Goal: Information Seeking & Learning: Learn about a topic

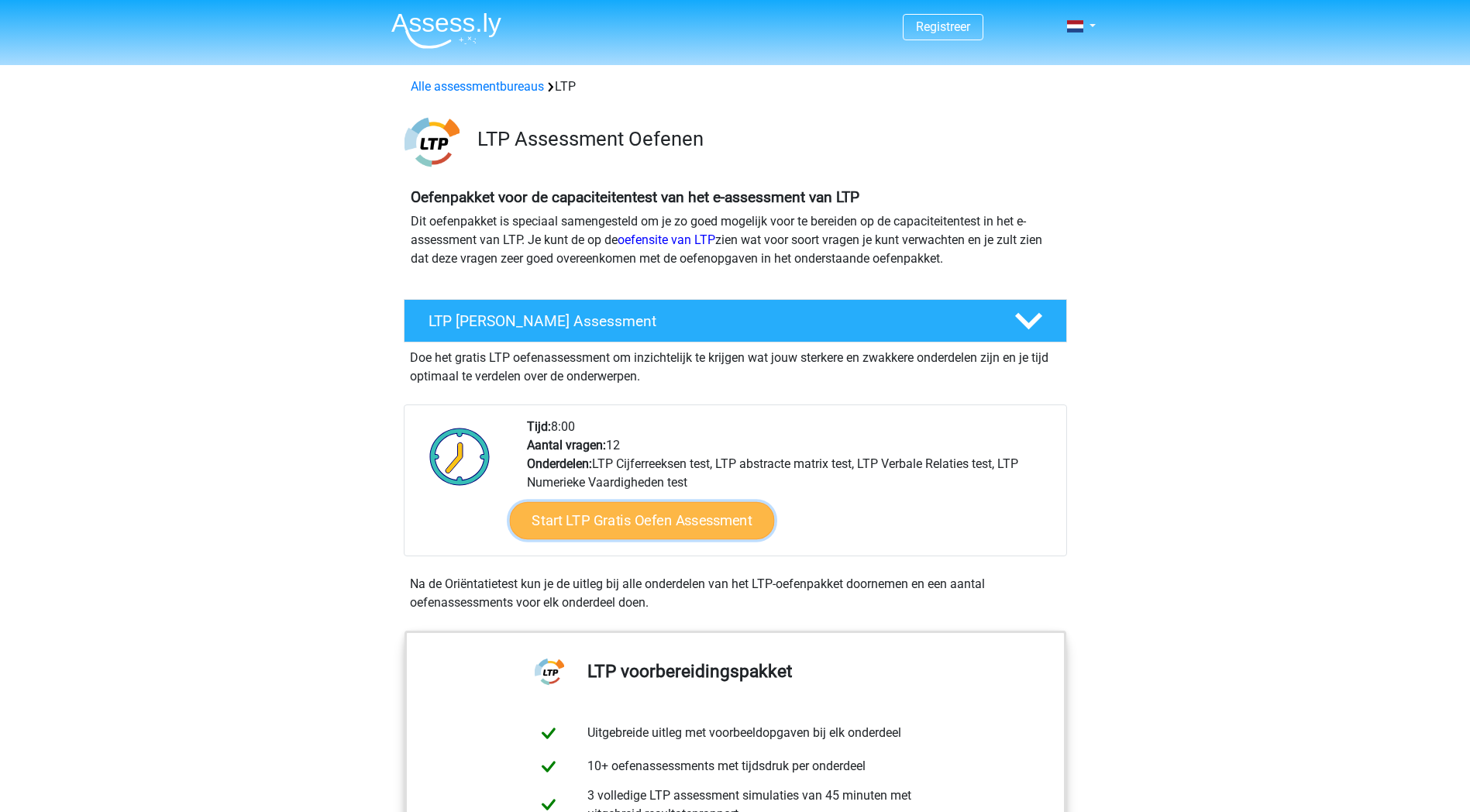
click at [638, 518] on link "Start LTP Gratis Oefen Assessment" at bounding box center [642, 521] width 265 height 37
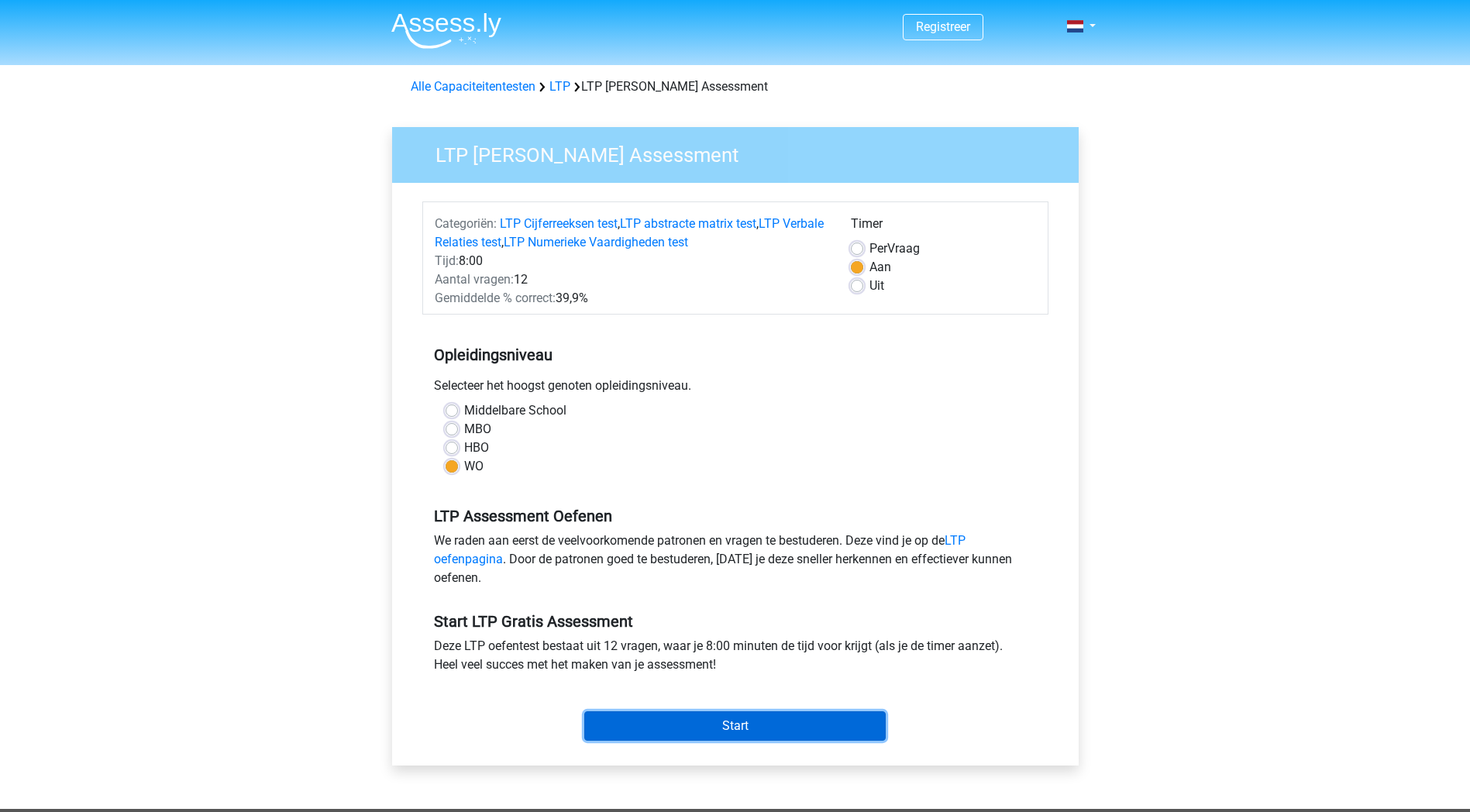
click at [701, 733] on input "Start" at bounding box center [735, 726] width 301 height 29
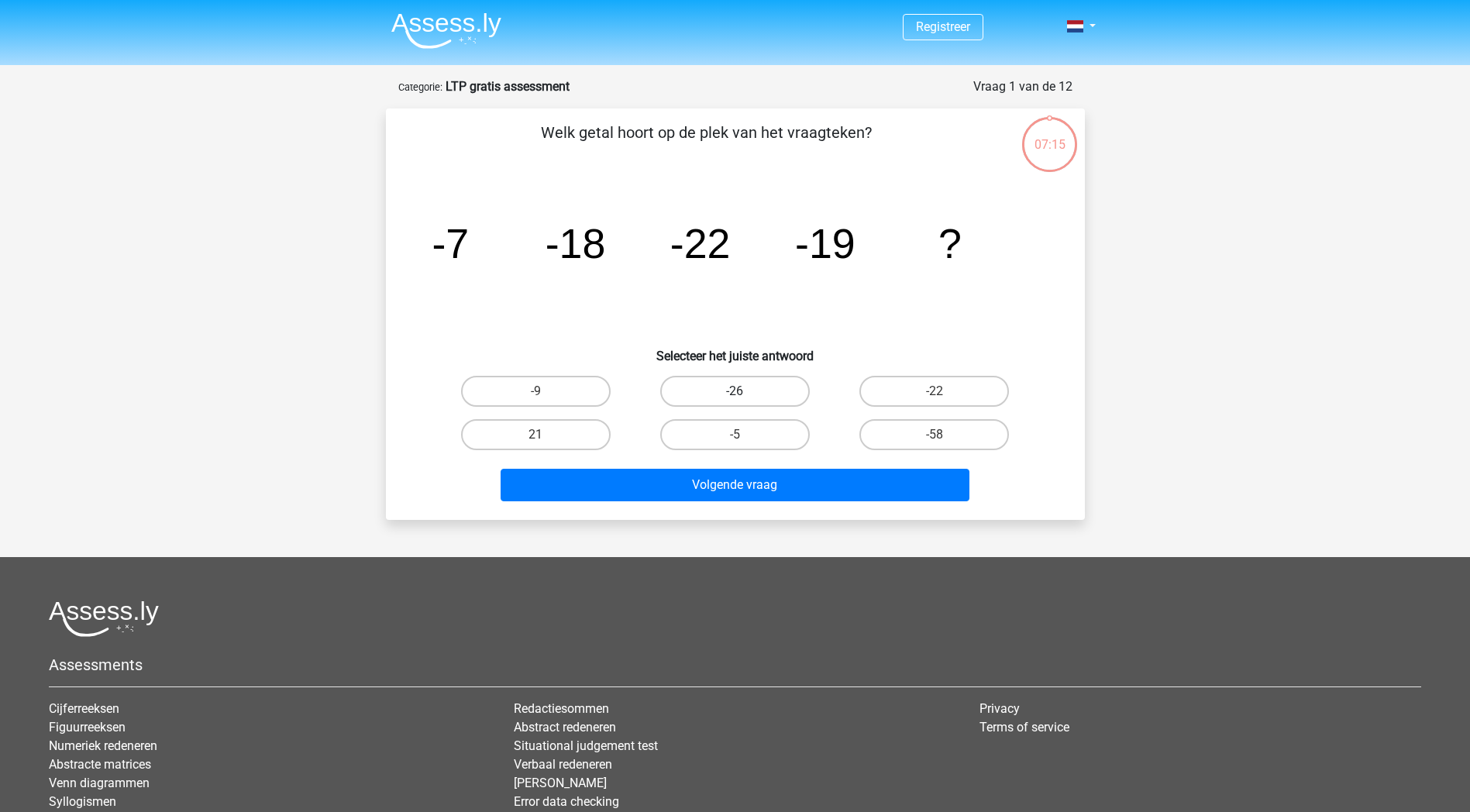
click at [711, 394] on label "-26" at bounding box center [735, 391] width 150 height 31
click at [735, 394] on input "-26" at bounding box center [739, 396] width 10 height 10
radio input "true"
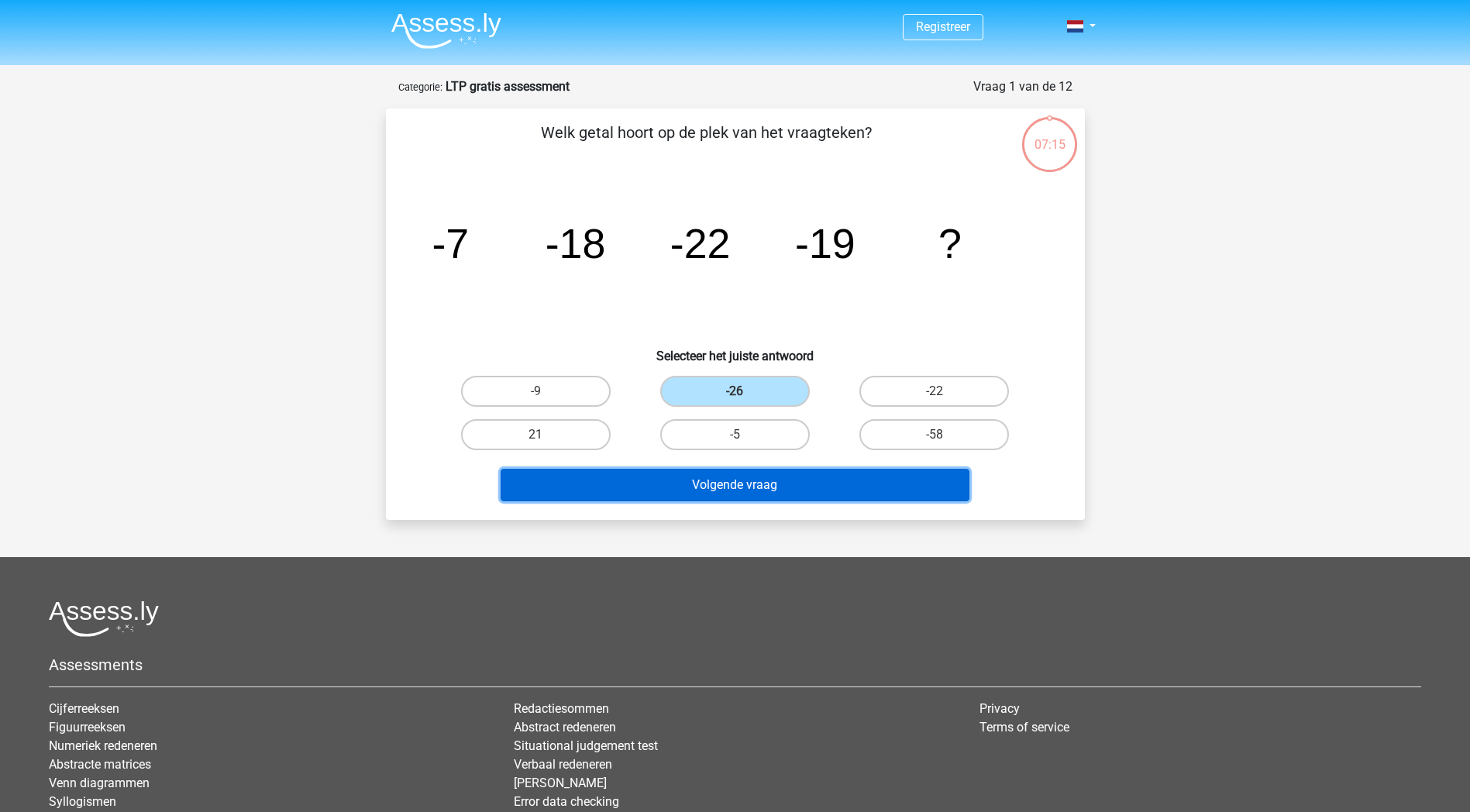
click at [788, 482] on button "Volgende vraag" at bounding box center [735, 485] width 469 height 33
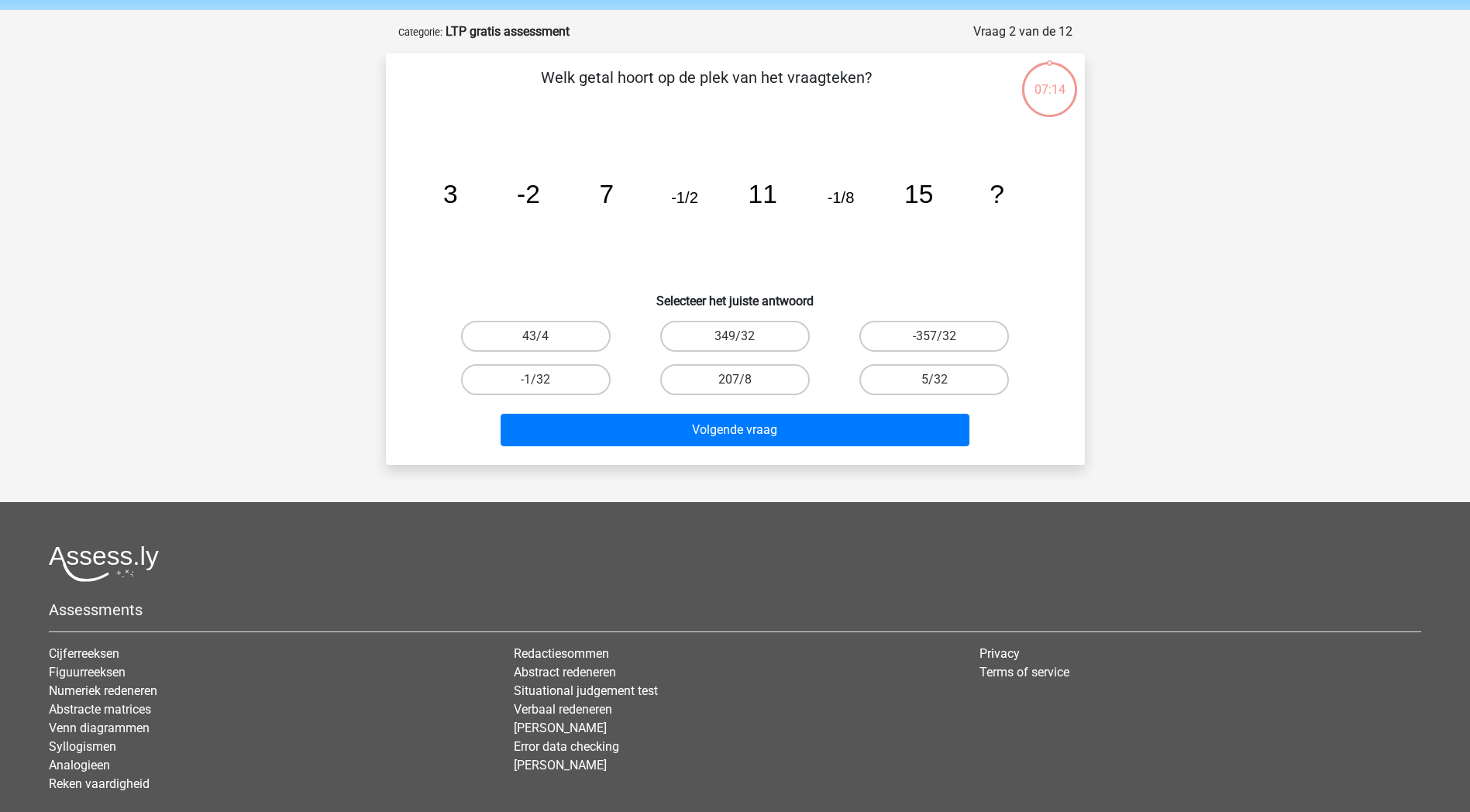
scroll to position [77, 0]
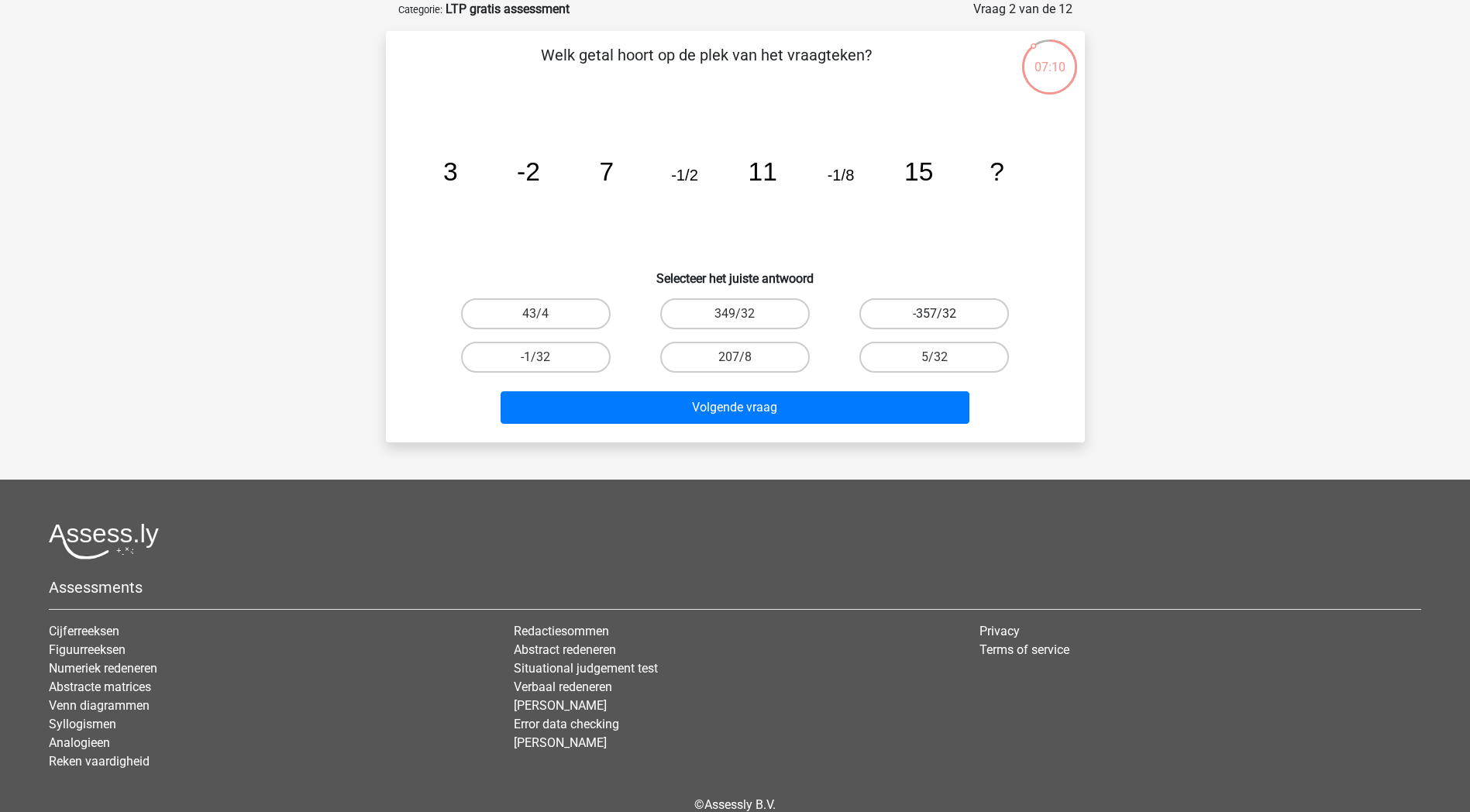
click at [966, 316] on label "-357/32" at bounding box center [934, 314] width 150 height 31
click at [945, 316] on input "-357/32" at bounding box center [939, 318] width 10 height 10
radio input "true"
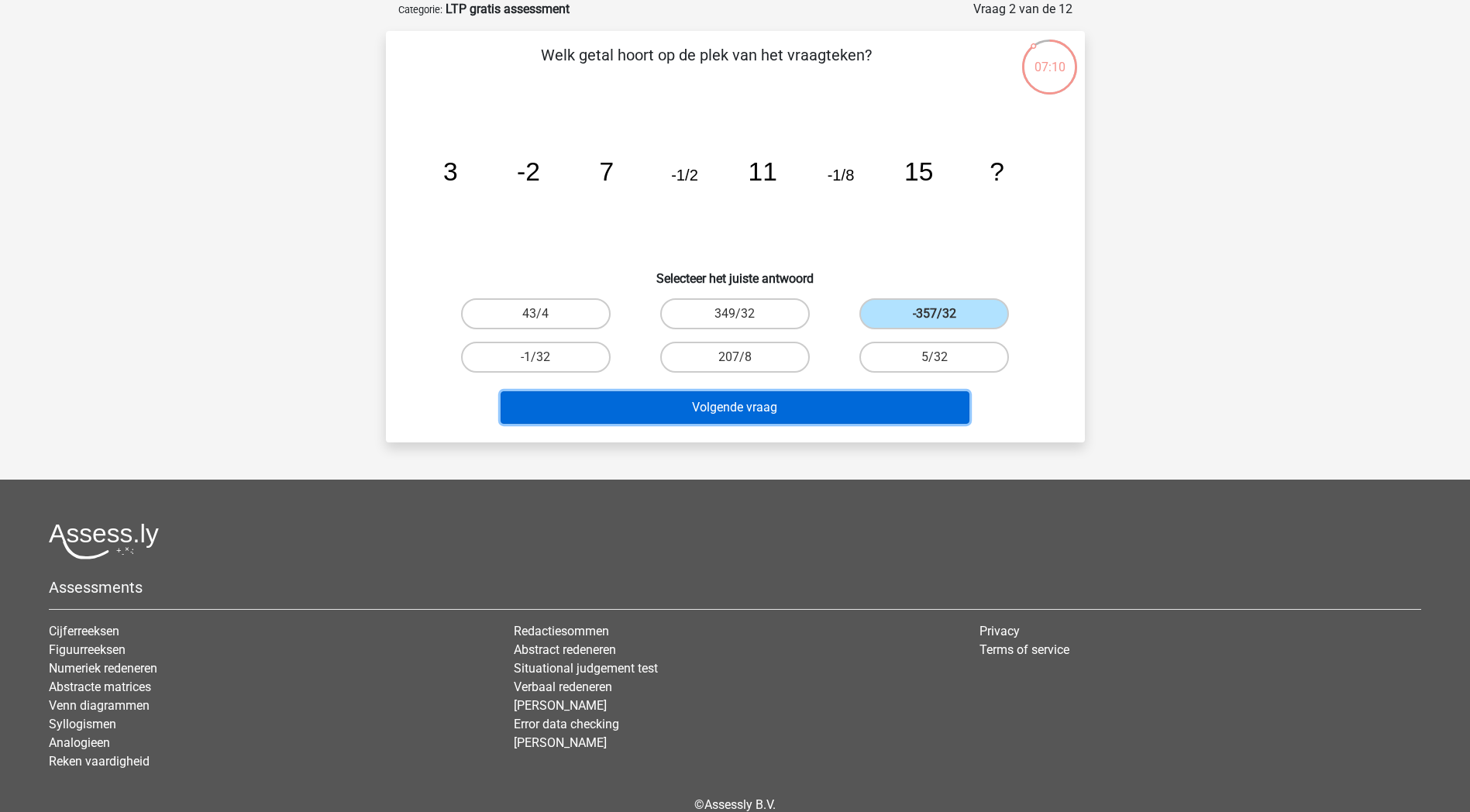
click at [915, 402] on button "Volgende vraag" at bounding box center [735, 408] width 469 height 33
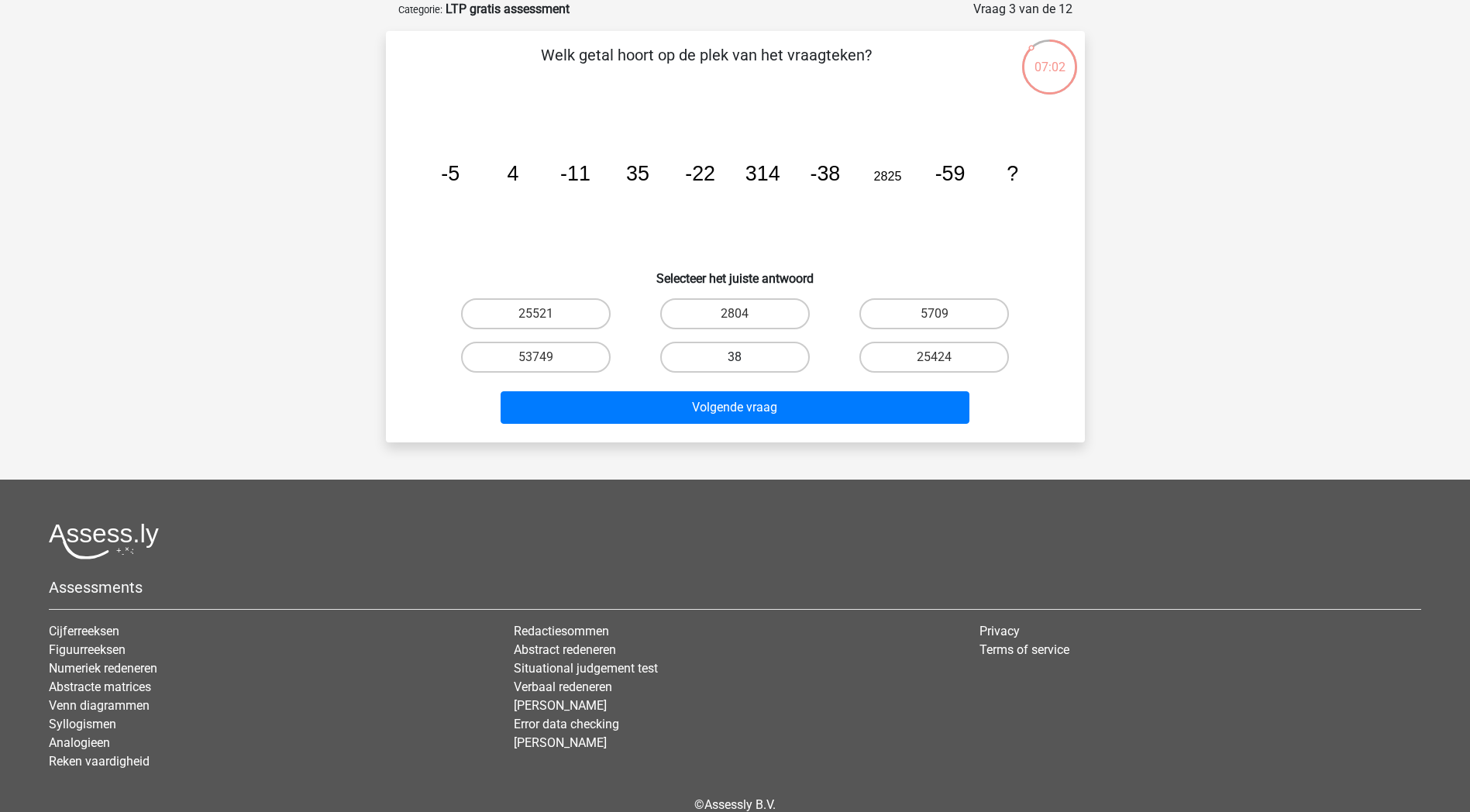
click at [771, 360] on label "38" at bounding box center [735, 357] width 150 height 31
click at [745, 360] on input "38" at bounding box center [739, 362] width 10 height 10
radio input "true"
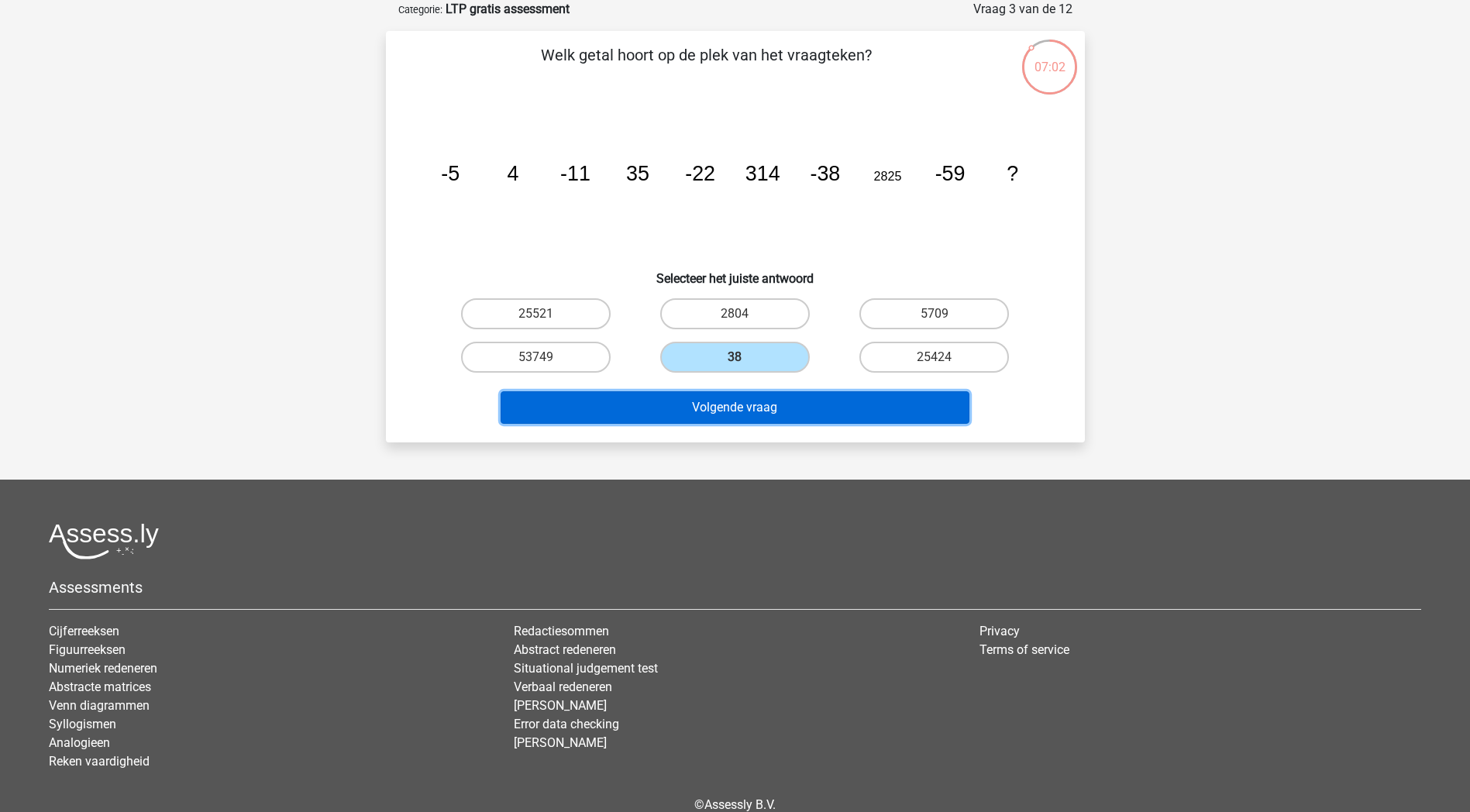
click at [775, 407] on button "Volgende vraag" at bounding box center [735, 408] width 469 height 33
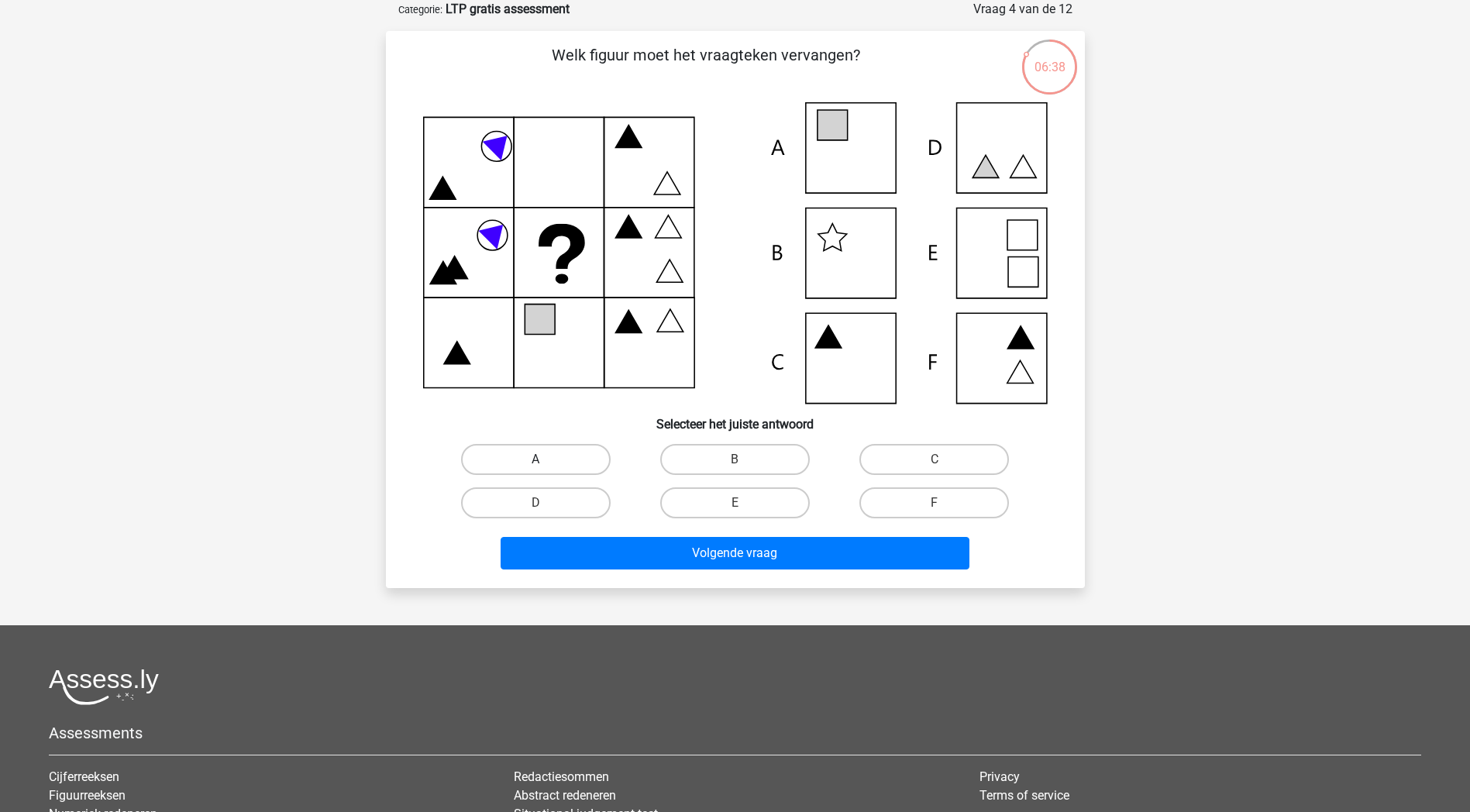
click at [576, 467] on label "A" at bounding box center [535, 459] width 150 height 31
click at [546, 467] on input "A" at bounding box center [540, 464] width 10 height 10
radio input "true"
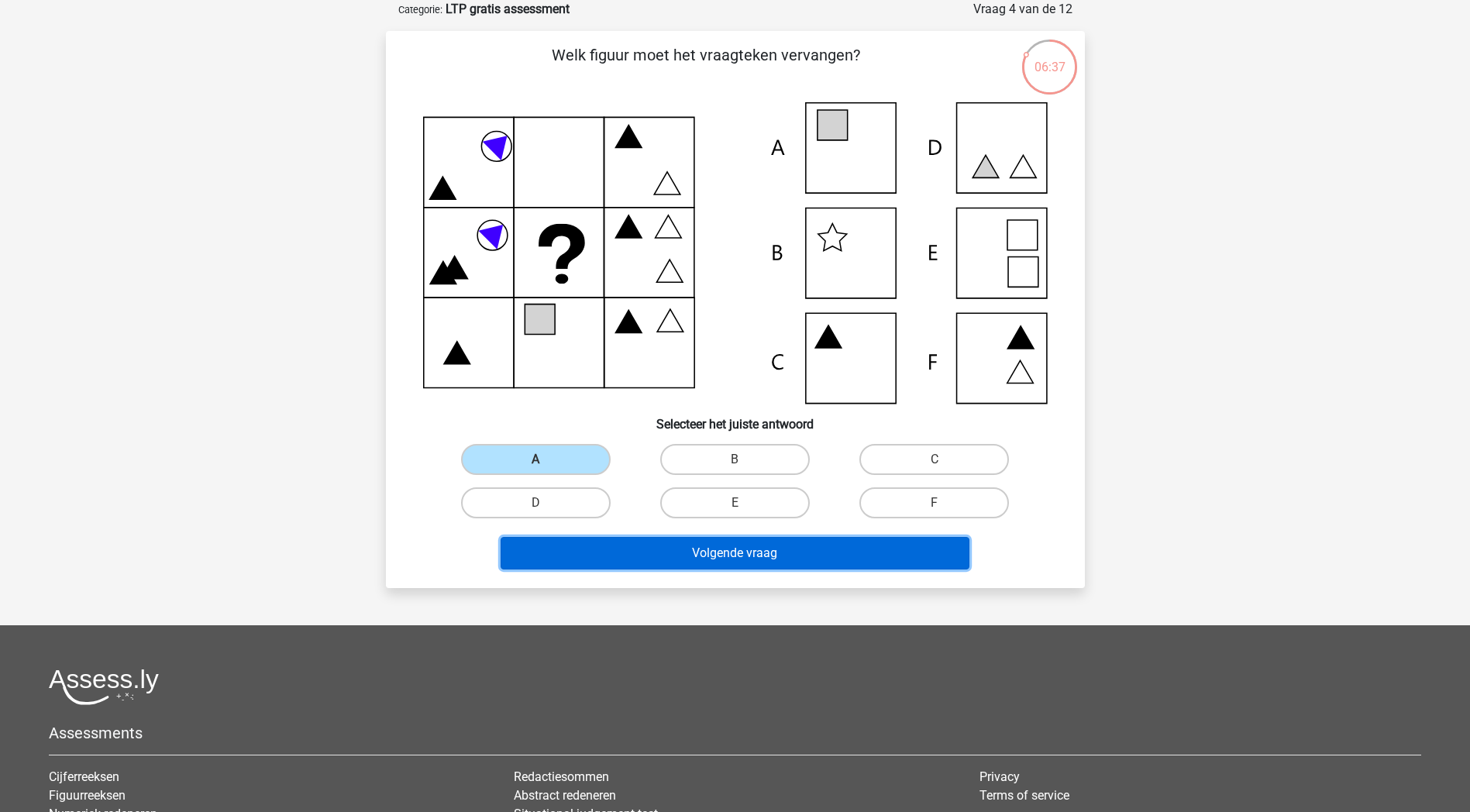
click at [707, 549] on button "Volgende vraag" at bounding box center [735, 553] width 469 height 33
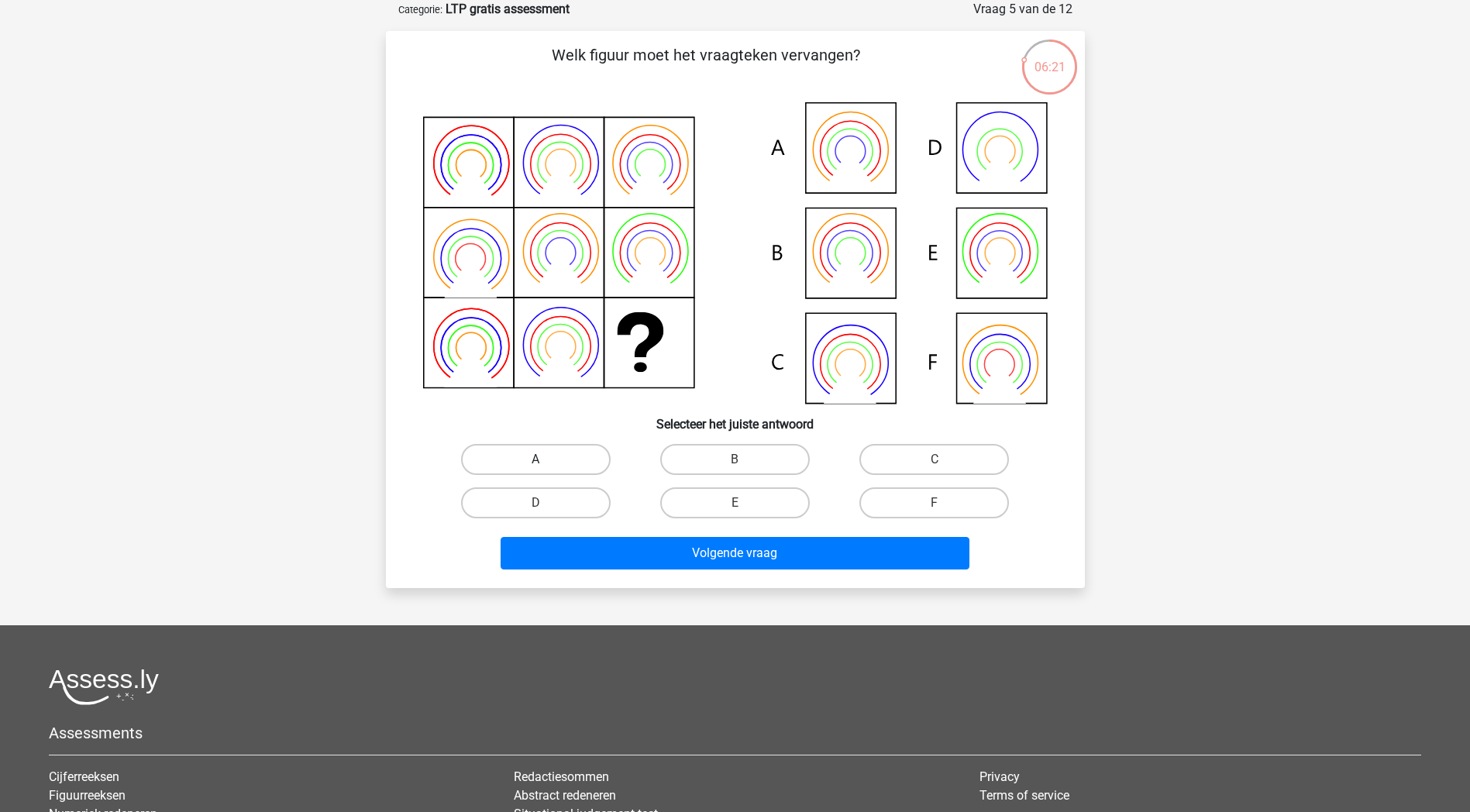
click at [583, 459] on label "A" at bounding box center [535, 459] width 150 height 31
click at [546, 459] on input "A" at bounding box center [540, 464] width 10 height 10
radio input "true"
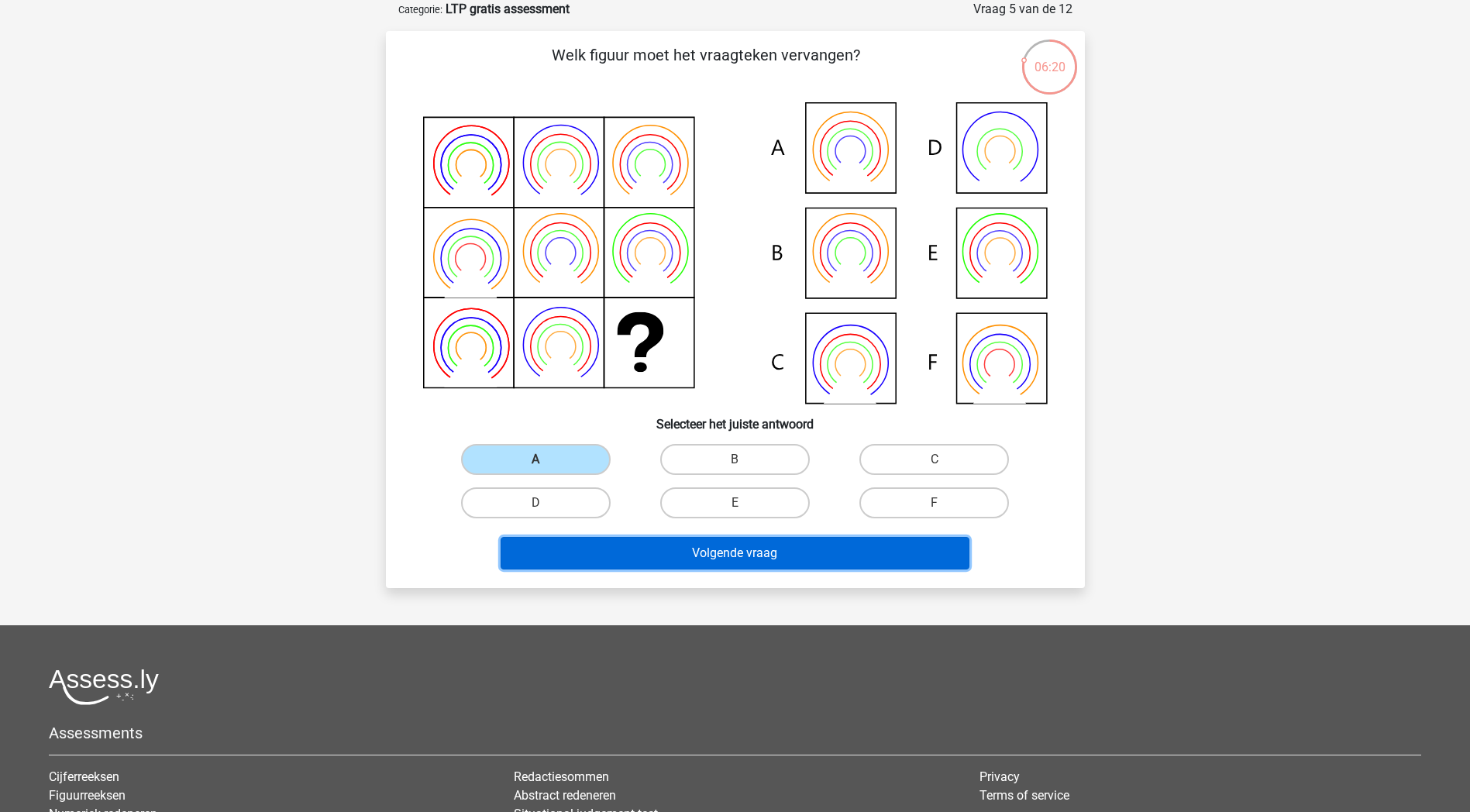
click at [821, 549] on button "Volgende vraag" at bounding box center [735, 553] width 469 height 33
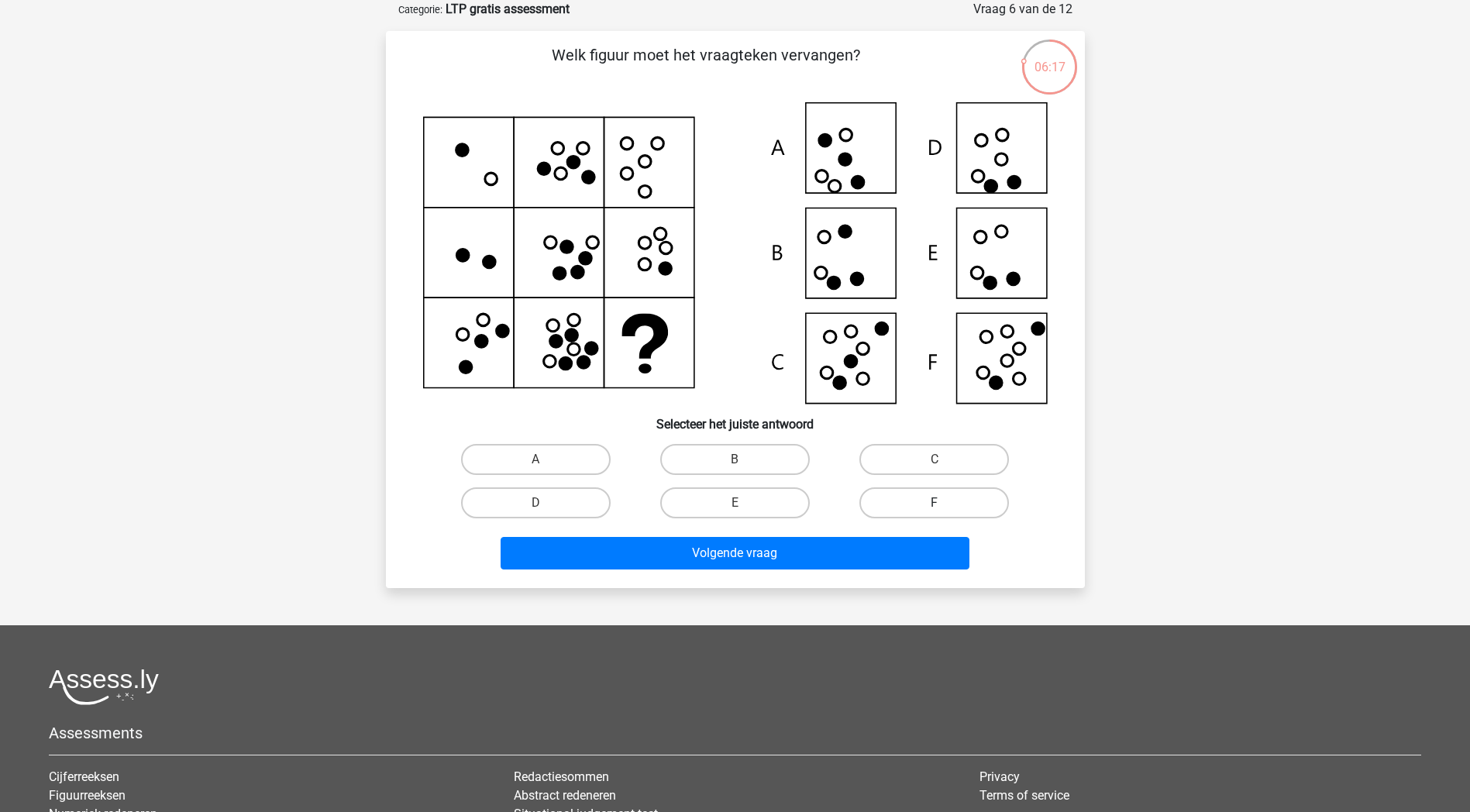
click at [963, 492] on label "F" at bounding box center [934, 503] width 150 height 31
click at [945, 503] on input "F" at bounding box center [939, 508] width 10 height 10
radio input "true"
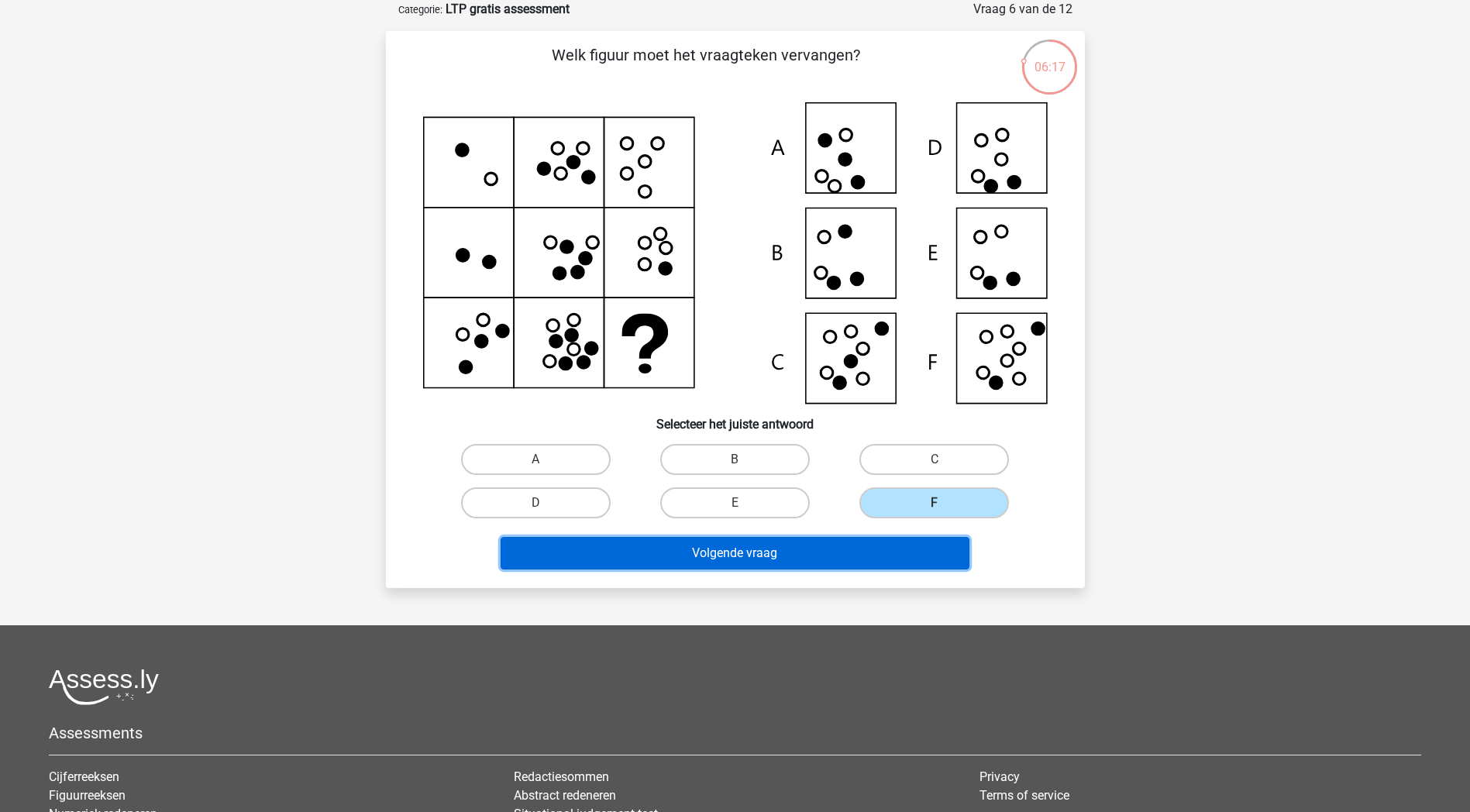
click at [911, 557] on button "Volgende vraag" at bounding box center [735, 553] width 469 height 33
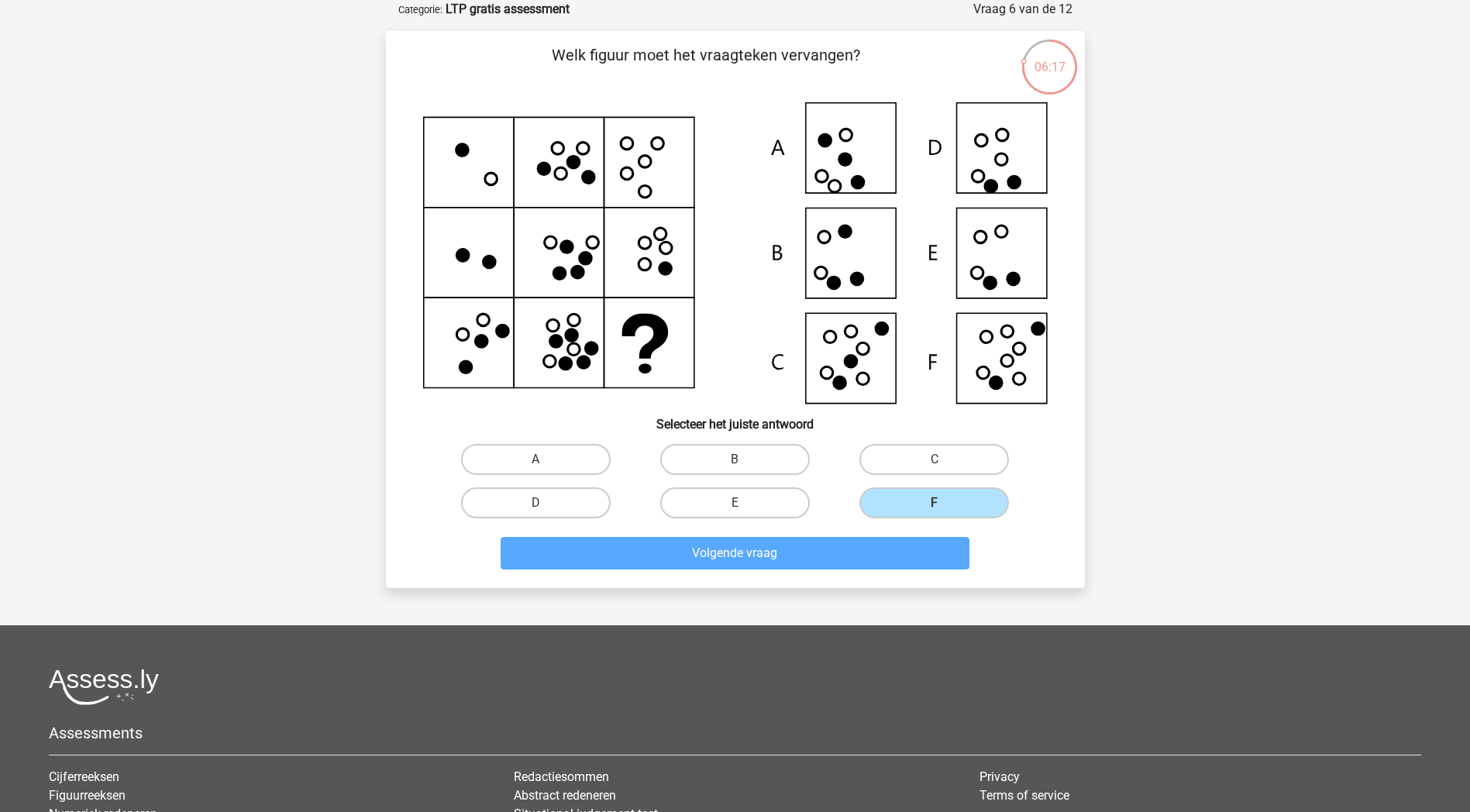
scroll to position [41, 0]
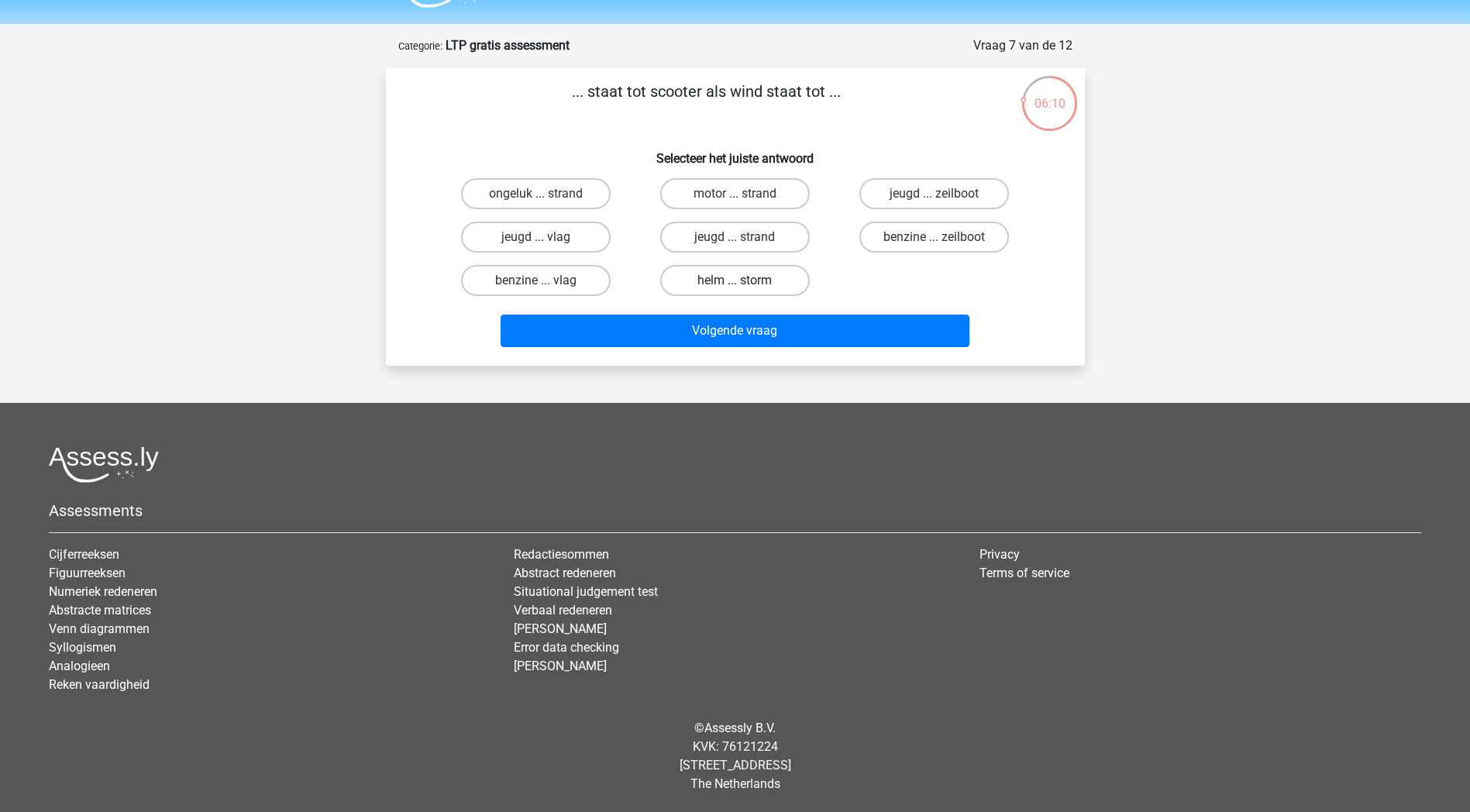
click at [768, 274] on label "helm ... storm" at bounding box center [735, 280] width 150 height 31
click at [745, 280] on input "helm ... storm" at bounding box center [739, 285] width 10 height 10
radio input "true"
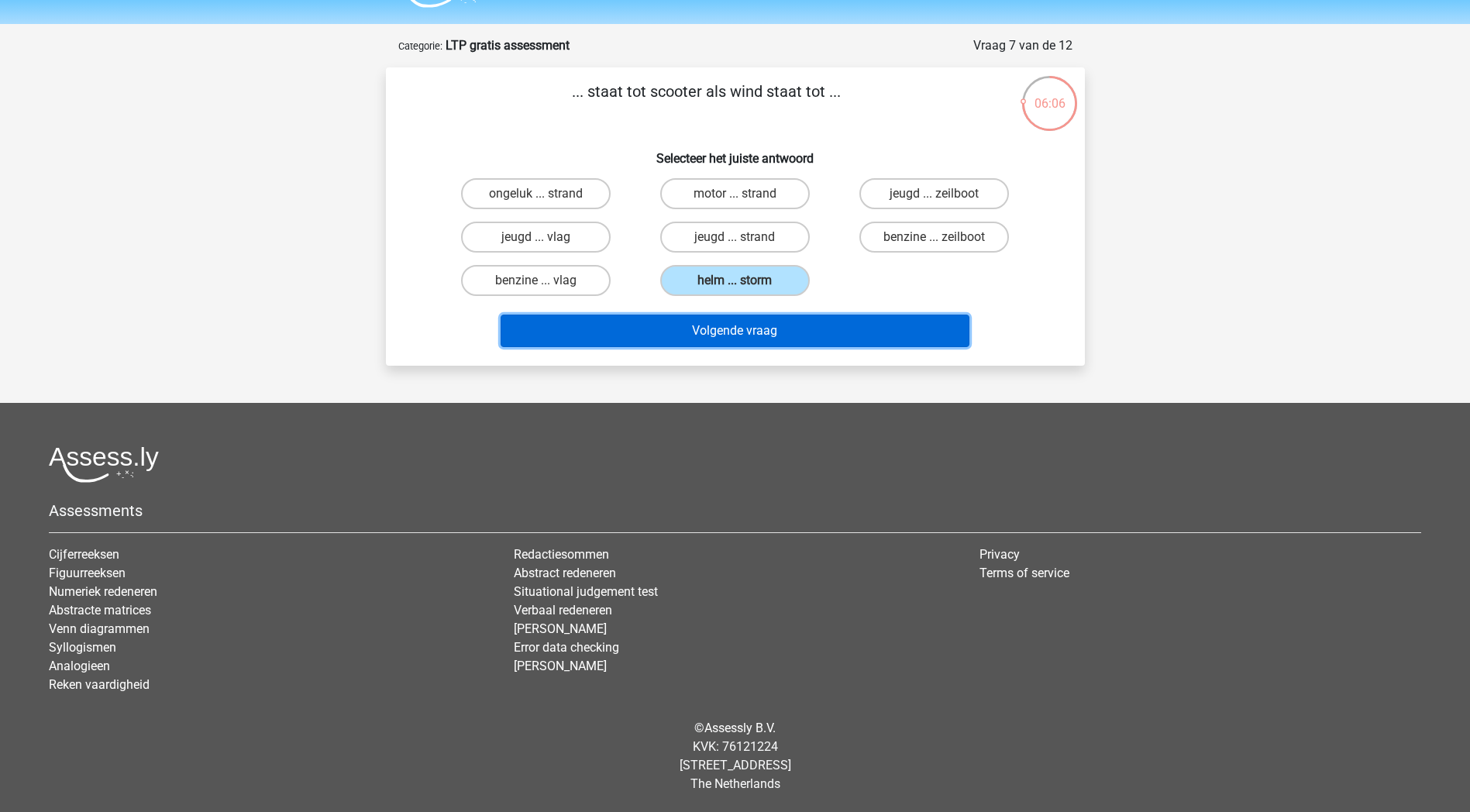
click at [766, 328] on button "Volgende vraag" at bounding box center [735, 331] width 469 height 33
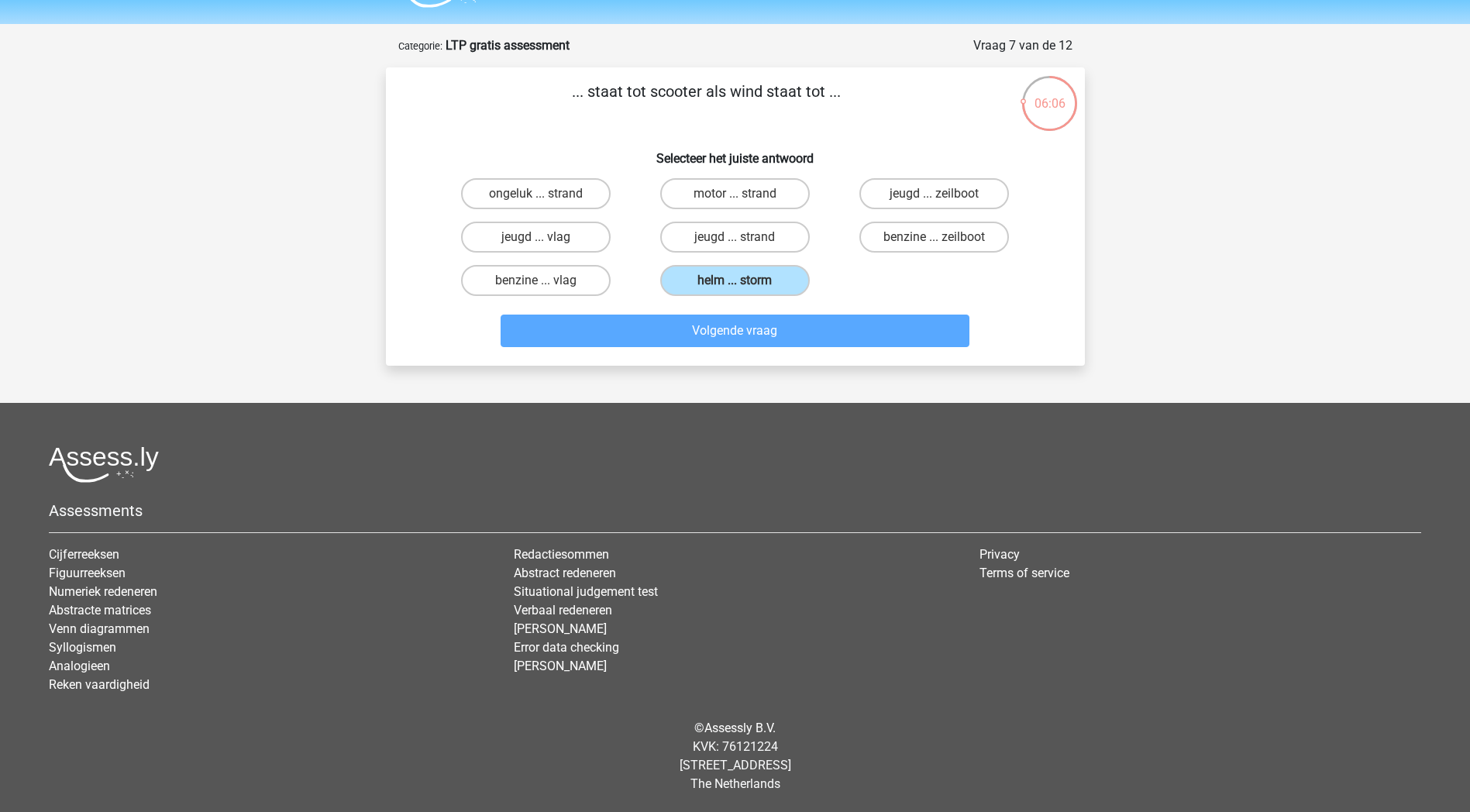
scroll to position [60, 0]
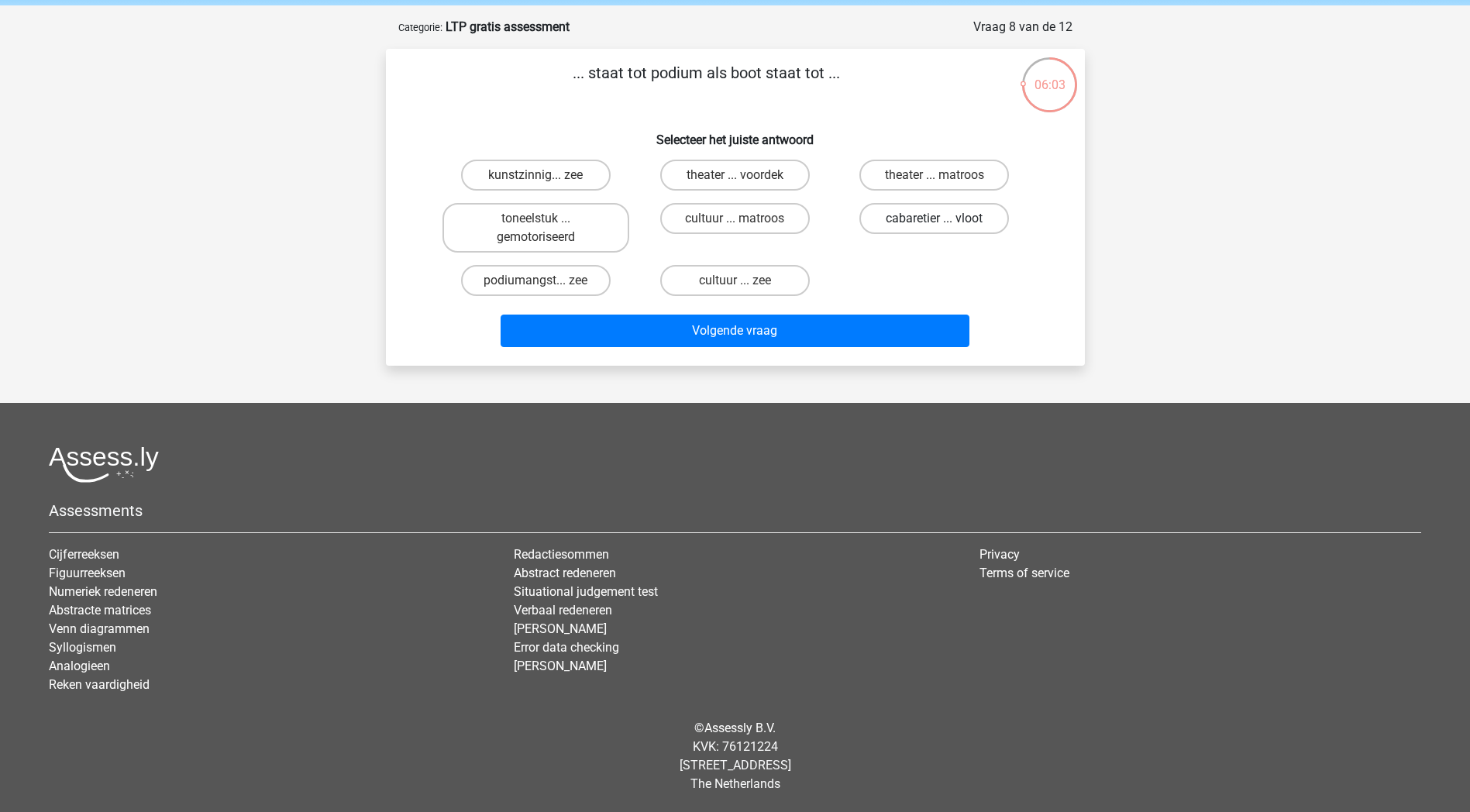
click at [979, 222] on label "cabaretier ... vloot" at bounding box center [934, 218] width 150 height 31
click at [945, 222] on input "cabaretier ... vloot" at bounding box center [939, 223] width 10 height 10
radio input "true"
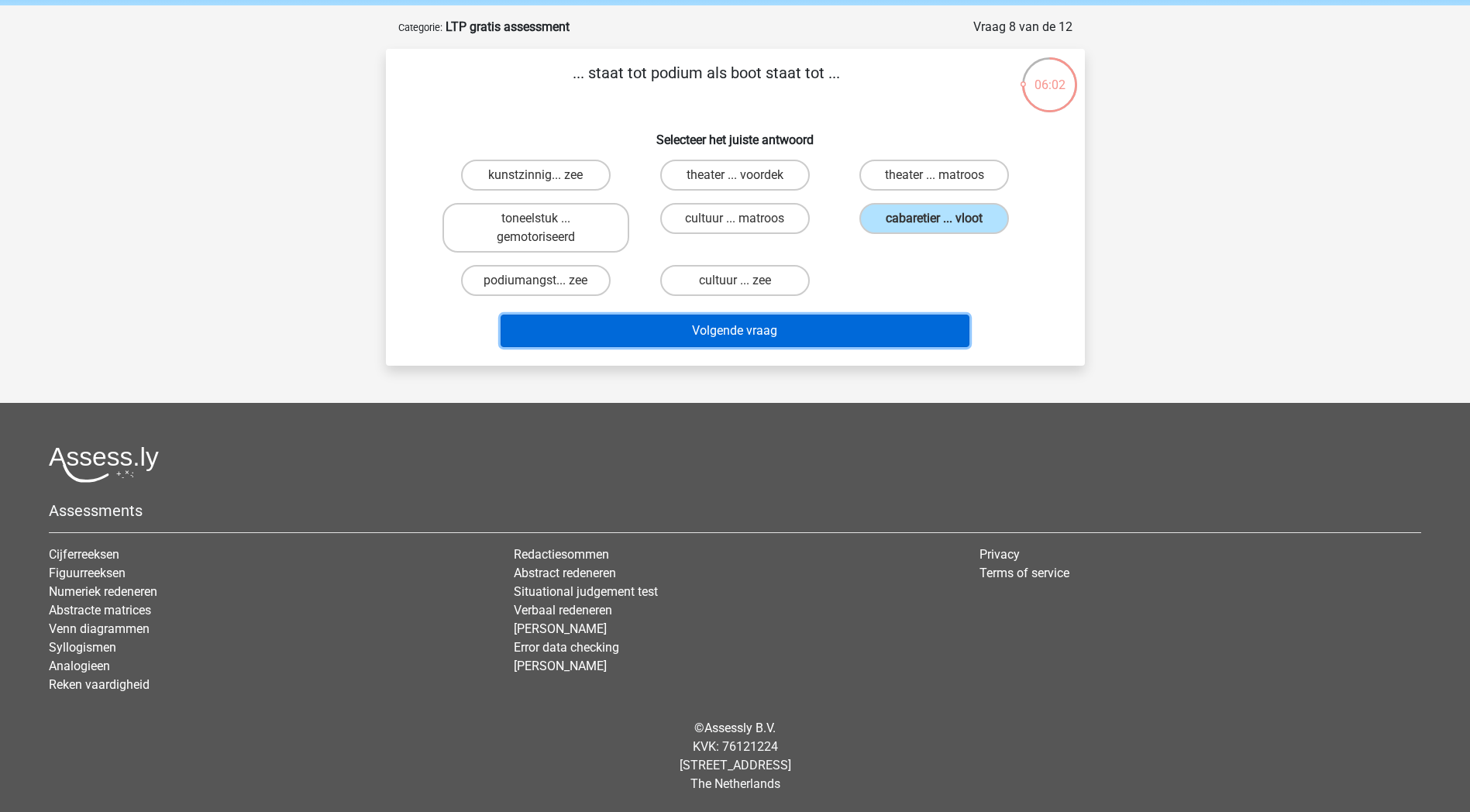
click at [887, 324] on button "Volgende vraag" at bounding box center [735, 331] width 469 height 33
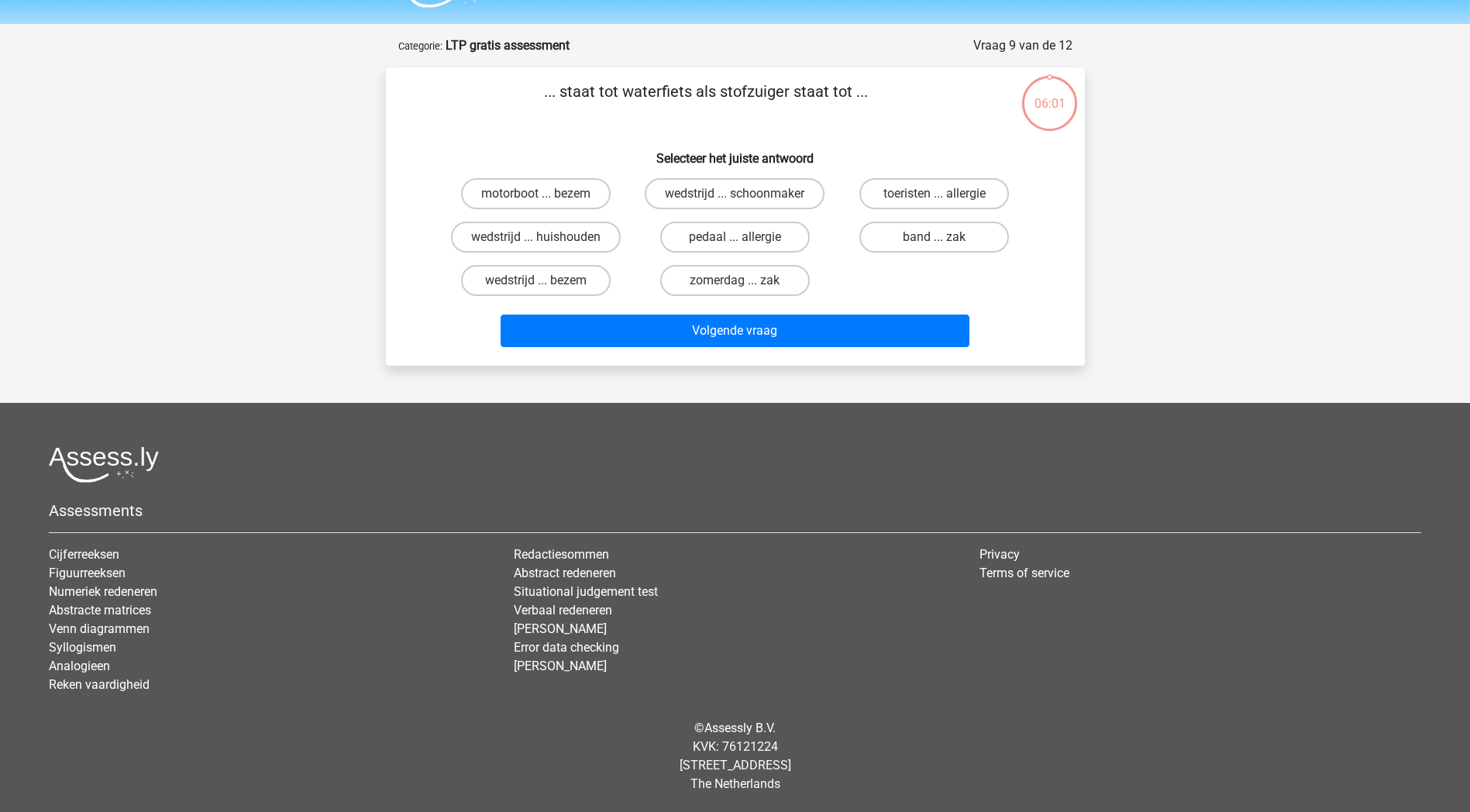
scroll to position [41, 0]
click at [721, 284] on label "zomerdag ... zak" at bounding box center [735, 280] width 150 height 31
click at [735, 284] on input "zomerdag ... zak" at bounding box center [739, 285] width 10 height 10
radio input "true"
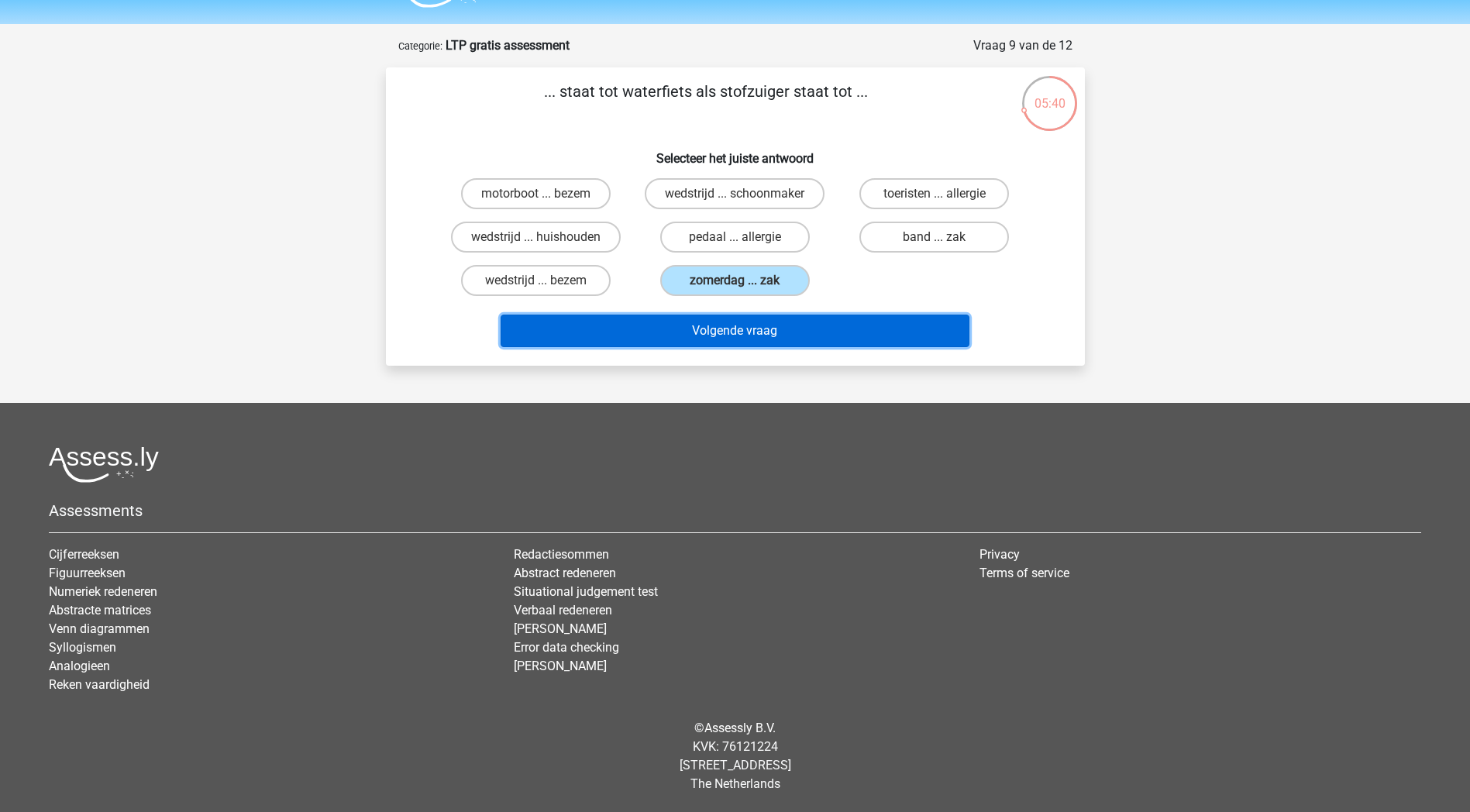
click at [742, 318] on button "Volgende vraag" at bounding box center [735, 331] width 469 height 33
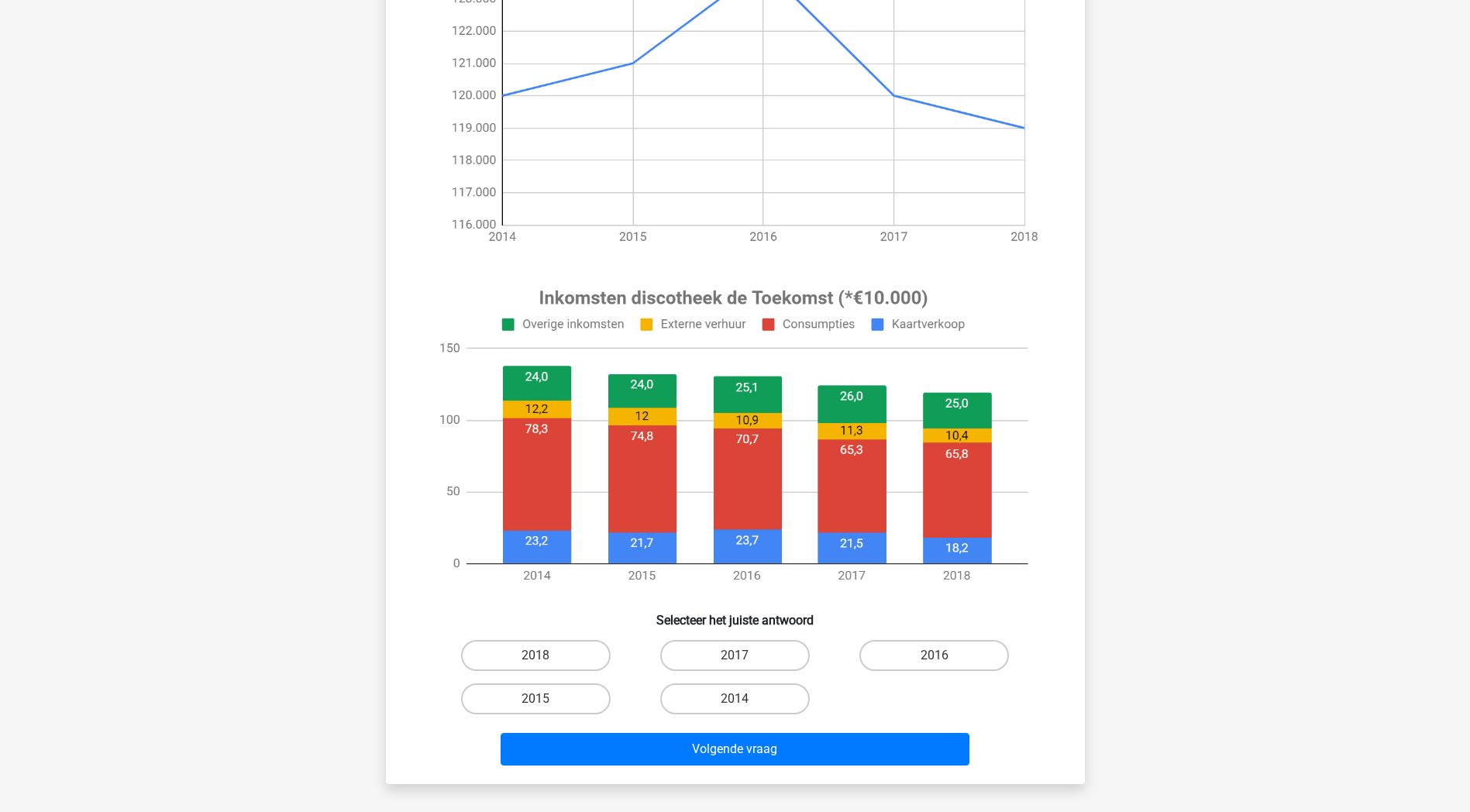
scroll to position [387, 0]
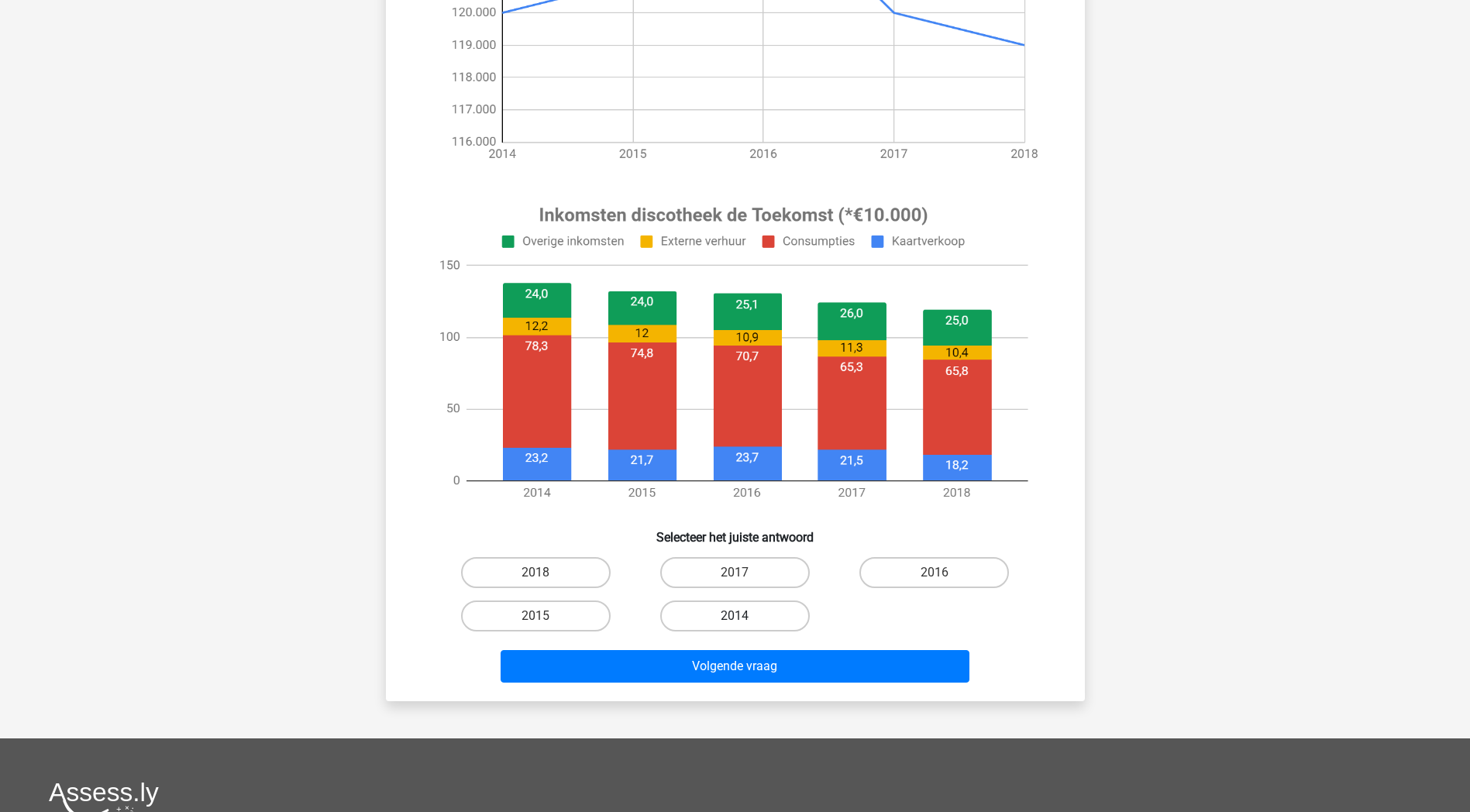
click at [783, 611] on label "2014" at bounding box center [735, 616] width 150 height 31
click at [745, 616] on input "2014" at bounding box center [739, 621] width 10 height 10
radio input "true"
click at [772, 647] on div "Volgende vraag" at bounding box center [735, 663] width 649 height 51
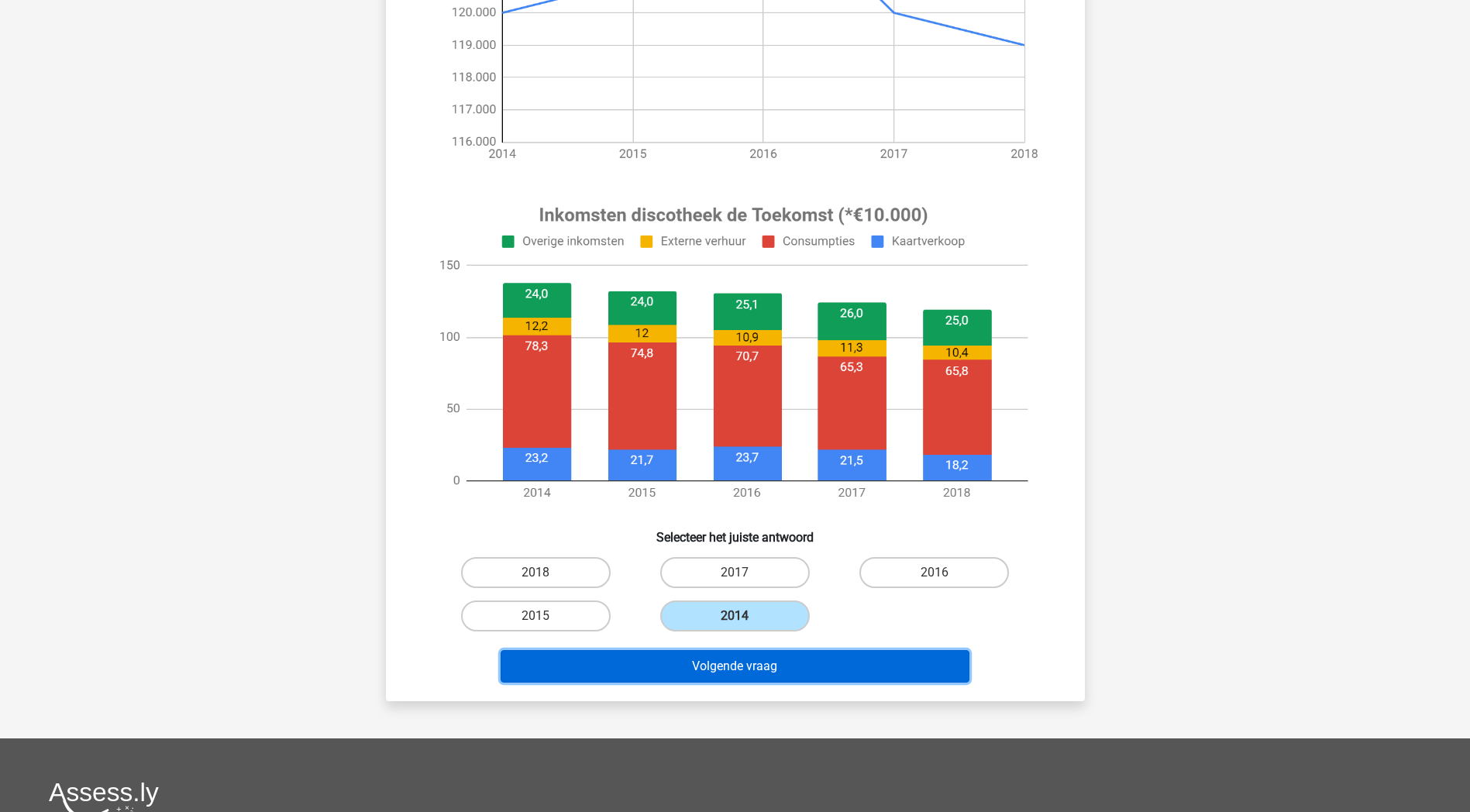
click at [776, 657] on button "Volgende vraag" at bounding box center [735, 666] width 469 height 33
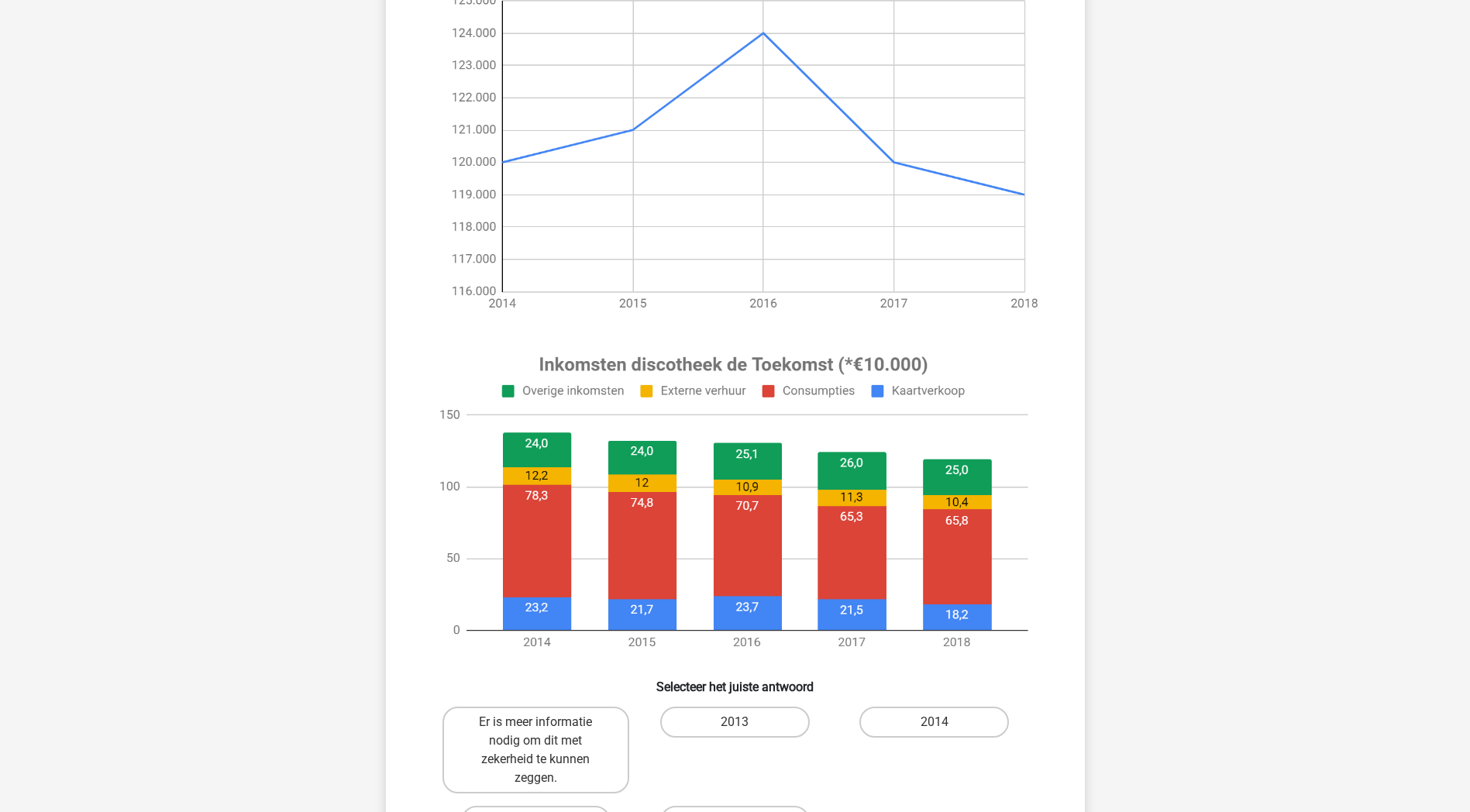
scroll to position [542, 0]
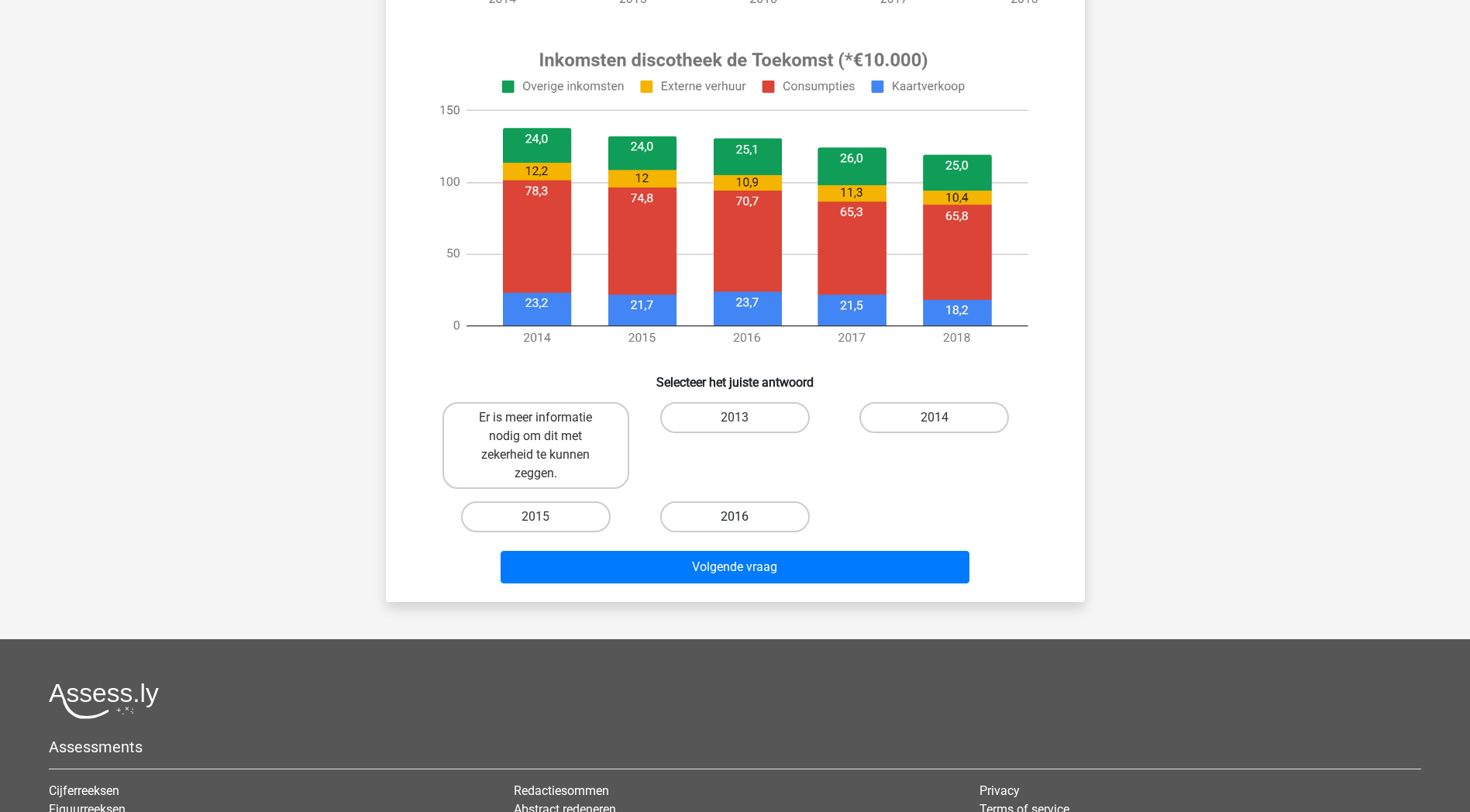
click at [733, 518] on label "2016" at bounding box center [735, 517] width 150 height 31
click at [735, 518] on input "2016" at bounding box center [739, 521] width 10 height 10
radio input "true"
click at [556, 446] on label "Er is meer informatie nodig om dit met zekerheid te kunnen zeggen." at bounding box center [535, 446] width 187 height 87
click at [546, 428] on input "Er is meer informatie nodig om dit met zekerheid te kunnen zeggen." at bounding box center [540, 422] width 10 height 10
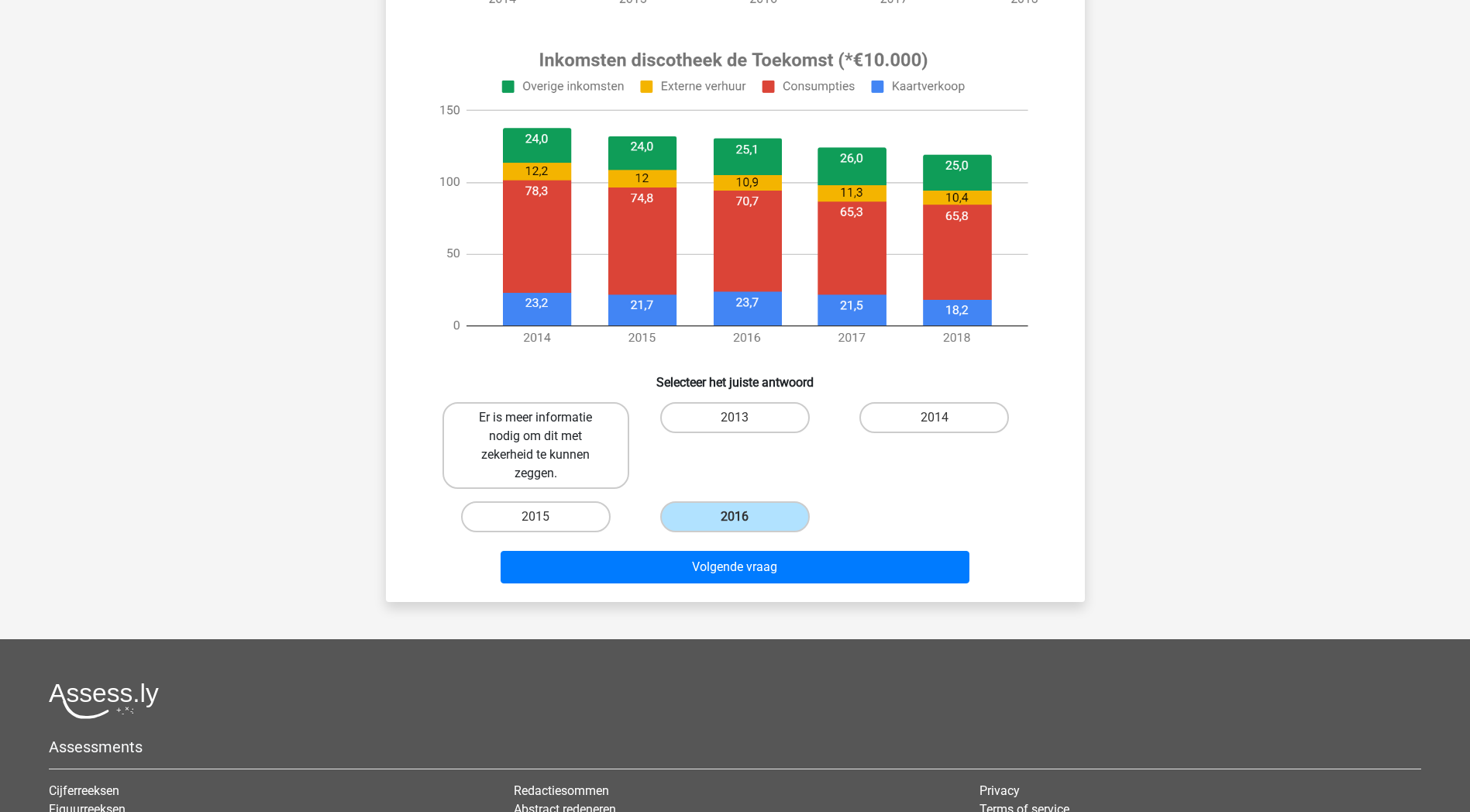
radio input "true"
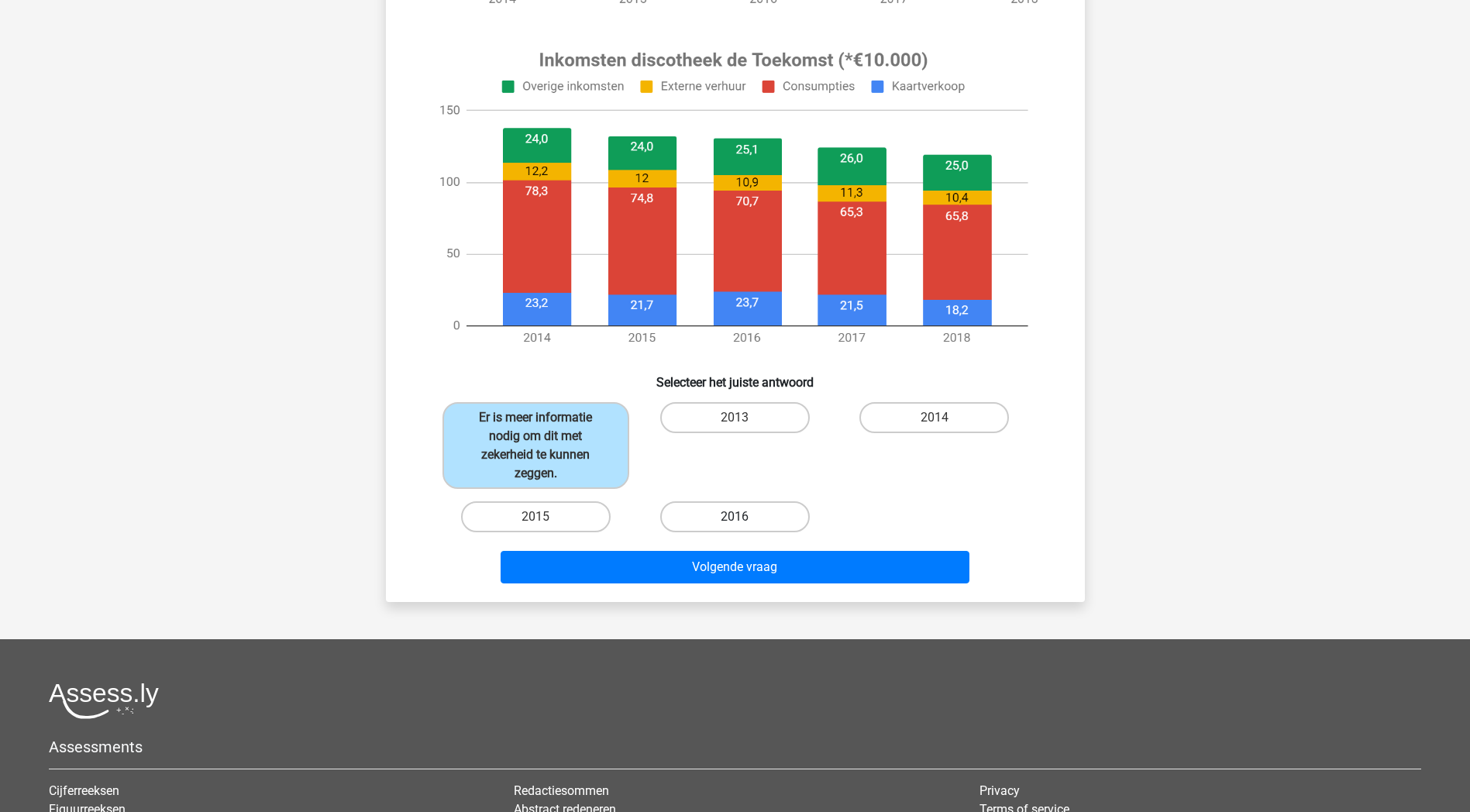
click at [701, 515] on label "2016" at bounding box center [735, 517] width 150 height 31
click at [735, 517] on input "2016" at bounding box center [739, 521] width 10 height 10
radio input "true"
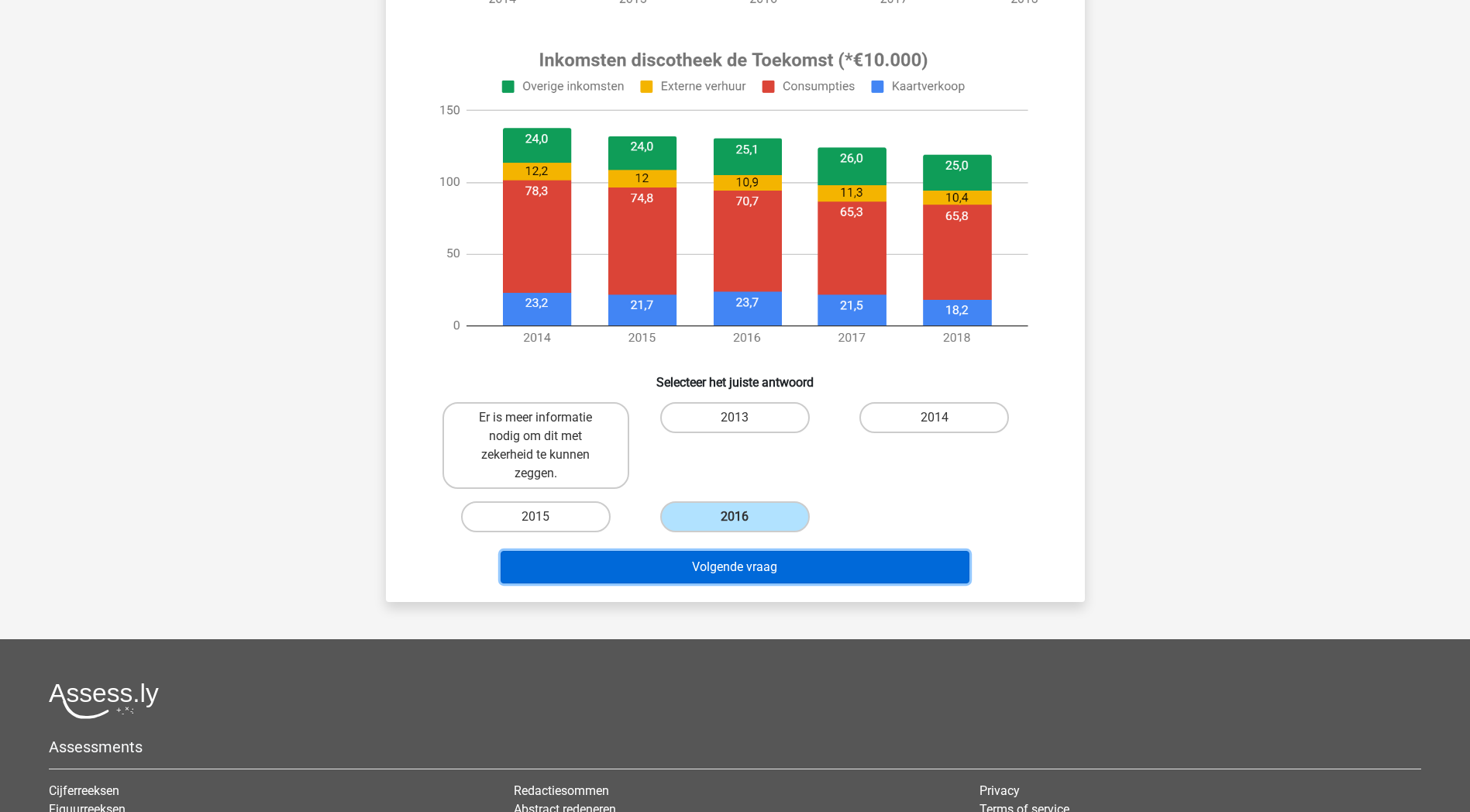
click at [793, 567] on button "Volgende vraag" at bounding box center [735, 567] width 469 height 33
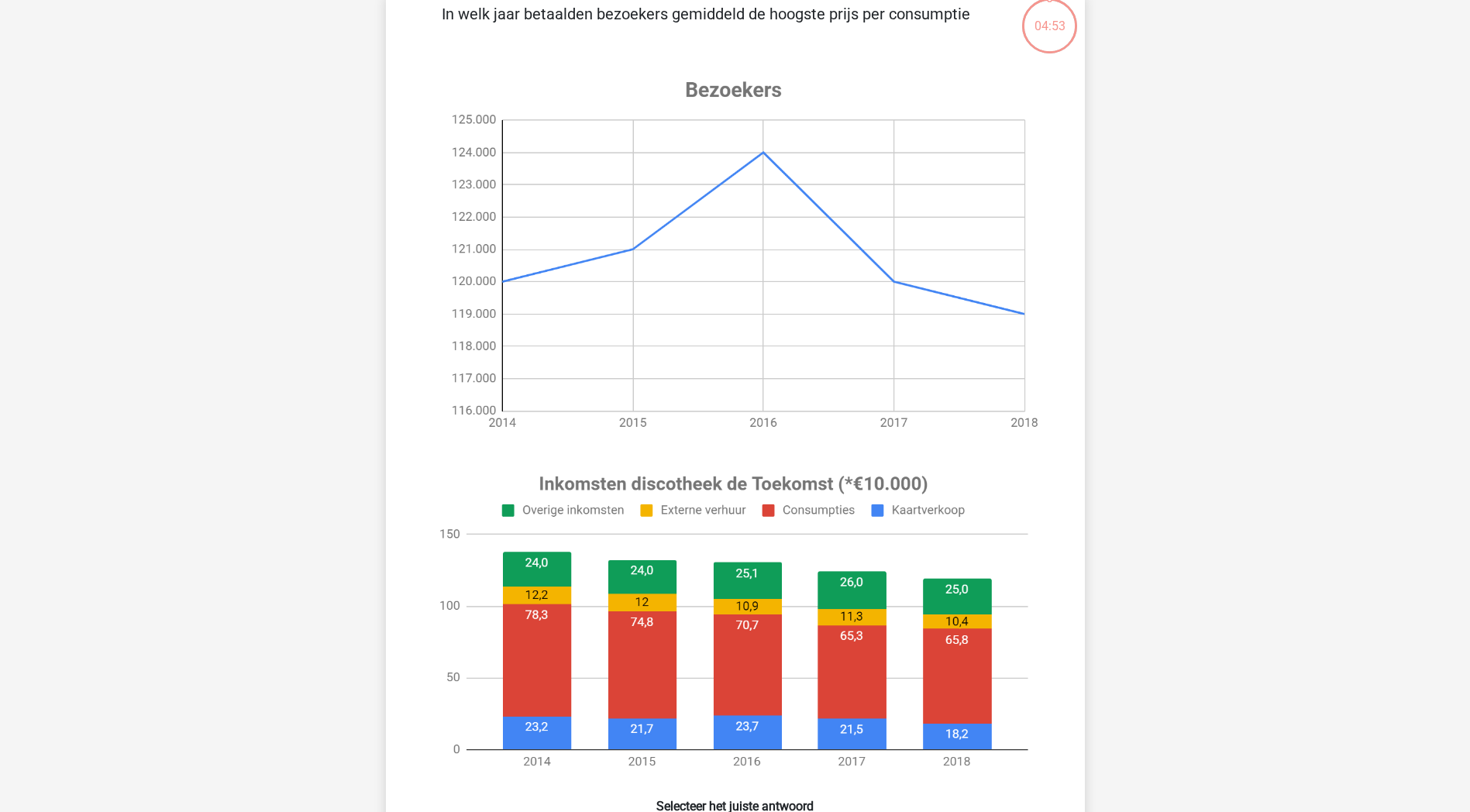
scroll to position [77, 0]
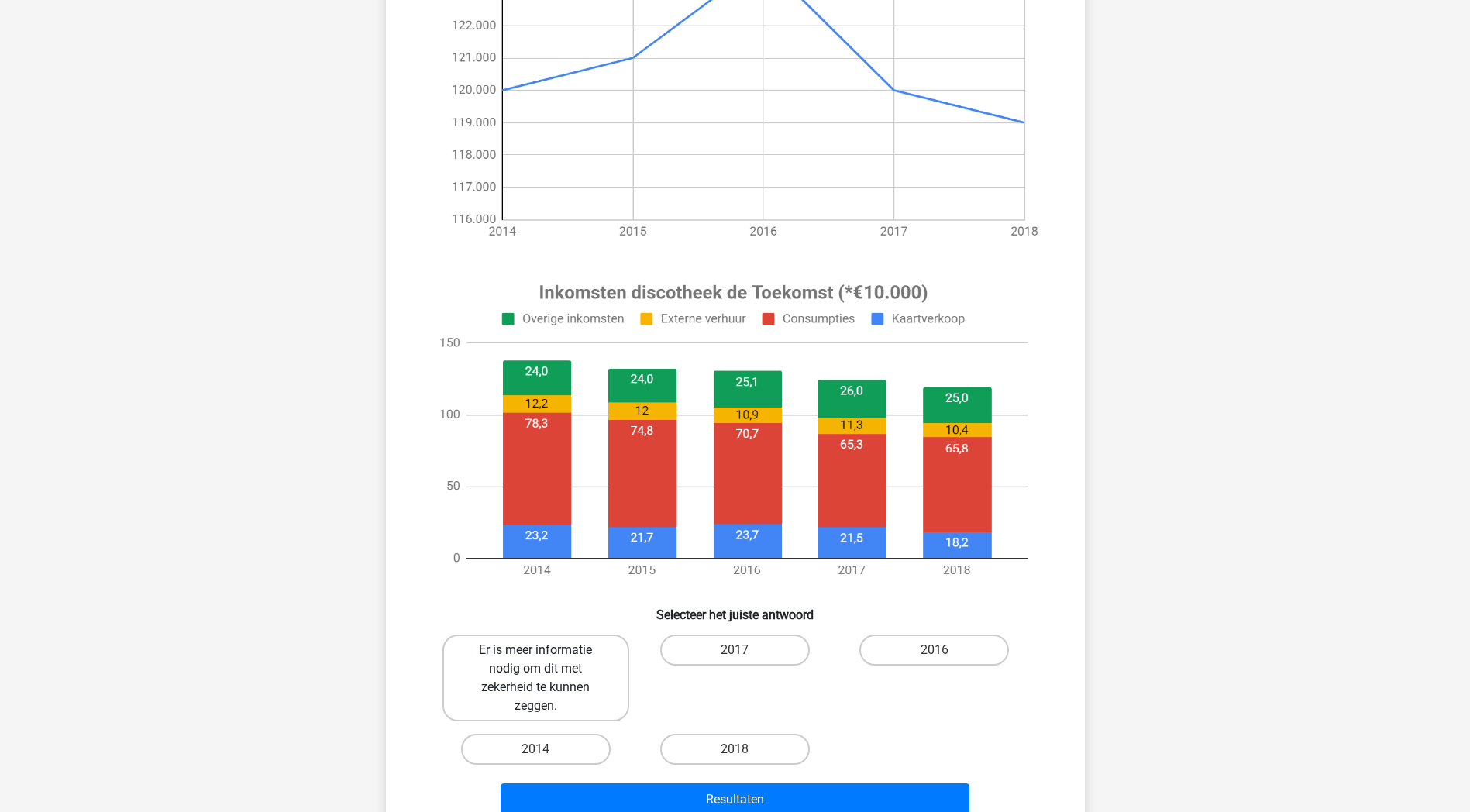
drag, startPoint x: 511, startPoint y: 686, endPoint x: 532, endPoint y: 694, distance: 22.5
click at [512, 686] on label "Er is meer informatie nodig om dit met zekerheid te kunnen zeggen." at bounding box center [535, 678] width 187 height 87
click at [535, 660] on input "Er is meer informatie nodig om dit met zekerheid te kunnen zeggen." at bounding box center [540, 655] width 10 height 10
radio input "true"
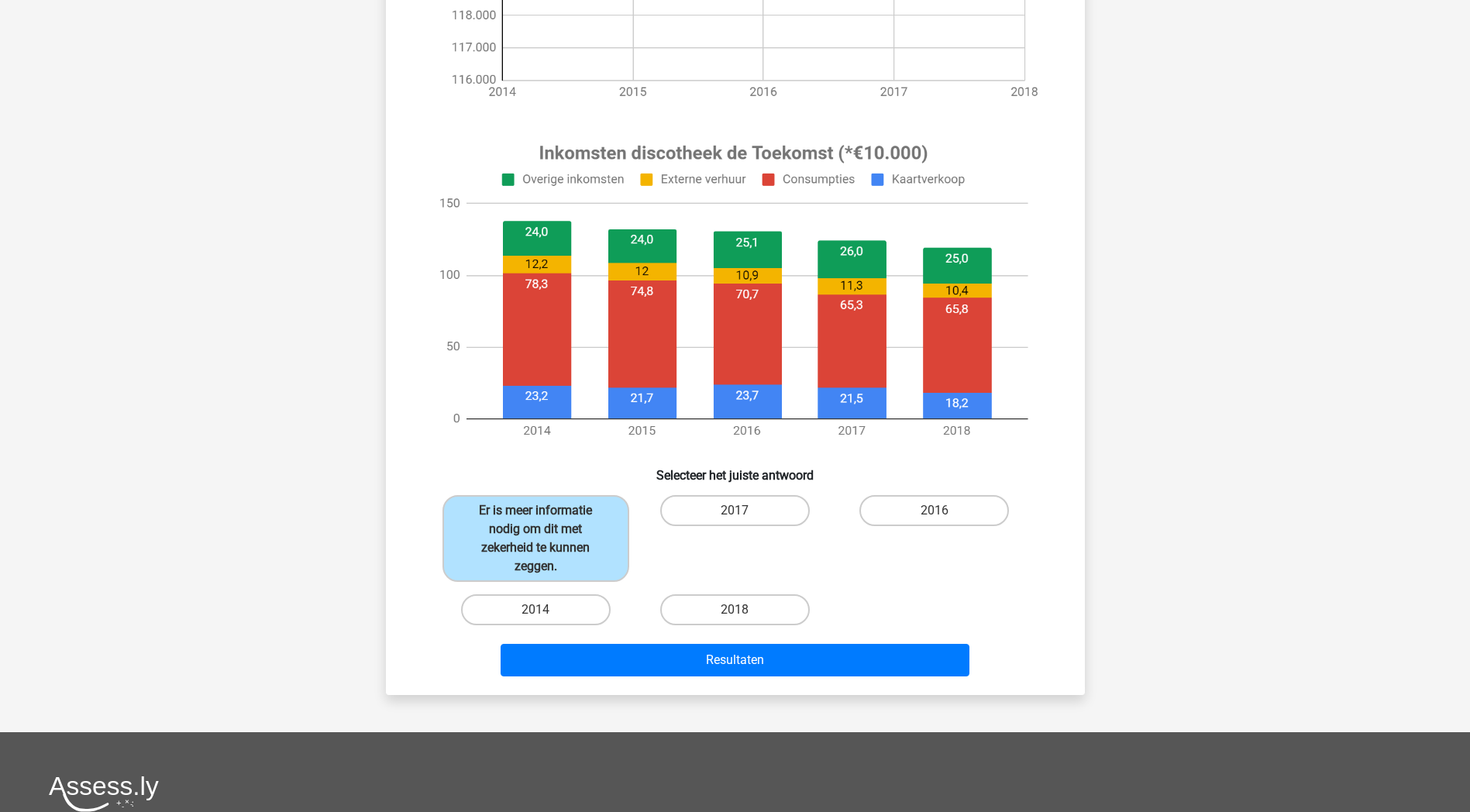
scroll to position [465, 0]
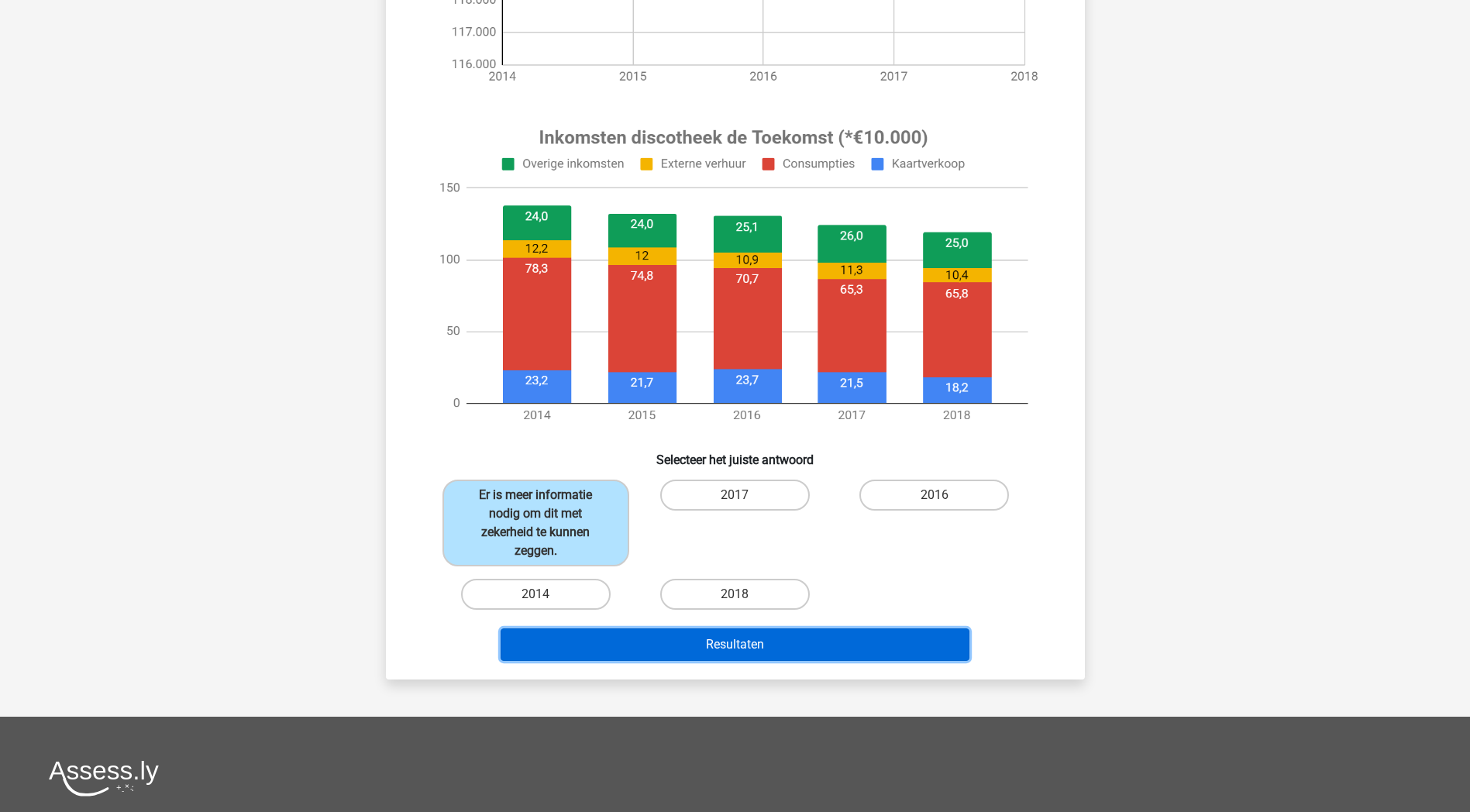
click at [838, 646] on button "Resultaten" at bounding box center [735, 645] width 469 height 33
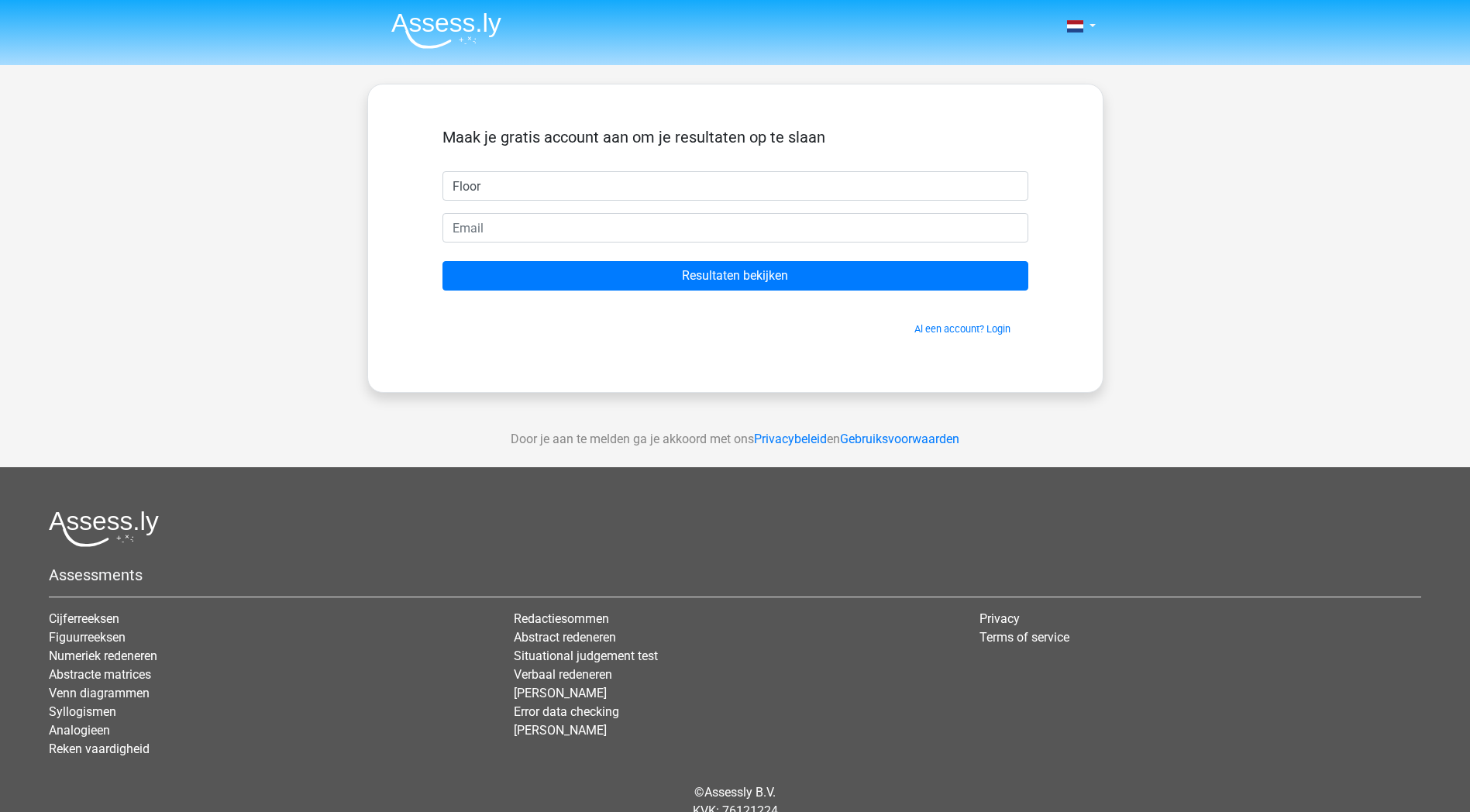
type input "Floor"
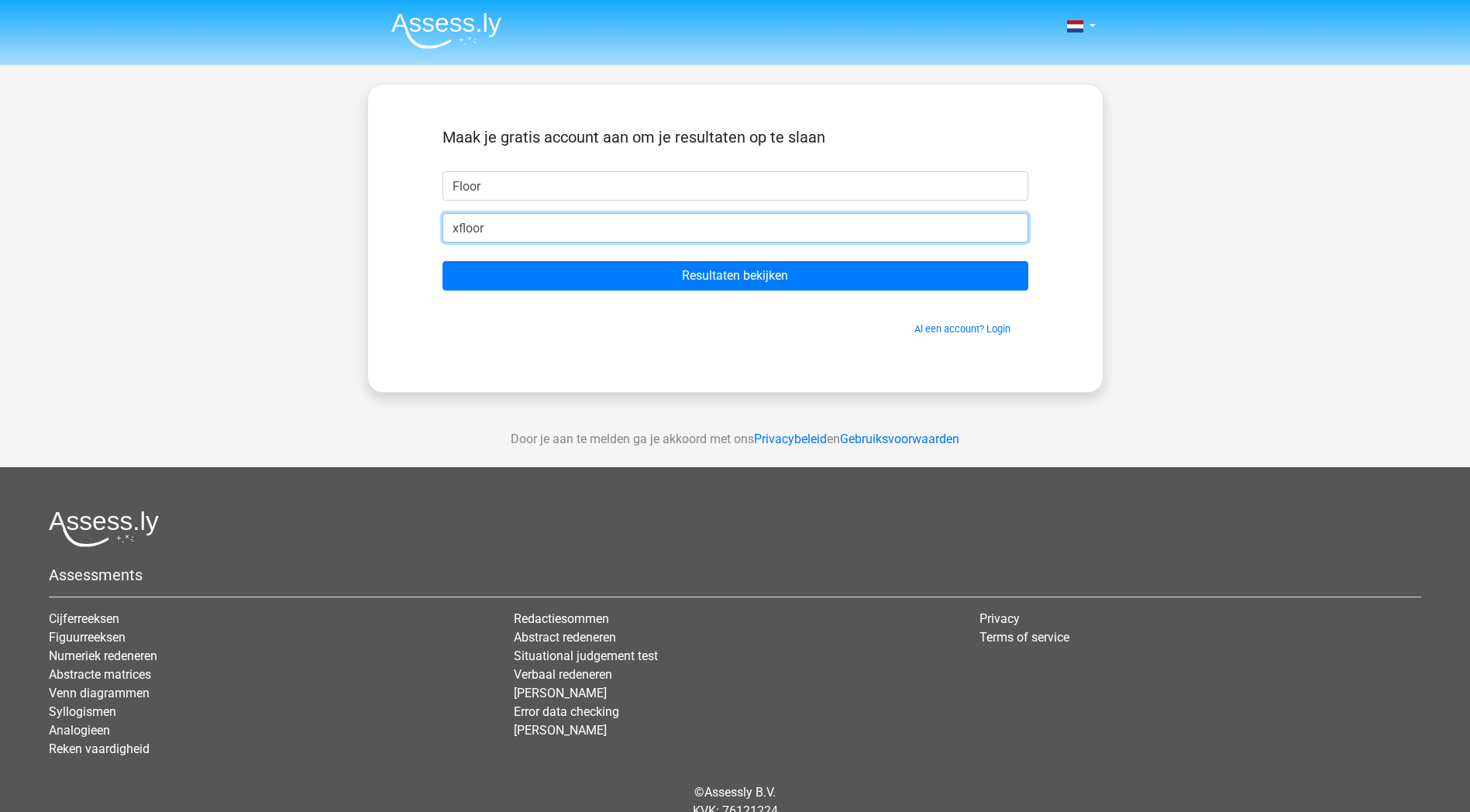
type input "[EMAIL_ADDRESS][DOMAIN_NAME]"
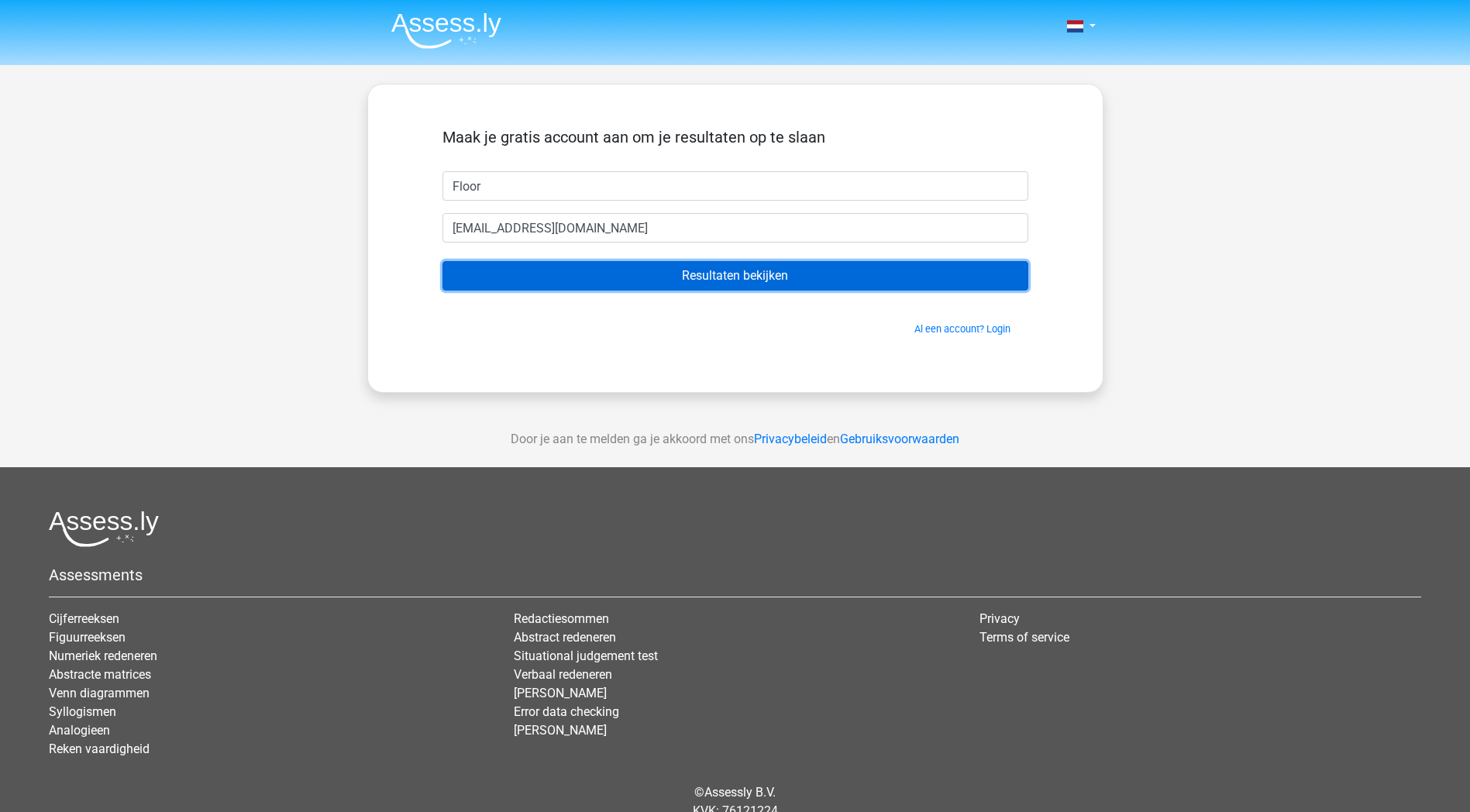
click at [582, 285] on input "Resultaten bekijken" at bounding box center [735, 276] width 586 height 29
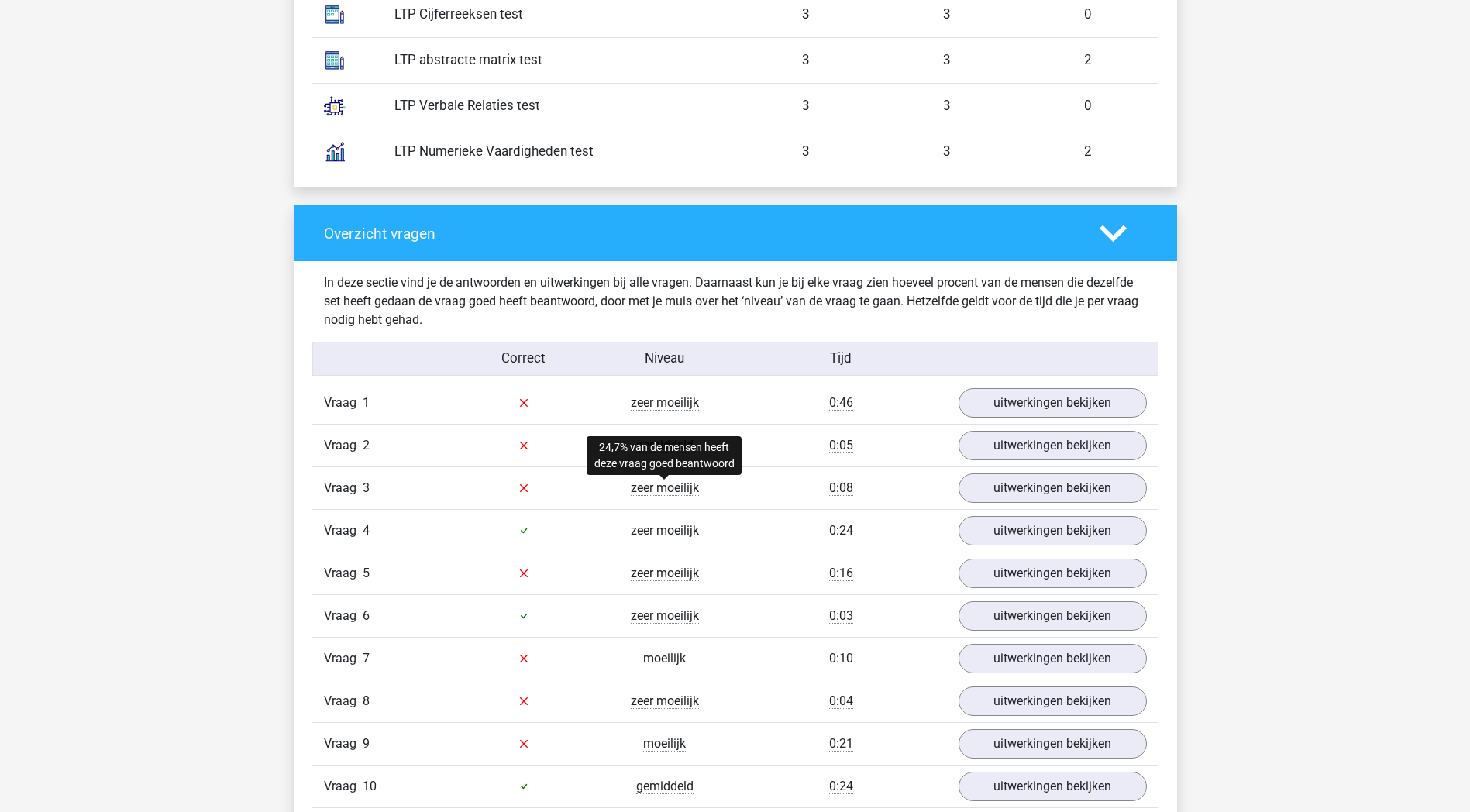
scroll to position [1472, 0]
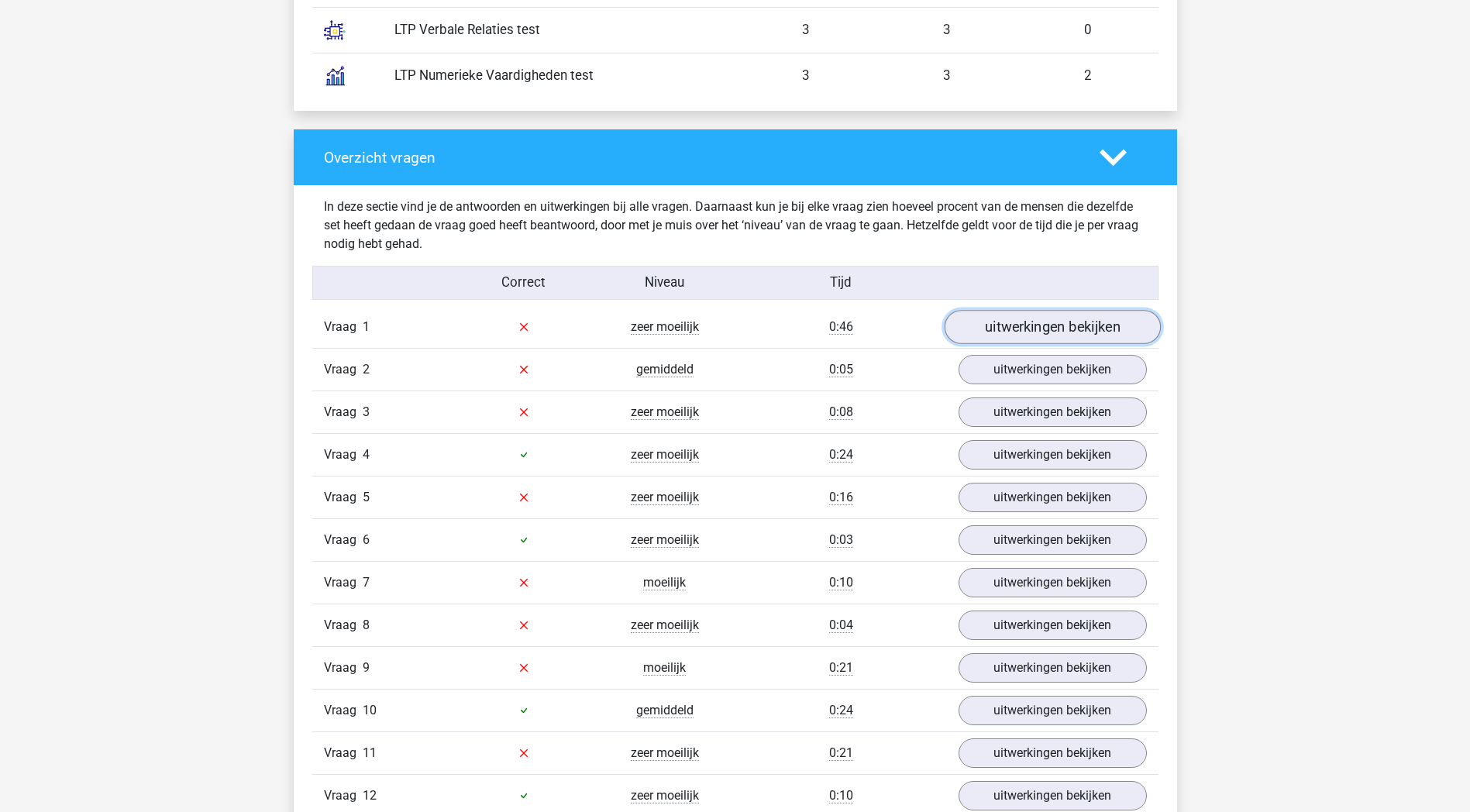
click at [1086, 324] on link "uitwerkingen bekijken" at bounding box center [1052, 327] width 216 height 34
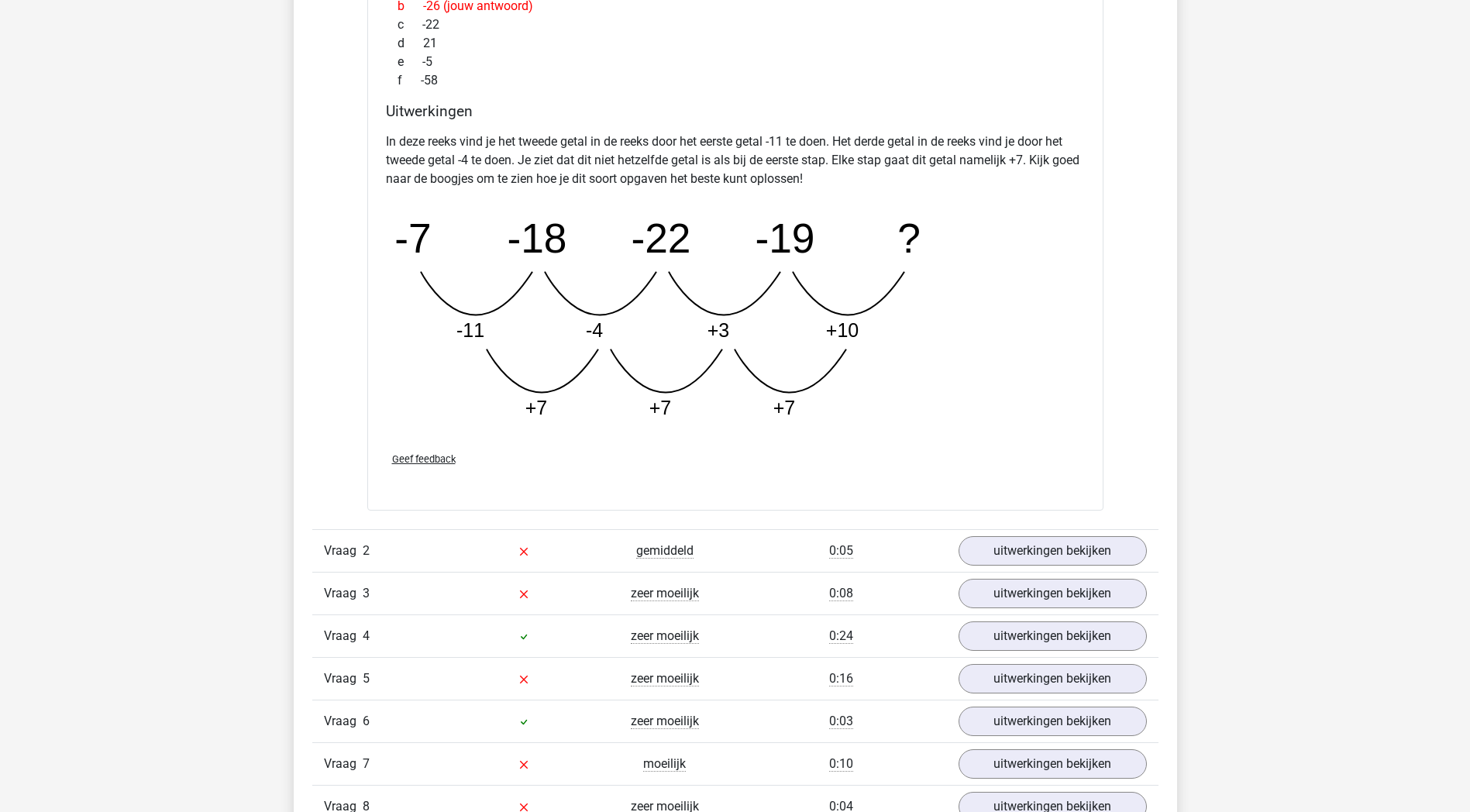
scroll to position [2092, 0]
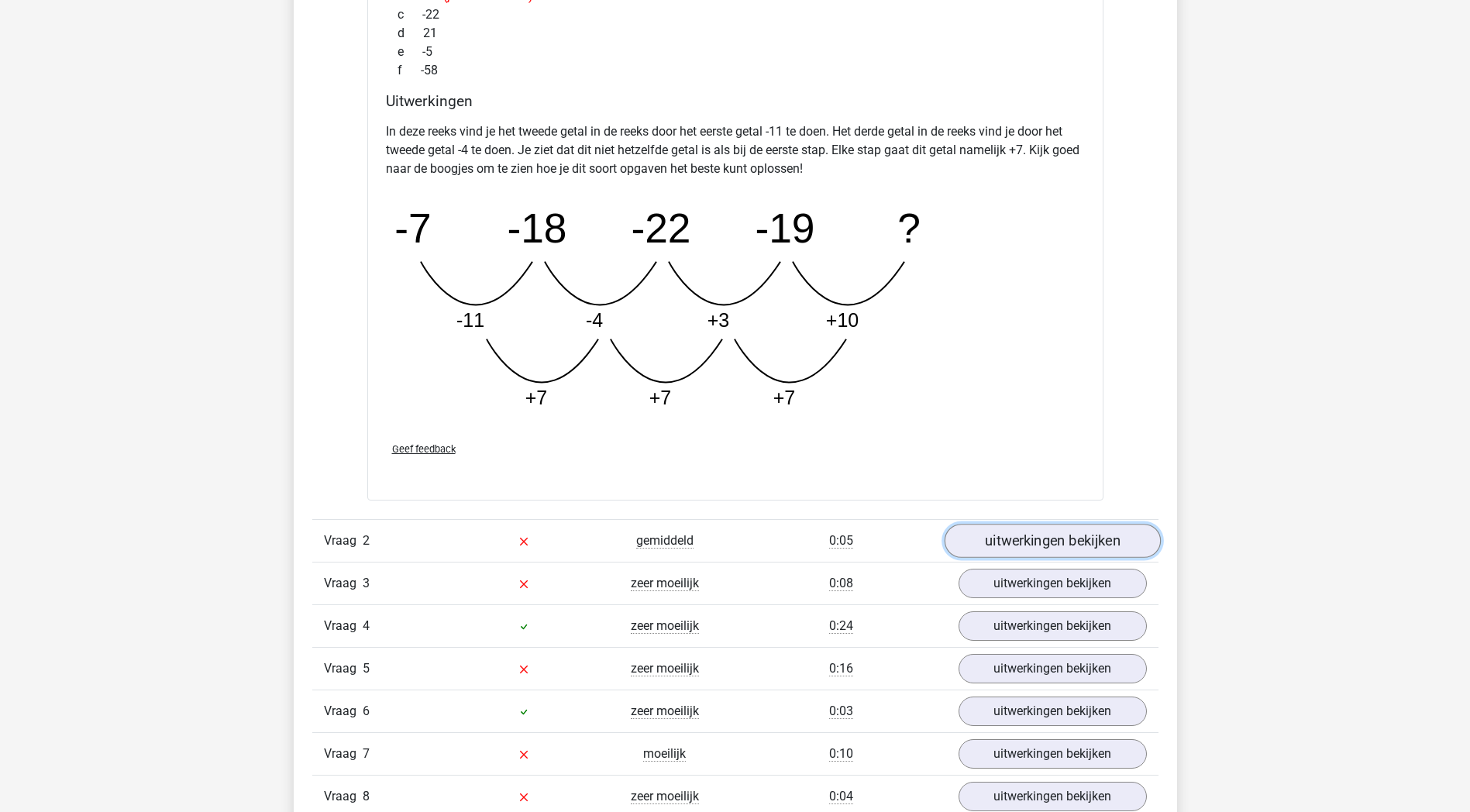
click at [1094, 541] on link "uitwerkingen bekijken" at bounding box center [1052, 542] width 216 height 34
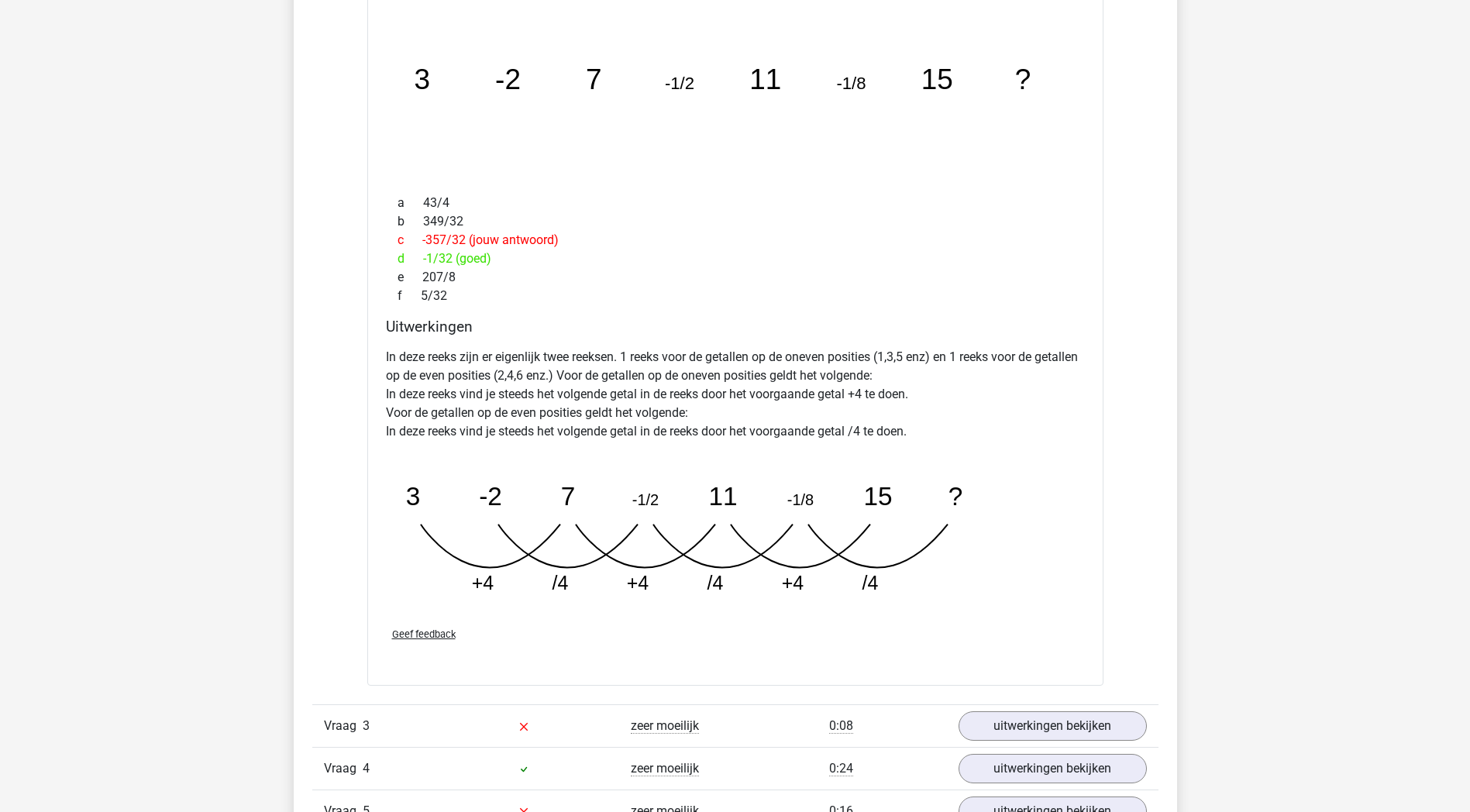
scroll to position [3022, 0]
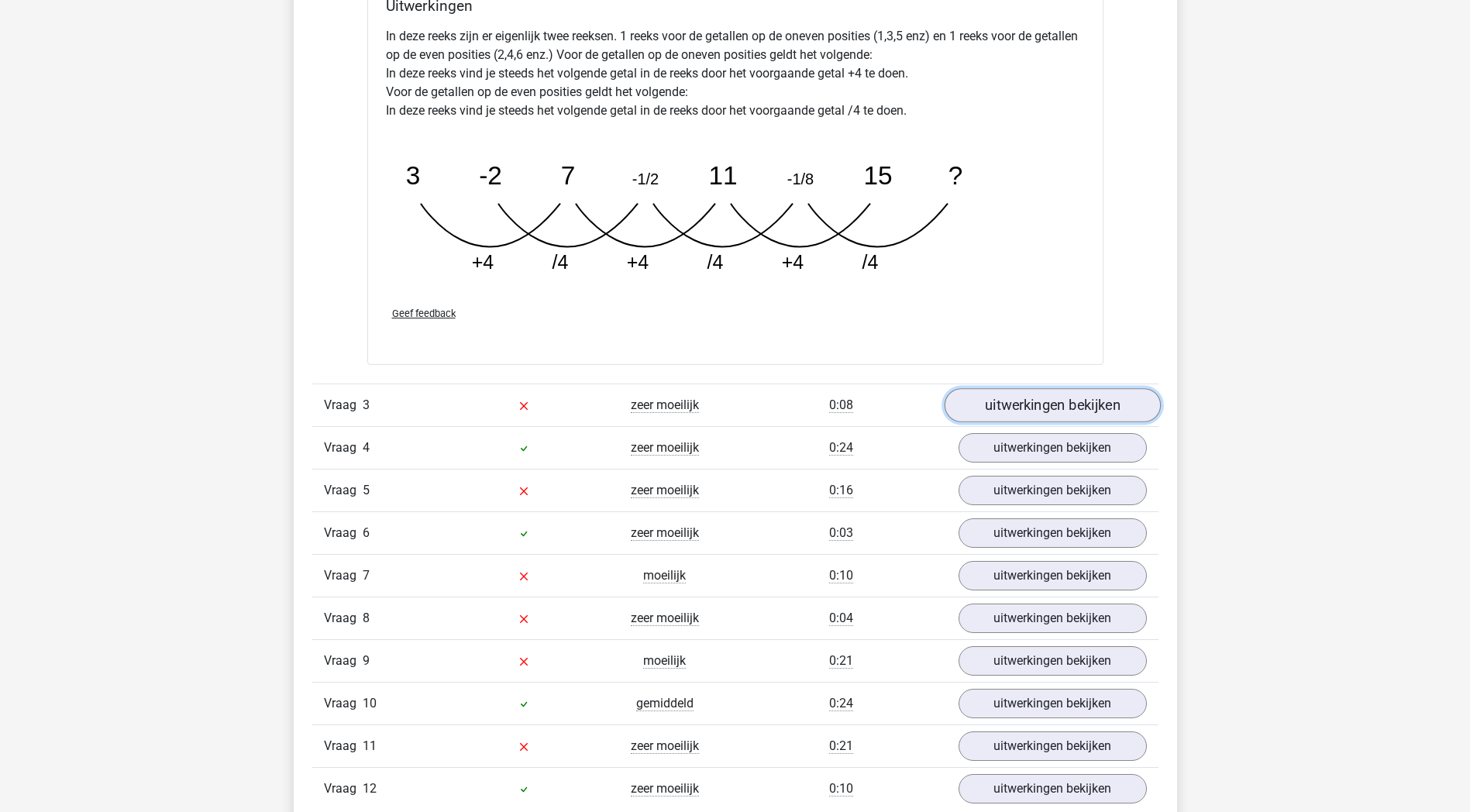
click at [1090, 401] on link "uitwerkingen bekijken" at bounding box center [1052, 405] width 216 height 34
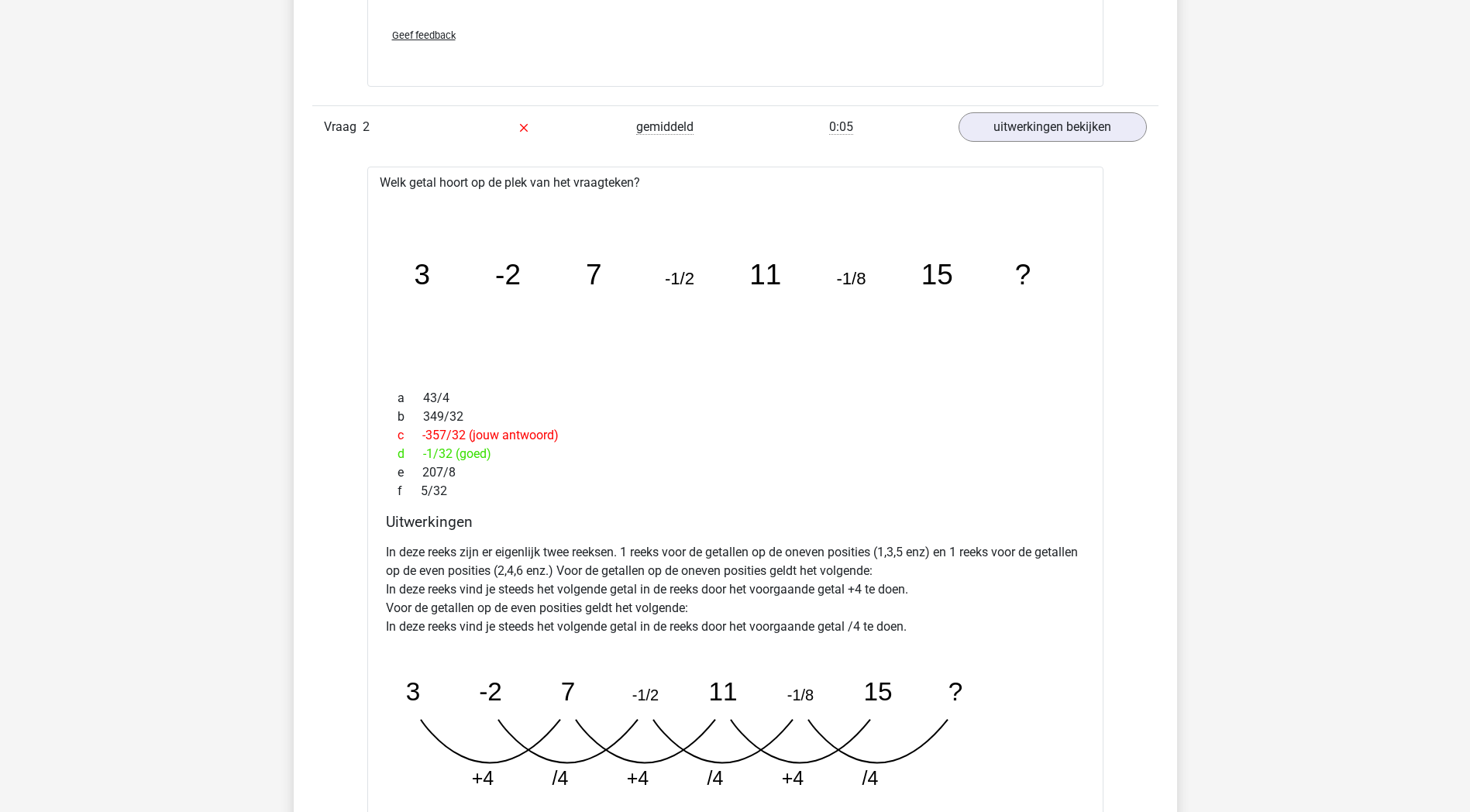
scroll to position [2169, 0]
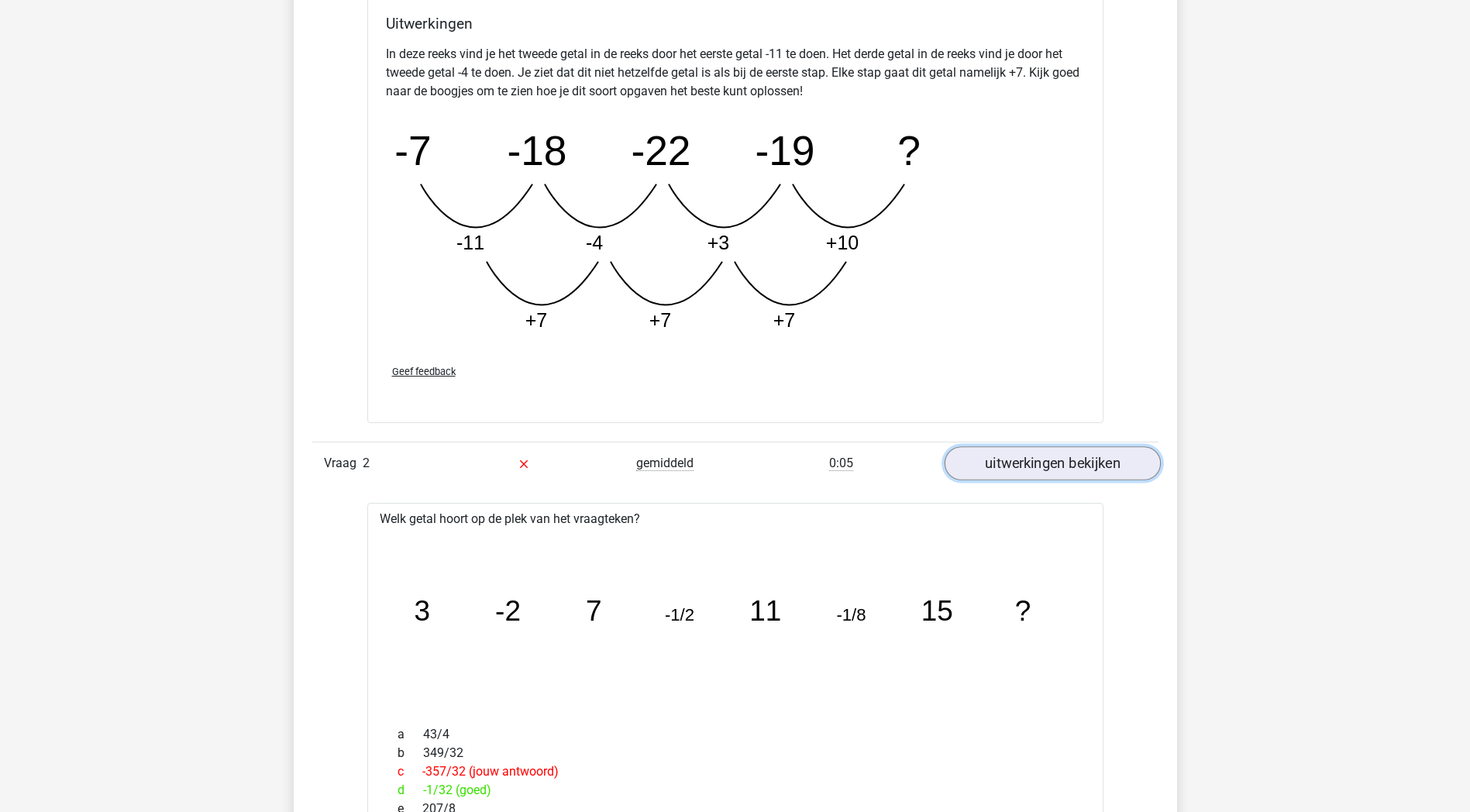
click at [1032, 467] on link "uitwerkingen bekijken" at bounding box center [1052, 464] width 216 height 34
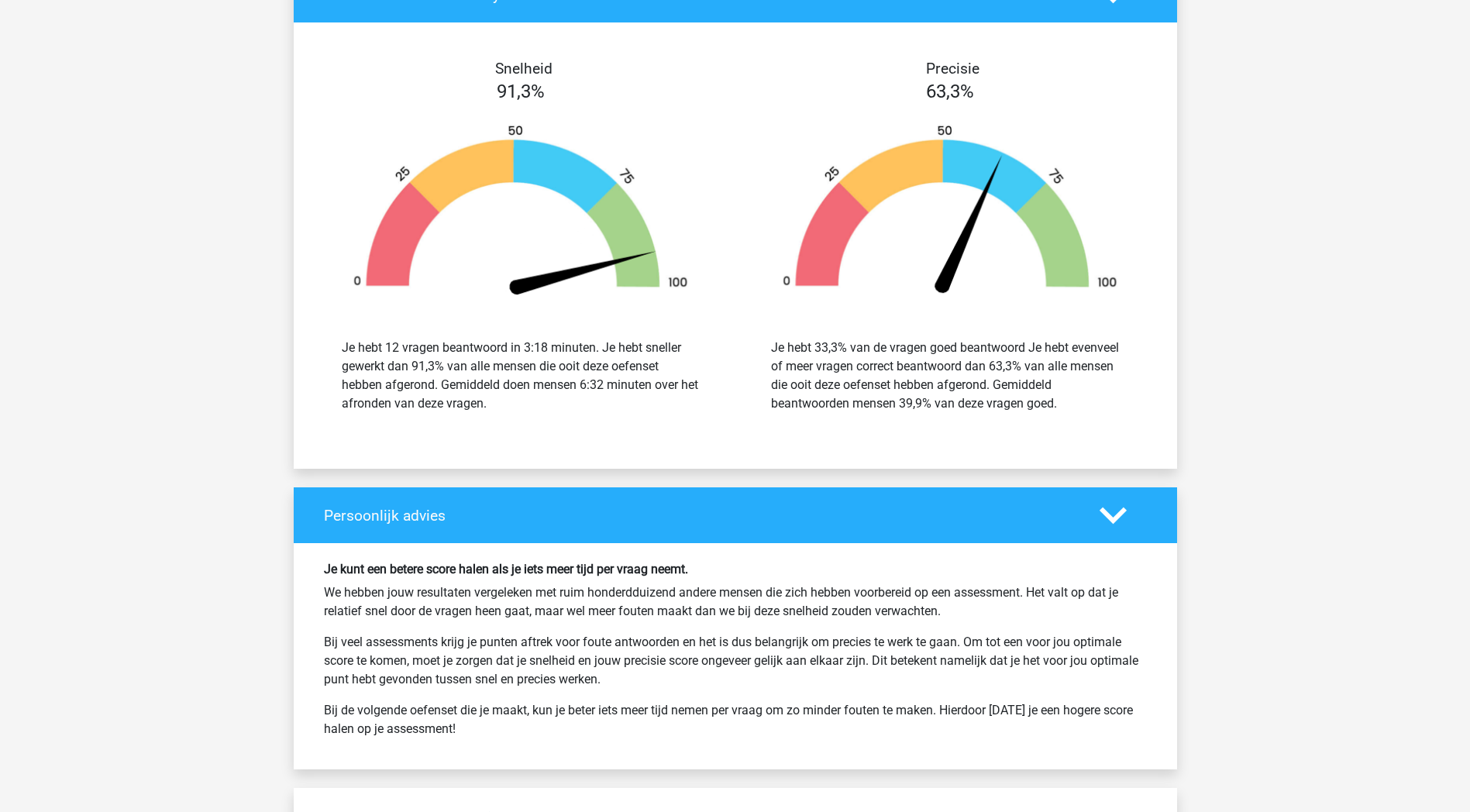
scroll to position [4571, 0]
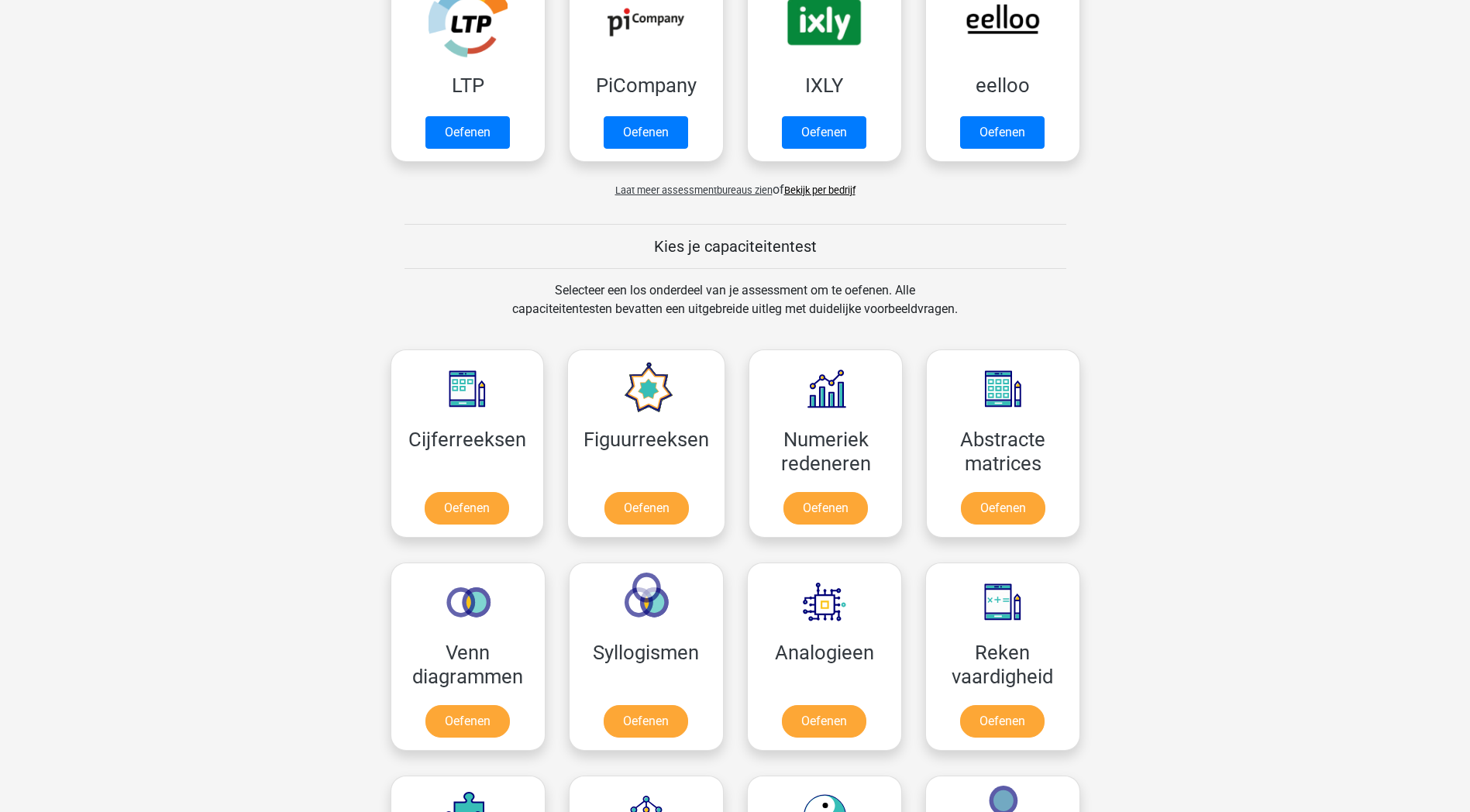
scroll to position [387, 0]
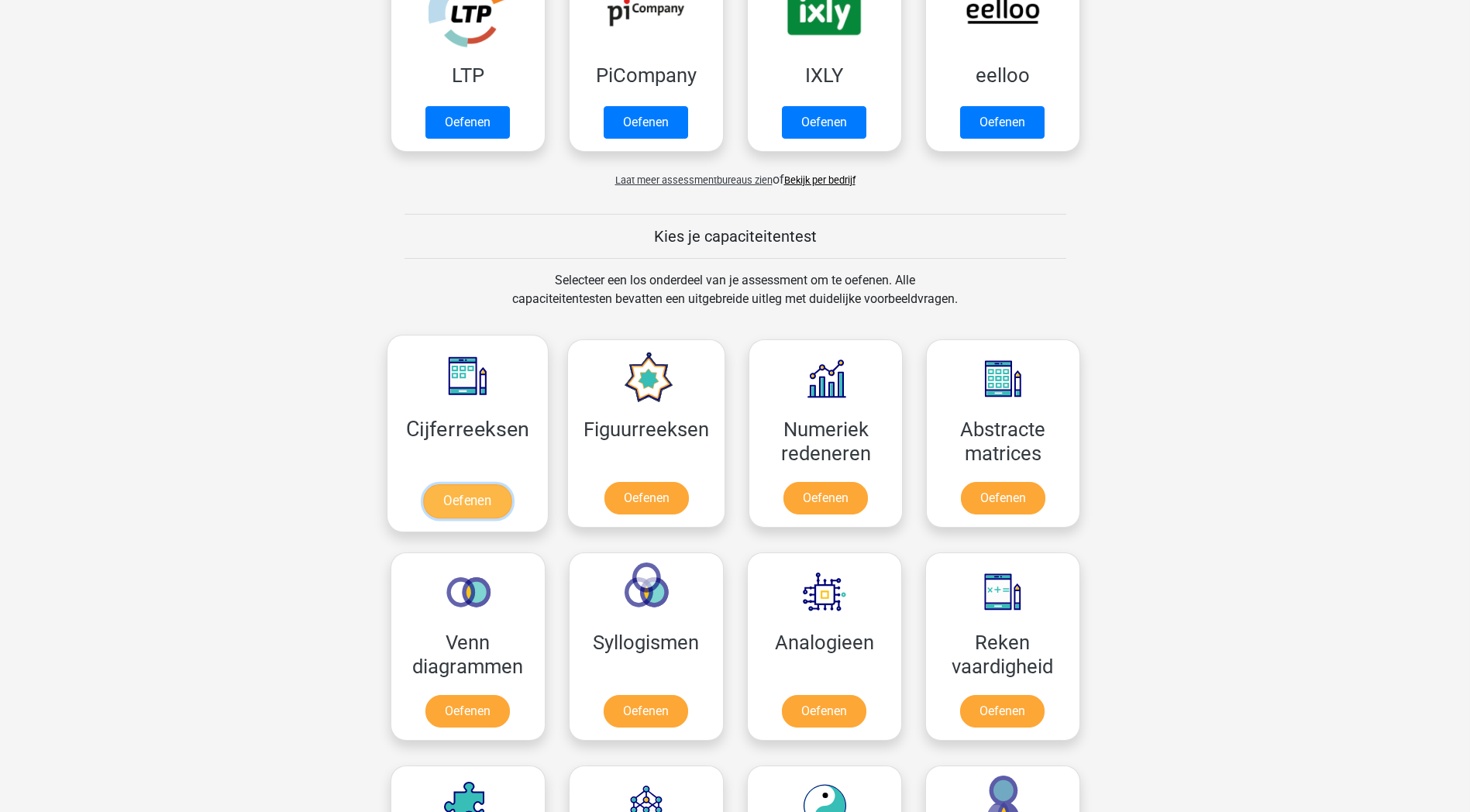
click at [471, 504] on link "Oefenen" at bounding box center [467, 501] width 88 height 34
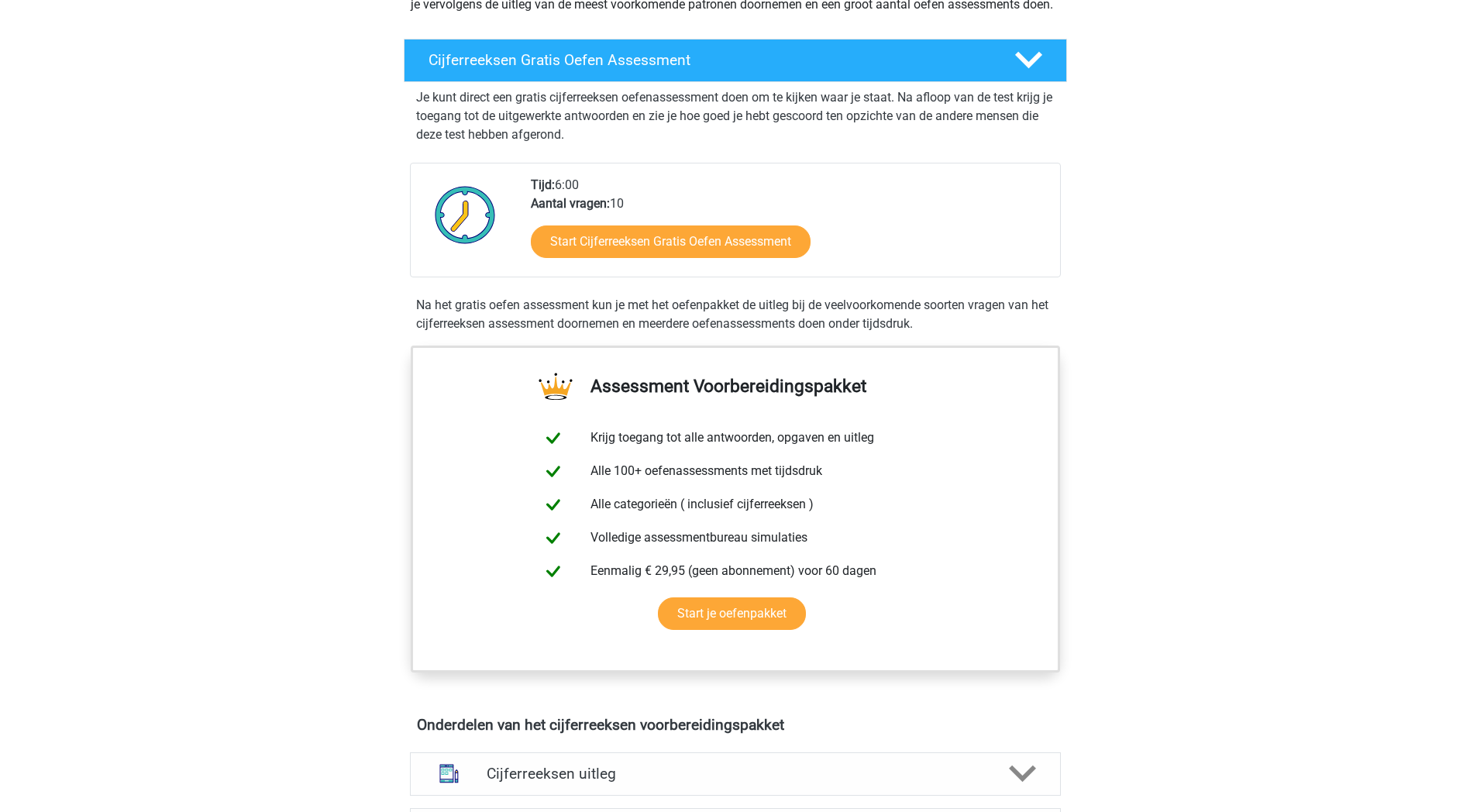
scroll to position [232, 0]
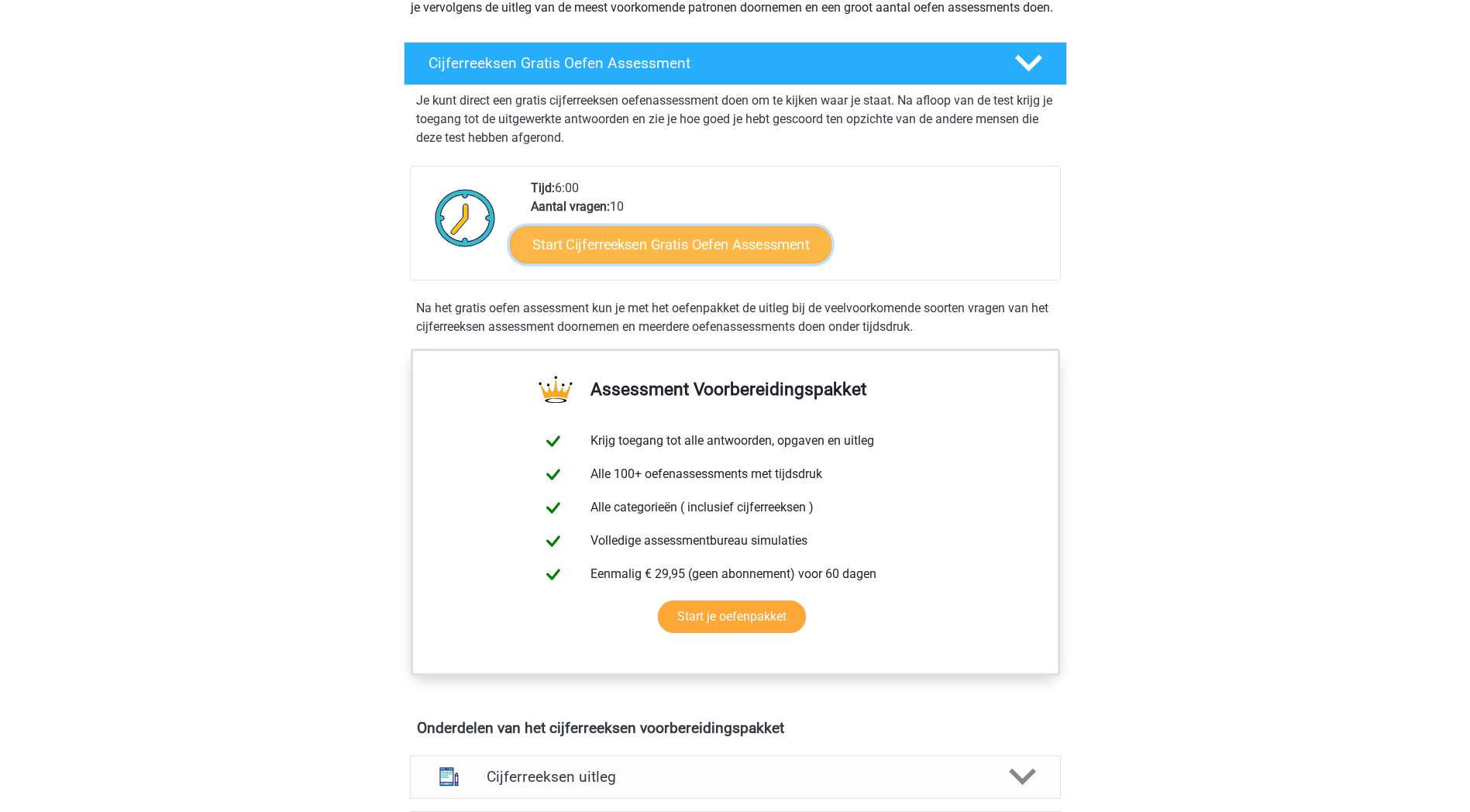
click at [694, 254] on link "Start Cijferreeksen Gratis Oefen Assessment" at bounding box center [670, 244] width 322 height 37
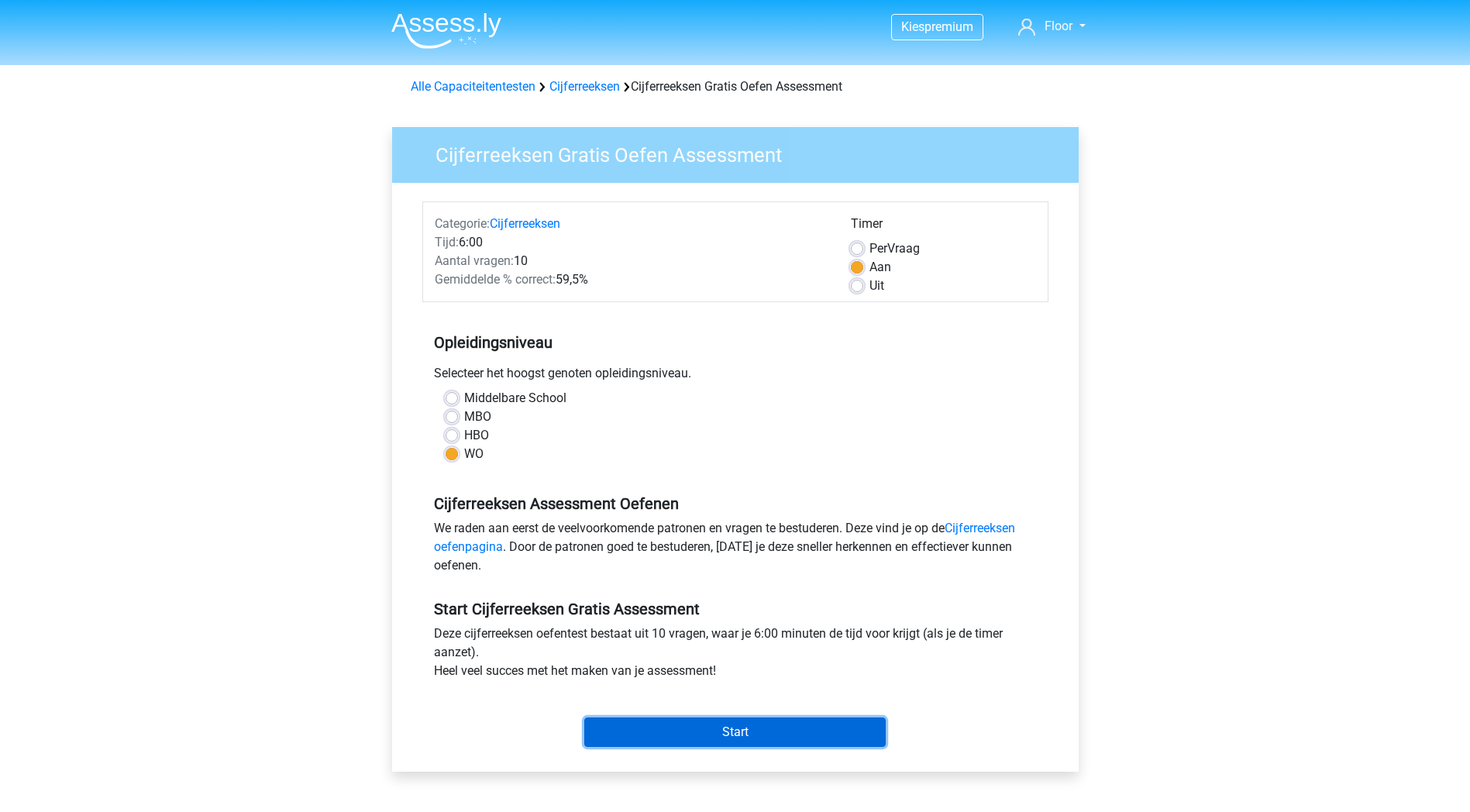
click at [759, 732] on input "Start" at bounding box center [735, 732] width 301 height 29
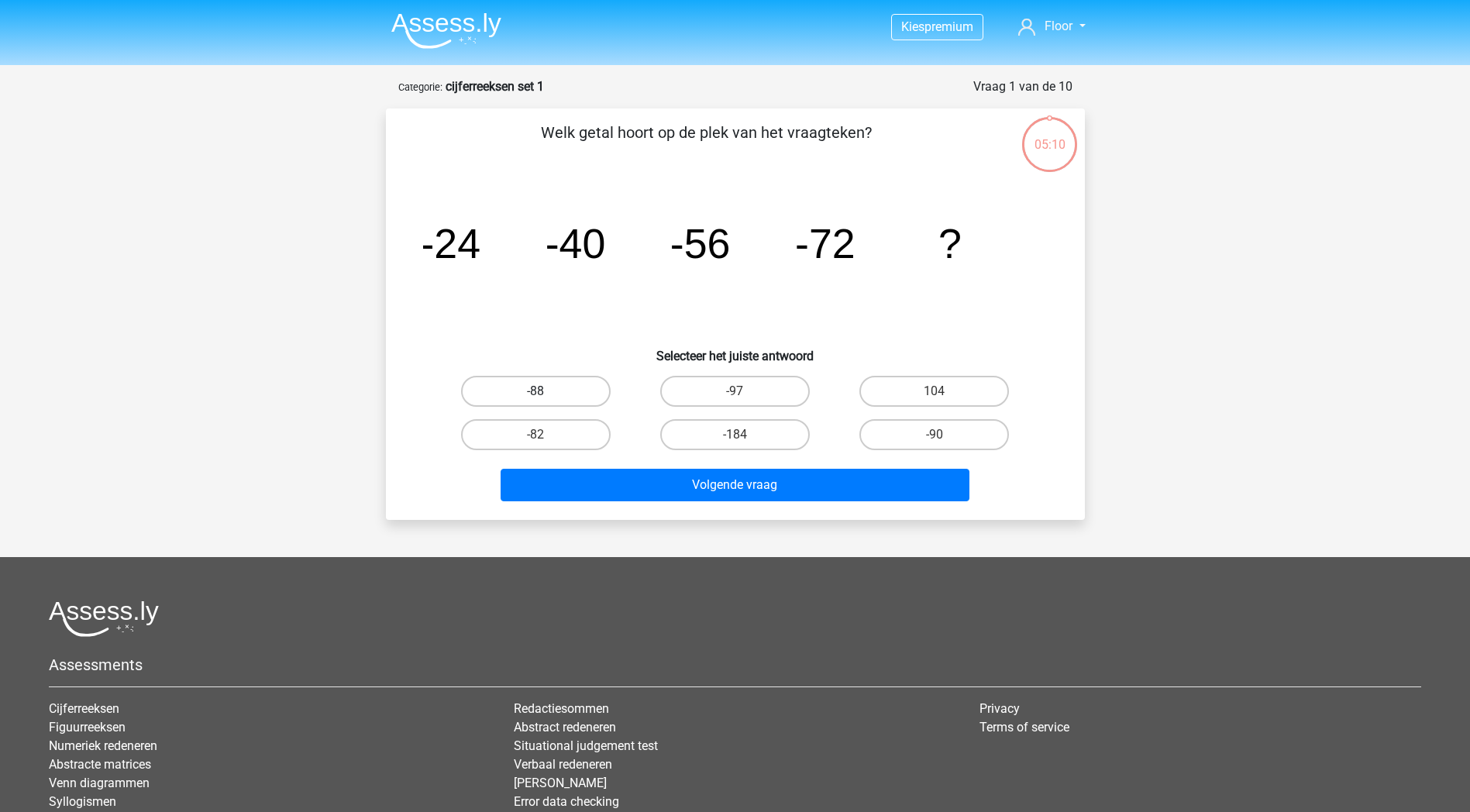
drag, startPoint x: 591, startPoint y: 393, endPoint x: 599, endPoint y: 395, distance: 8.2
click at [594, 393] on label "-88" at bounding box center [535, 391] width 150 height 31
click at [546, 393] on input "-88" at bounding box center [540, 396] width 10 height 10
radio input "true"
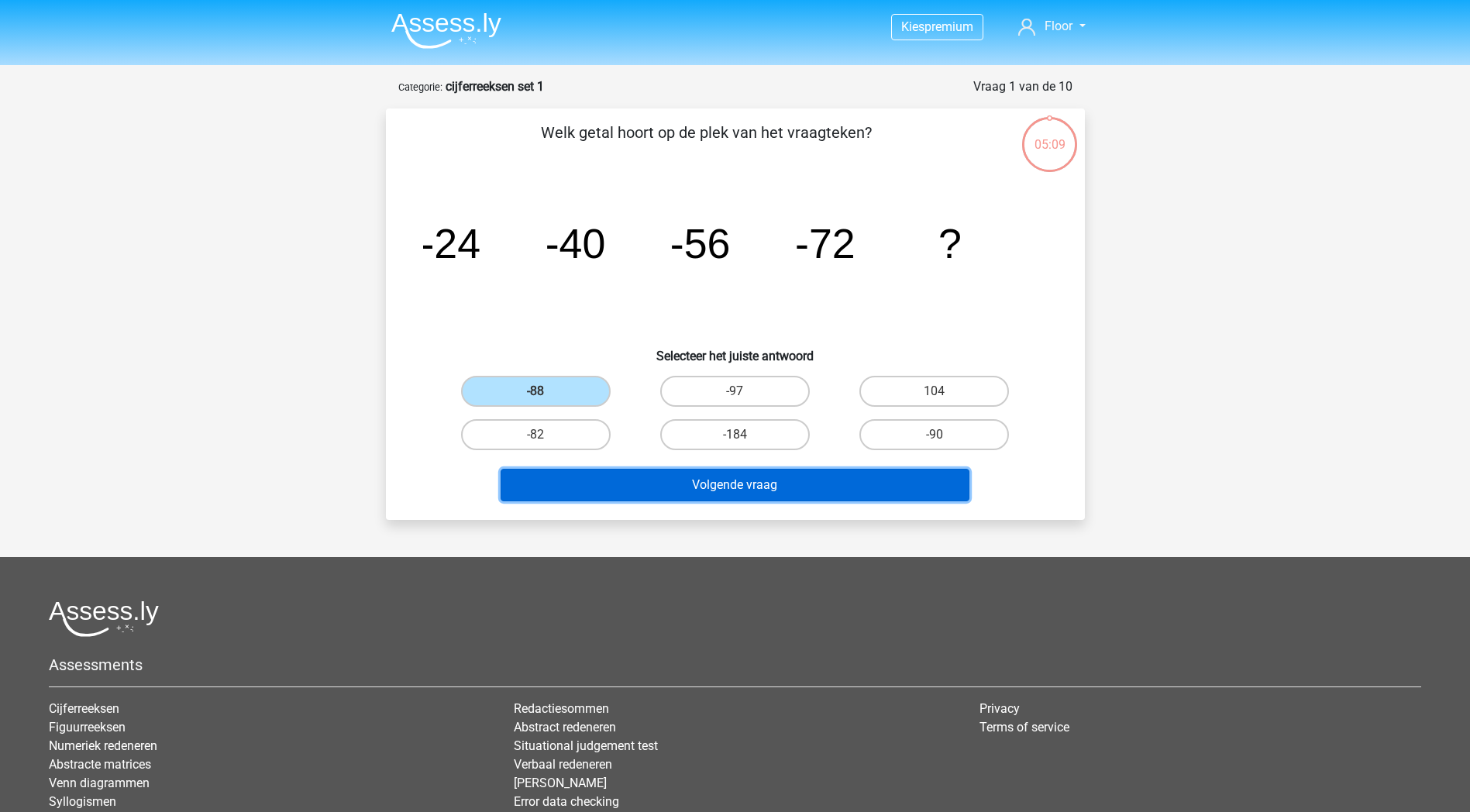
click at [649, 480] on button "Volgende vraag" at bounding box center [735, 485] width 469 height 33
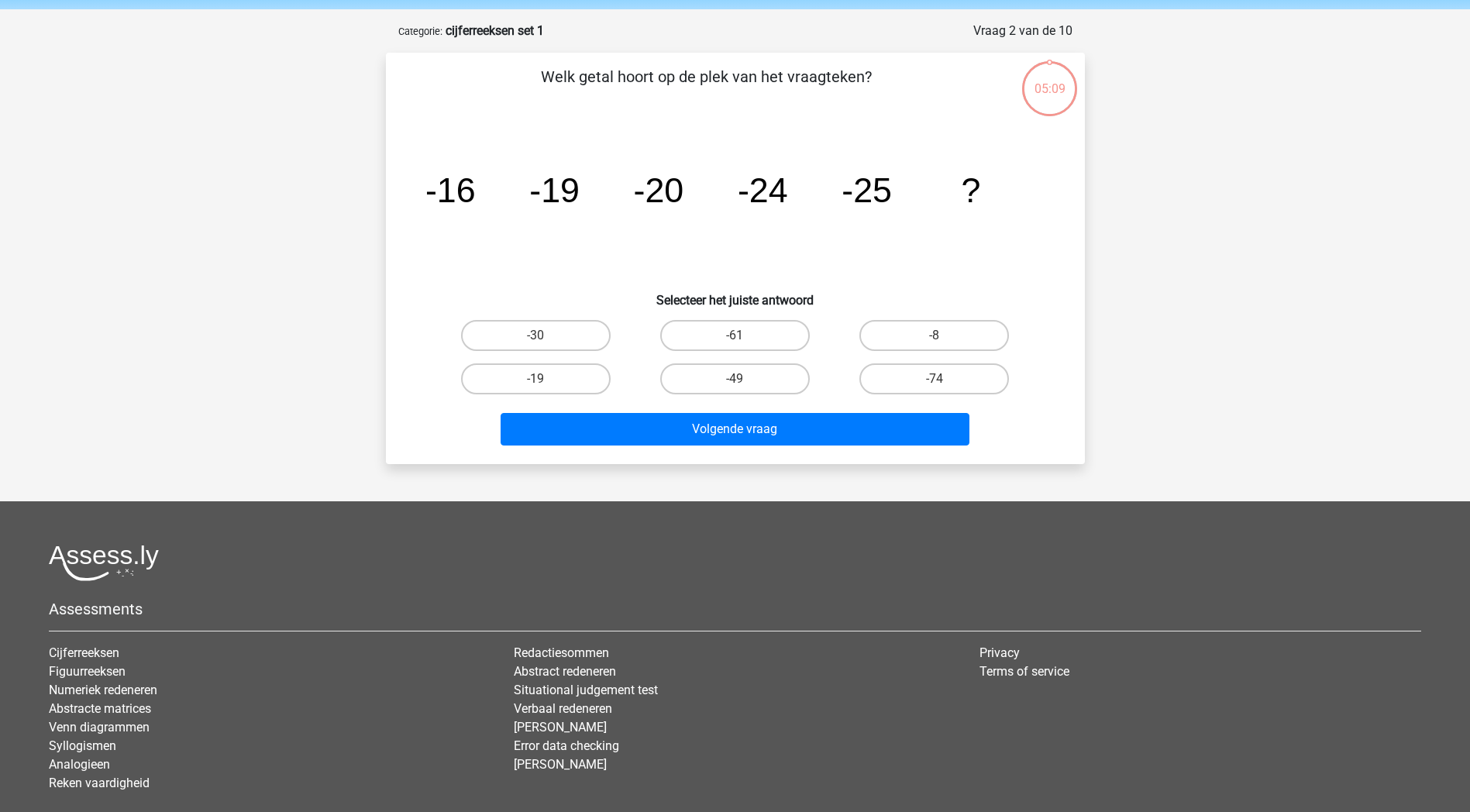
scroll to position [77, 0]
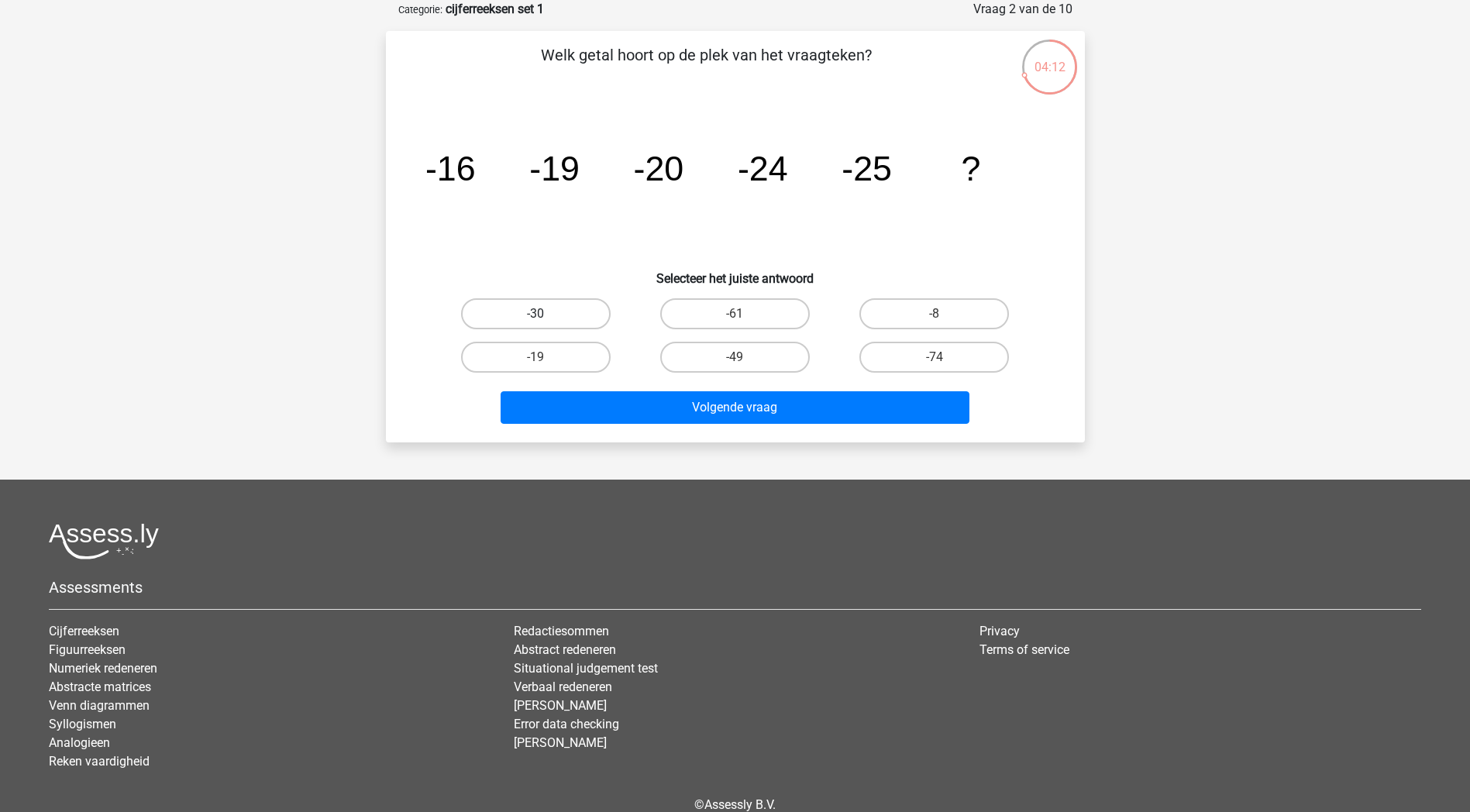
click at [494, 307] on label "-30" at bounding box center [535, 314] width 150 height 31
click at [535, 314] on input "-30" at bounding box center [540, 318] width 10 height 10
radio input "true"
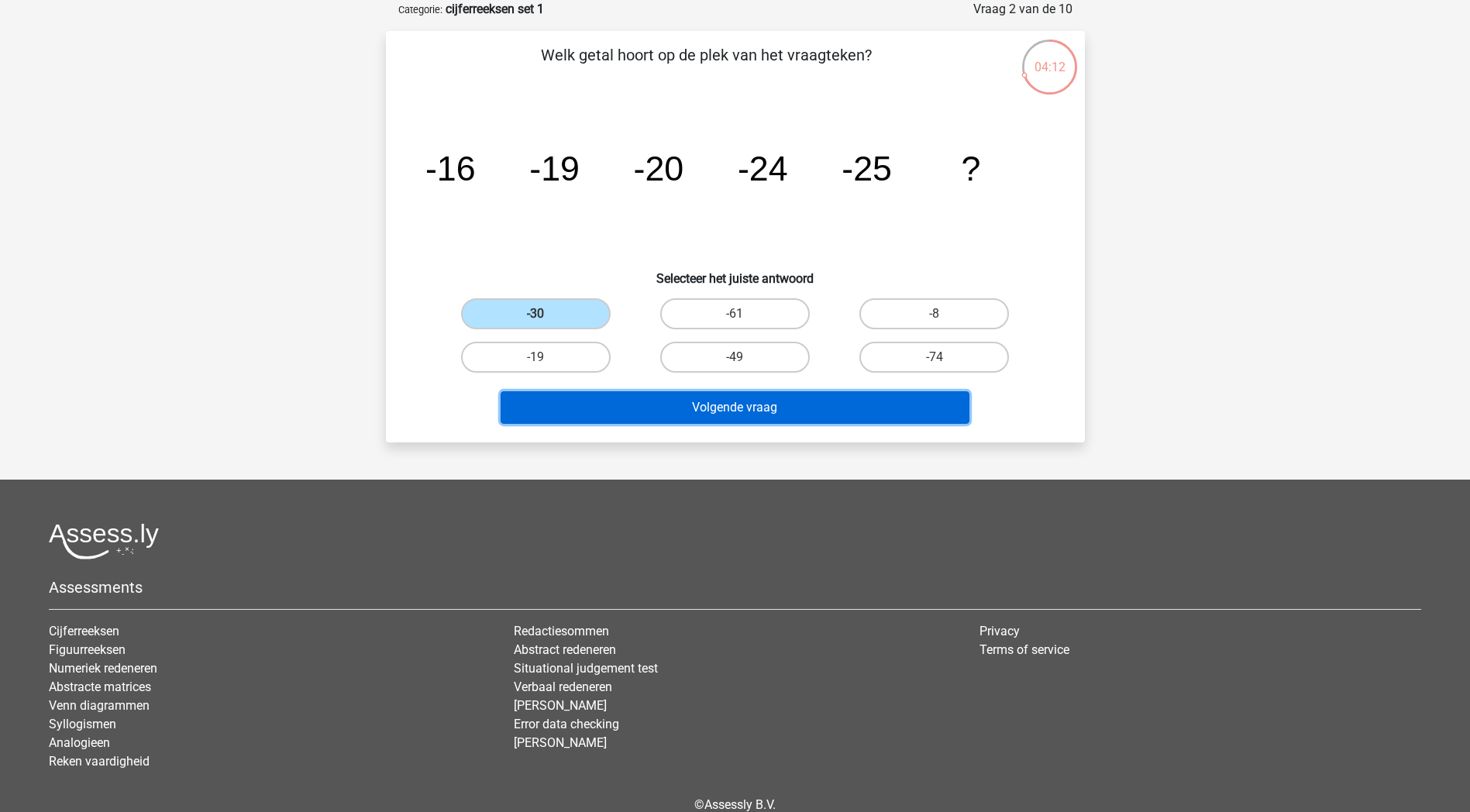
click at [737, 401] on button "Volgende vraag" at bounding box center [735, 408] width 469 height 33
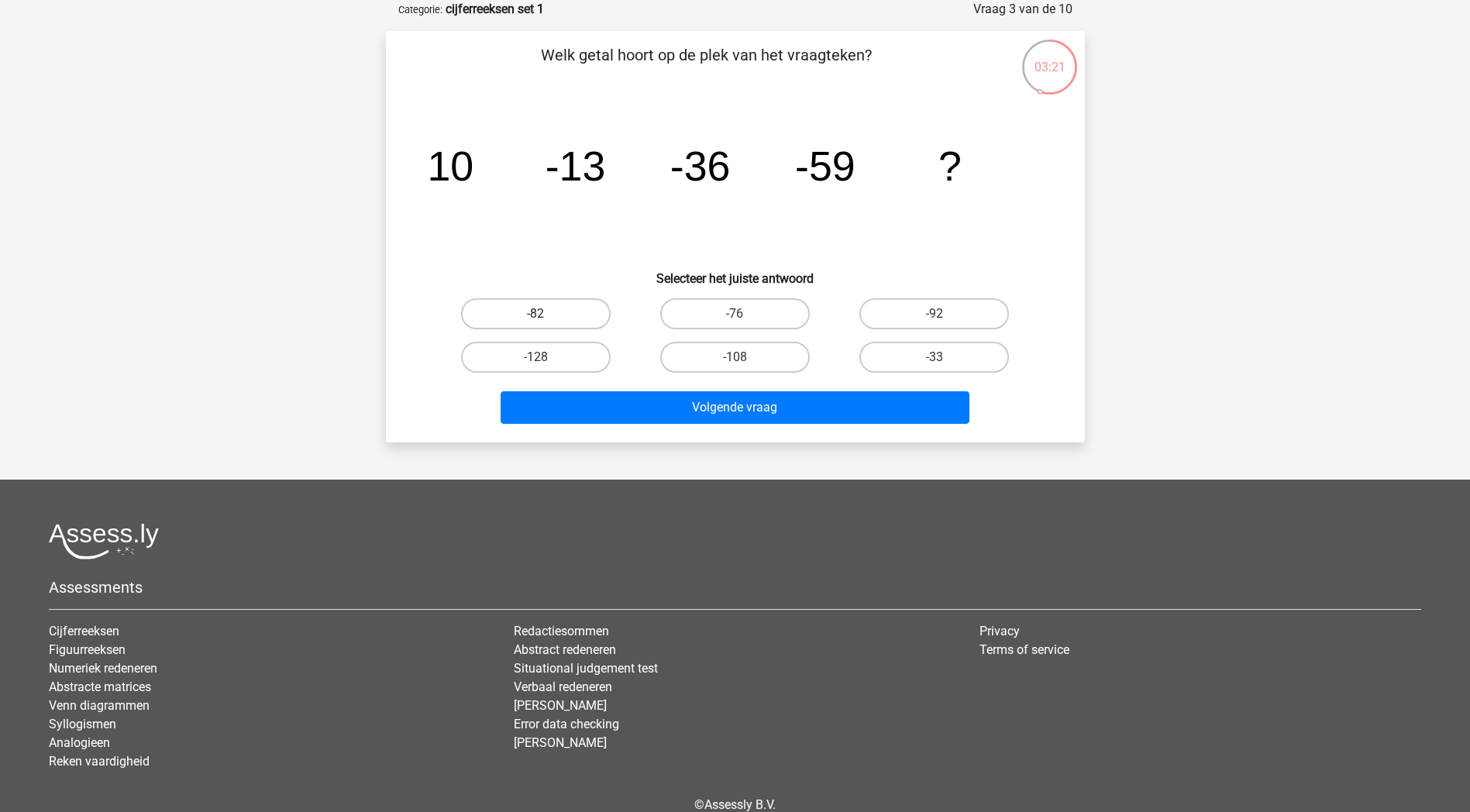
click at [579, 319] on label "-82" at bounding box center [535, 314] width 150 height 31
click at [546, 319] on input "-82" at bounding box center [540, 318] width 10 height 10
radio input "true"
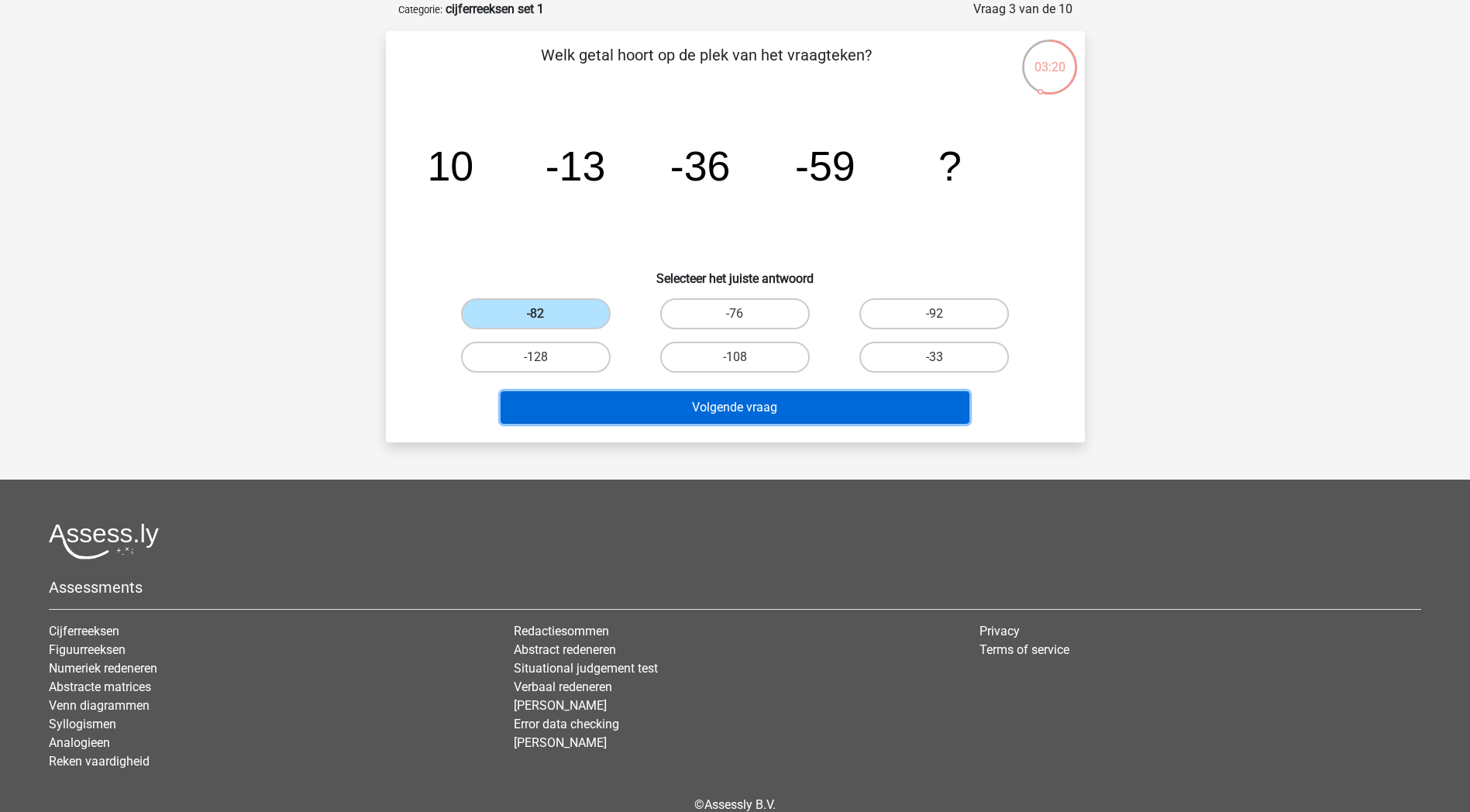
click at [662, 405] on button "Volgende vraag" at bounding box center [735, 408] width 469 height 33
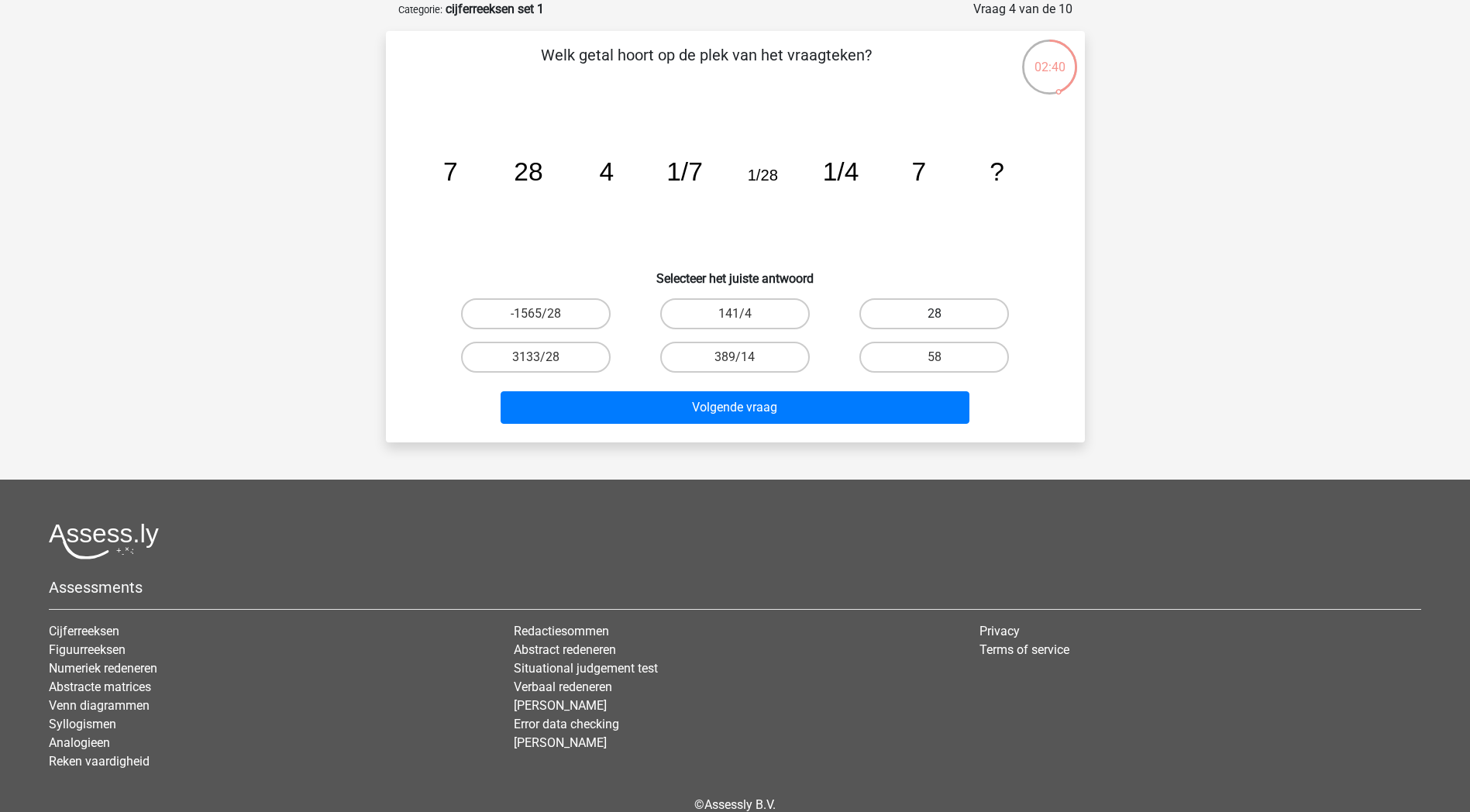
click at [957, 322] on label "28" at bounding box center [934, 314] width 150 height 31
click at [945, 322] on input "28" at bounding box center [939, 318] width 10 height 10
radio input "true"
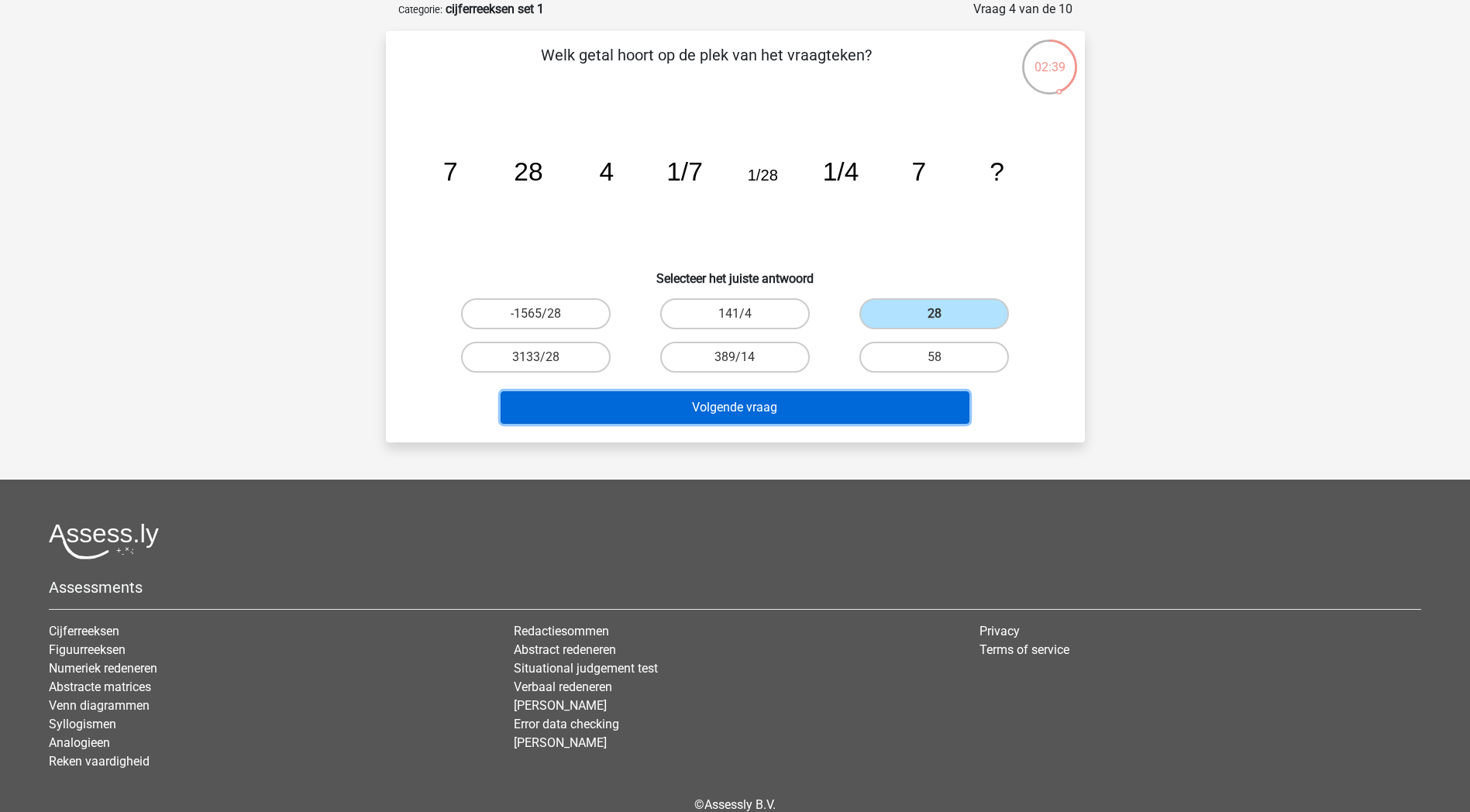
click at [913, 399] on button "Volgende vraag" at bounding box center [735, 408] width 469 height 33
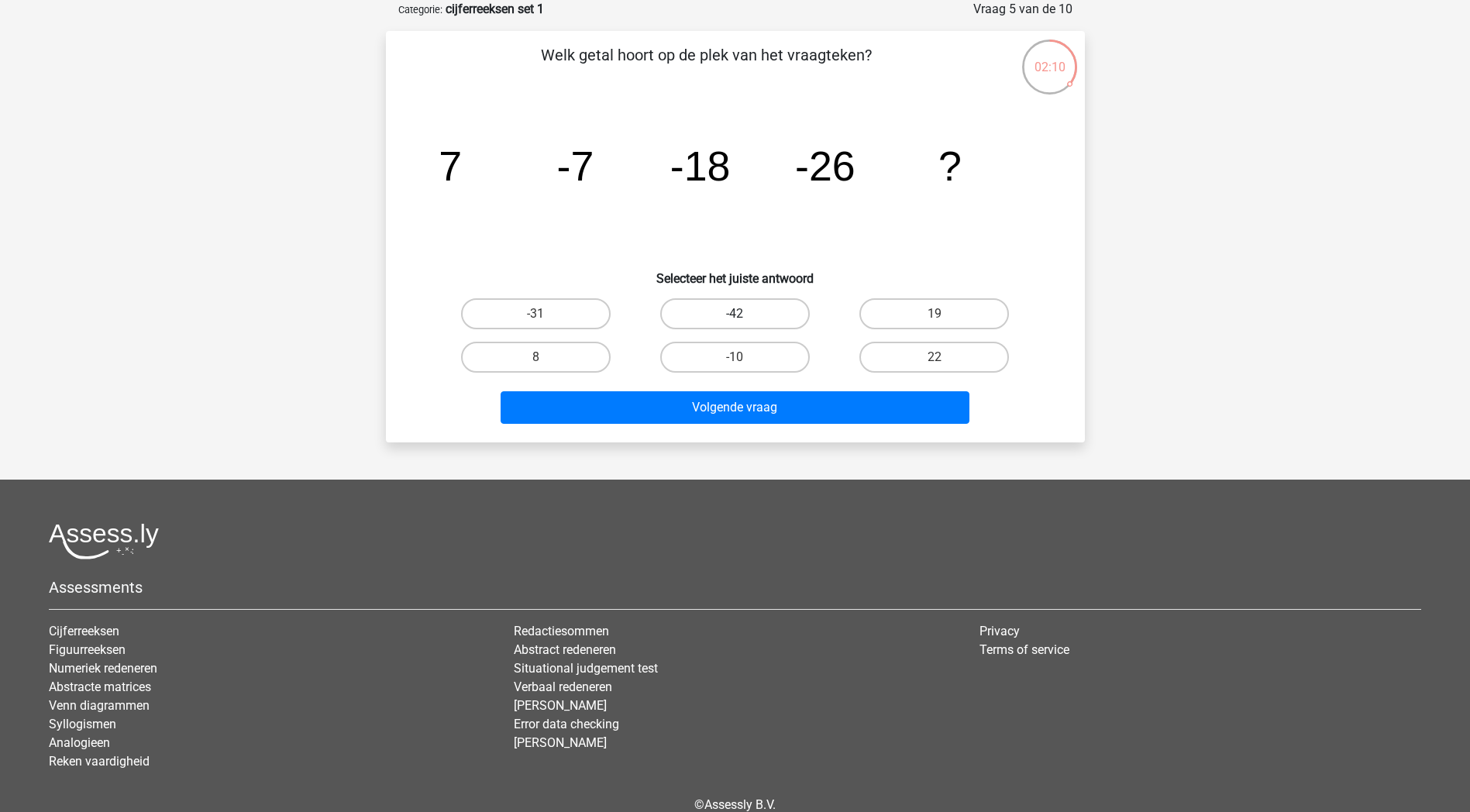
click at [772, 308] on label "-42" at bounding box center [735, 314] width 150 height 31
click at [745, 314] on input "-42" at bounding box center [739, 318] width 10 height 10
radio input "true"
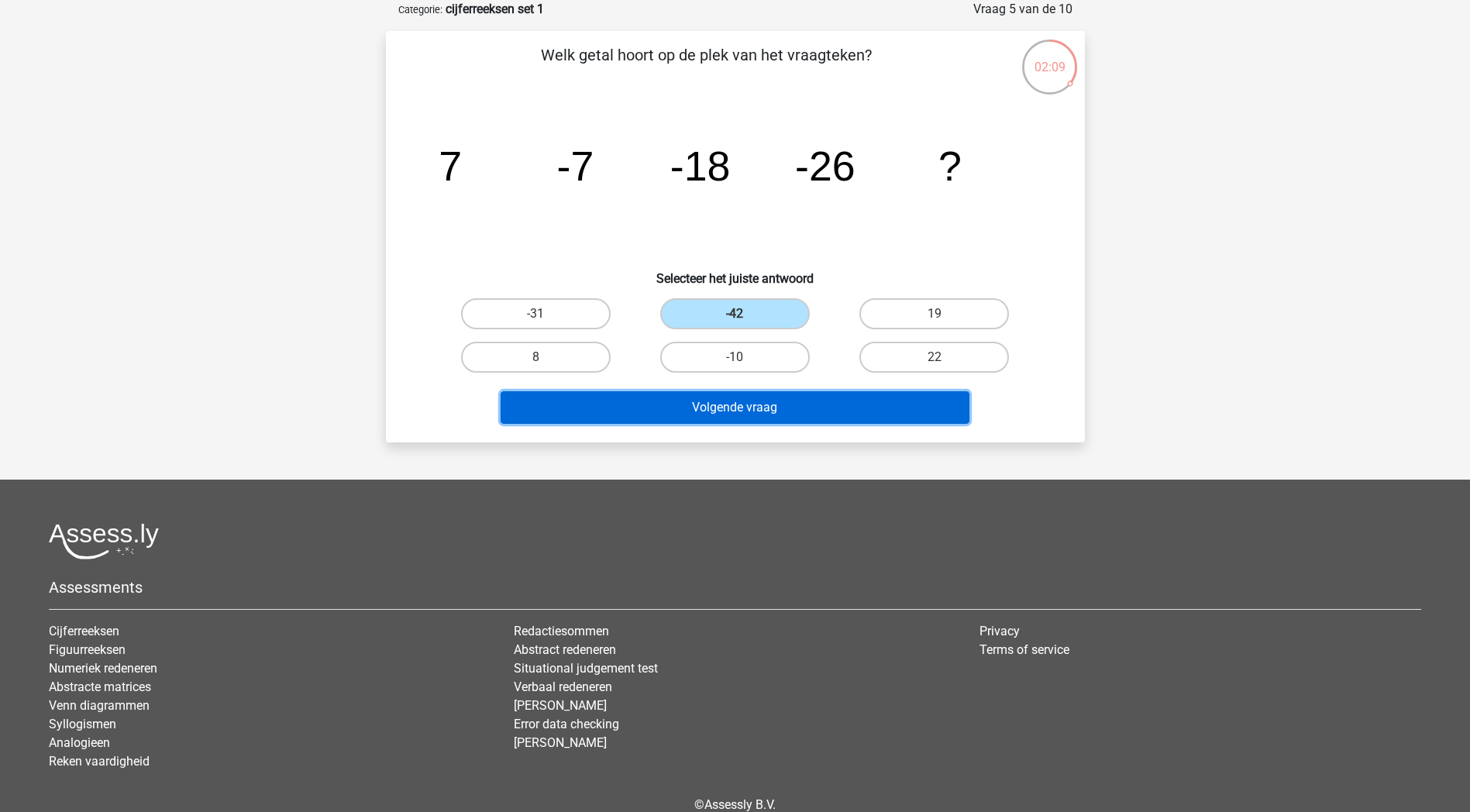
click at [803, 414] on button "Volgende vraag" at bounding box center [735, 408] width 469 height 33
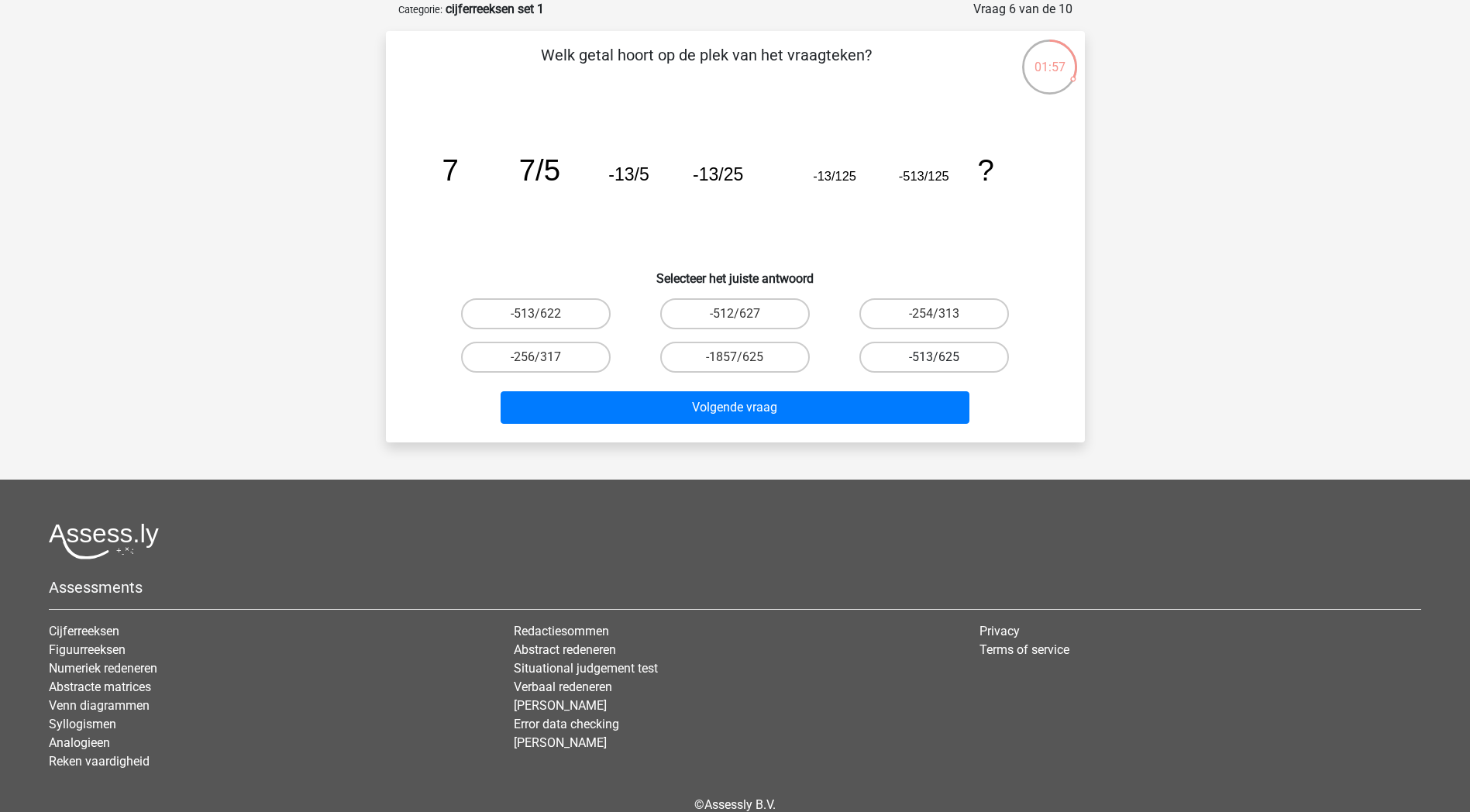
drag, startPoint x: 886, startPoint y: 359, endPoint x: 890, endPoint y: 376, distance: 17.5
click at [888, 359] on label "-513/625" at bounding box center [934, 357] width 150 height 31
click at [935, 359] on input "-513/625" at bounding box center [939, 362] width 10 height 10
radio input "true"
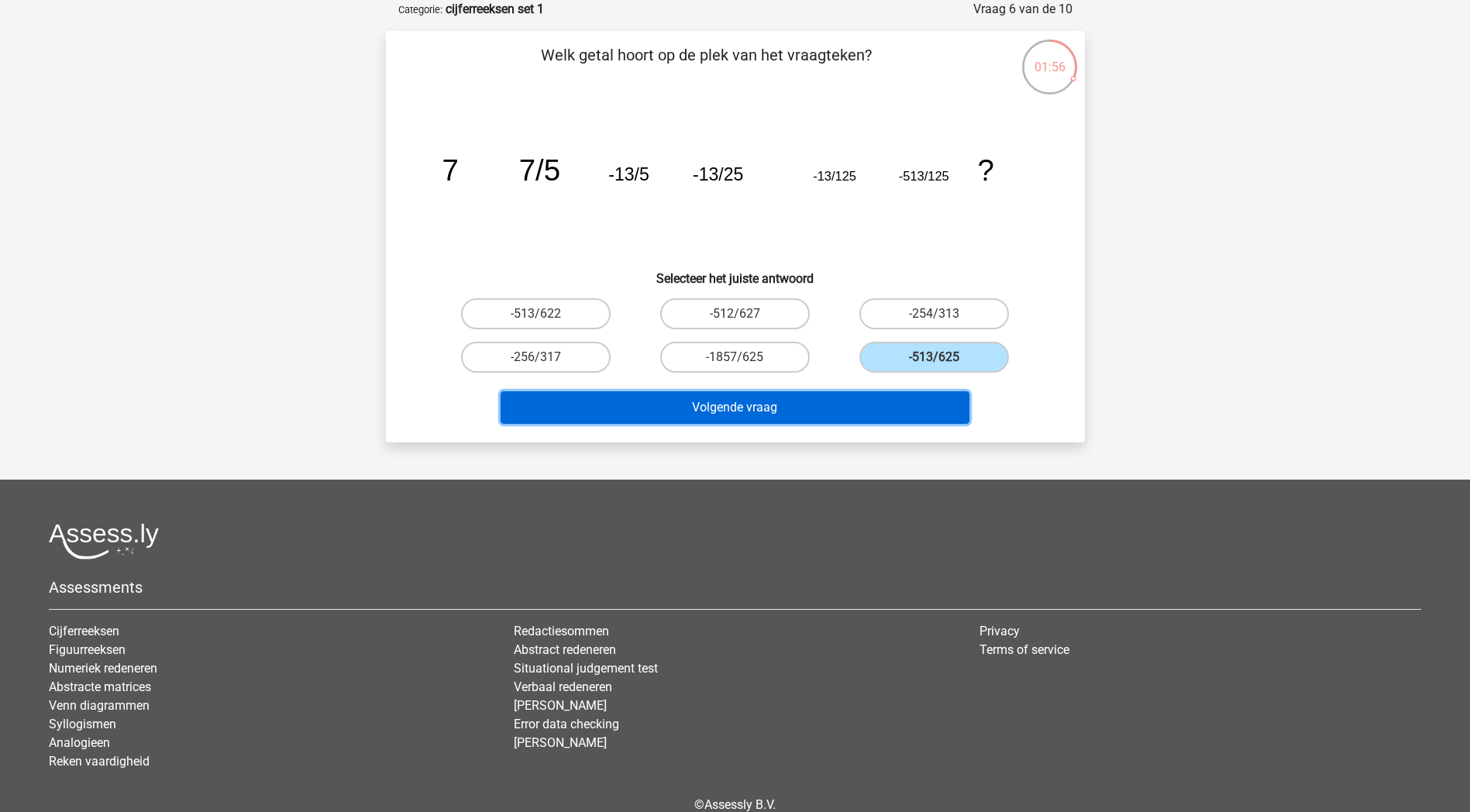
click at [896, 401] on button "Volgende vraag" at bounding box center [735, 408] width 469 height 33
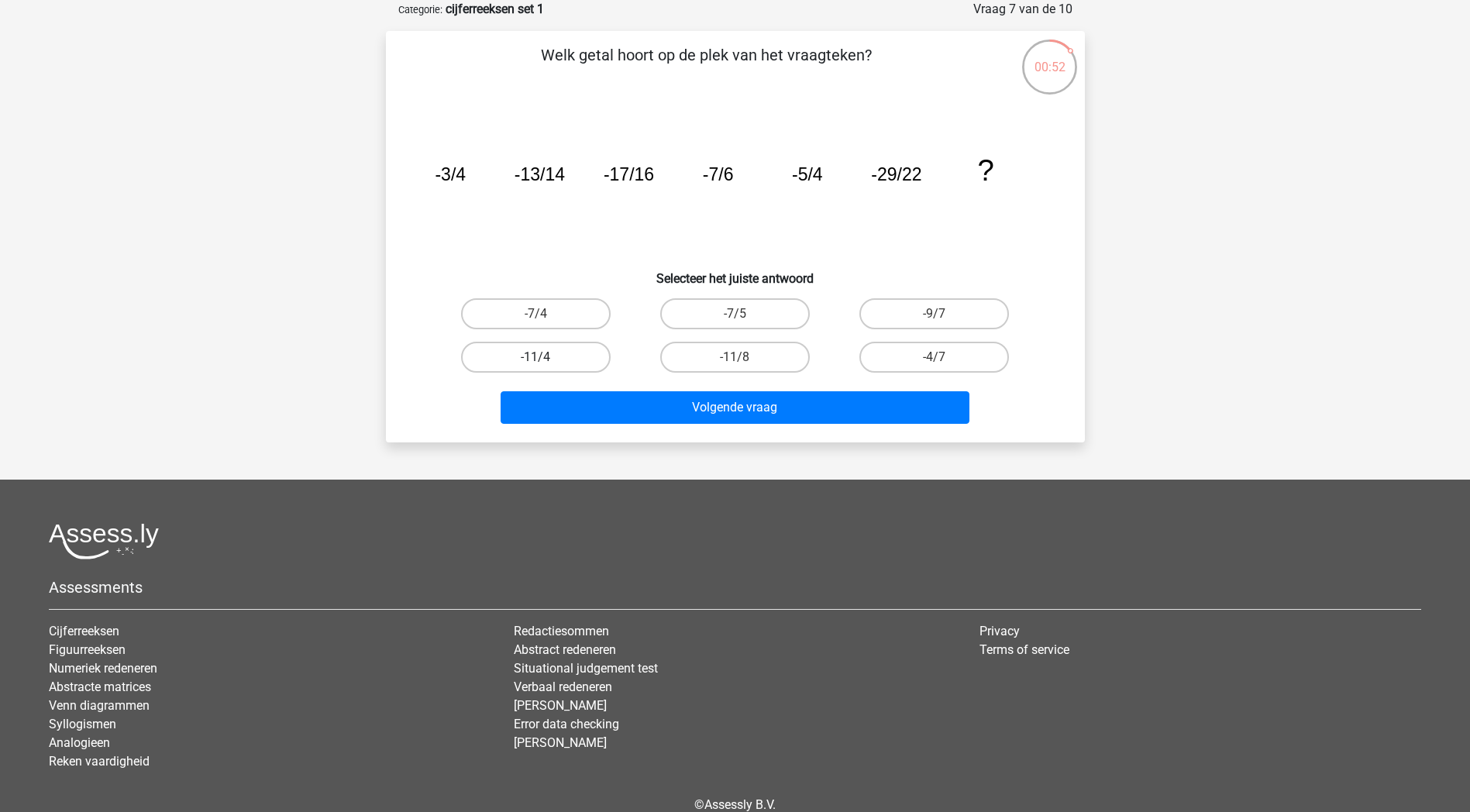
click at [571, 355] on label "-11/4" at bounding box center [535, 357] width 150 height 31
click at [546, 357] on input "-11/4" at bounding box center [540, 362] width 10 height 10
radio input "true"
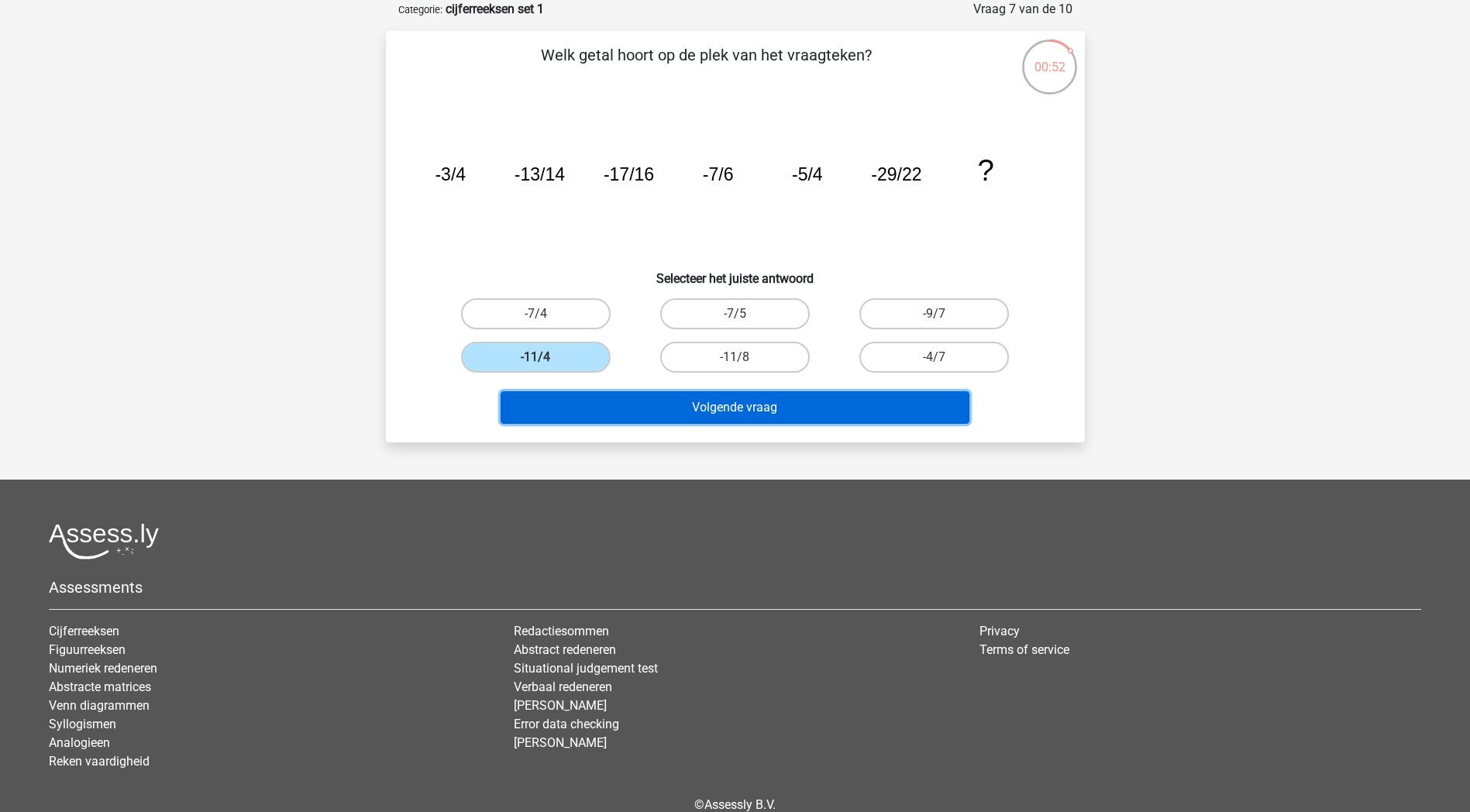
click at [713, 412] on button "Volgende vraag" at bounding box center [735, 408] width 469 height 33
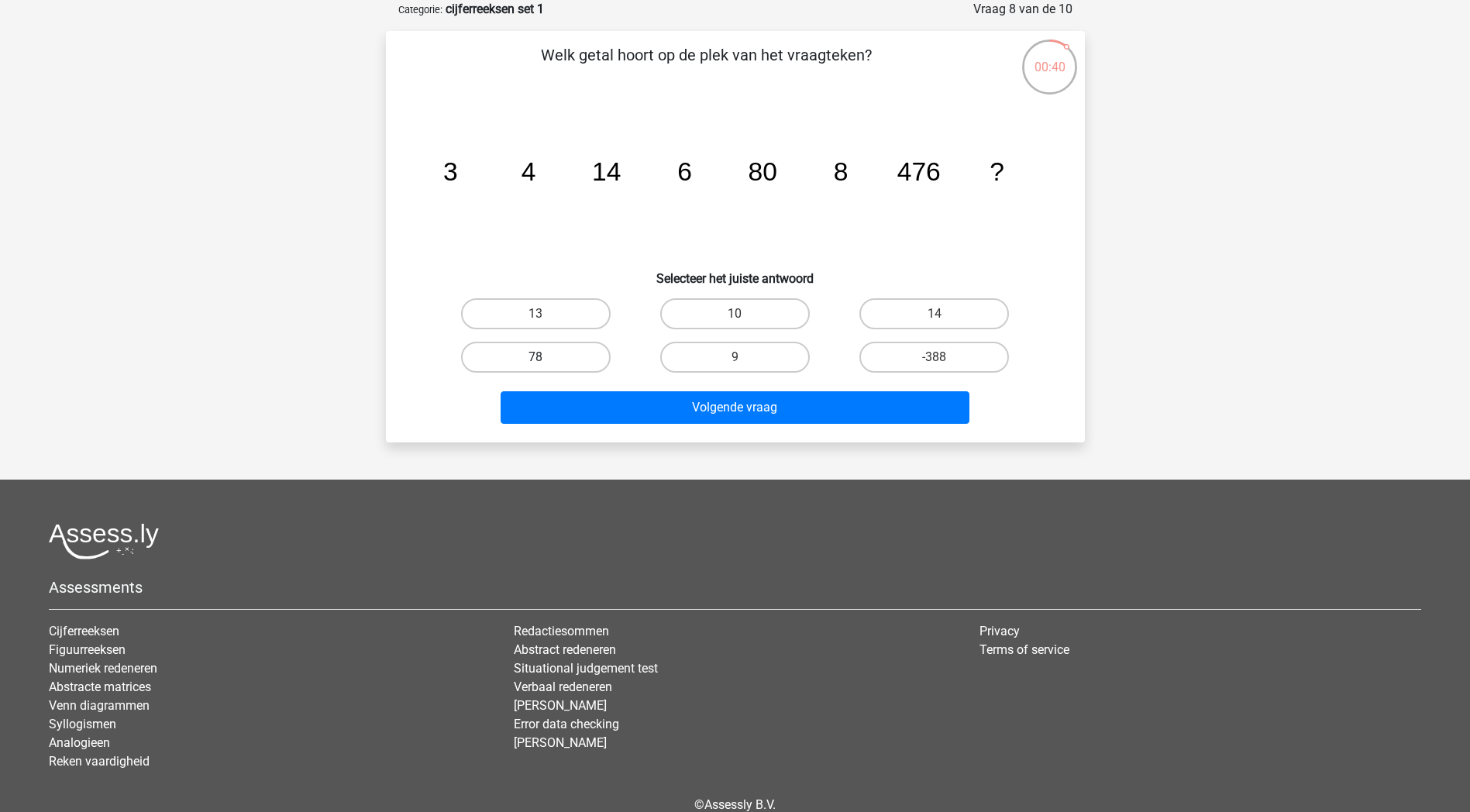
click at [553, 359] on label "78" at bounding box center [535, 357] width 150 height 31
click at [546, 359] on input "78" at bounding box center [540, 362] width 10 height 10
radio input "true"
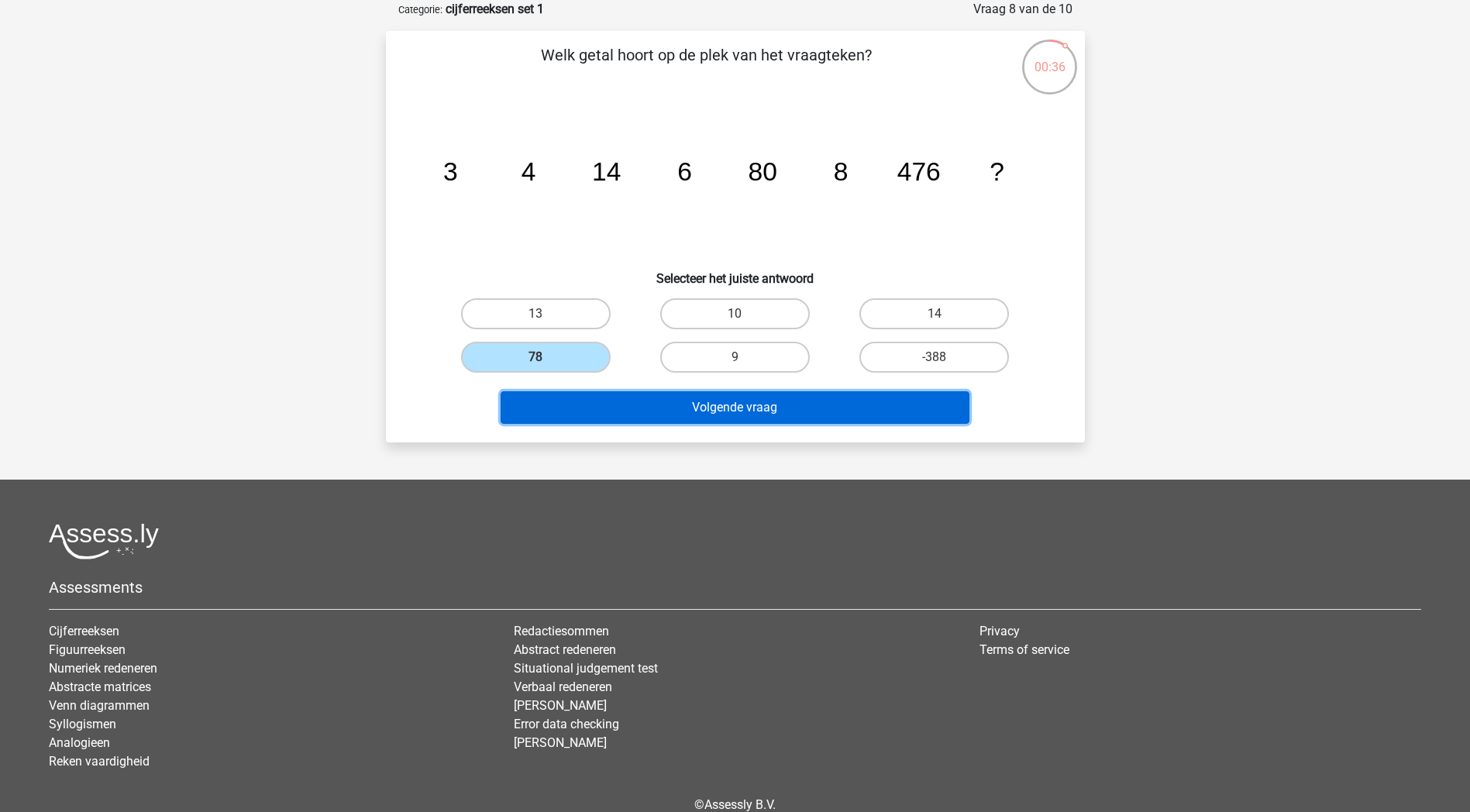
click at [850, 418] on button "Volgende vraag" at bounding box center [735, 408] width 469 height 33
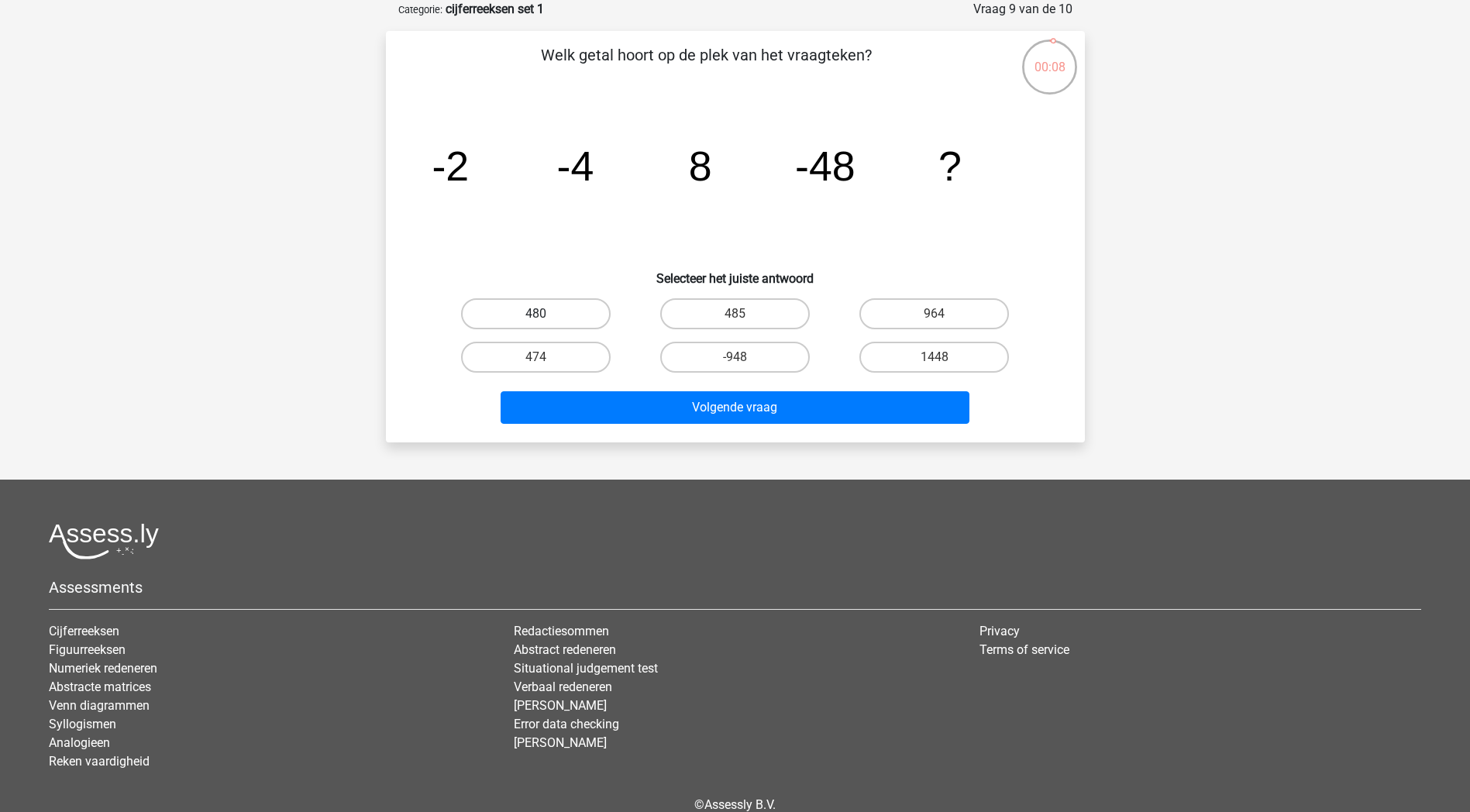
click at [550, 318] on label "480" at bounding box center [535, 314] width 150 height 31
click at [546, 318] on input "480" at bounding box center [540, 318] width 10 height 10
radio input "true"
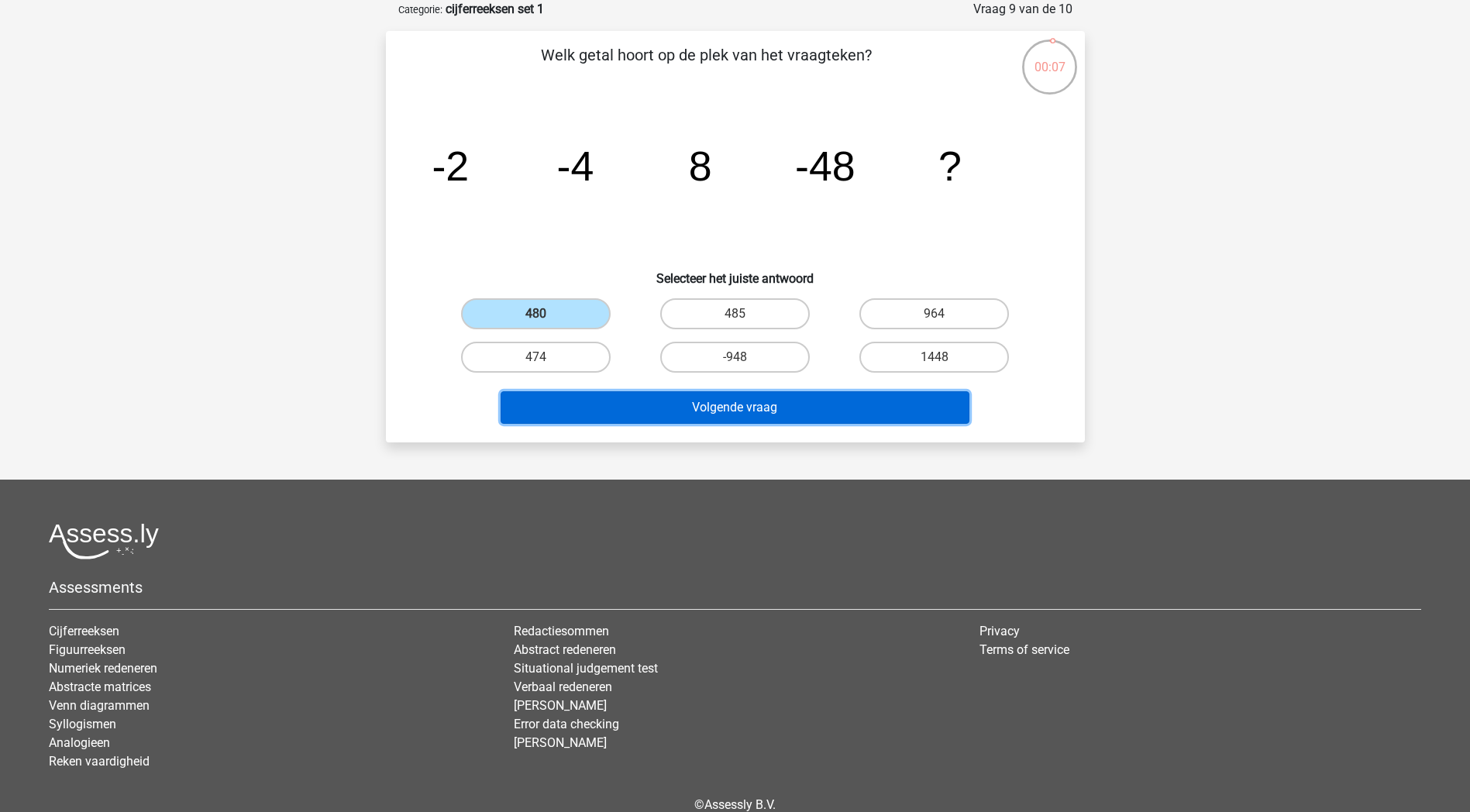
click at [787, 409] on button "Volgende vraag" at bounding box center [735, 408] width 469 height 33
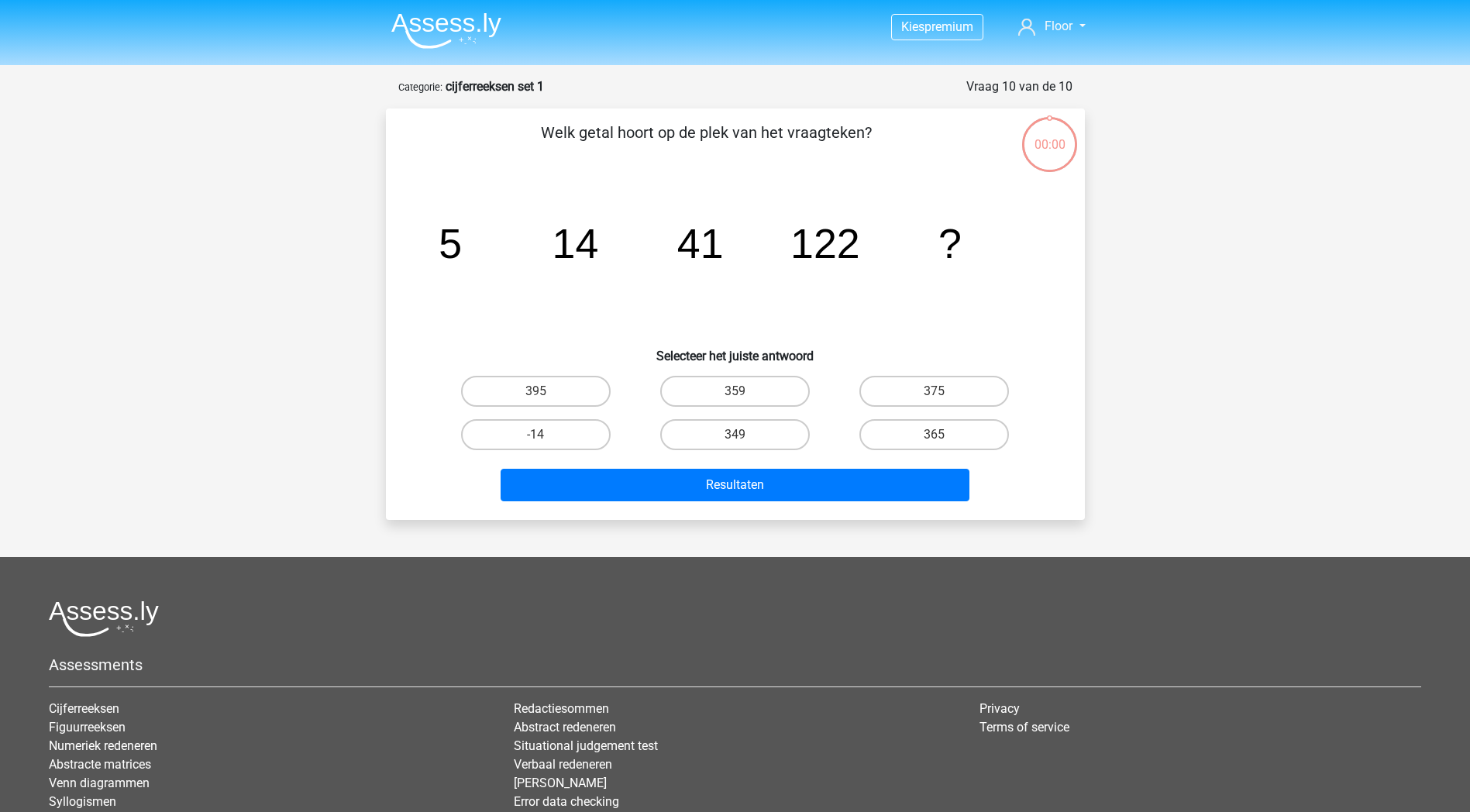
scroll to position [77, 0]
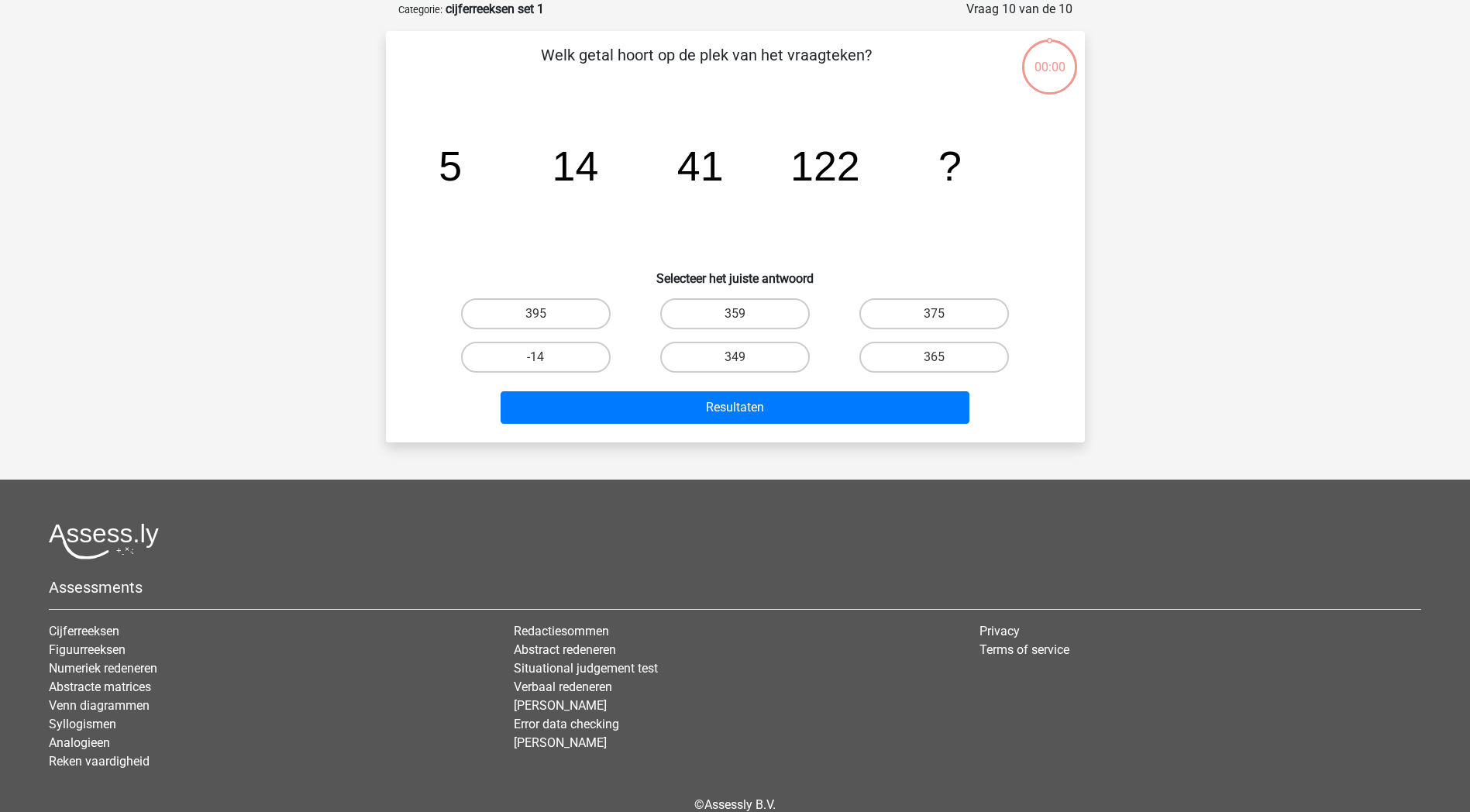
click at [906, 313] on label "375" at bounding box center [934, 314] width 150 height 31
click at [935, 314] on input "375" at bounding box center [939, 318] width 10 height 10
radio input "true"
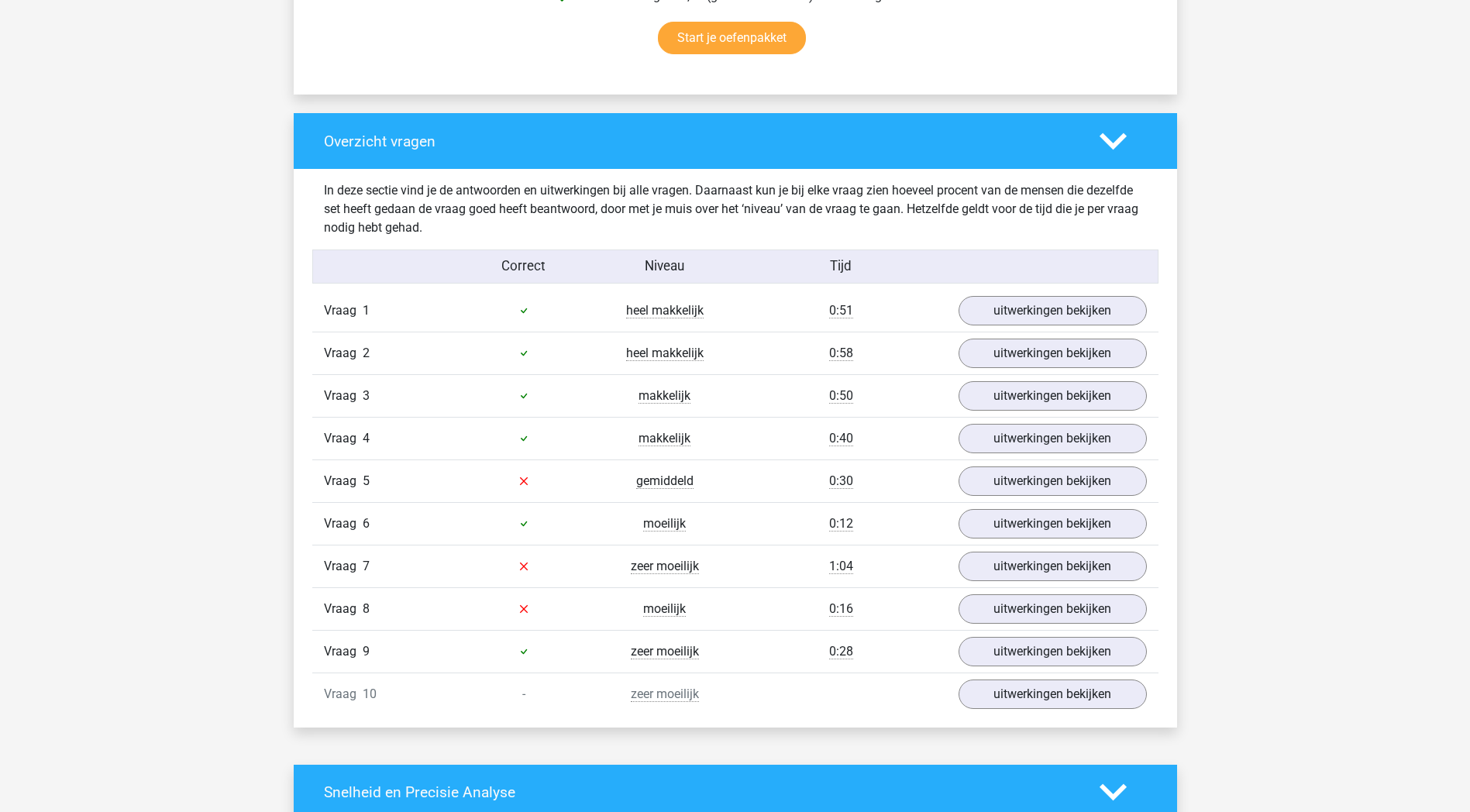
scroll to position [1085, 0]
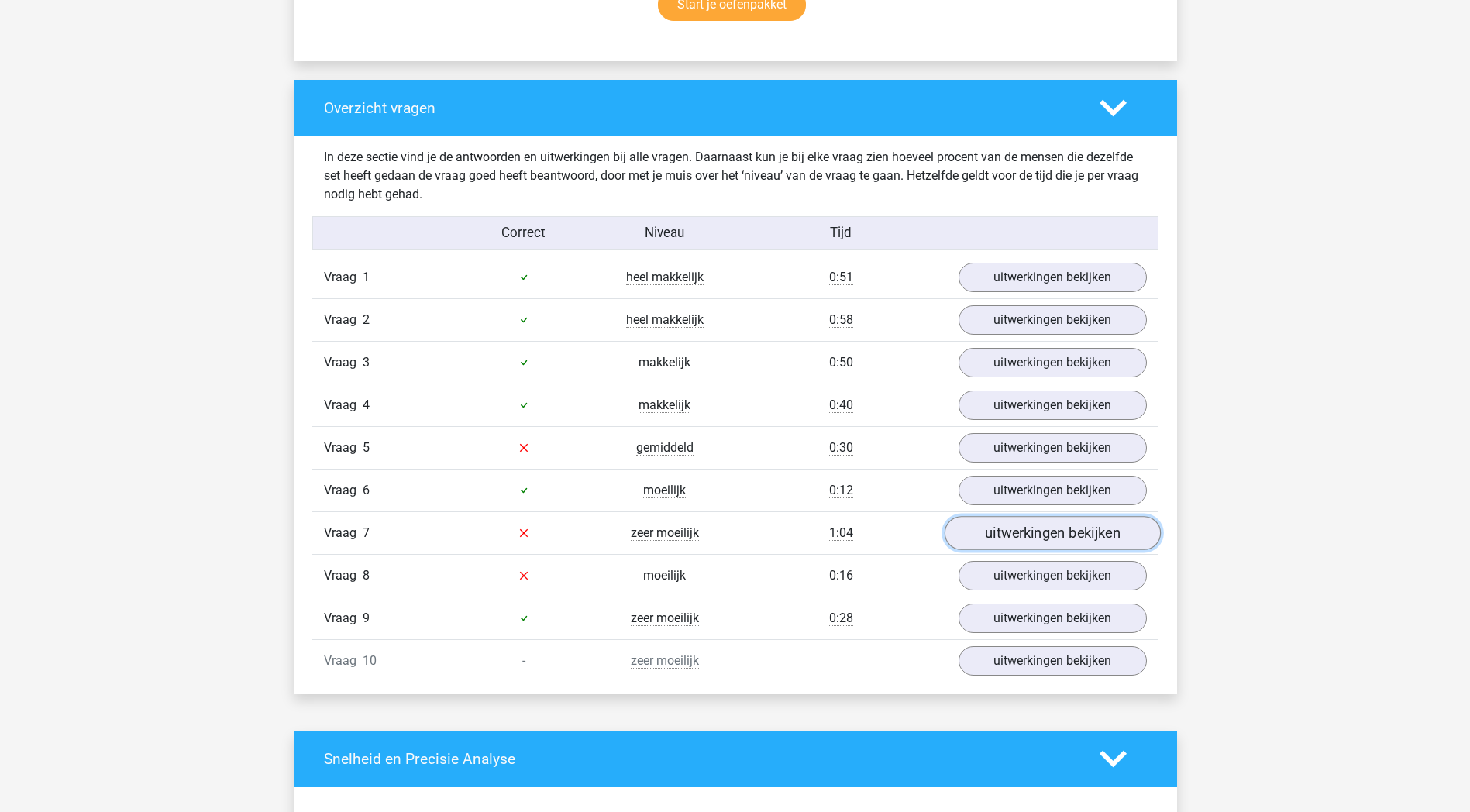
click at [1028, 542] on link "uitwerkingen bekijken" at bounding box center [1052, 533] width 216 height 34
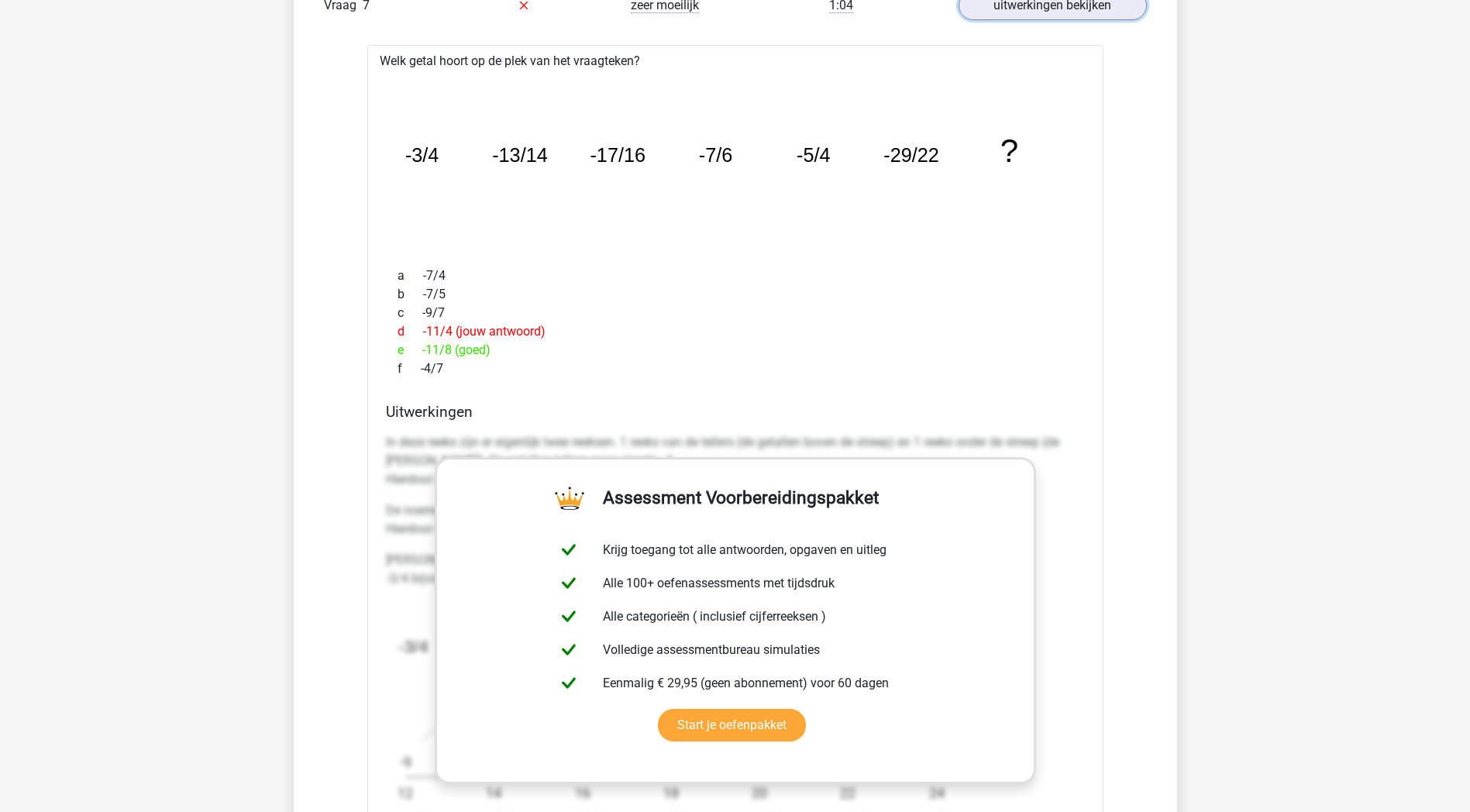
scroll to position [1627, 0]
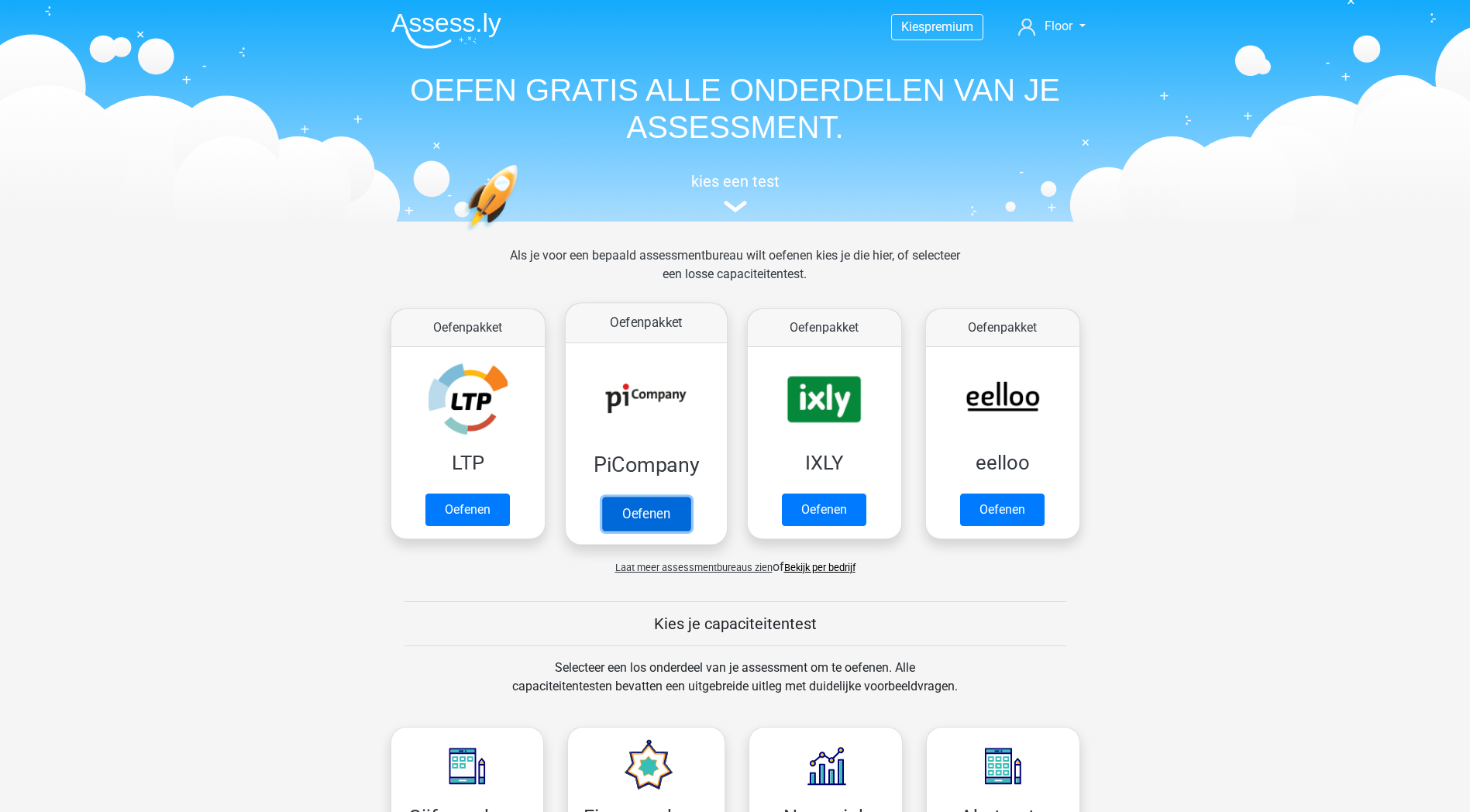
click at [667, 518] on link "Oefenen" at bounding box center [645, 514] width 88 height 34
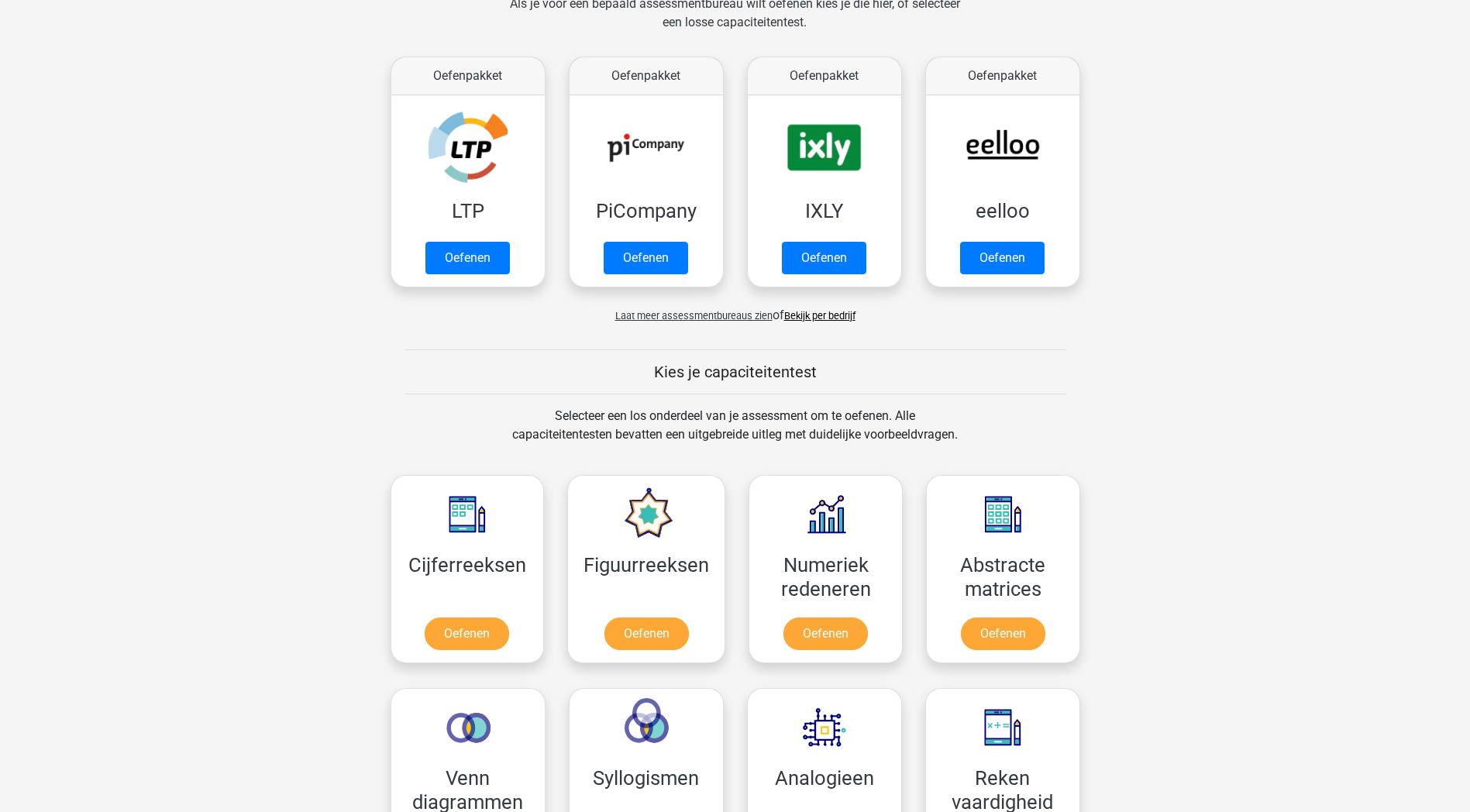
scroll to position [465, 0]
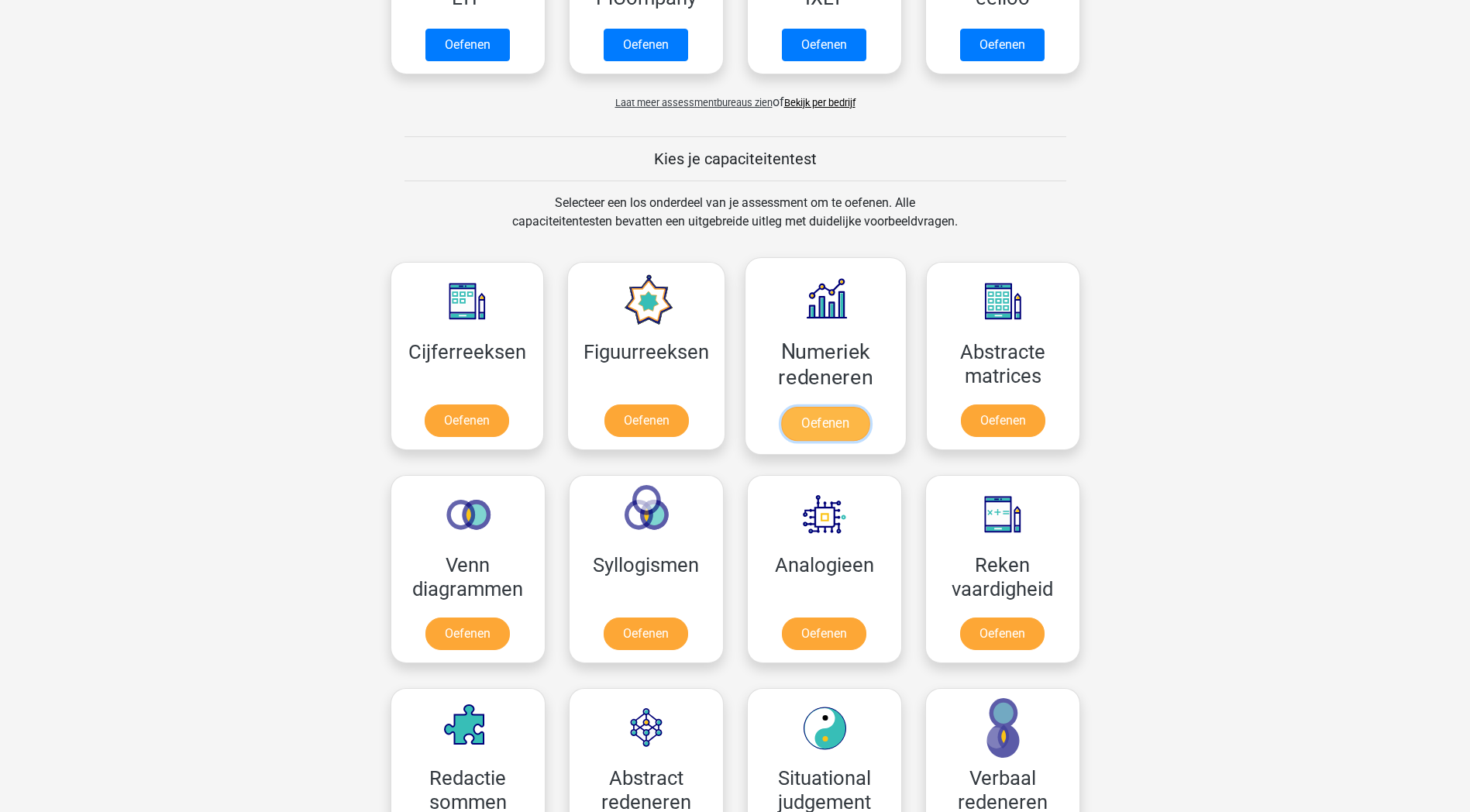
click at [812, 418] on link "Oefenen" at bounding box center [825, 424] width 88 height 34
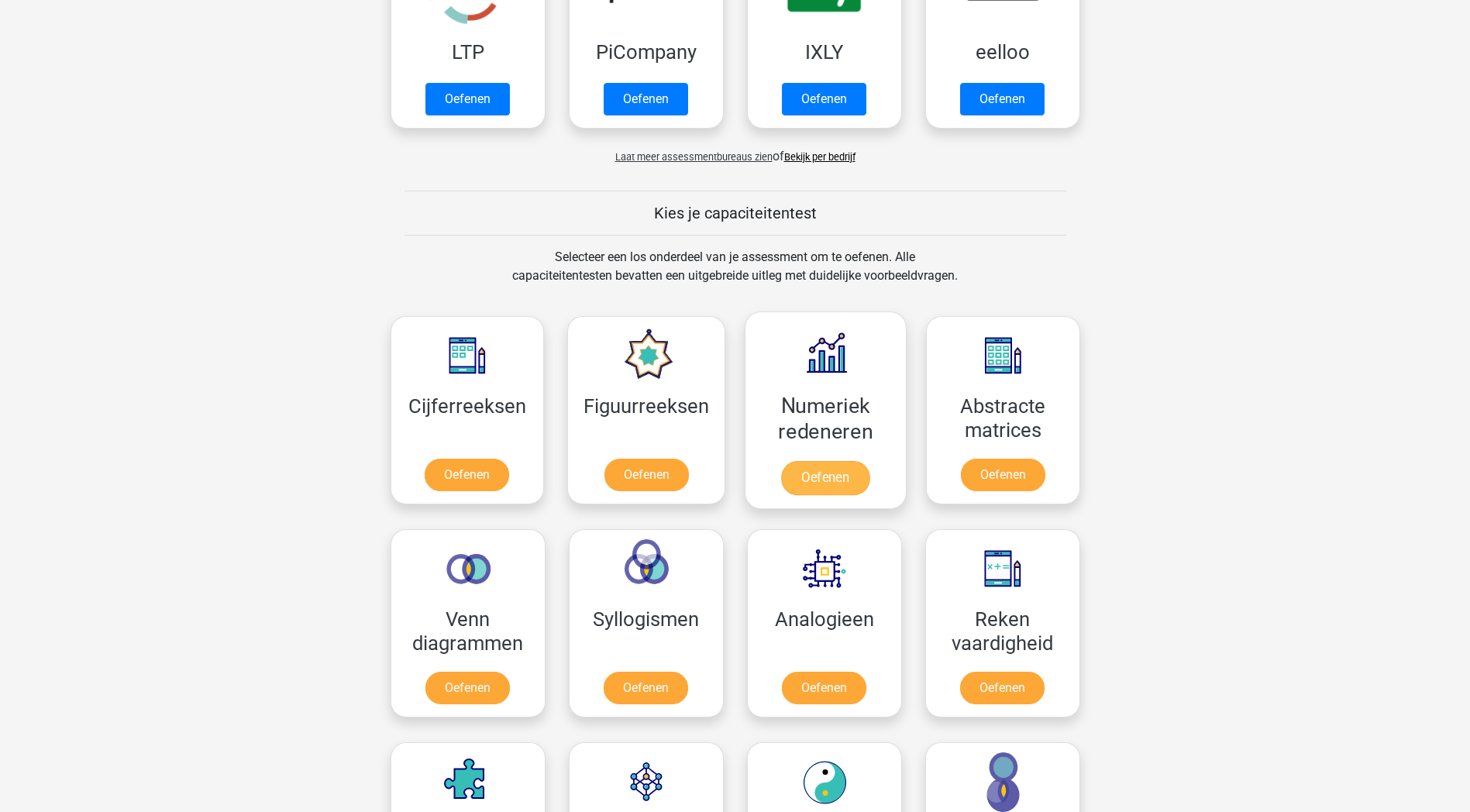
scroll to position [232, 0]
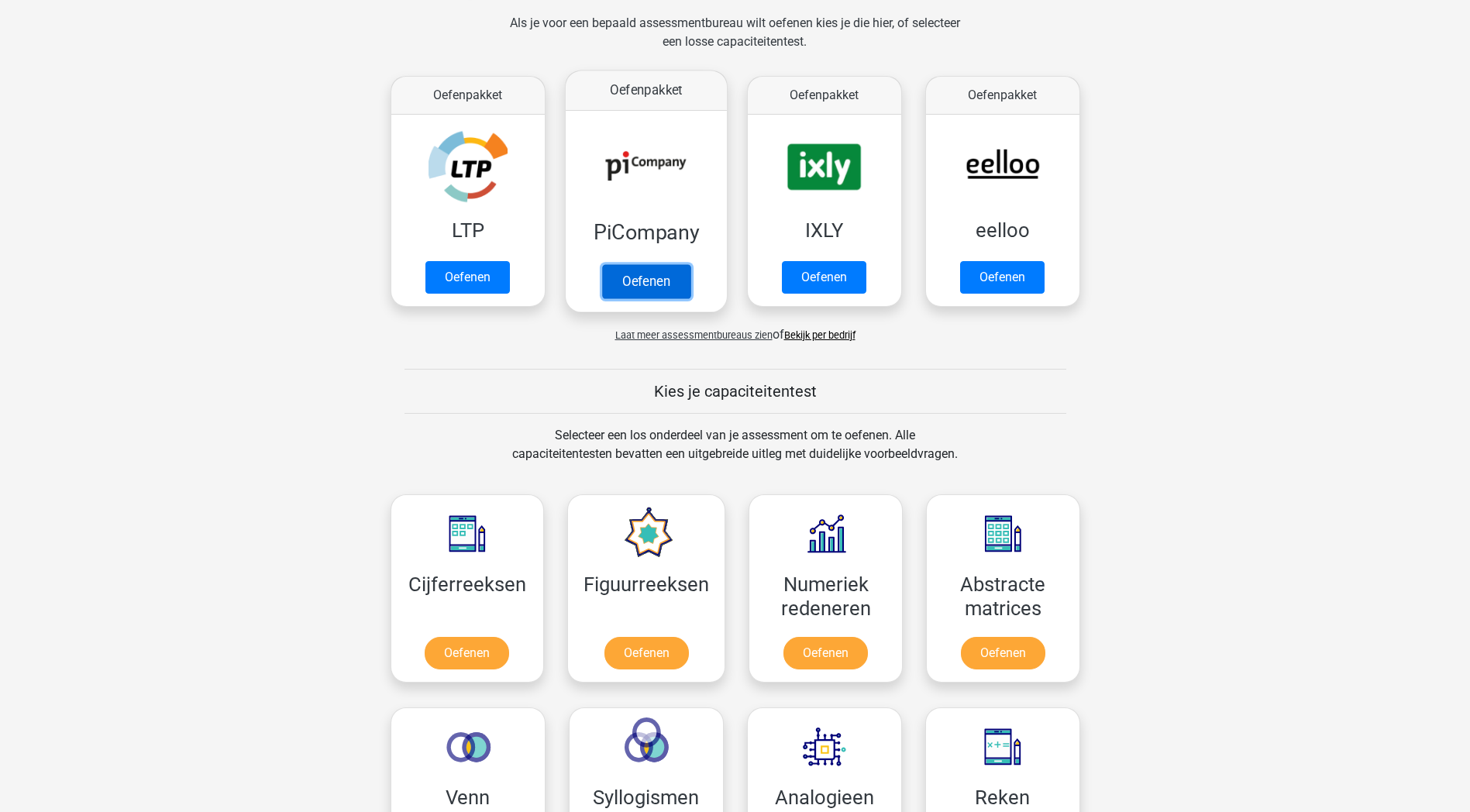
click at [645, 280] on link "Oefenen" at bounding box center [645, 281] width 88 height 34
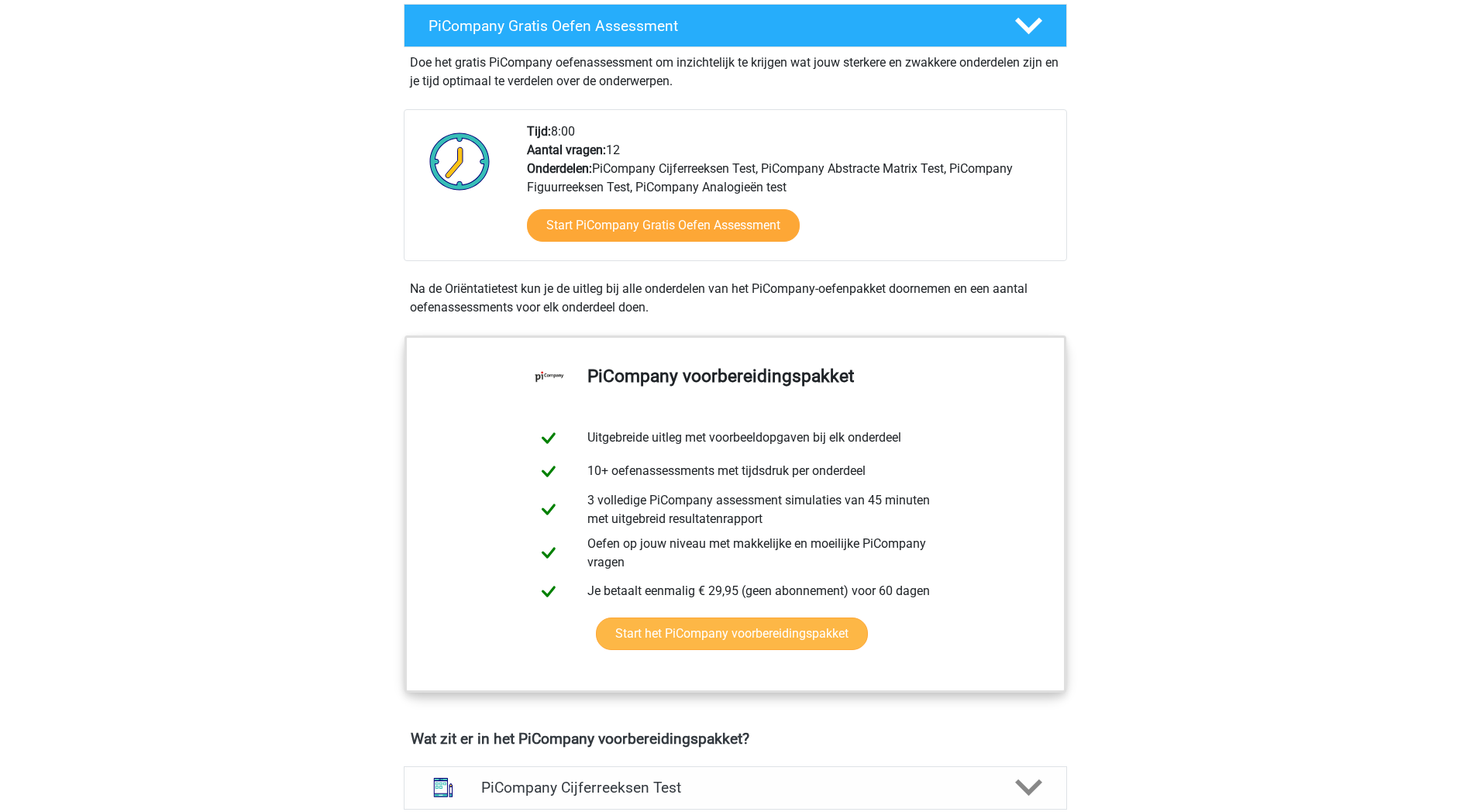
scroll to position [310, 0]
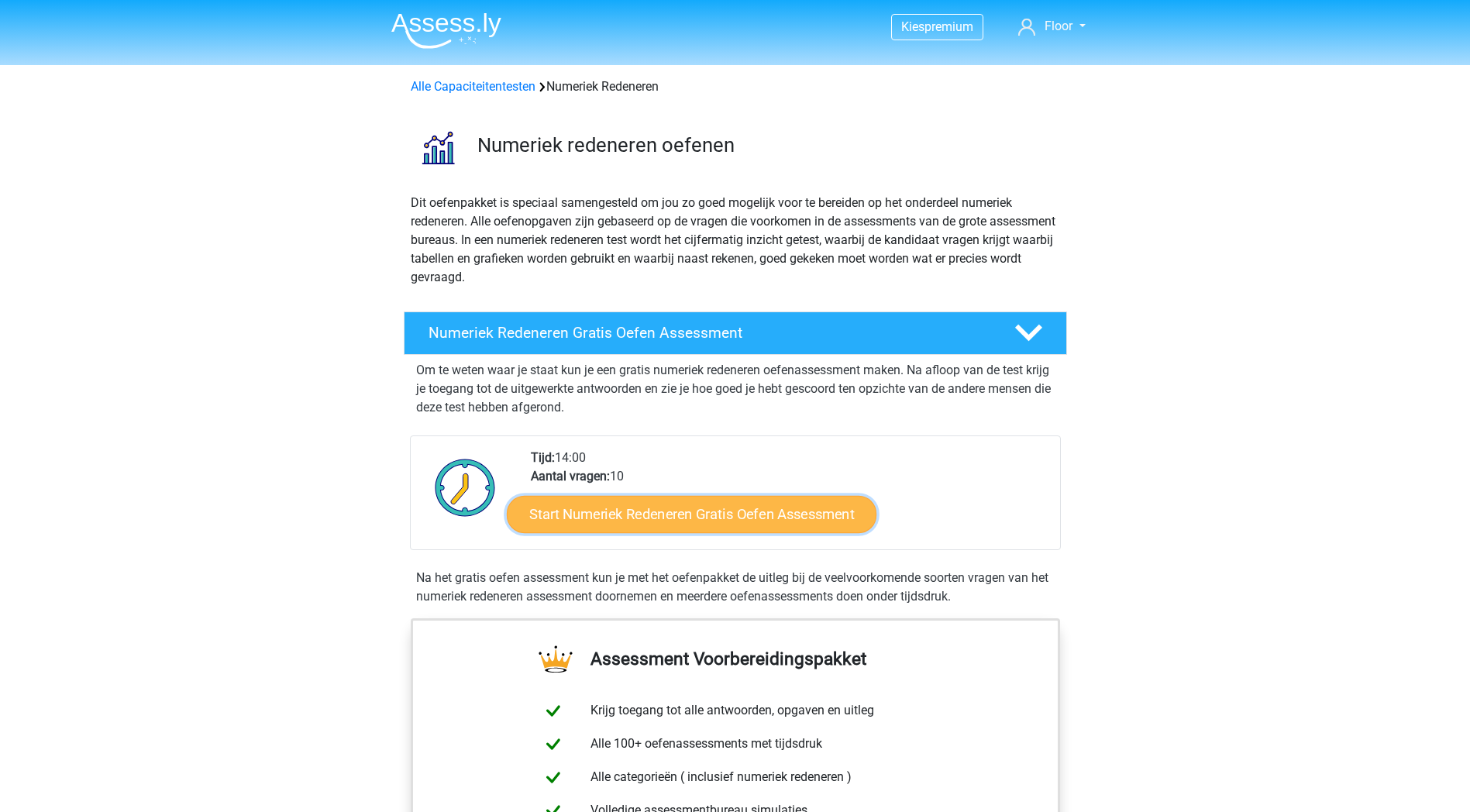
click at [660, 520] on link "Start Numeriek Redeneren Gratis Oefen Assessment" at bounding box center [691, 514] width 370 height 37
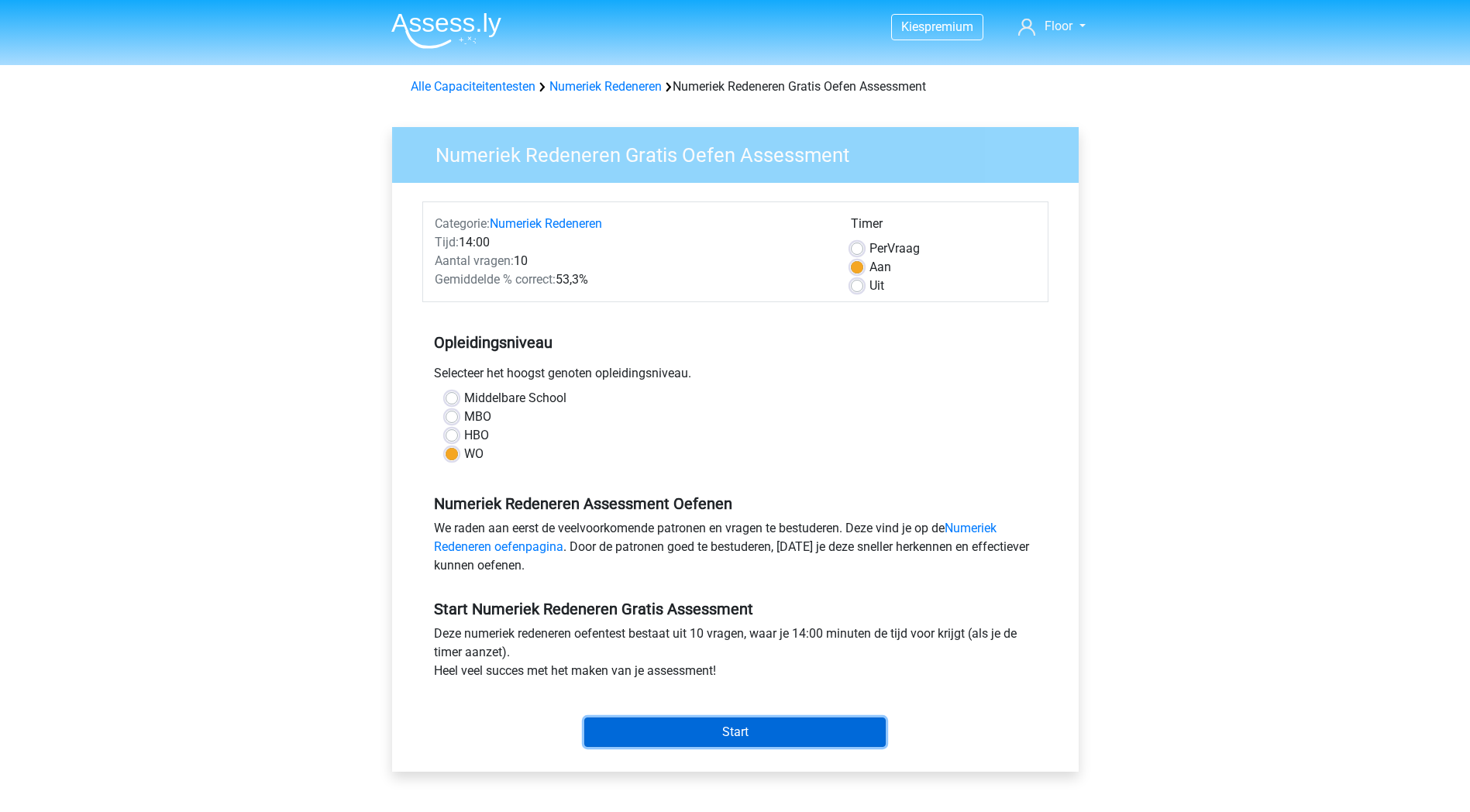
click at [668, 728] on input "Start" at bounding box center [735, 732] width 301 height 29
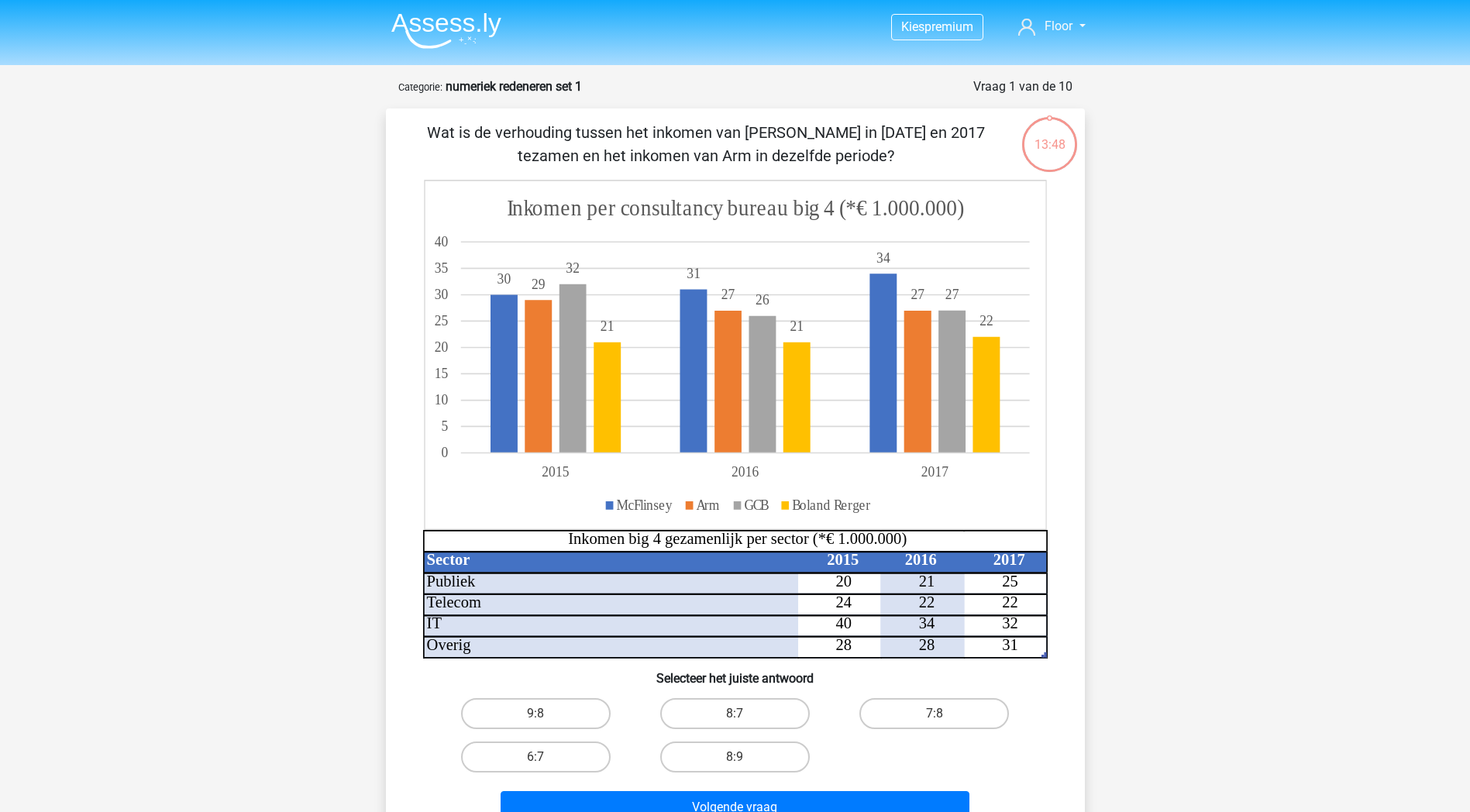
scroll to position [77, 0]
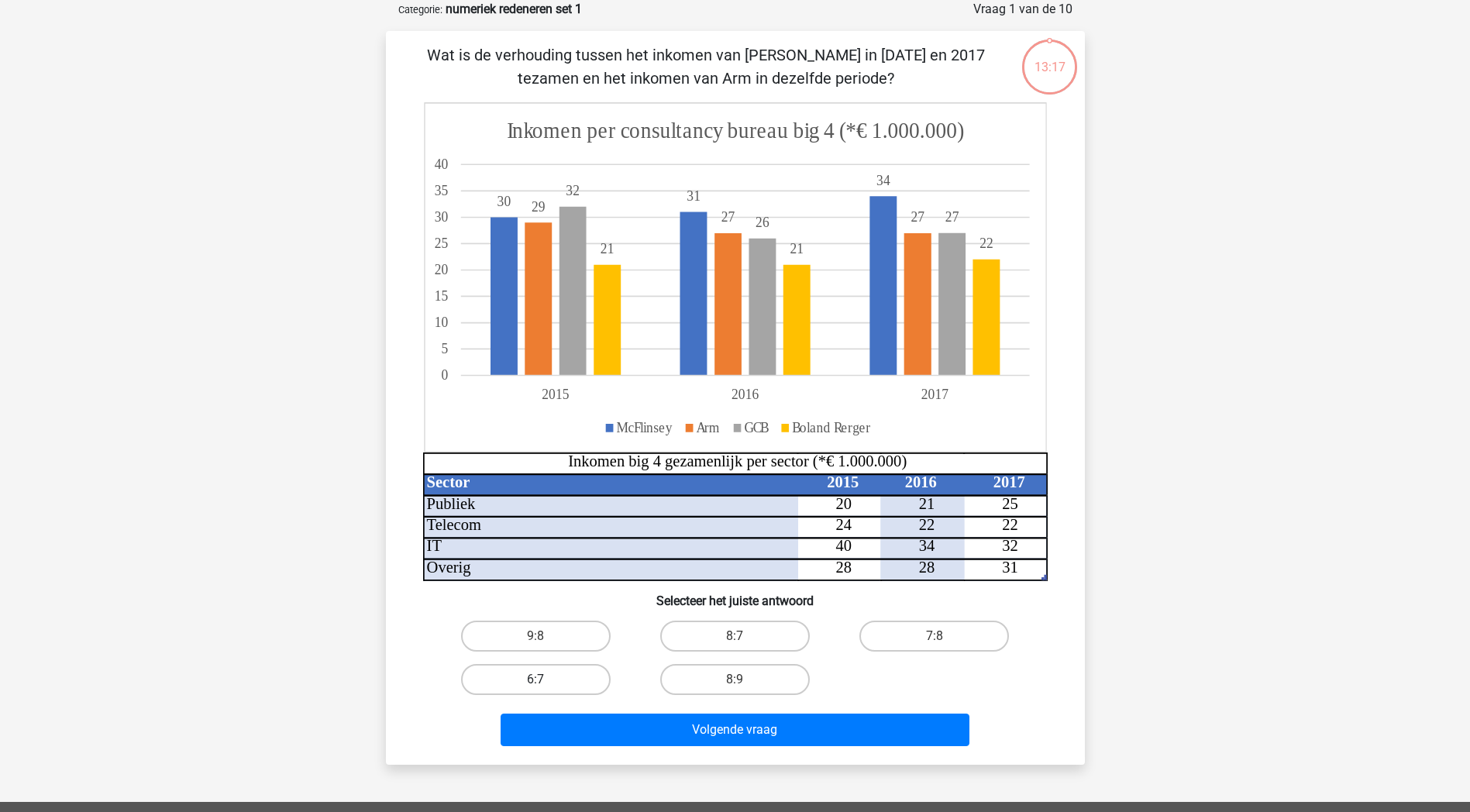
drag, startPoint x: 538, startPoint y: 682, endPoint x: 551, endPoint y: 684, distance: 13.2
click at [548, 652] on div "6:7" at bounding box center [535, 636] width 187 height 31
click at [573, 677] on label "6:7" at bounding box center [535, 680] width 150 height 31
click at [546, 680] on input "6:7" at bounding box center [540, 684] width 10 height 10
radio input "true"
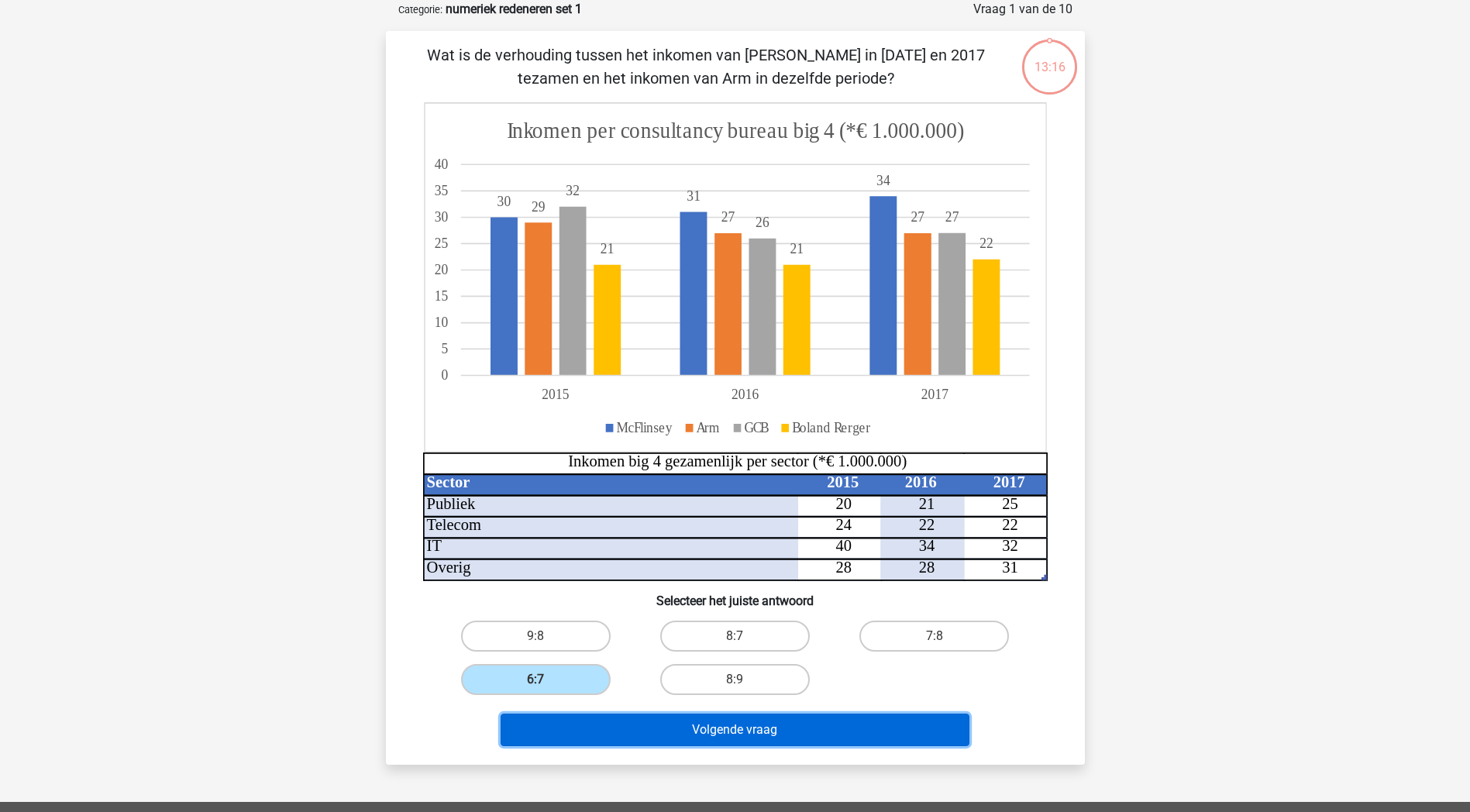
drag, startPoint x: 660, startPoint y: 714, endPoint x: 676, endPoint y: 718, distance: 16.5
click at [661, 715] on button "Volgende vraag" at bounding box center [735, 730] width 469 height 33
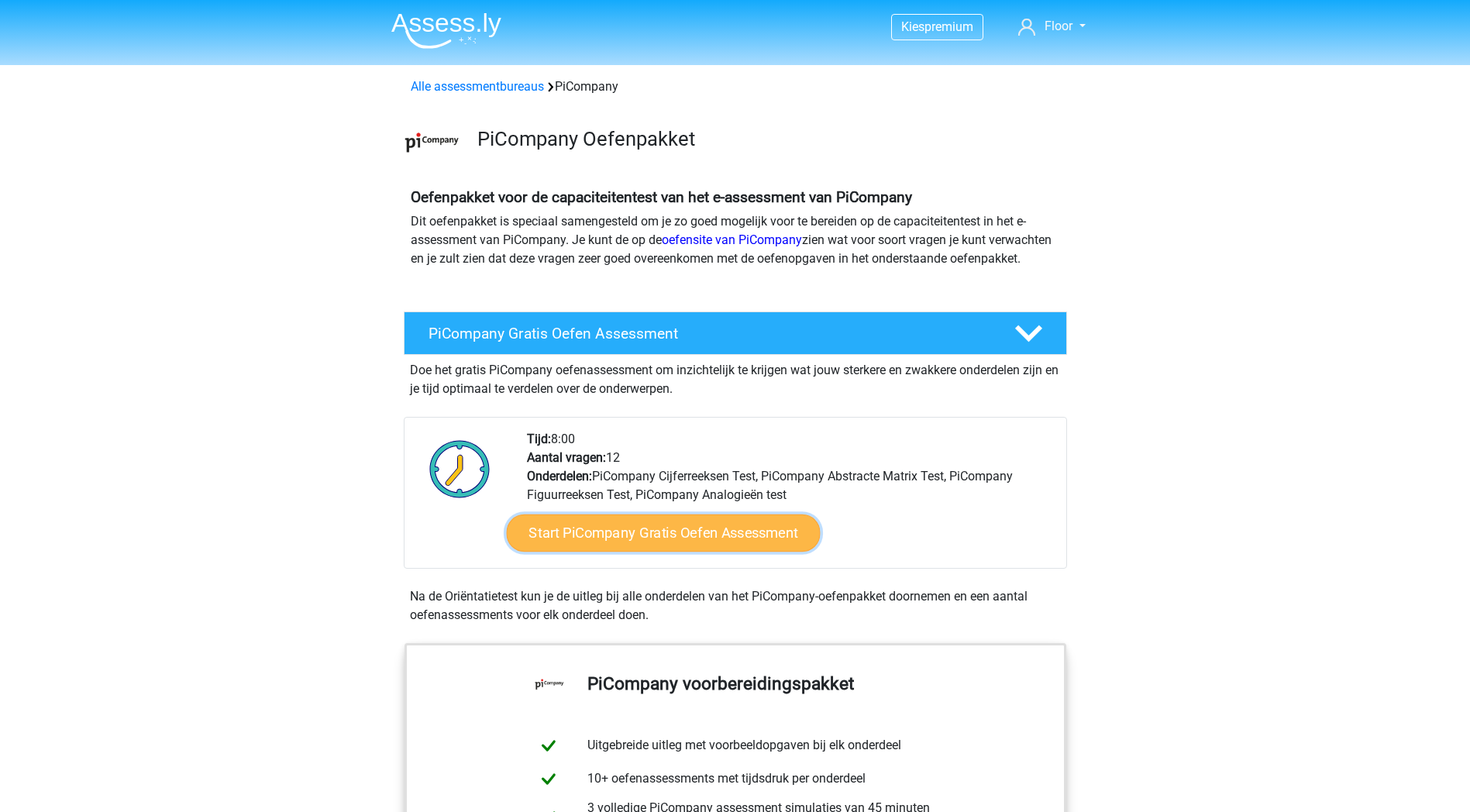
click at [768, 552] on link "Start PiCompany Gratis Oefen Assessment" at bounding box center [663, 533] width 314 height 37
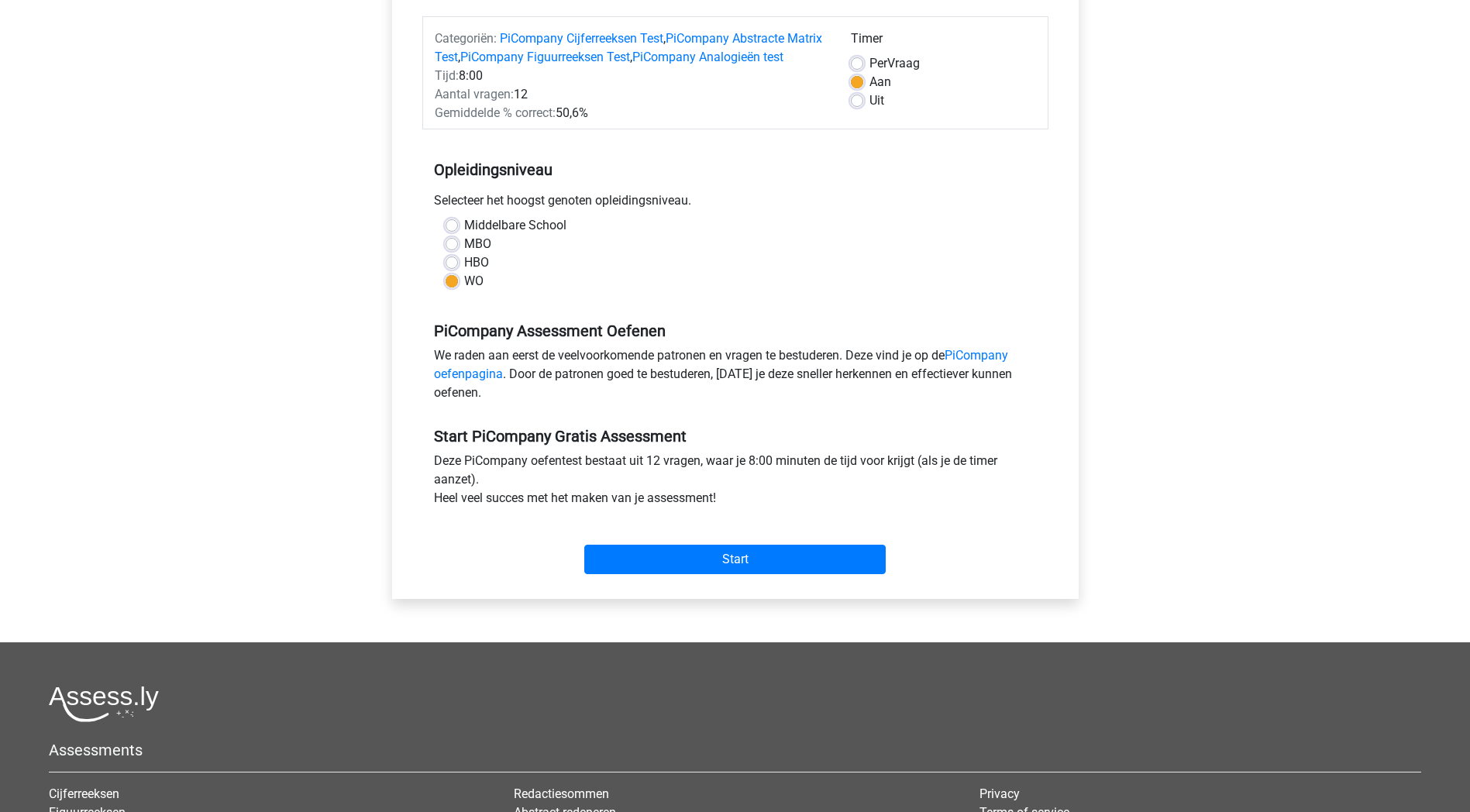
scroll to position [232, 0]
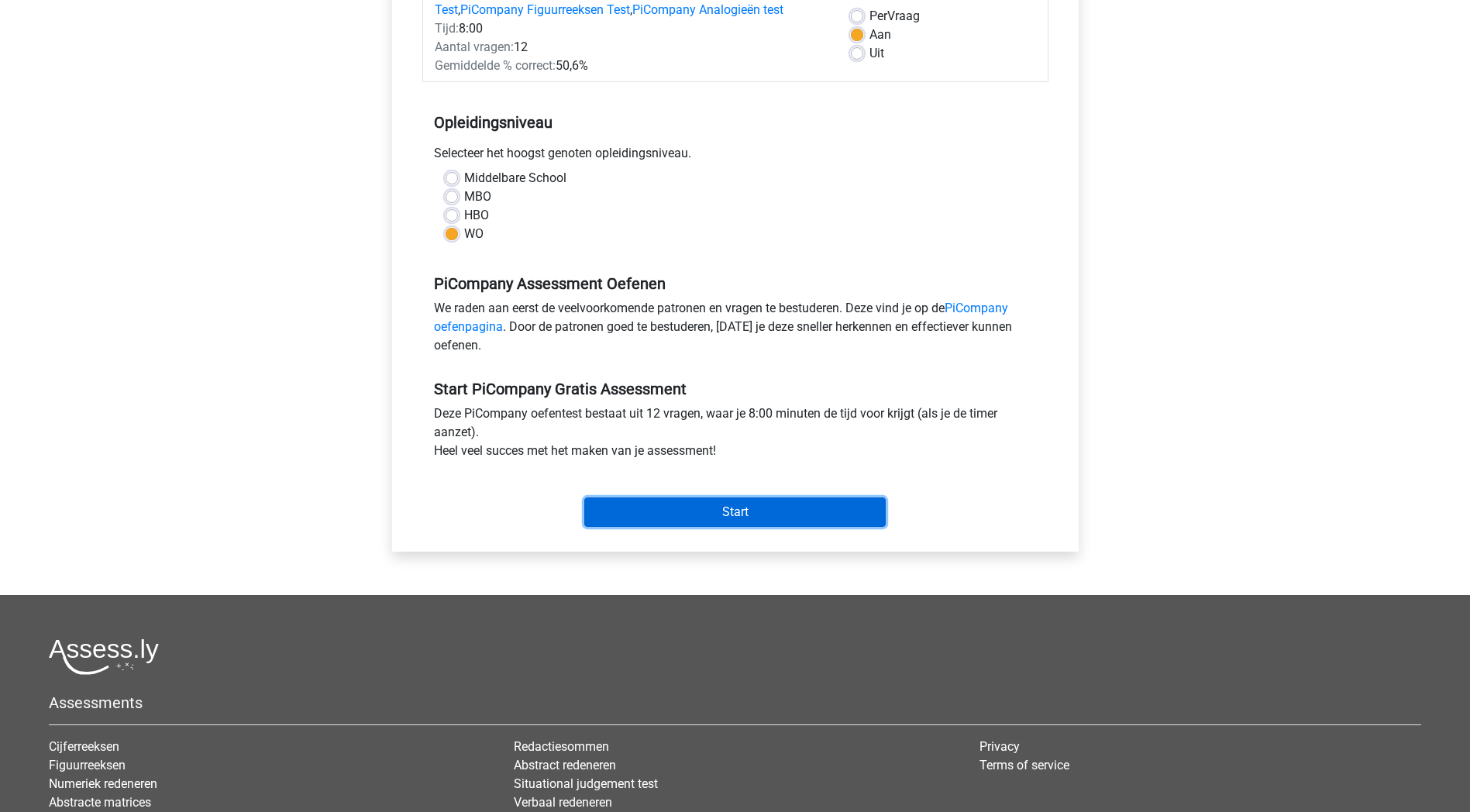
click at [732, 527] on input "Start" at bounding box center [735, 512] width 301 height 29
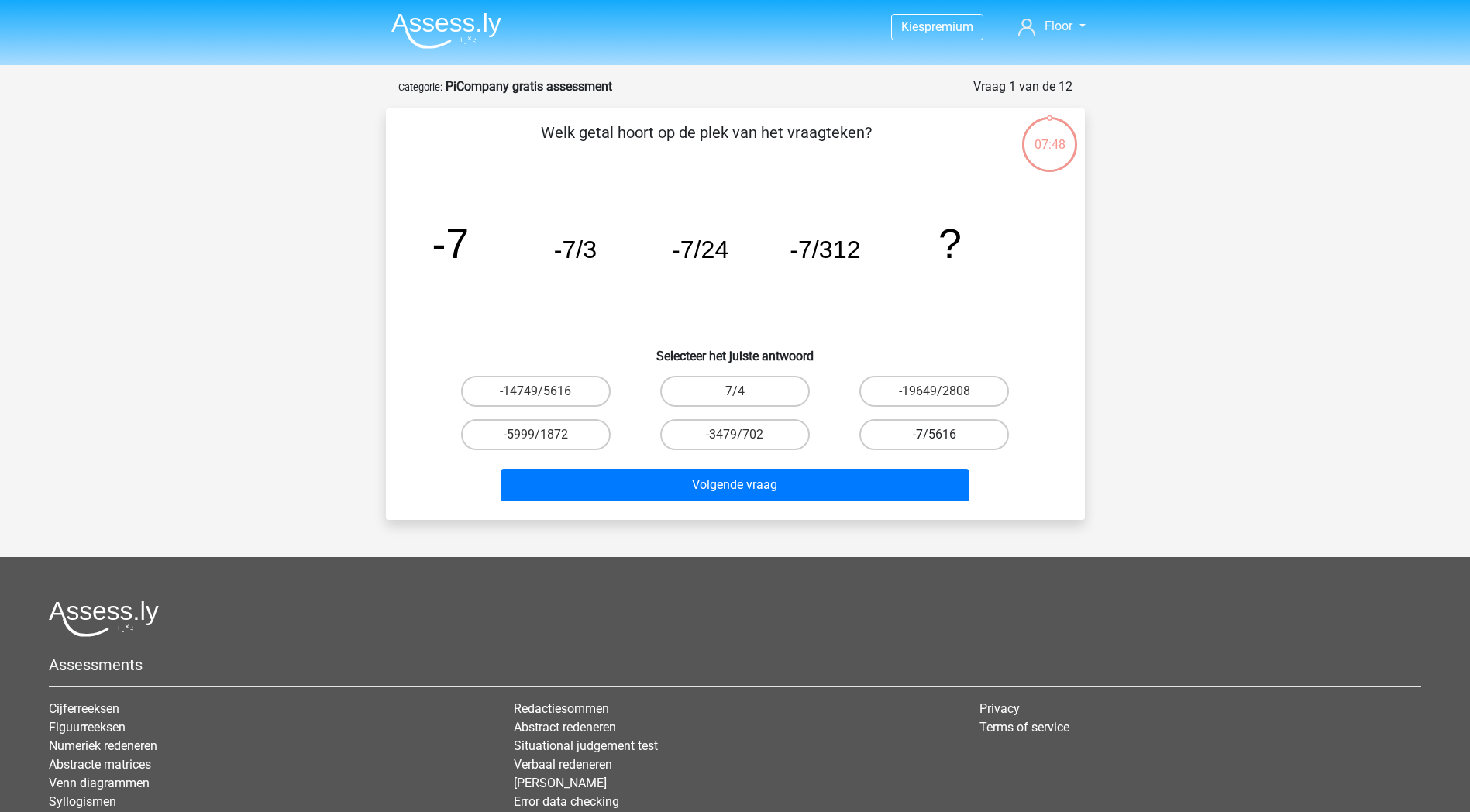
click at [973, 431] on label "-7/5616" at bounding box center [934, 435] width 150 height 31
click at [945, 435] on input "-7/5616" at bounding box center [939, 439] width 10 height 10
radio input "true"
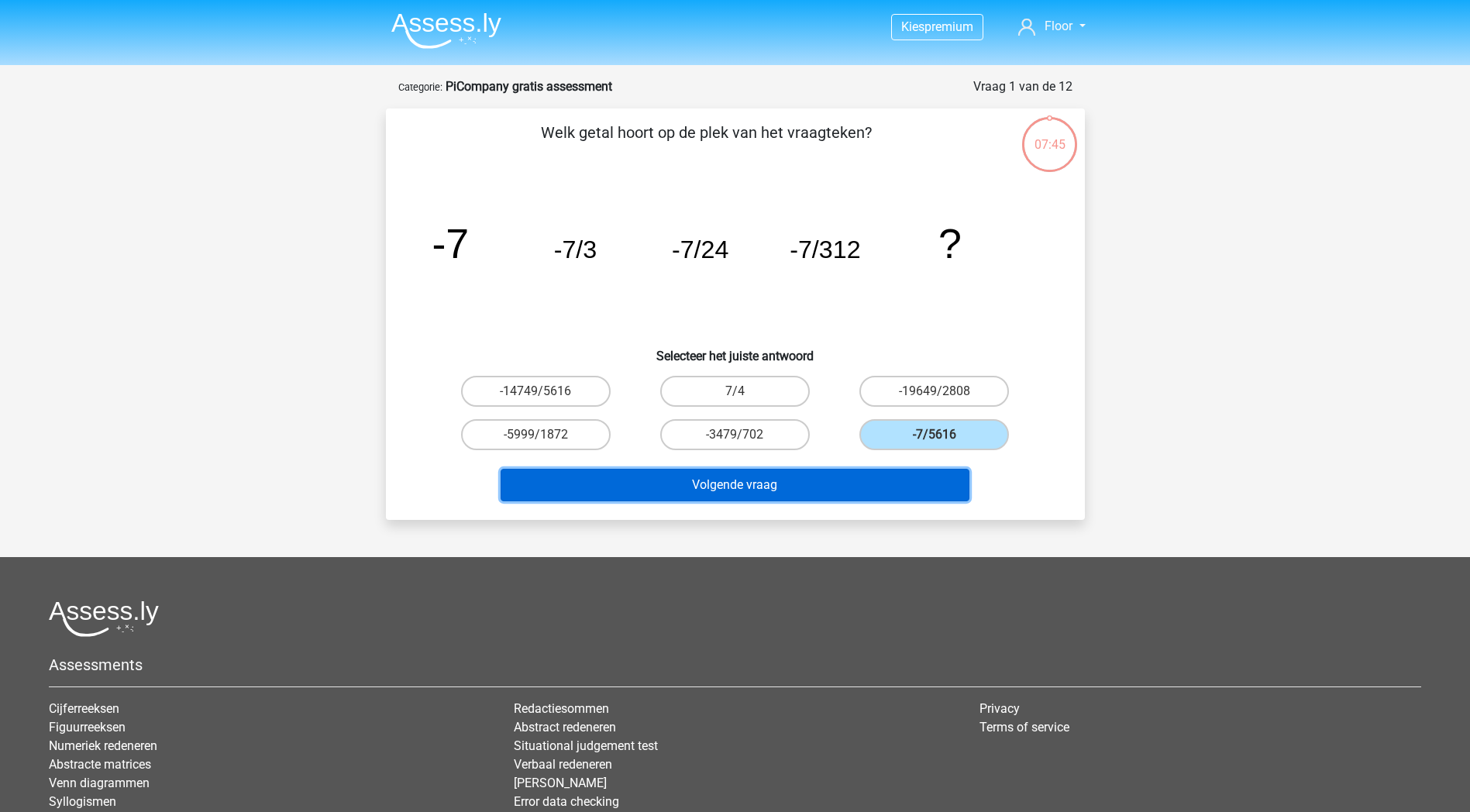
click at [915, 487] on button "Volgende vraag" at bounding box center [735, 485] width 469 height 33
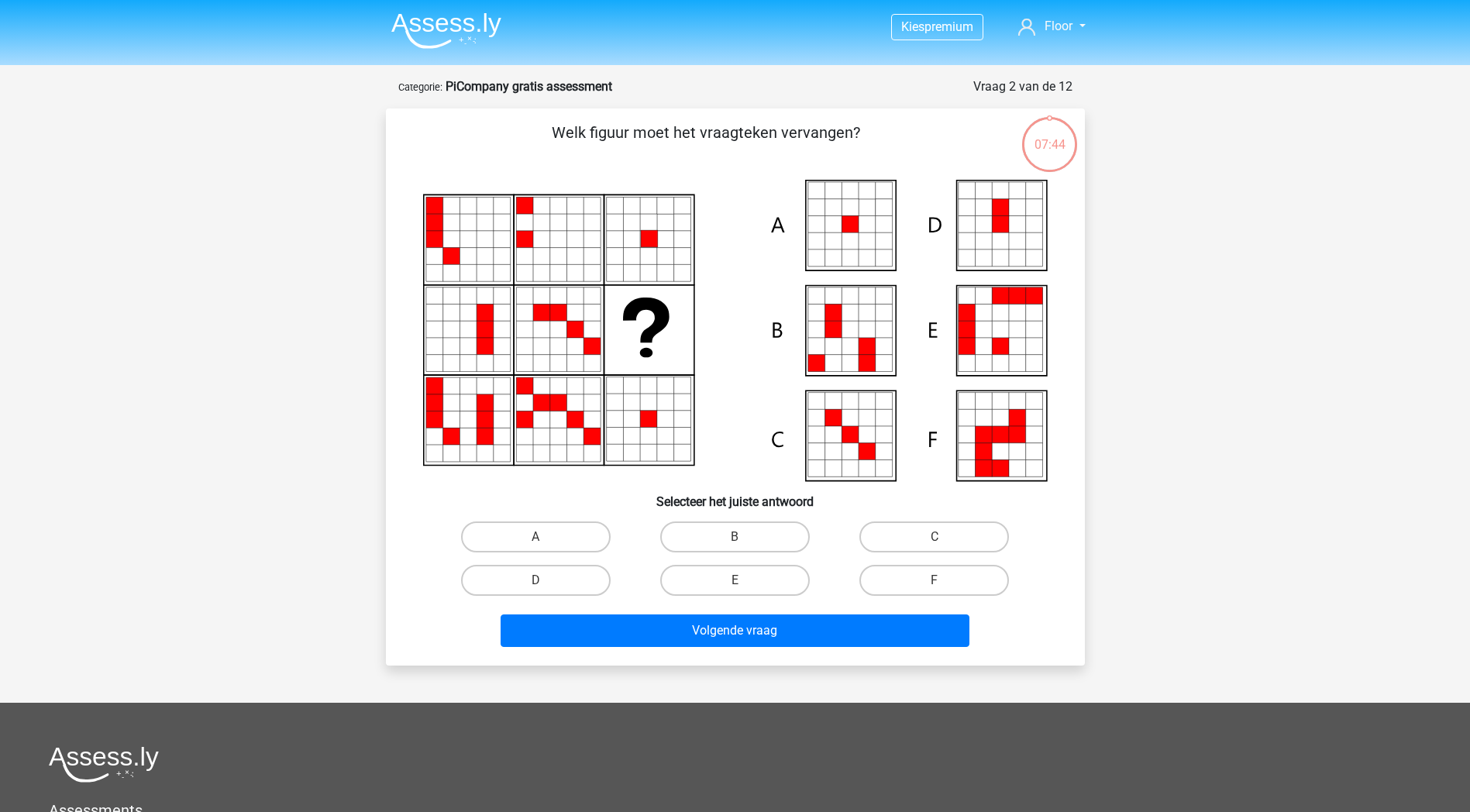
scroll to position [77, 0]
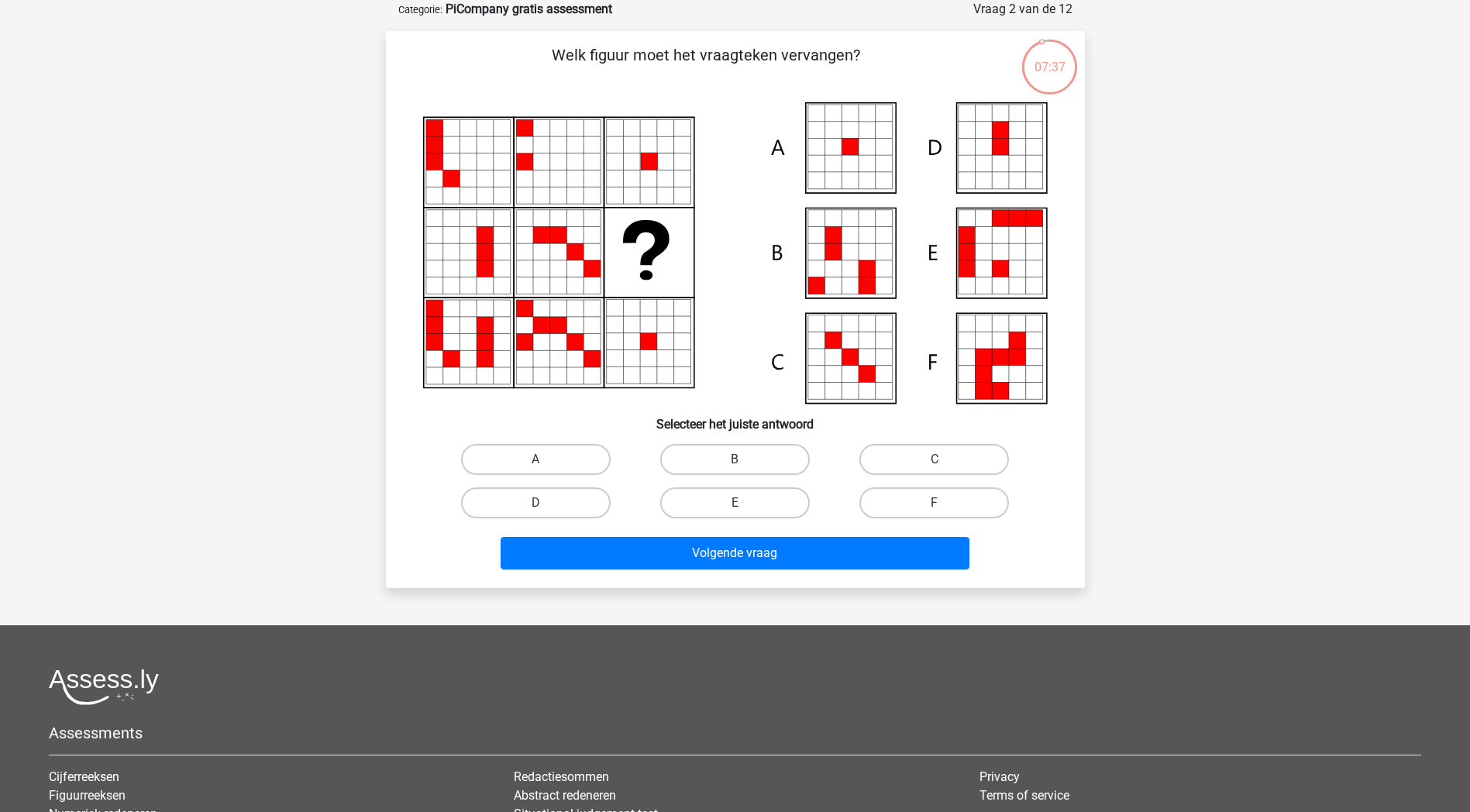
drag, startPoint x: 581, startPoint y: 52, endPoint x: 880, endPoint y: 57, distance: 299.0
click at [880, 57] on p "Welk figuur moet het vraagteken vervangen?" at bounding box center [706, 67] width 591 height 46
drag, startPoint x: 880, startPoint y: 57, endPoint x: 1098, endPoint y: 123, distance: 227.8
click at [1098, 123] on div "07:36 Vraag 2 van de 12 Categorie: PiCompany gratis assessment Welk figuur moet…" at bounding box center [735, 294] width 736 height 588
click at [877, 153] on icon at bounding box center [883, 147] width 17 height 17
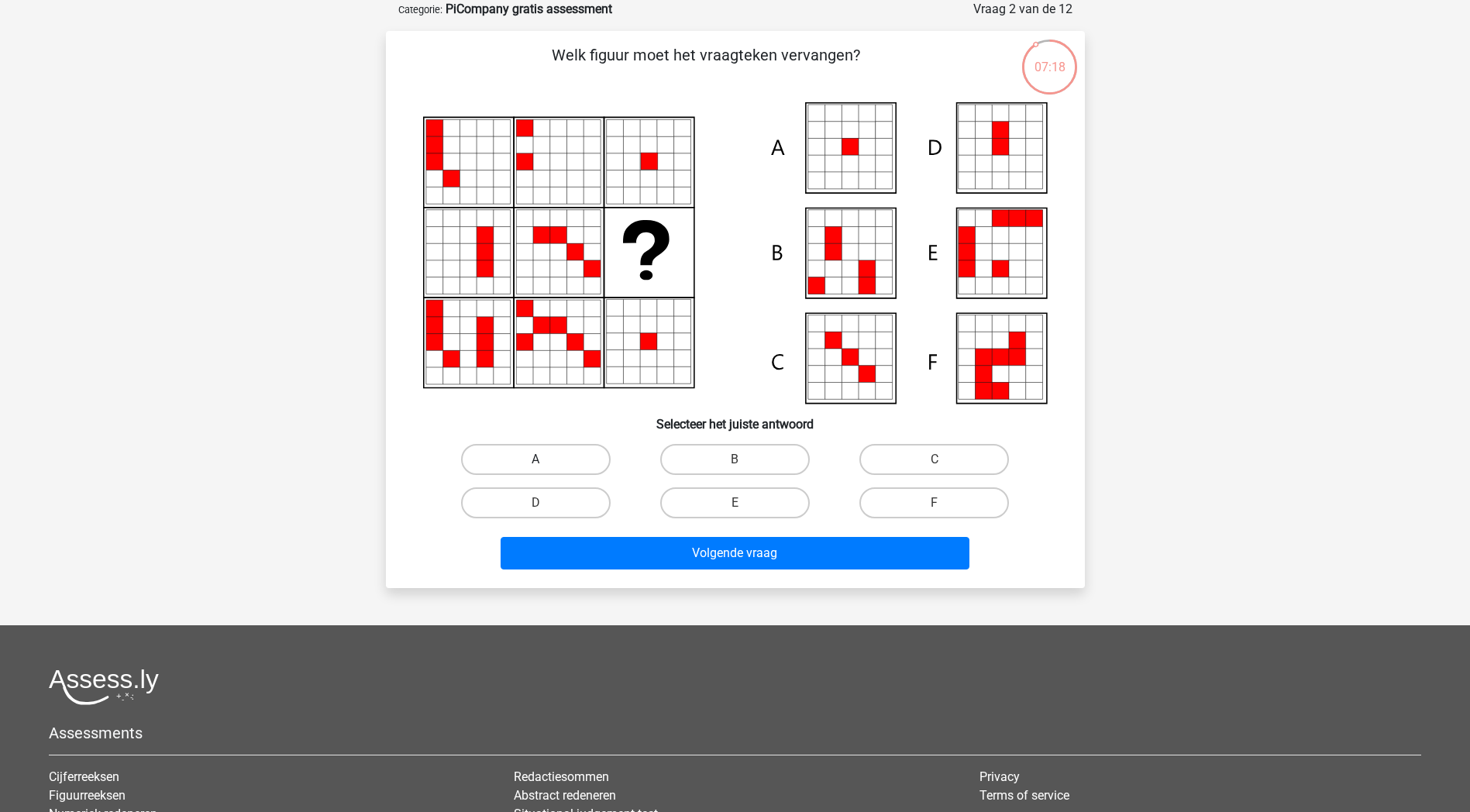
click at [584, 463] on label "A" at bounding box center [535, 459] width 150 height 31
click at [546, 463] on input "A" at bounding box center [540, 464] width 10 height 10
radio input "true"
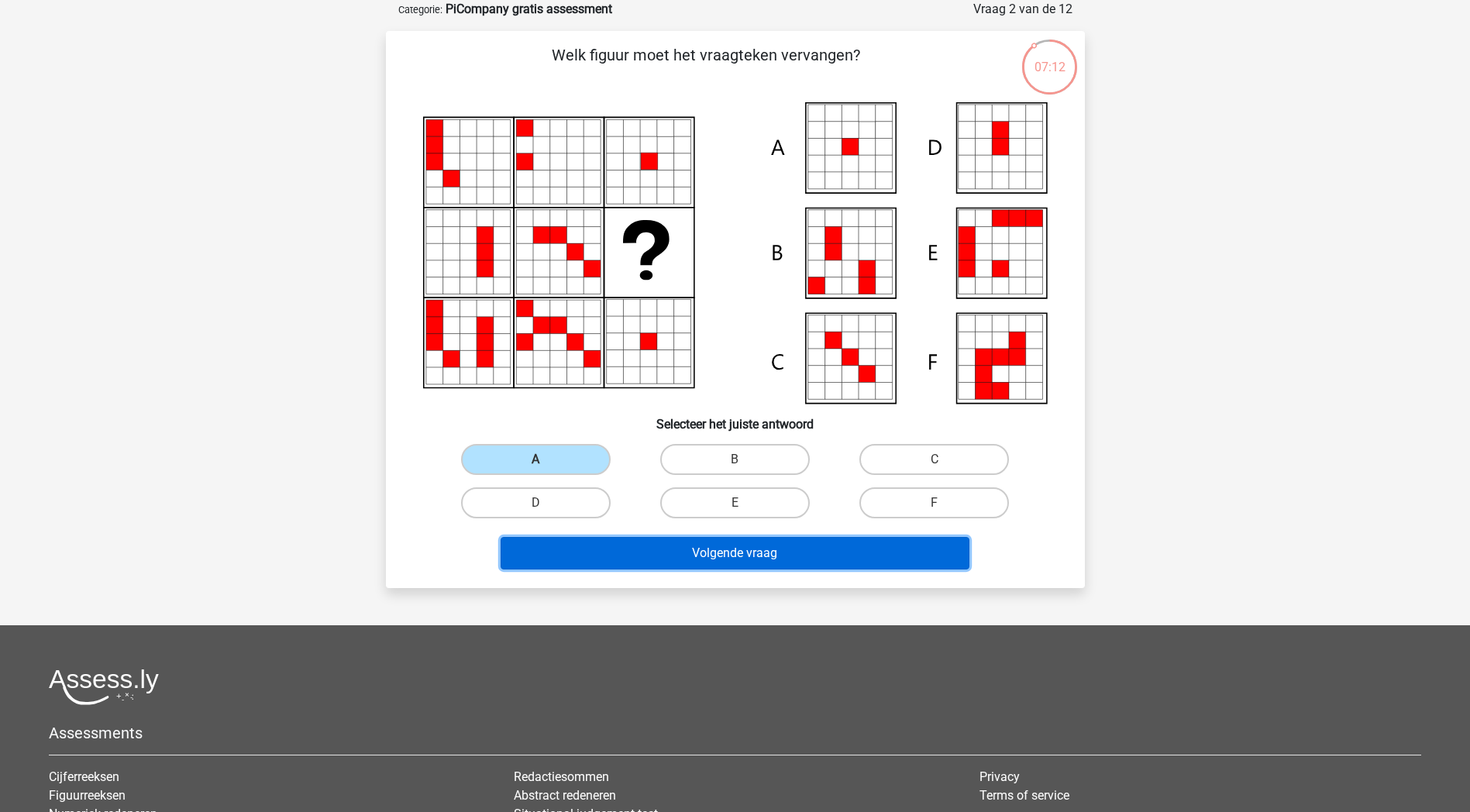
click at [848, 551] on button "Volgende vraag" at bounding box center [735, 553] width 469 height 33
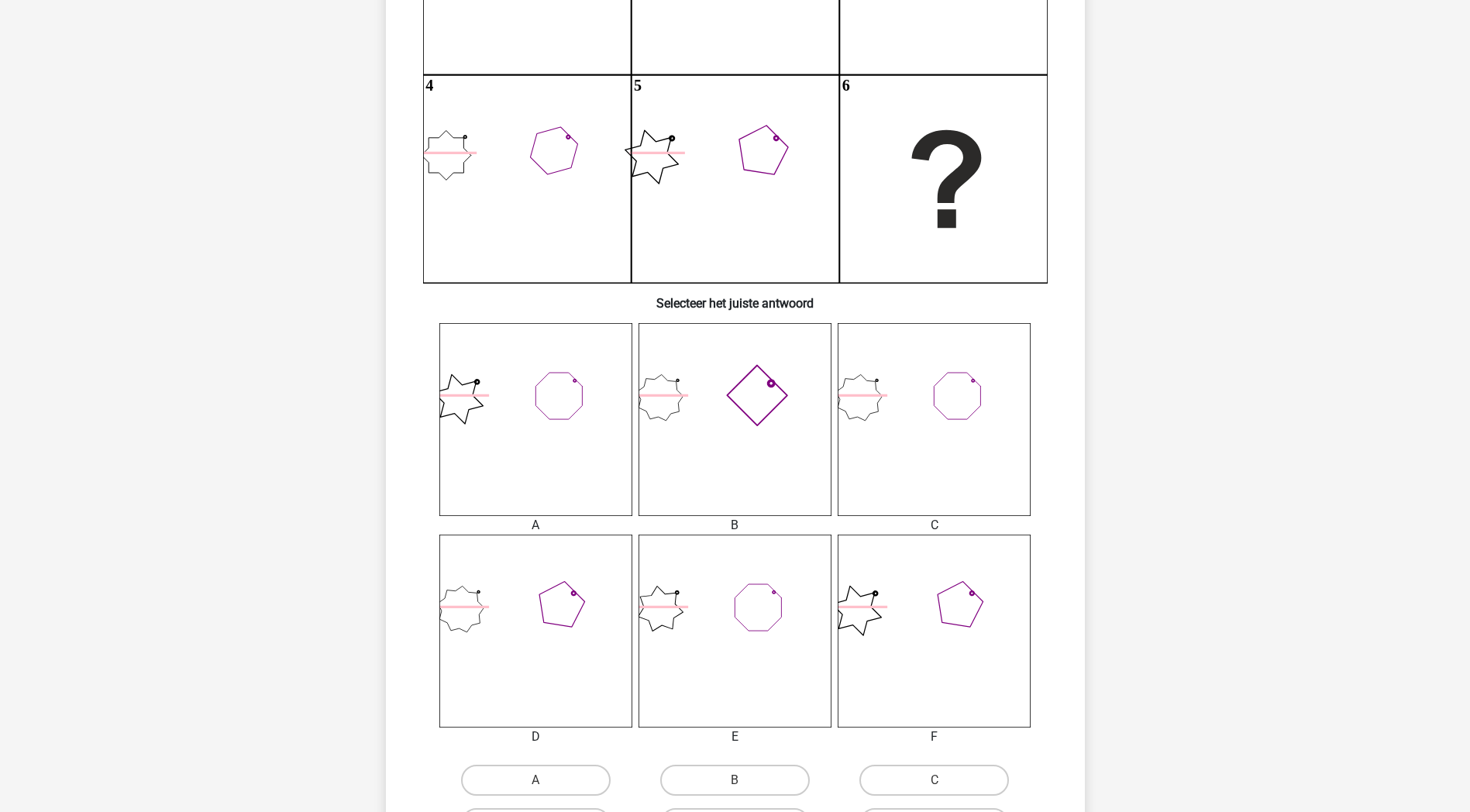
scroll to position [465, 0]
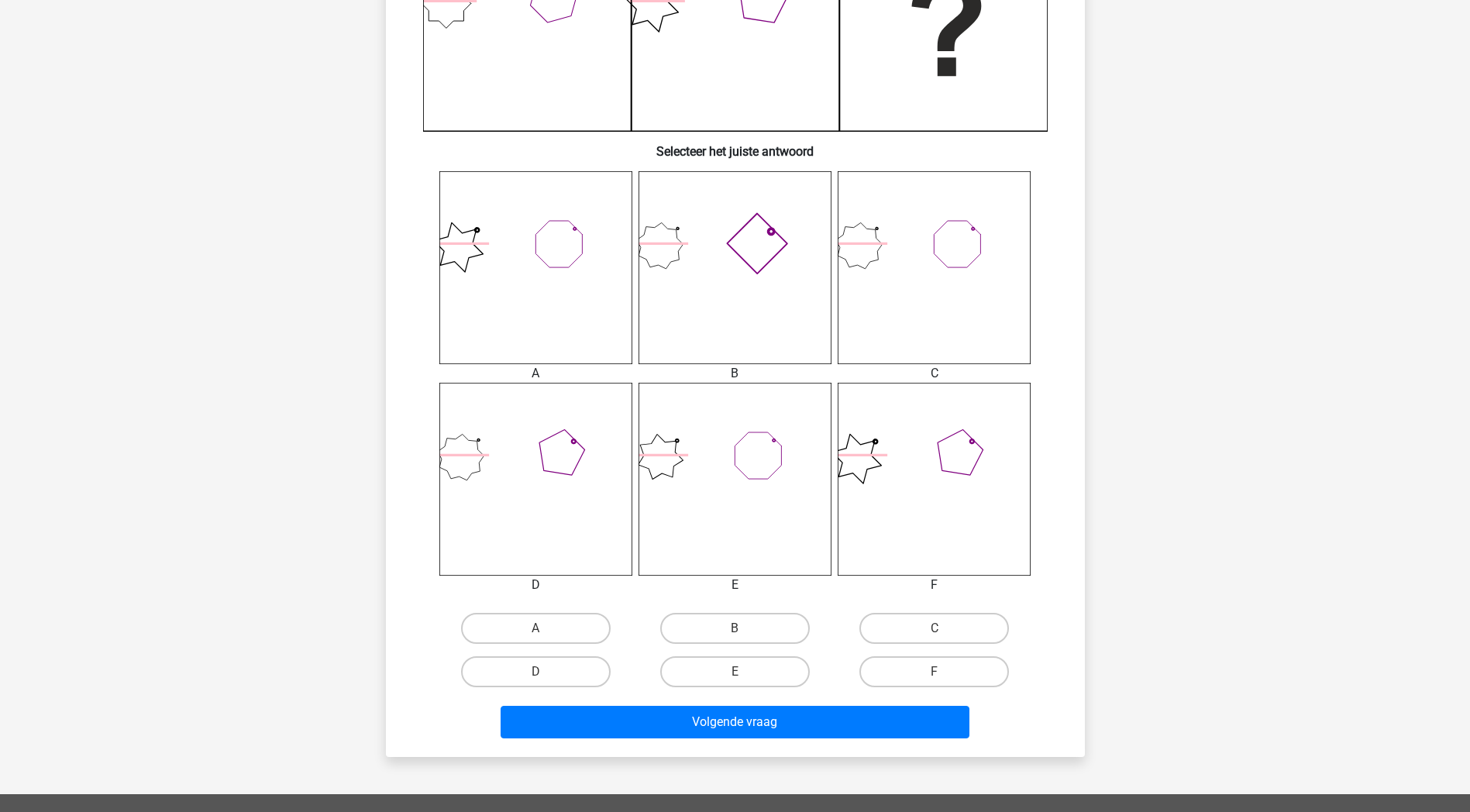
click at [538, 460] on icon at bounding box center [535, 479] width 193 height 193
click at [581, 676] on label "D" at bounding box center [535, 672] width 150 height 31
click at [546, 676] on input "D" at bounding box center [540, 676] width 10 height 10
radio input "true"
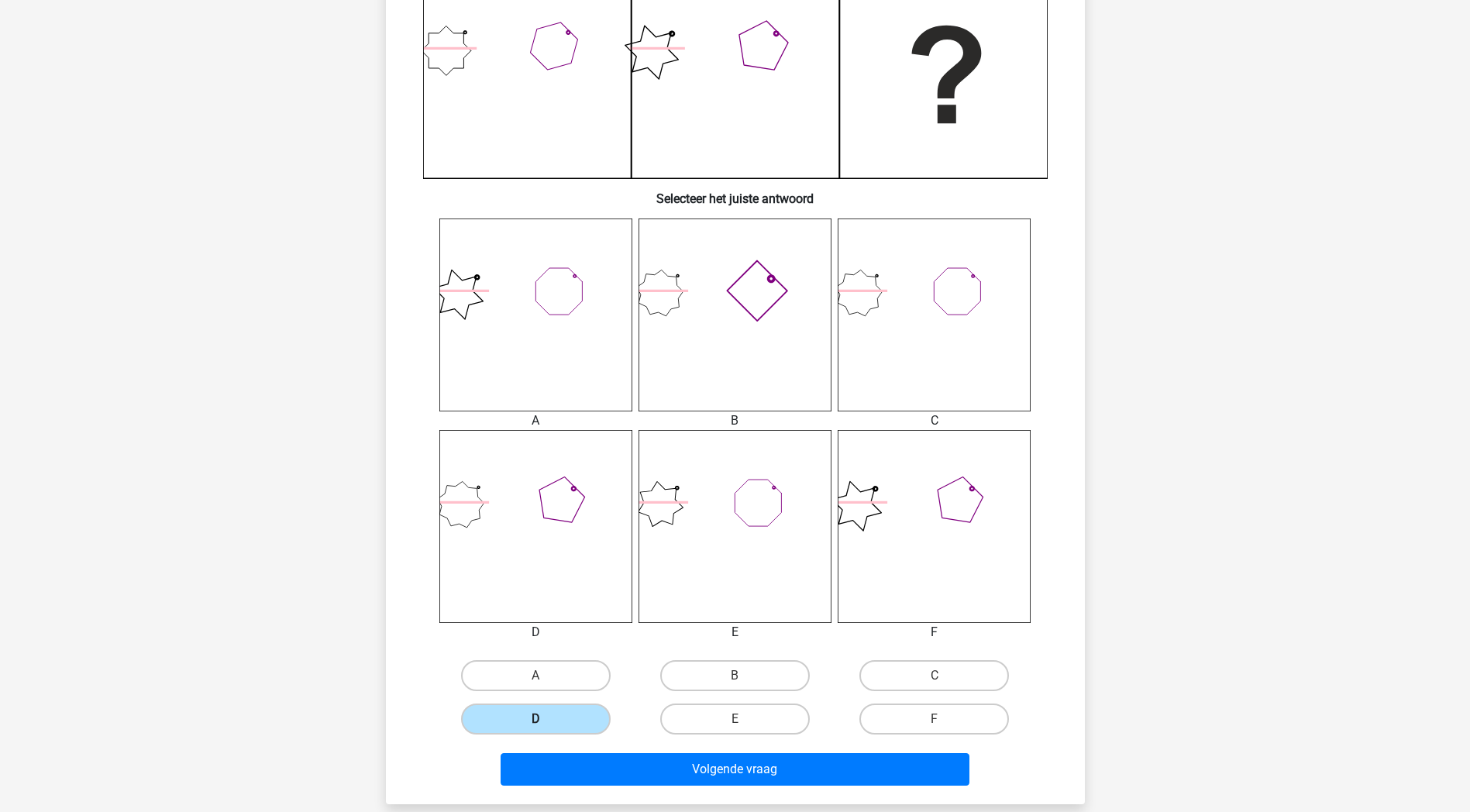
scroll to position [387, 0]
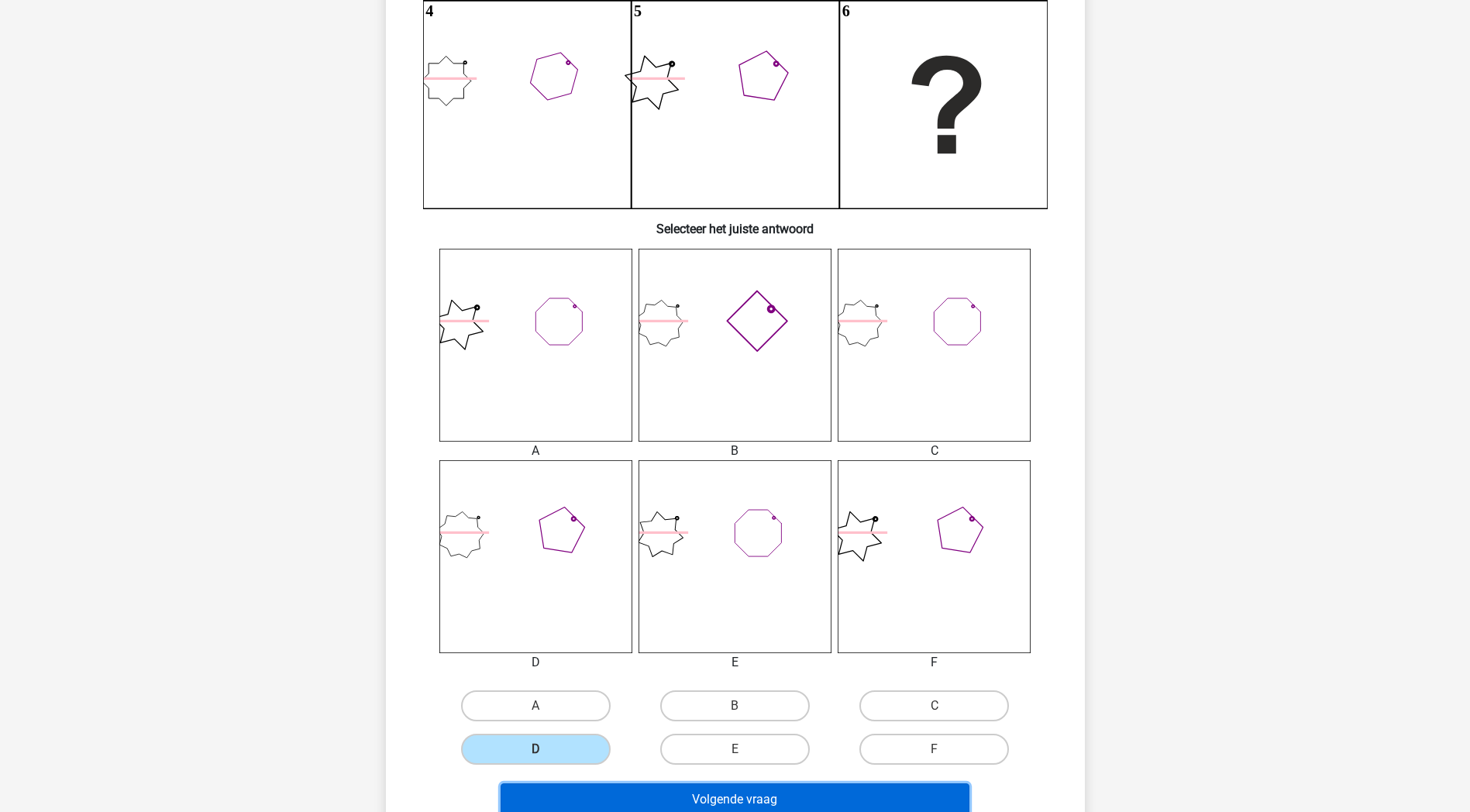
click at [605, 805] on button "Volgende vraag" at bounding box center [735, 800] width 469 height 33
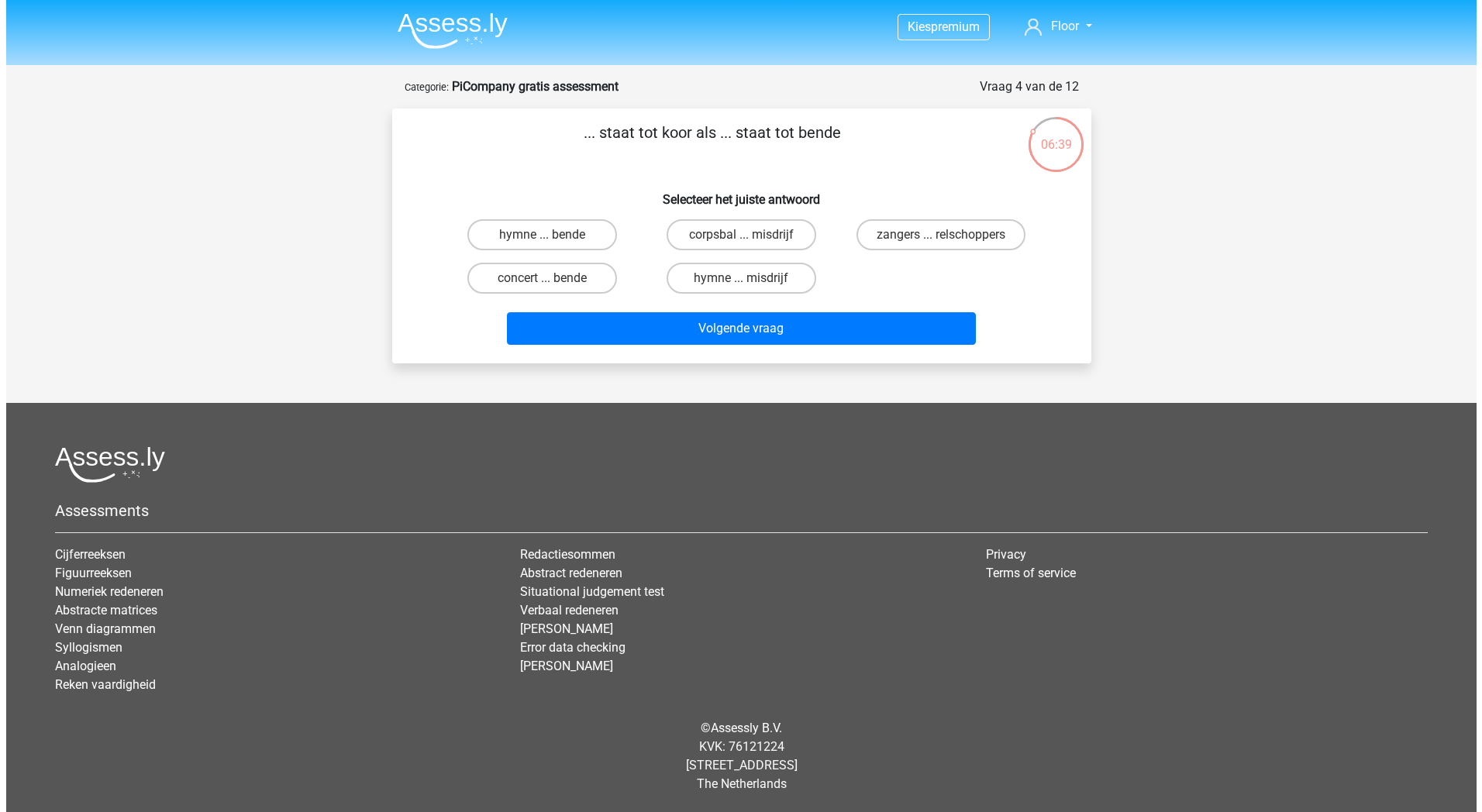
scroll to position [0, 0]
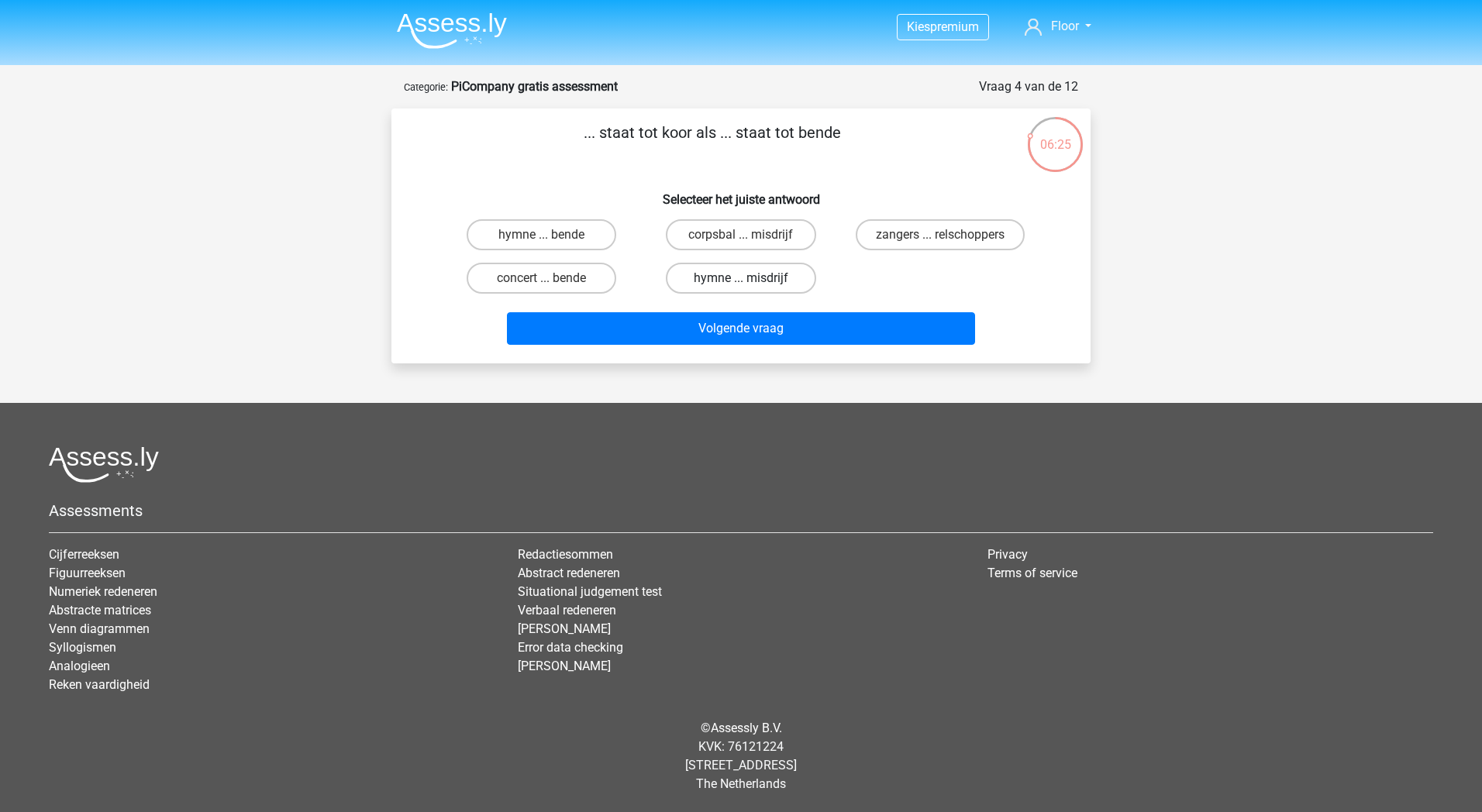
click at [735, 284] on label "hymne ... misdrijf" at bounding box center [740, 278] width 150 height 31
click at [741, 284] on input "hymne ... misdrijf" at bounding box center [746, 283] width 10 height 10
radio input "true"
click at [945, 233] on label "zangers ... relschoppers" at bounding box center [940, 235] width 169 height 31
click at [945, 235] on input "zangers ... relschoppers" at bounding box center [945, 239] width 10 height 10
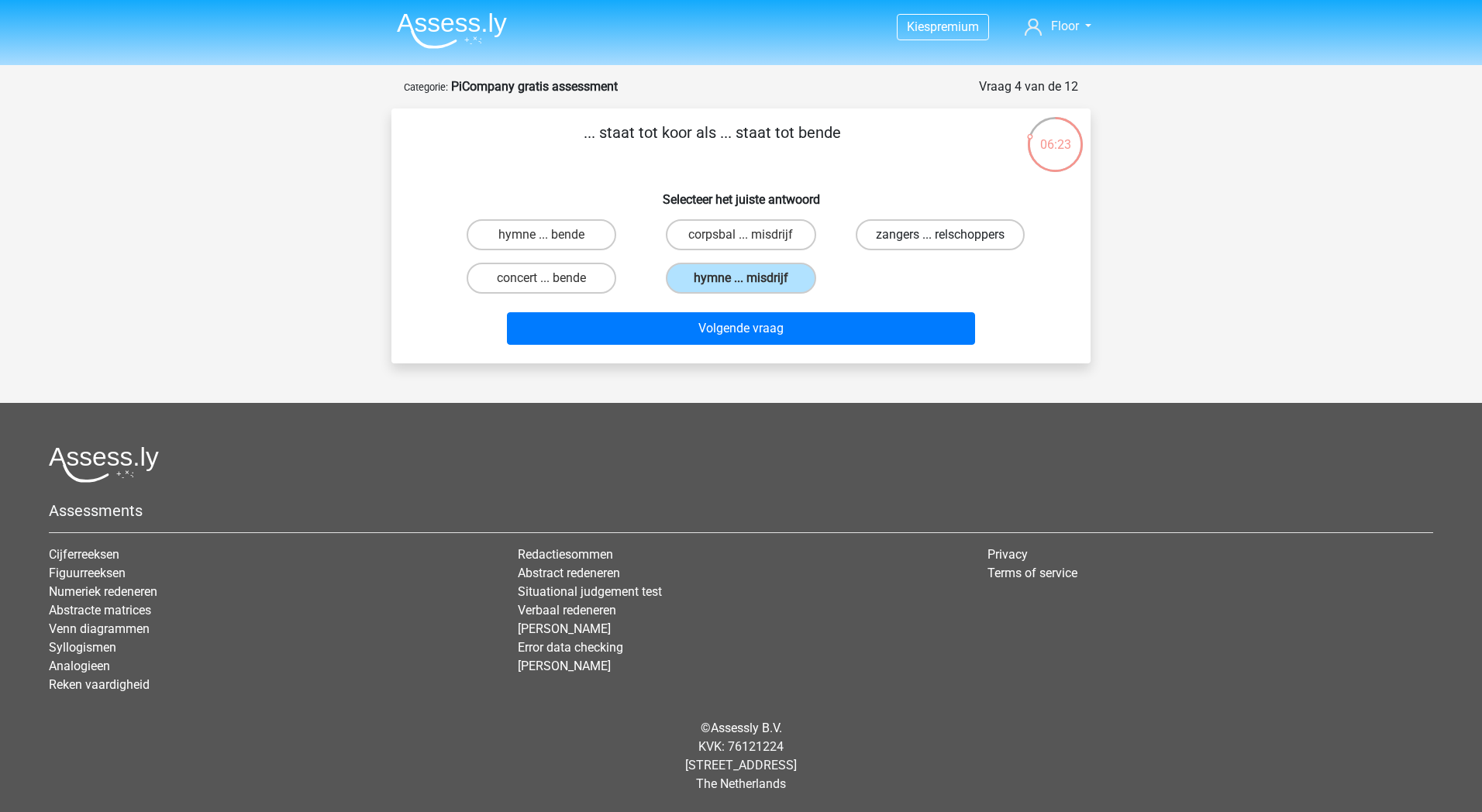
radio input "true"
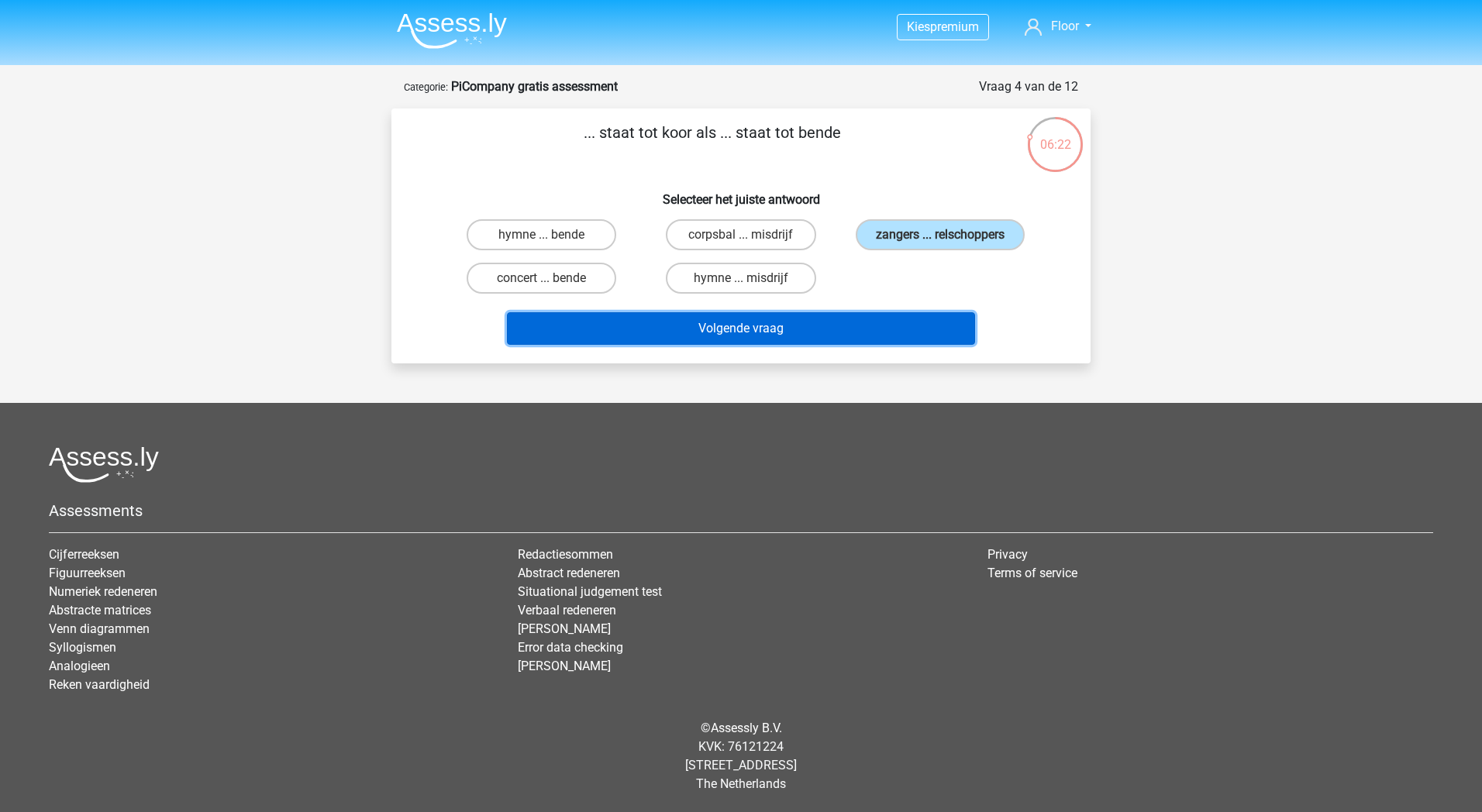
click at [870, 325] on button "Volgende vraag" at bounding box center [741, 329] width 469 height 33
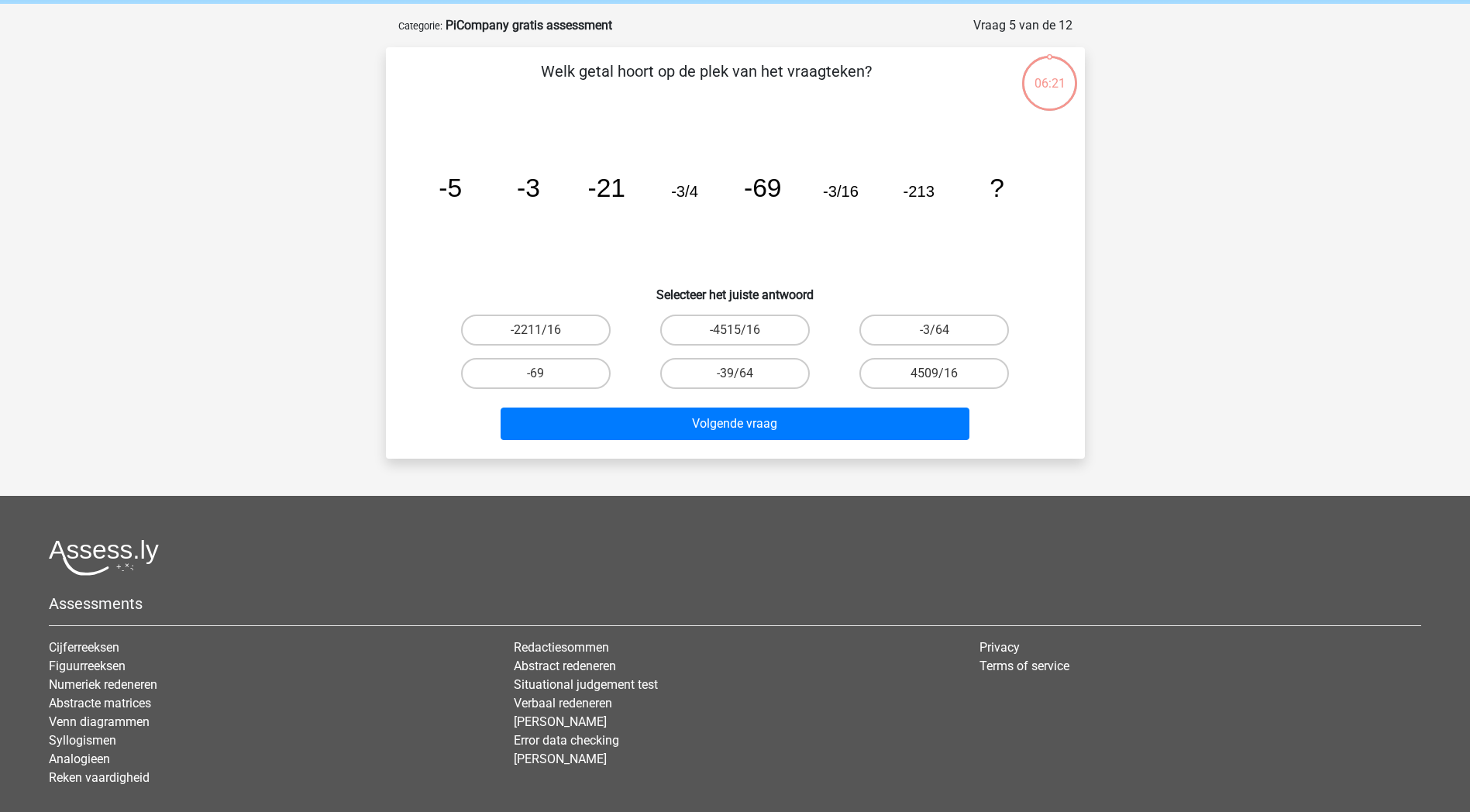
scroll to position [77, 0]
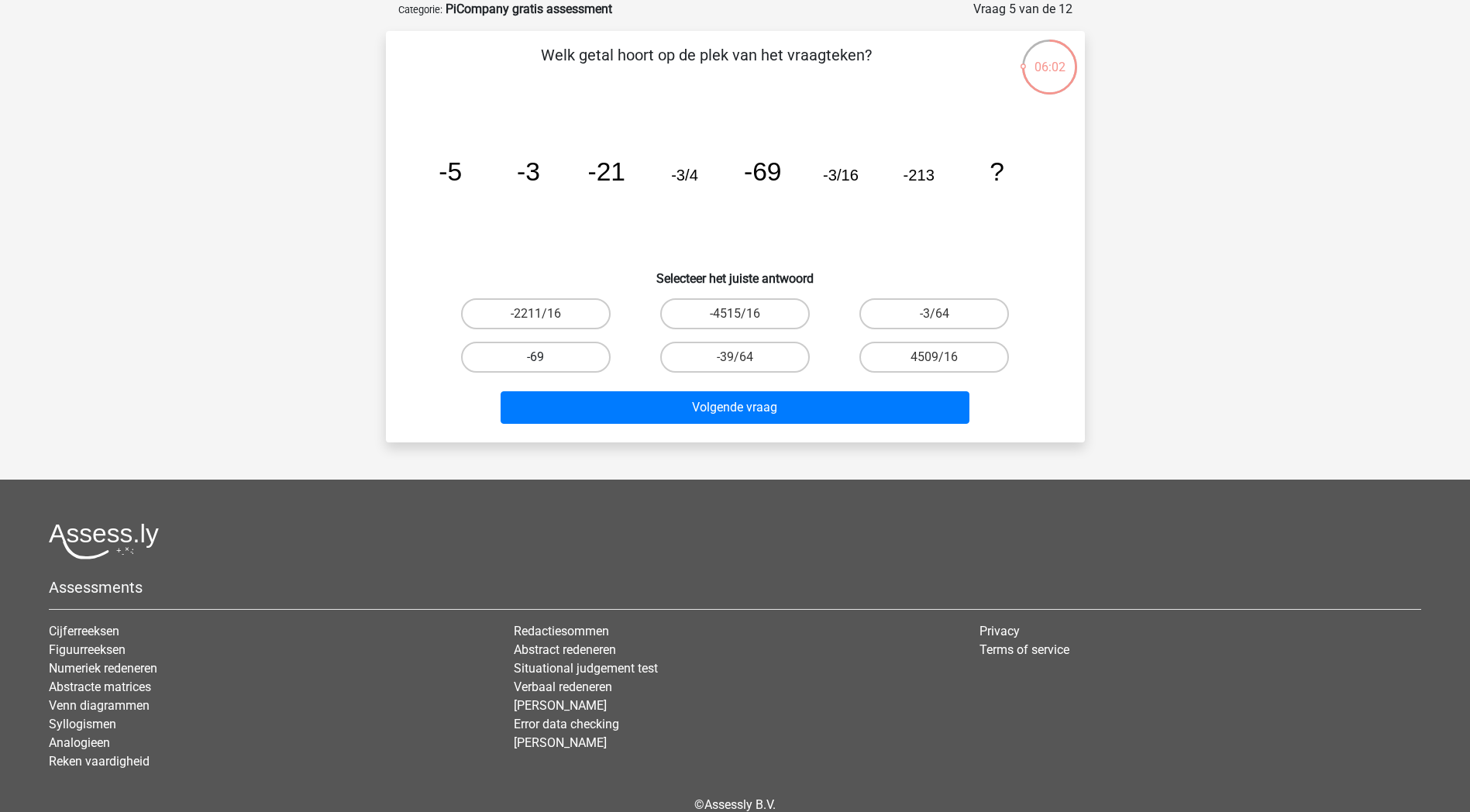
click at [589, 354] on label "-69" at bounding box center [535, 357] width 150 height 31
click at [546, 357] on input "-69" at bounding box center [540, 362] width 10 height 10
radio input "true"
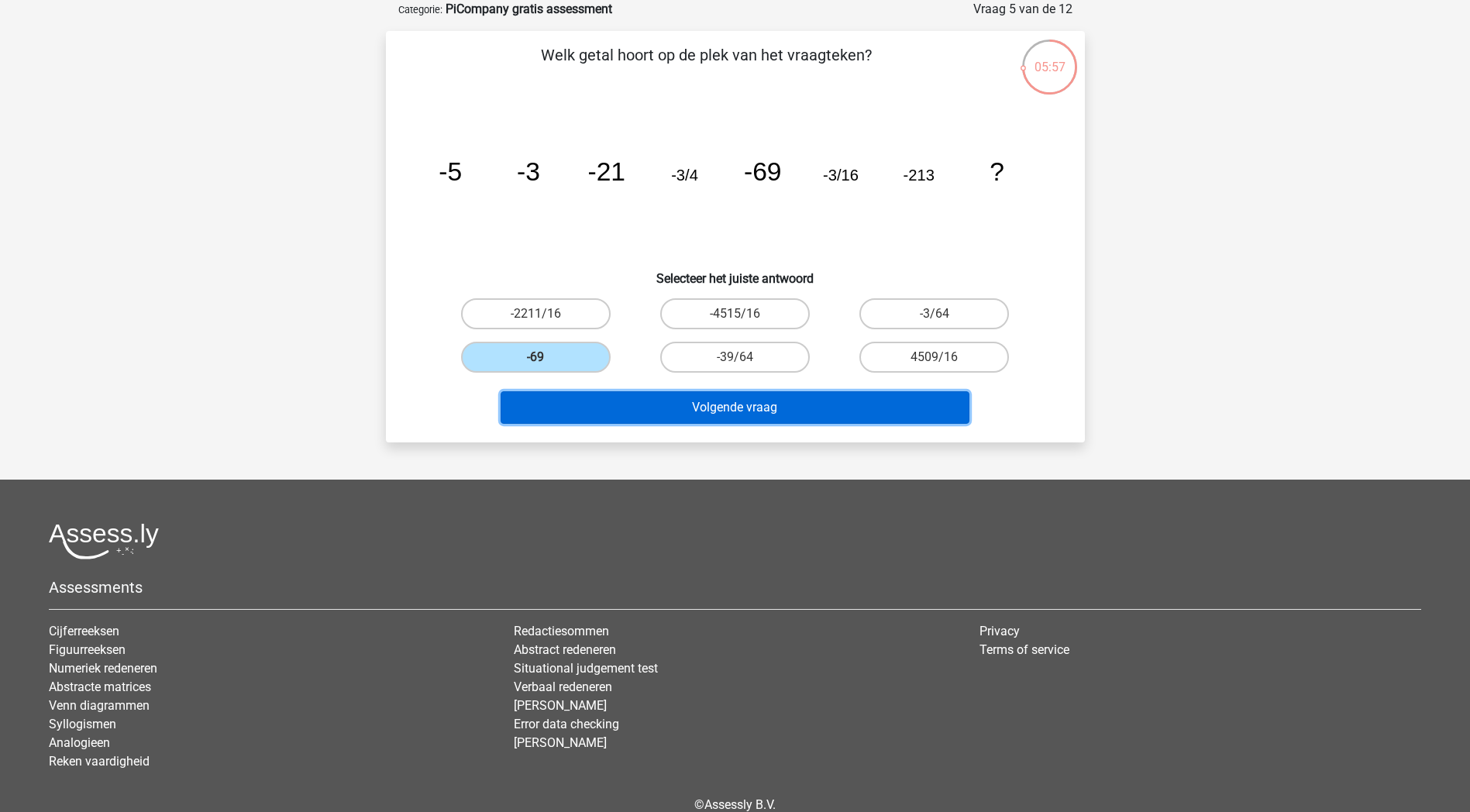
click at [741, 413] on button "Volgende vraag" at bounding box center [735, 408] width 469 height 33
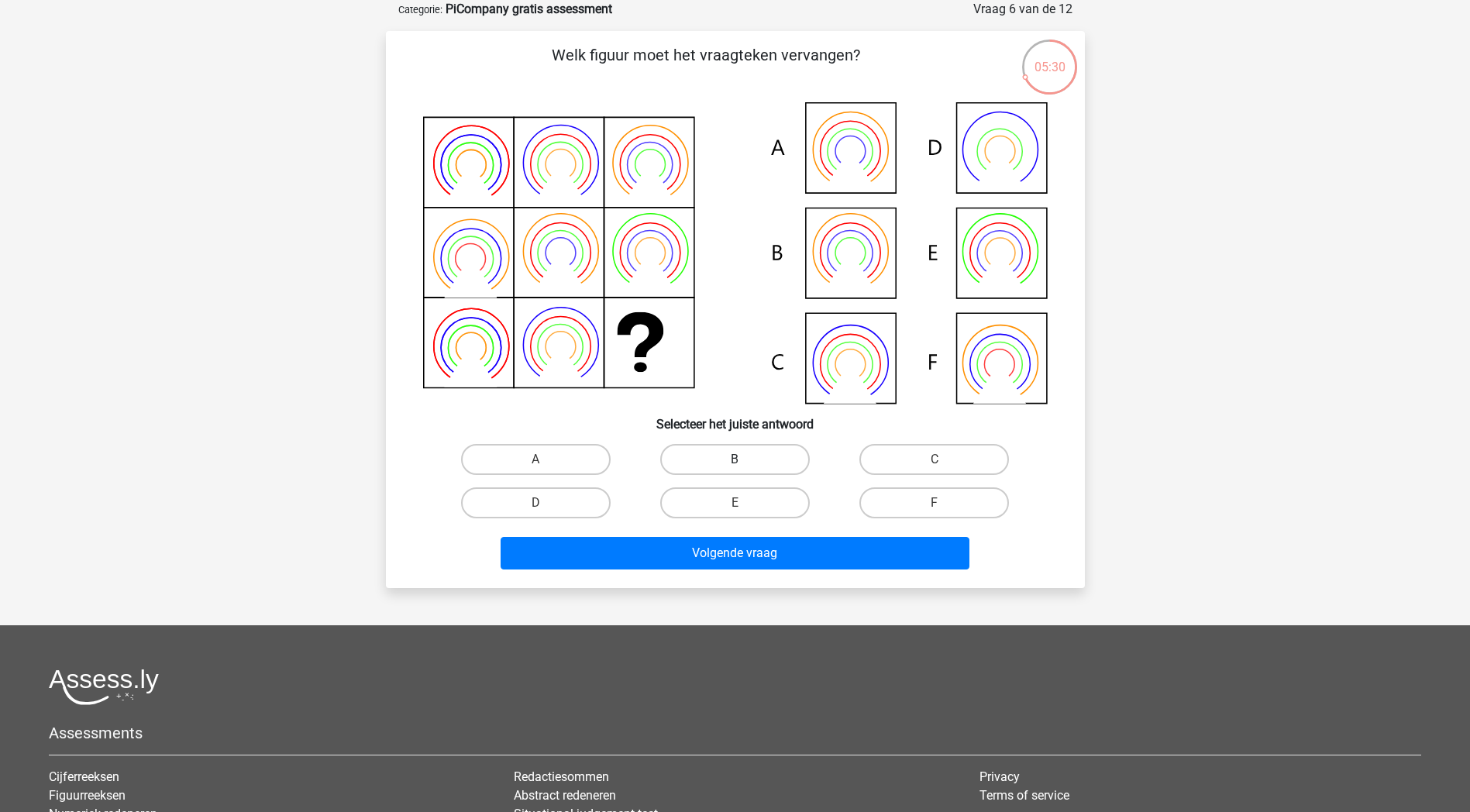
click at [761, 448] on label "B" at bounding box center [735, 459] width 150 height 31
click at [745, 459] on input "B" at bounding box center [739, 464] width 10 height 10
radio input "true"
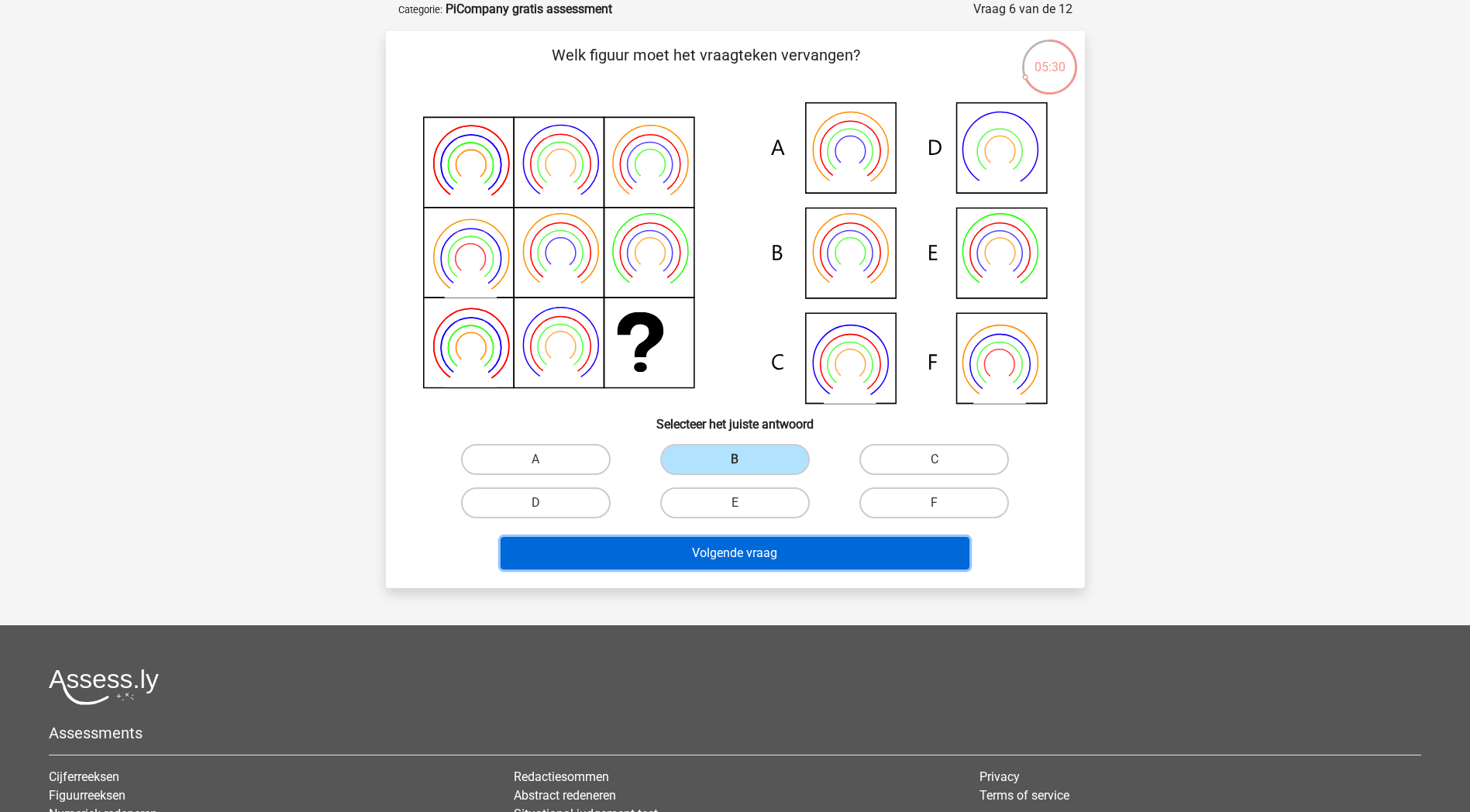
click at [831, 563] on button "Volgende vraag" at bounding box center [735, 553] width 469 height 33
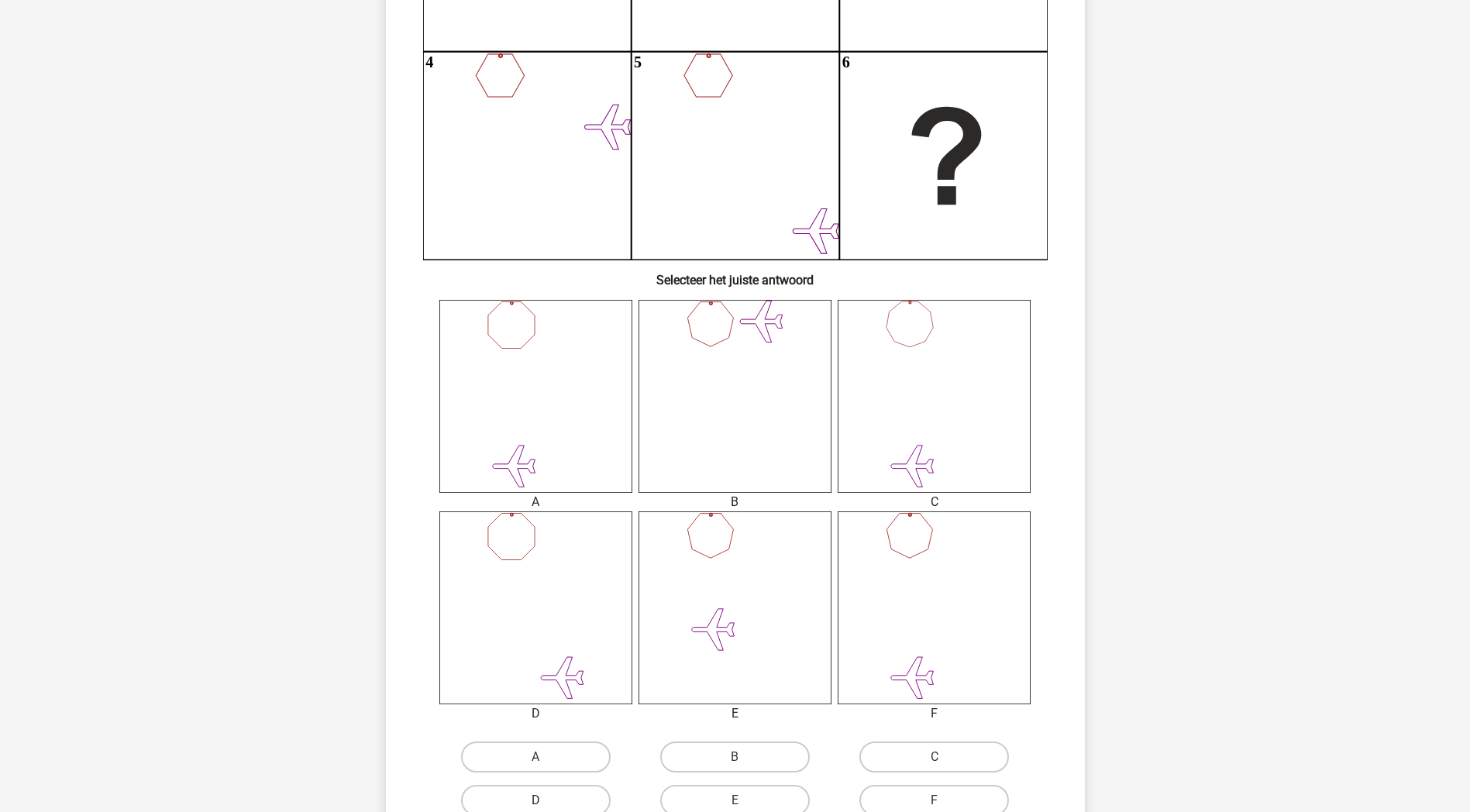
scroll to position [542, 0]
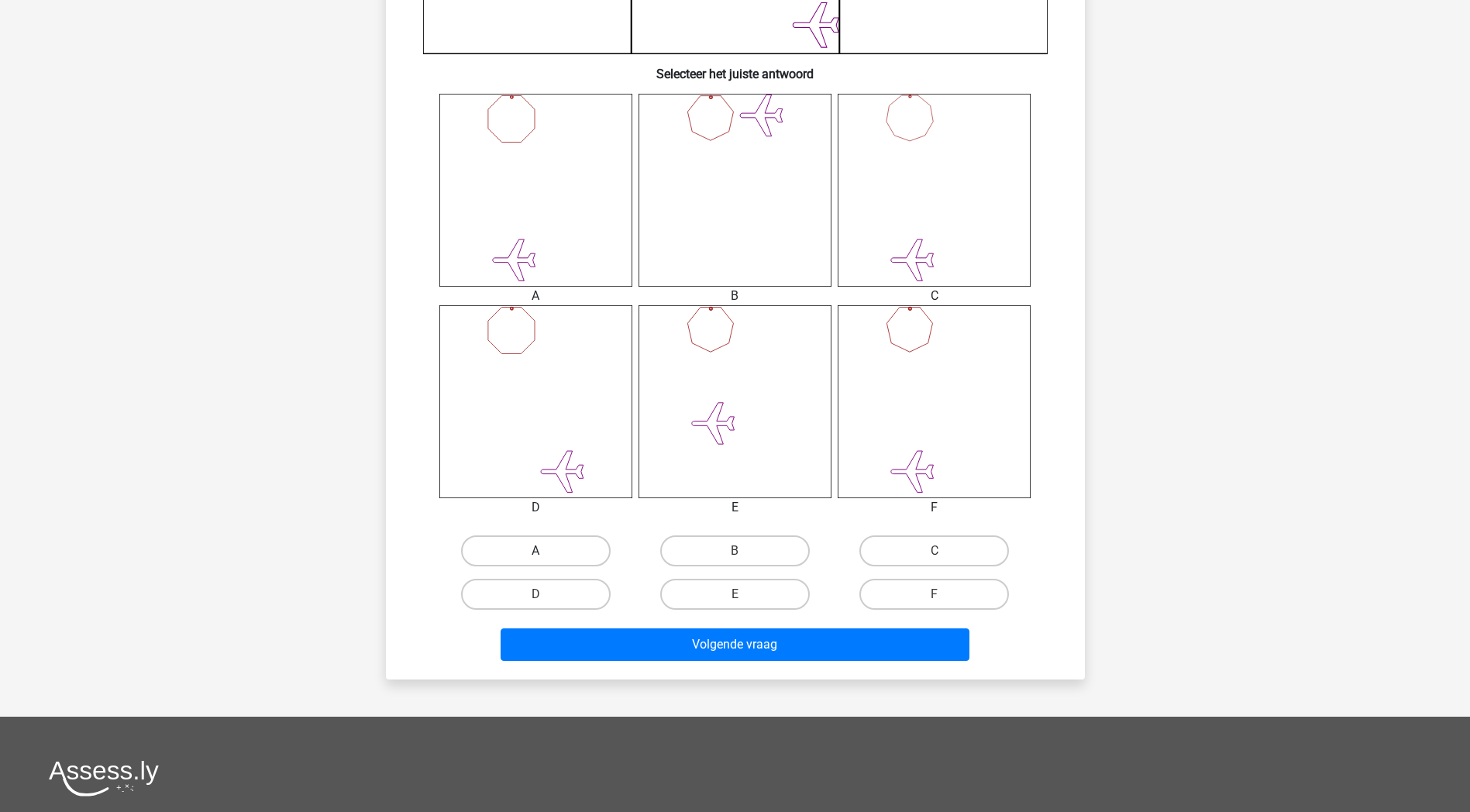
click at [553, 547] on label "A" at bounding box center [535, 551] width 150 height 31
click at [546, 551] on input "A" at bounding box center [540, 556] width 10 height 10
radio input "true"
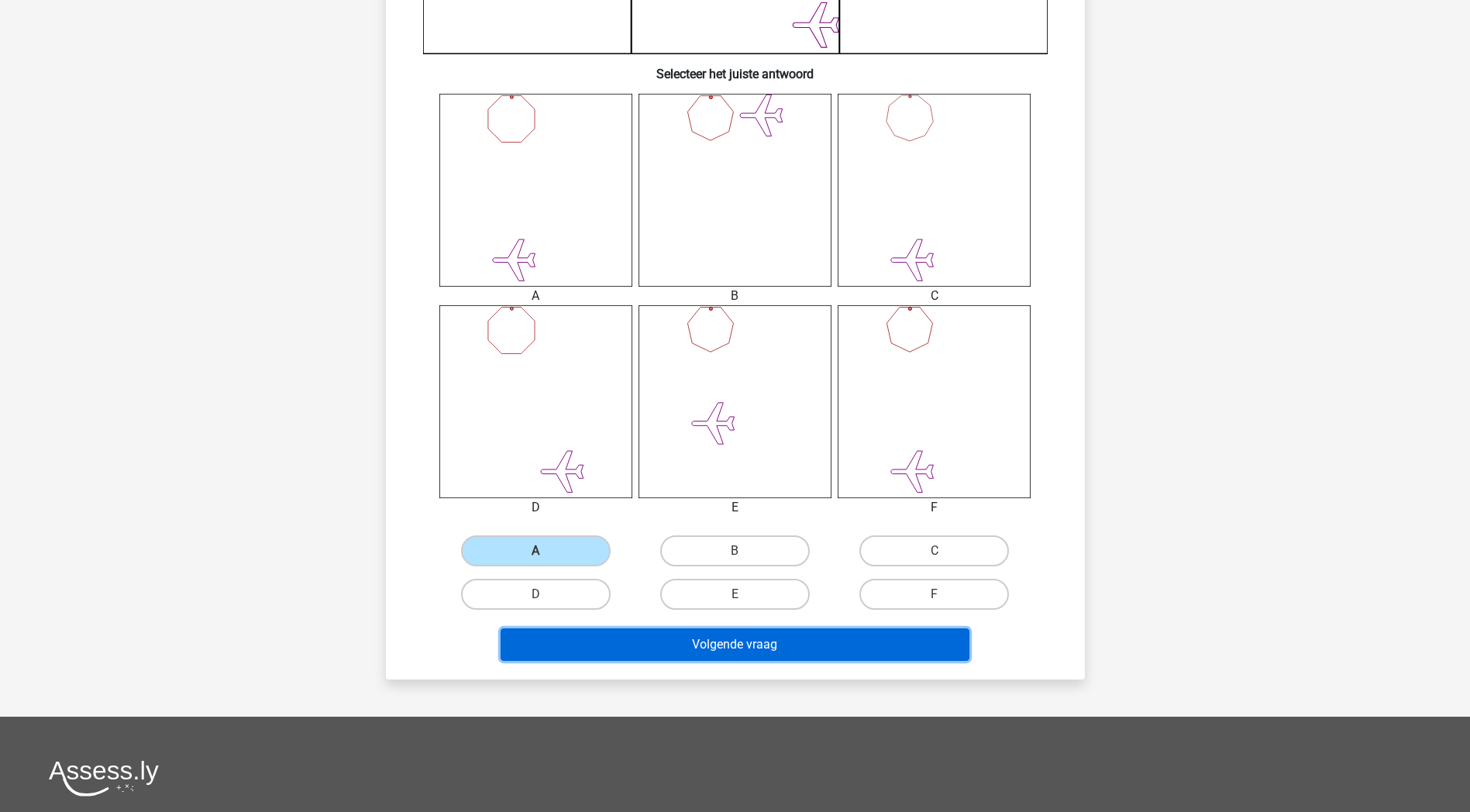
click at [733, 659] on button "Volgende vraag" at bounding box center [735, 645] width 469 height 33
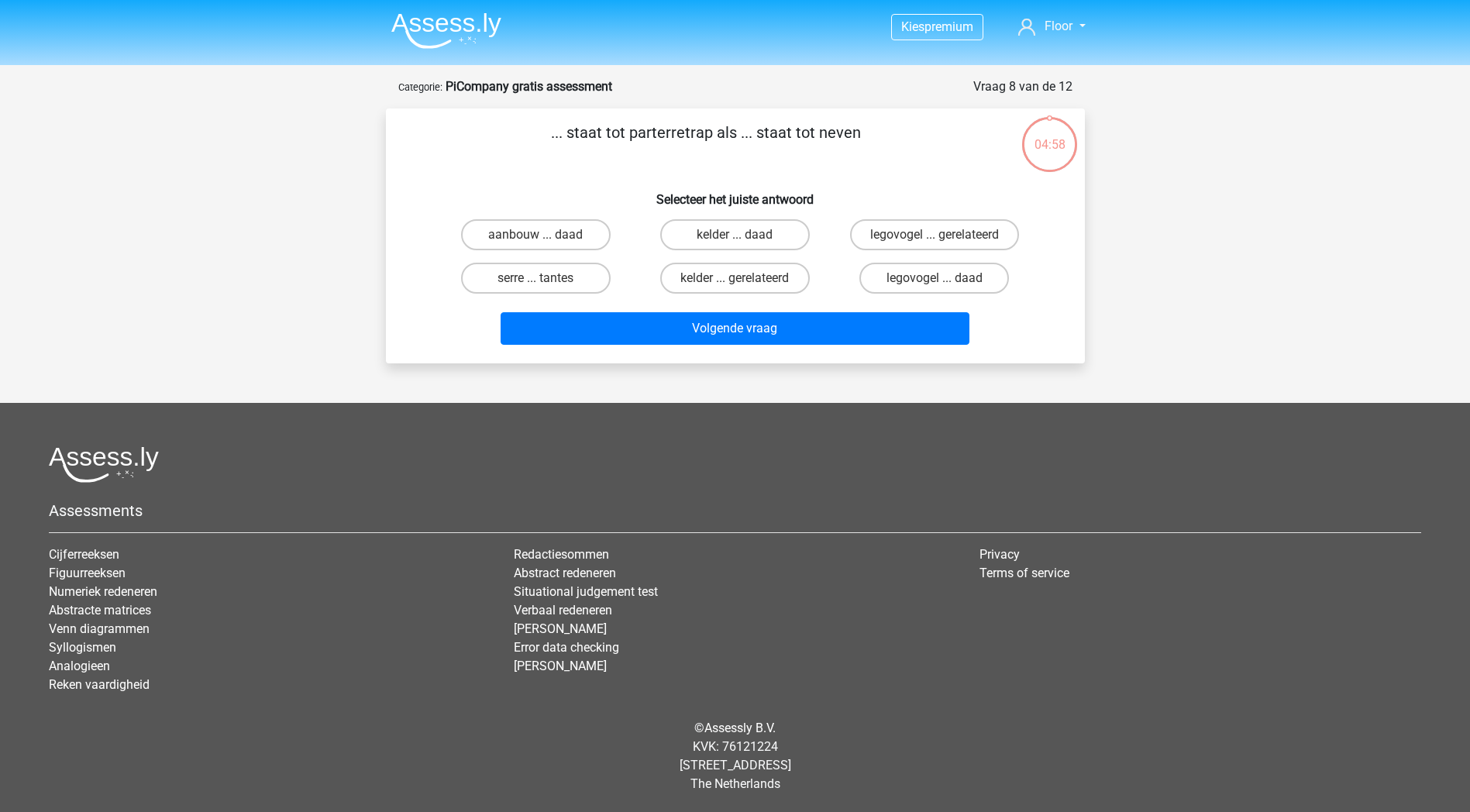
scroll to position [0, 0]
drag, startPoint x: 577, startPoint y: 283, endPoint x: 586, endPoint y: 288, distance: 10.3
click at [578, 284] on label "serre ... tantes" at bounding box center [541, 278] width 150 height 31
click at [552, 284] on input "serre ... tantes" at bounding box center [546, 283] width 10 height 10
radio input "true"
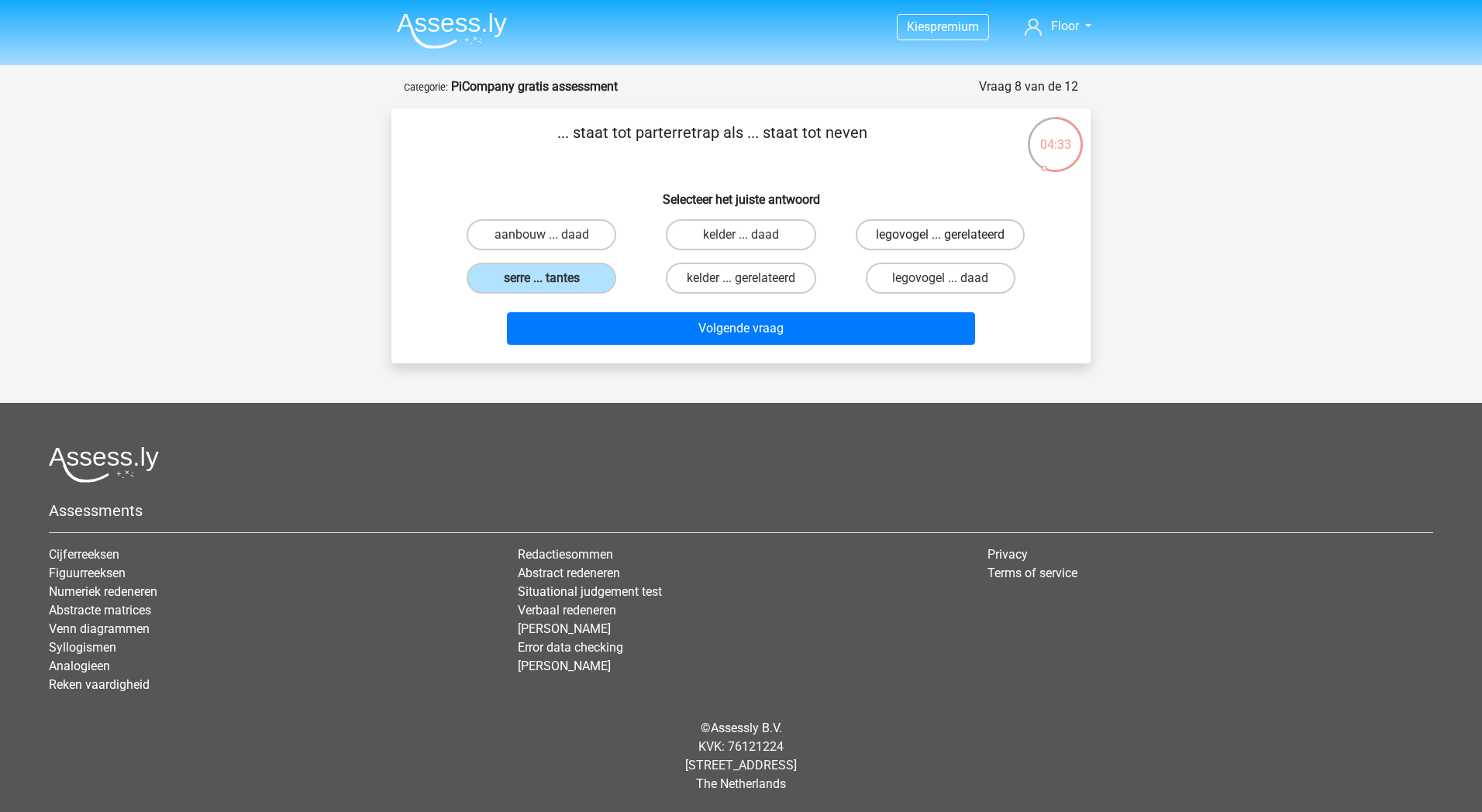
click at [922, 237] on label "legovogel ... gerelateerd" at bounding box center [940, 235] width 169 height 31
click at [940, 237] on input "legovogel ... gerelateerd" at bounding box center [945, 239] width 10 height 10
radio input "true"
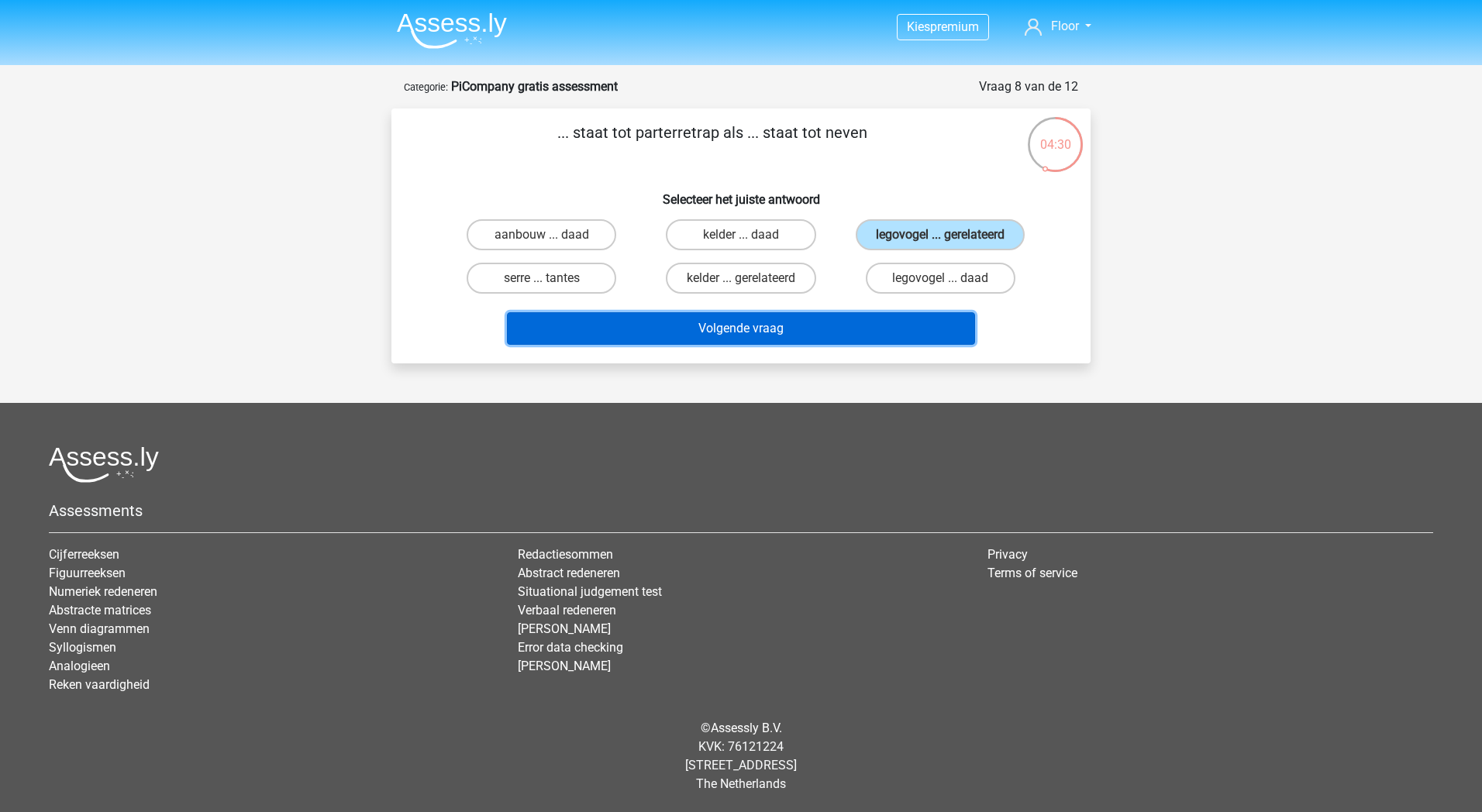
click at [839, 337] on button "Volgende vraag" at bounding box center [741, 329] width 469 height 33
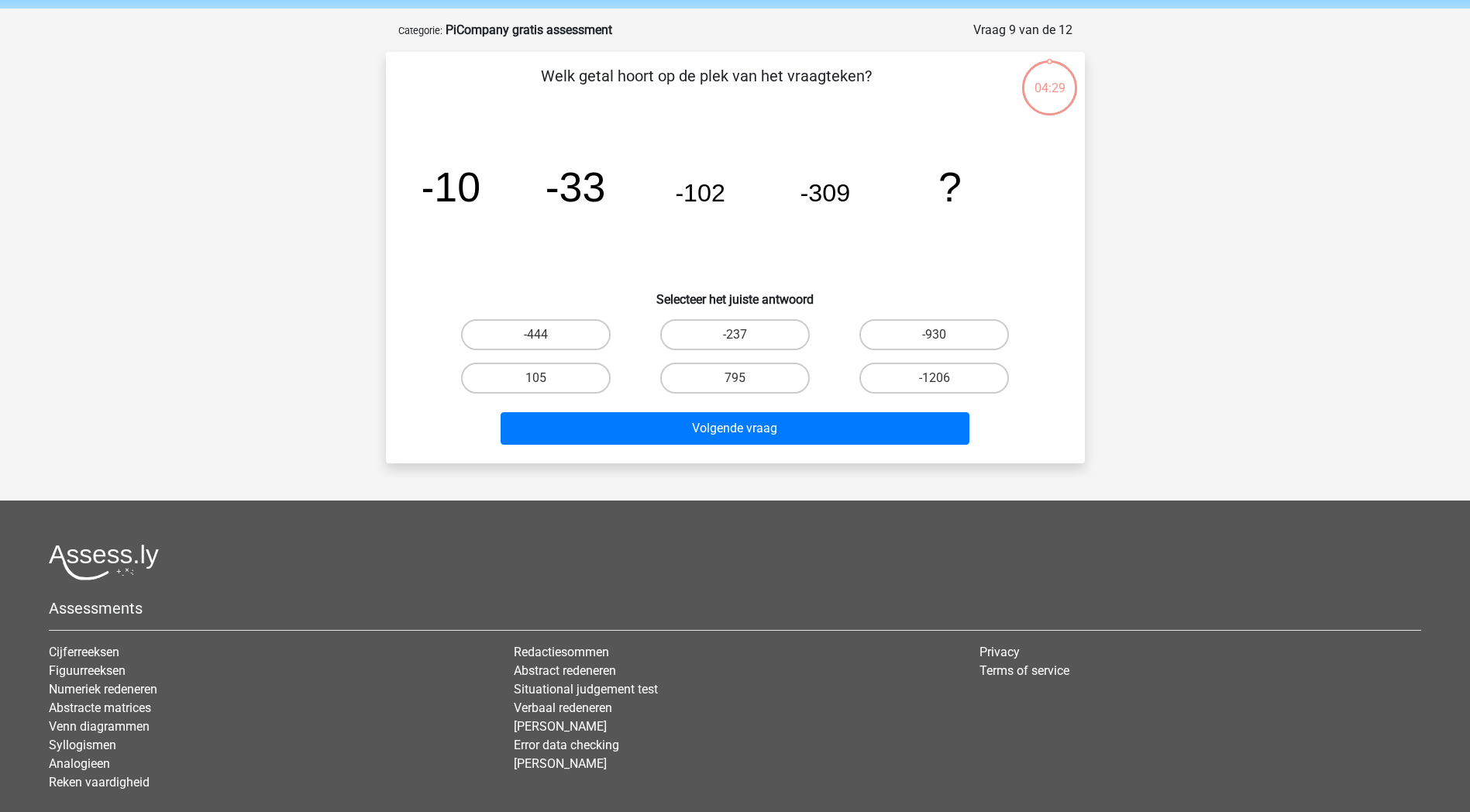
scroll to position [77, 0]
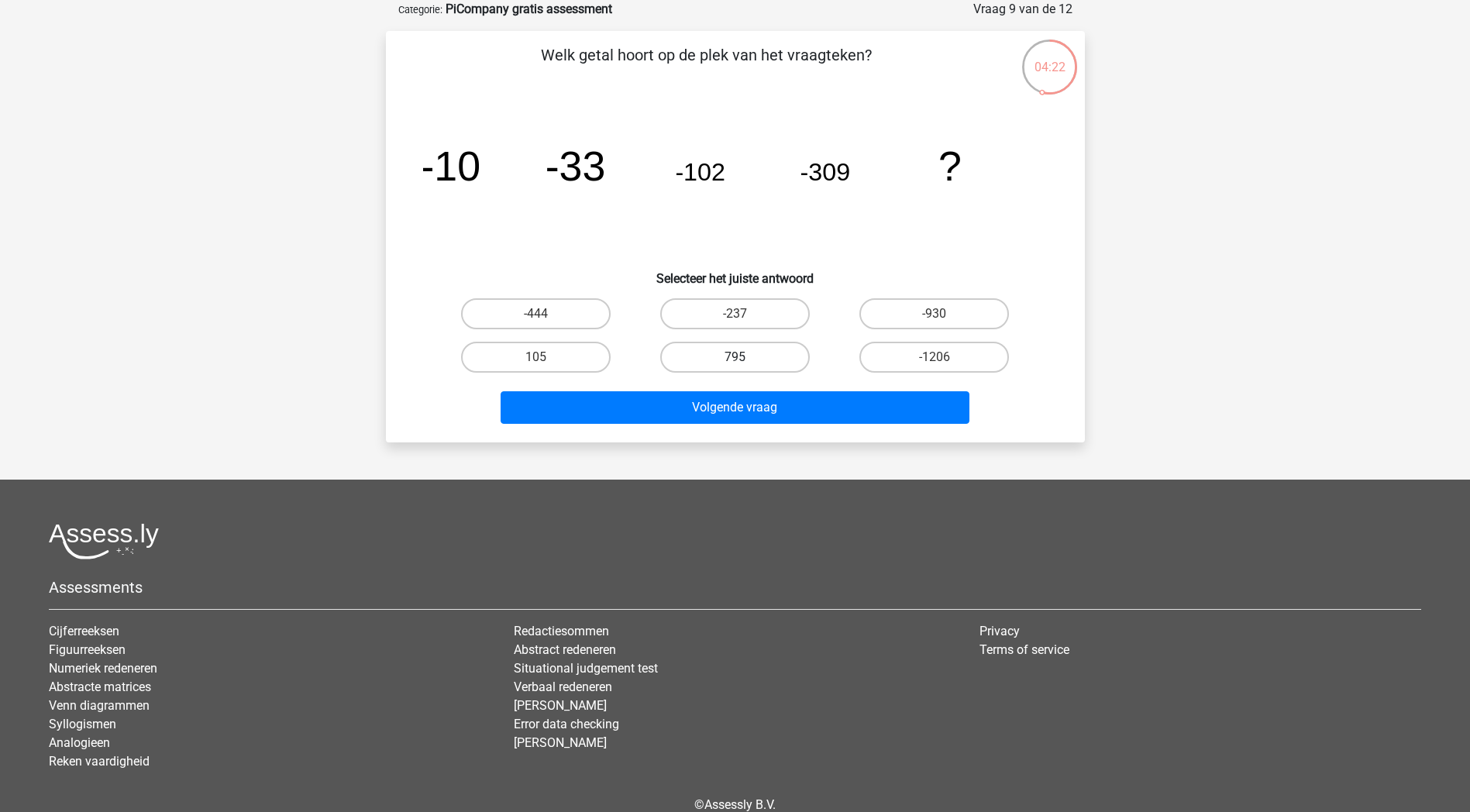
click at [691, 351] on label "795" at bounding box center [735, 357] width 150 height 31
click at [735, 357] on input "795" at bounding box center [739, 362] width 10 height 10
radio input "true"
click at [893, 321] on label "-930" at bounding box center [934, 314] width 150 height 31
click at [935, 321] on input "-930" at bounding box center [939, 318] width 10 height 10
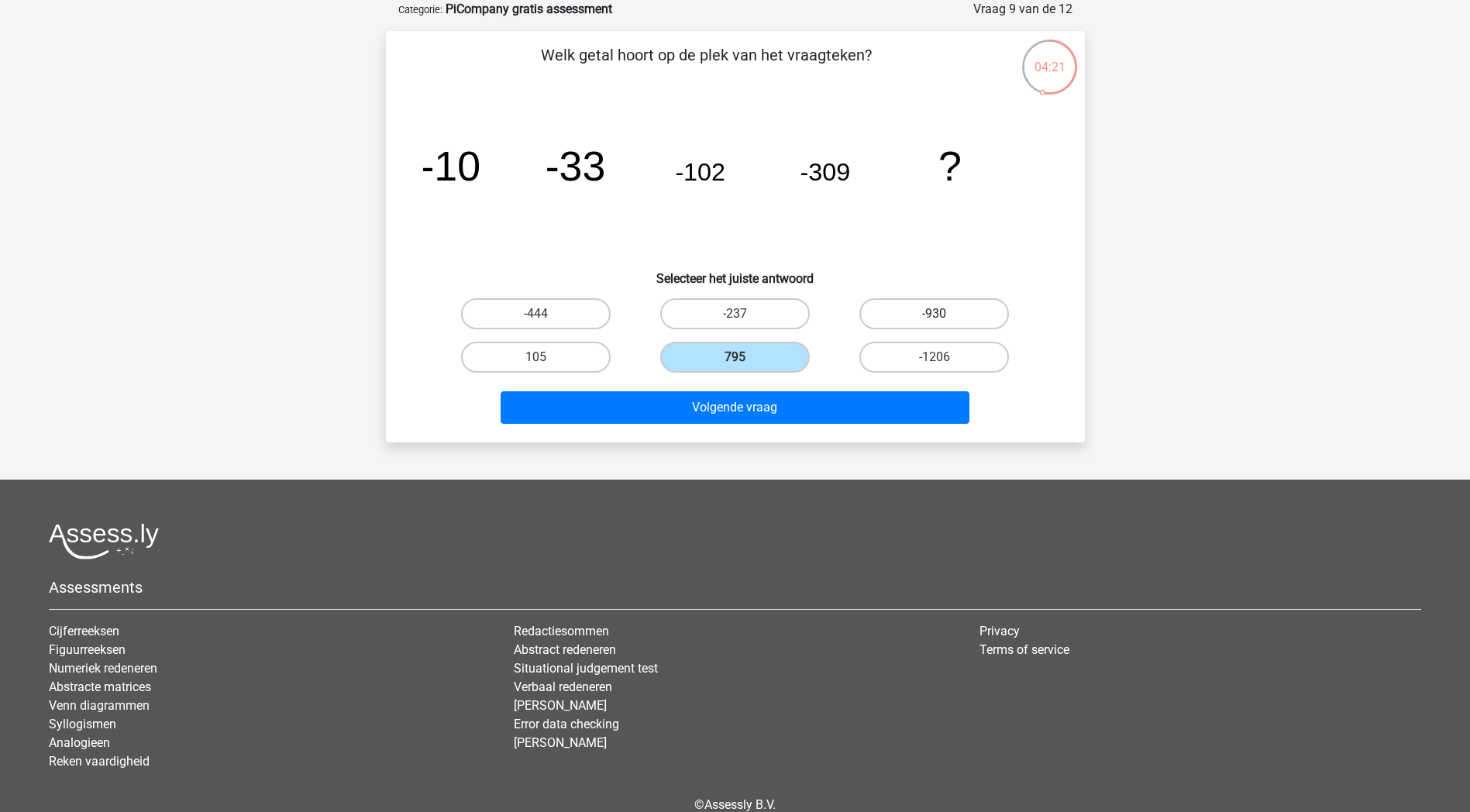
radio input "true"
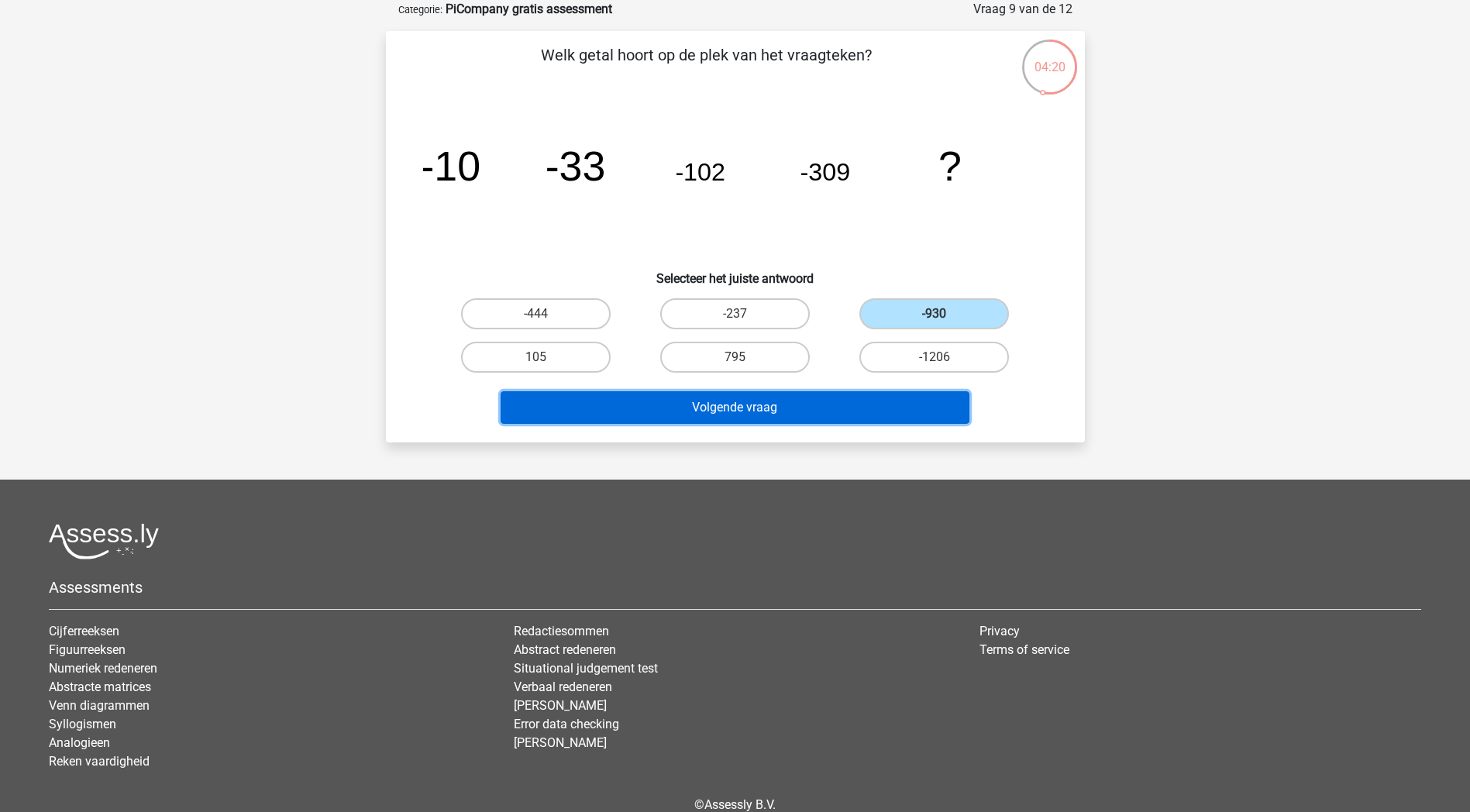
click at [876, 413] on button "Volgende vraag" at bounding box center [735, 408] width 469 height 33
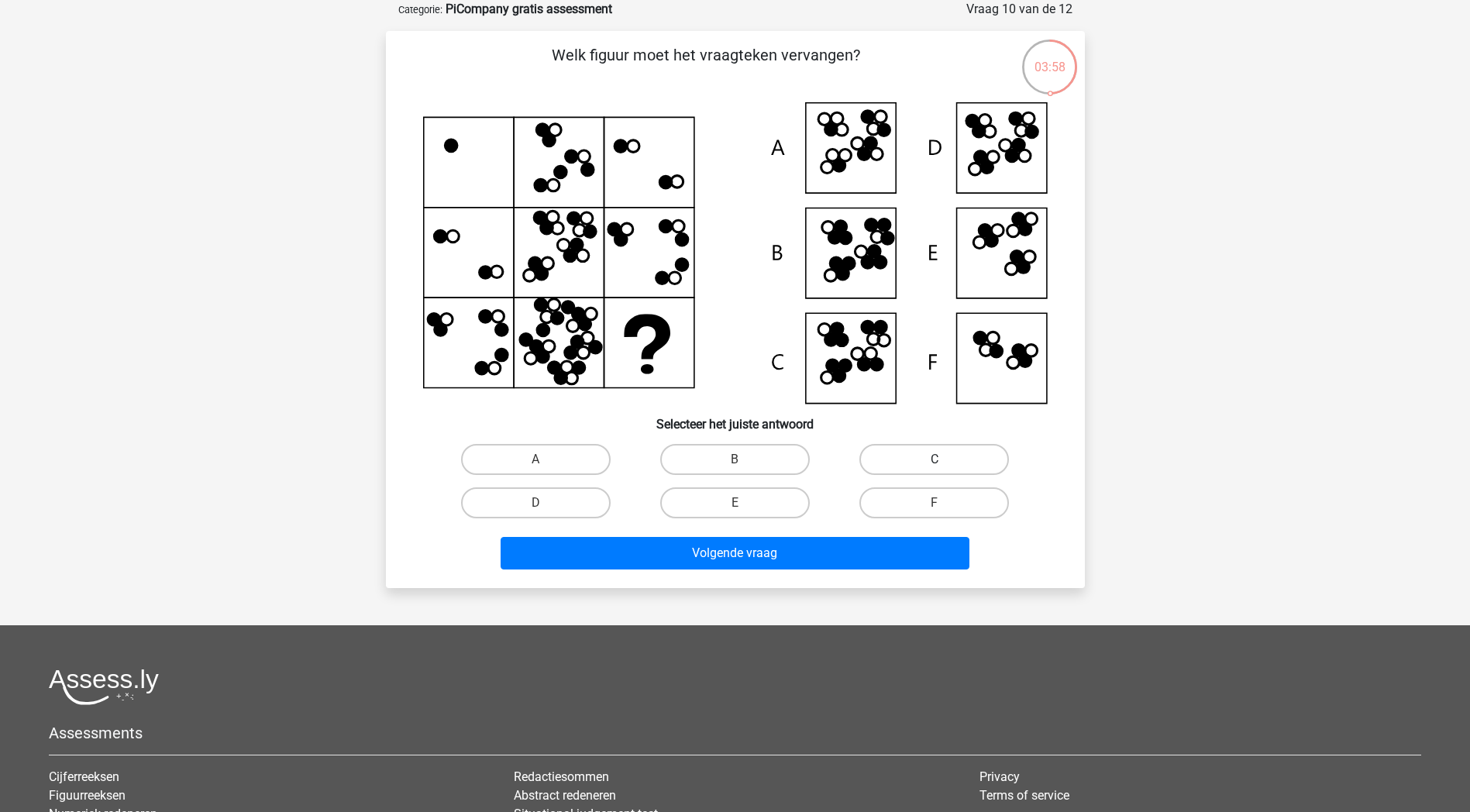
click at [941, 452] on label "C" at bounding box center [934, 459] width 150 height 31
click at [941, 459] on input "C" at bounding box center [939, 464] width 10 height 10
radio input "true"
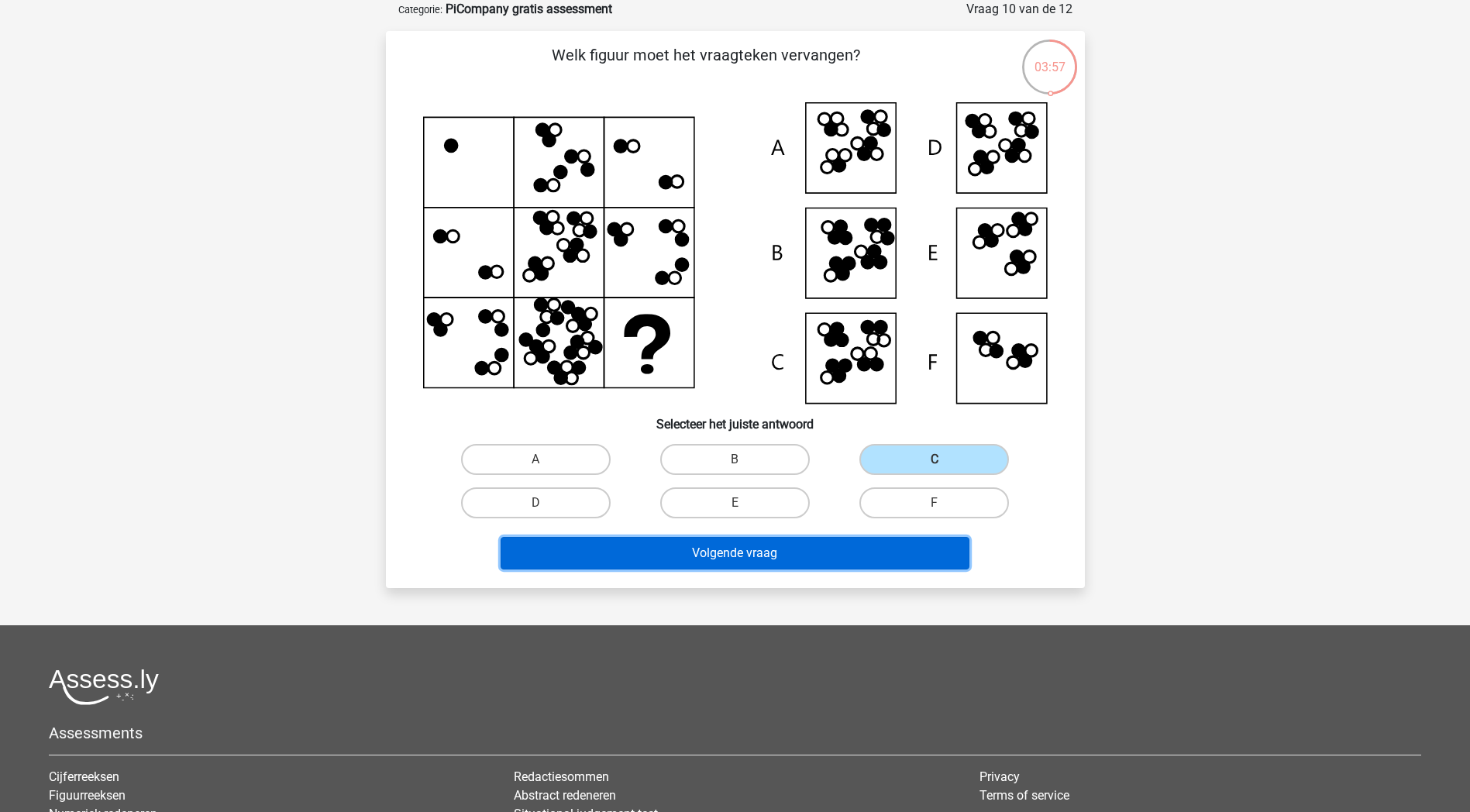
click at [912, 563] on button "Volgende vraag" at bounding box center [735, 553] width 469 height 33
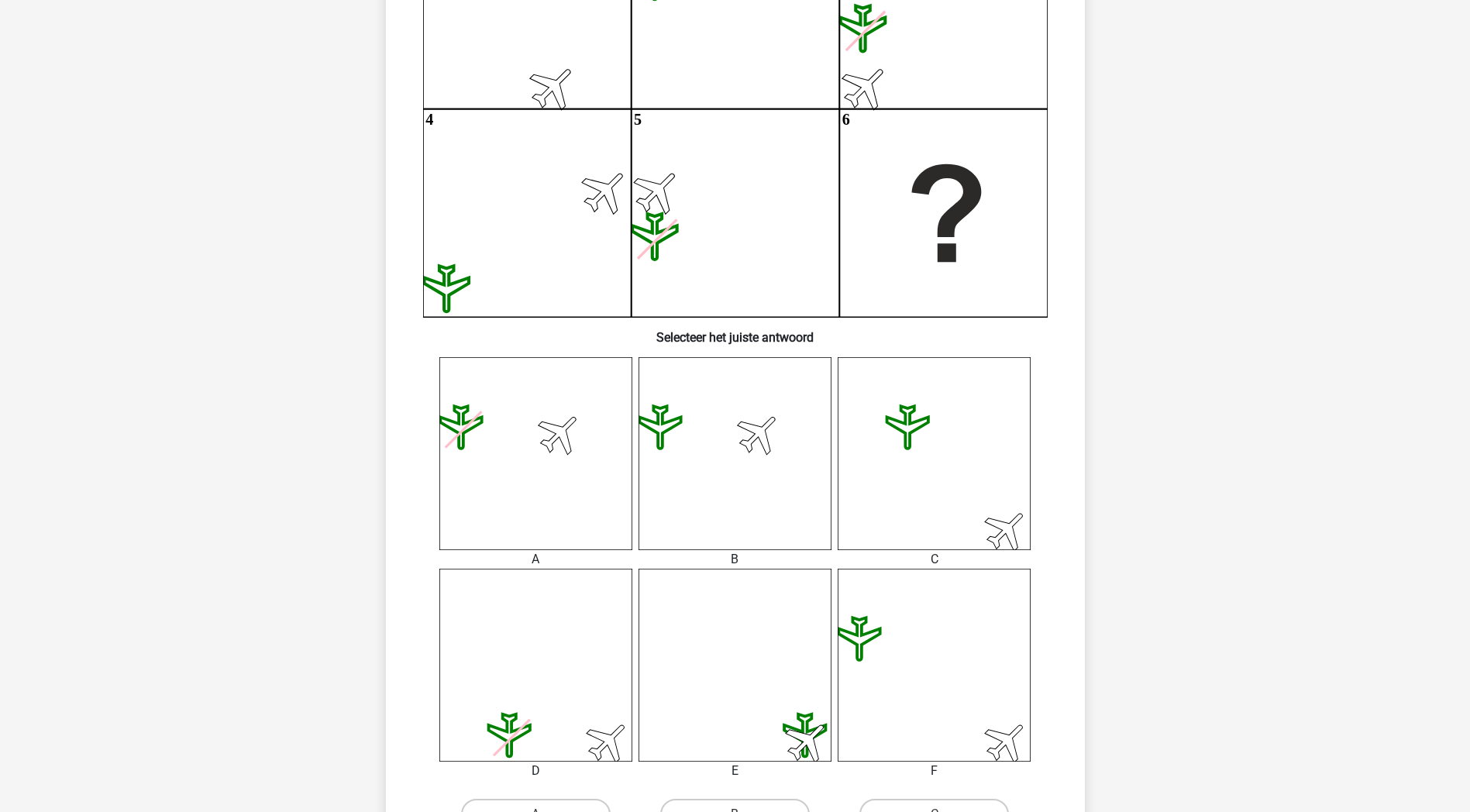
scroll to position [542, 0]
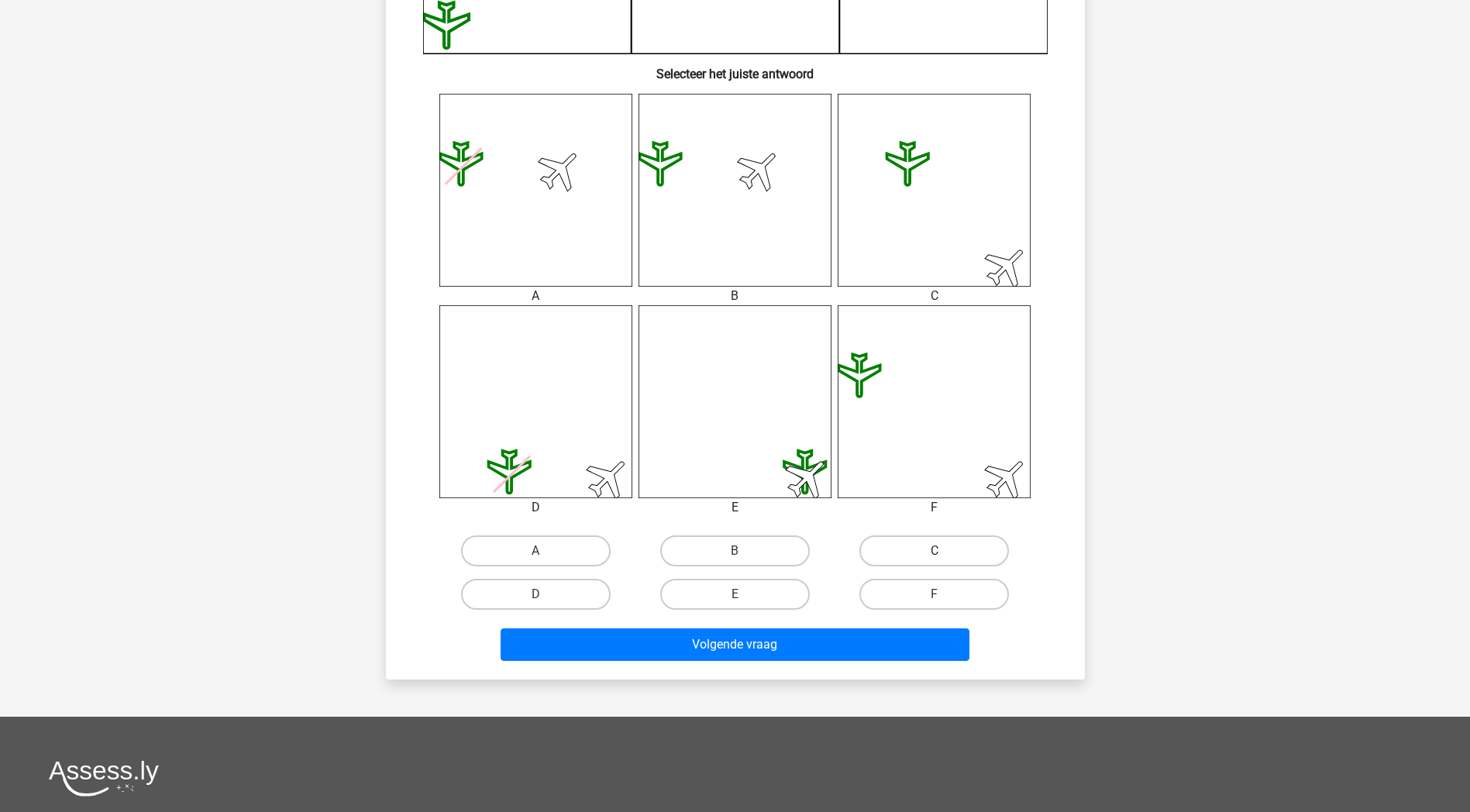
click at [962, 541] on label "C" at bounding box center [934, 551] width 150 height 31
click at [945, 551] on input "C" at bounding box center [939, 556] width 10 height 10
radio input "true"
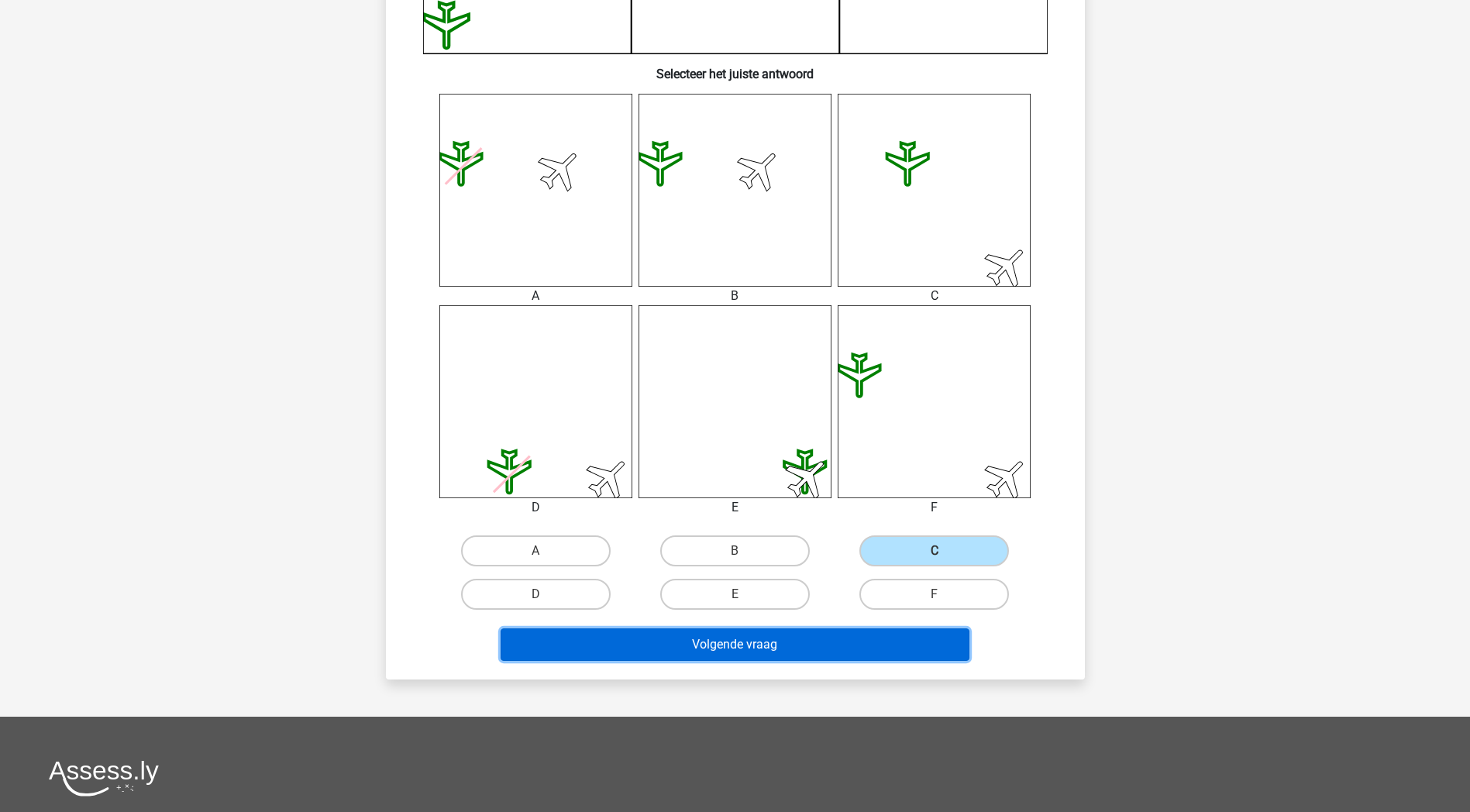
click at [862, 635] on button "Volgende vraag" at bounding box center [735, 645] width 469 height 33
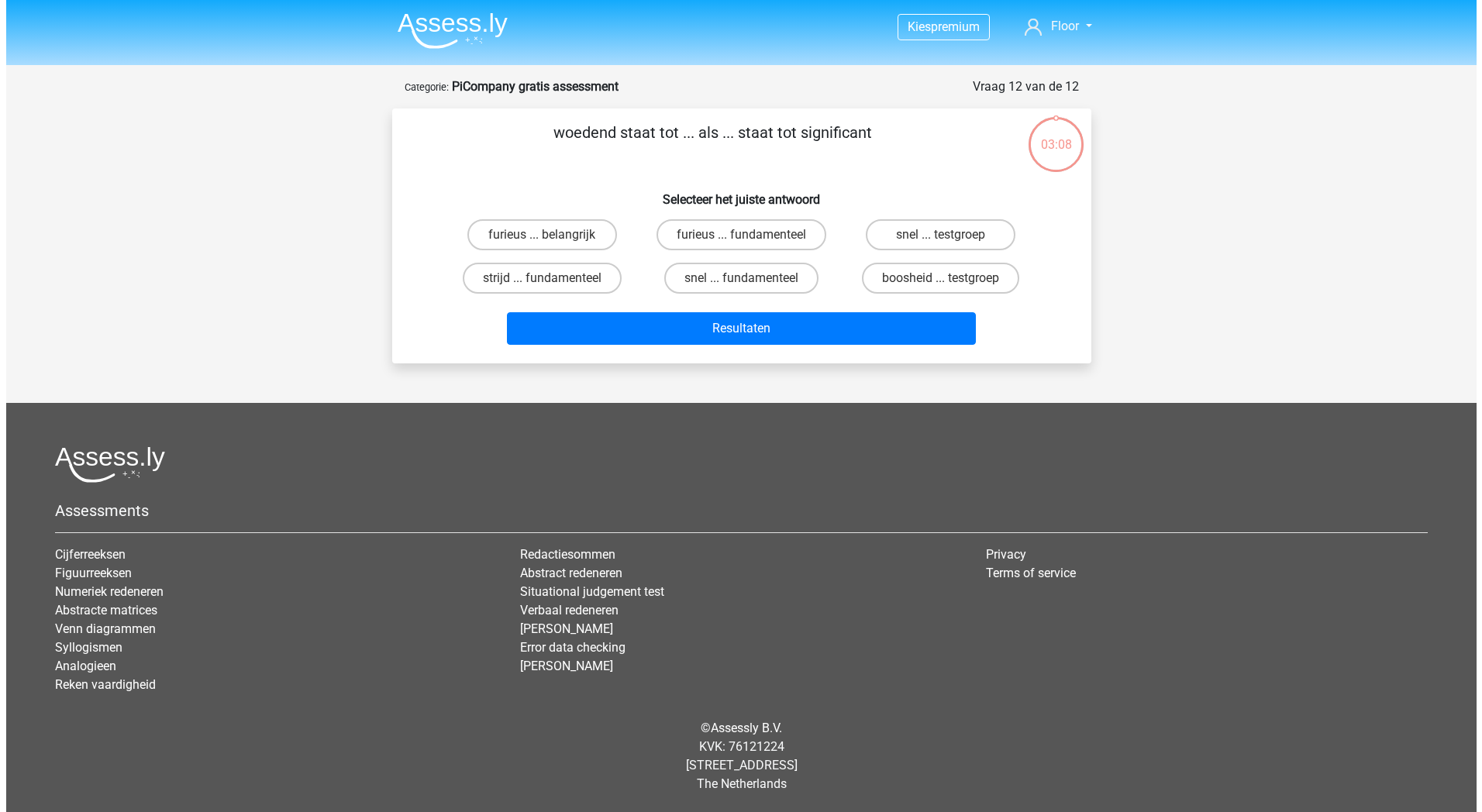
scroll to position [0, 0]
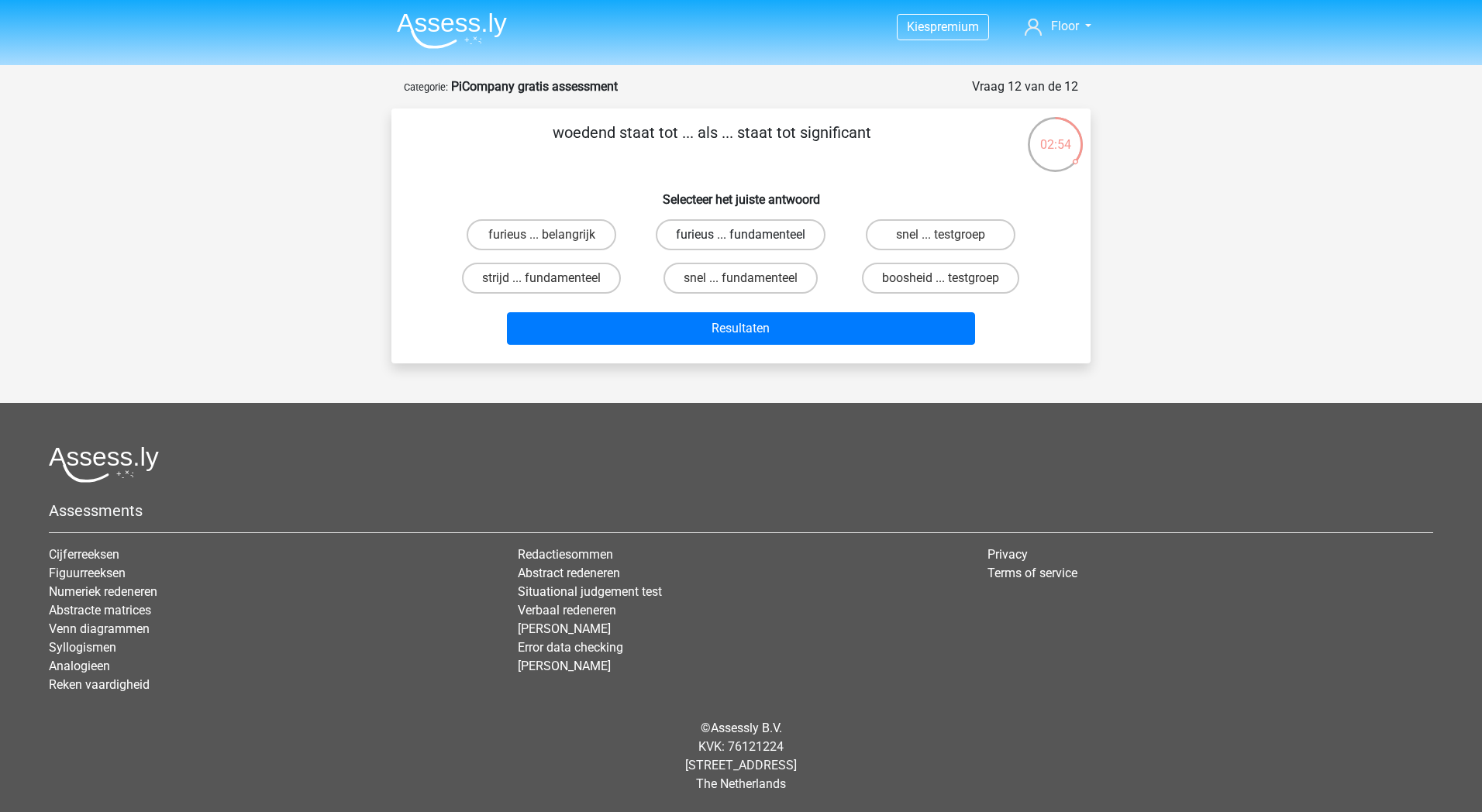
click at [803, 234] on label "furieus ... fundamenteel" at bounding box center [740, 235] width 170 height 31
click at [751, 235] on input "furieus ... fundamenteel" at bounding box center [746, 239] width 10 height 10
radio input "true"
click at [844, 353] on div "woedend staat tot ... als ... staat tot significant Selecteer het juiste antwoo…" at bounding box center [741, 236] width 699 height 255
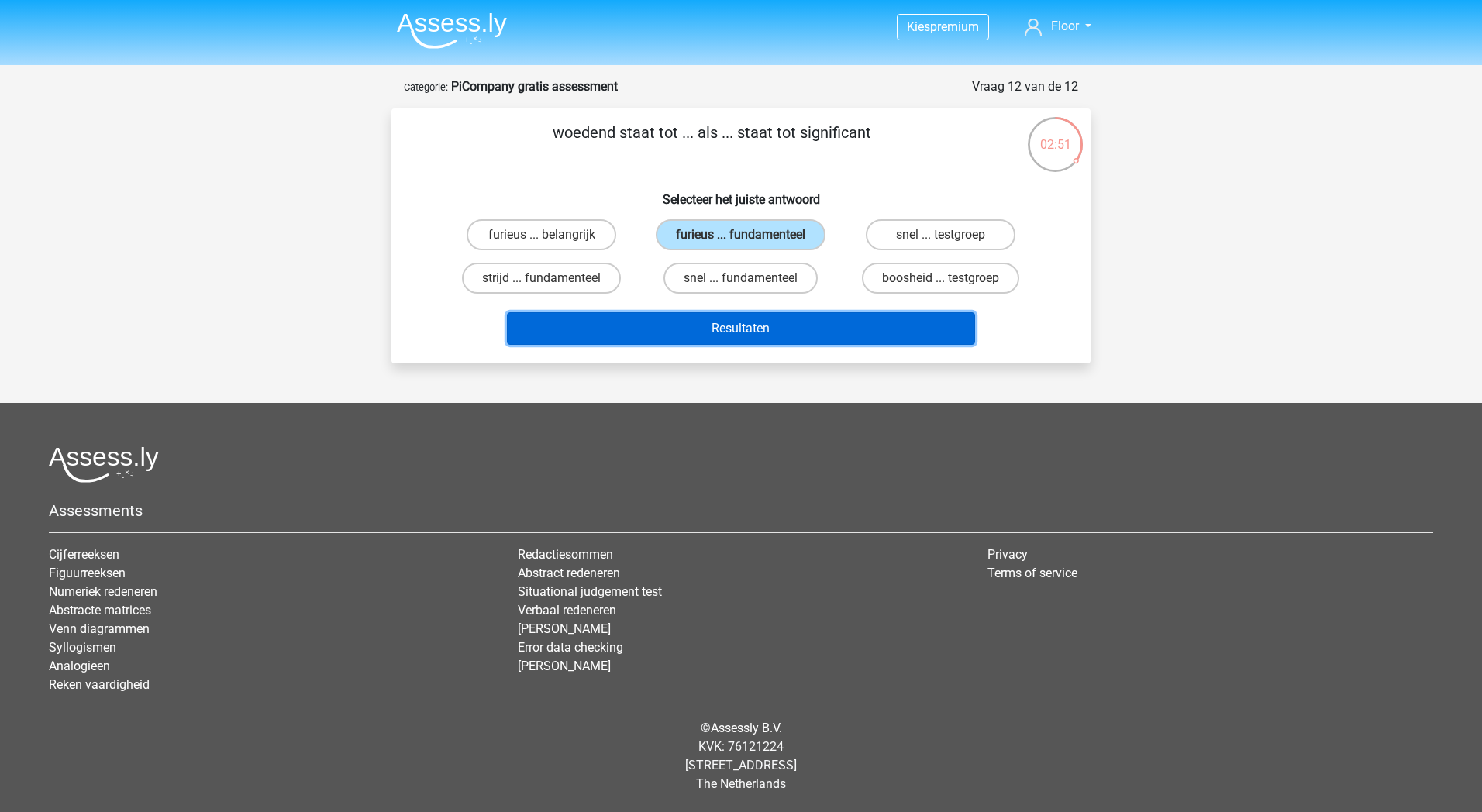
click at [851, 327] on button "Resultaten" at bounding box center [741, 329] width 469 height 33
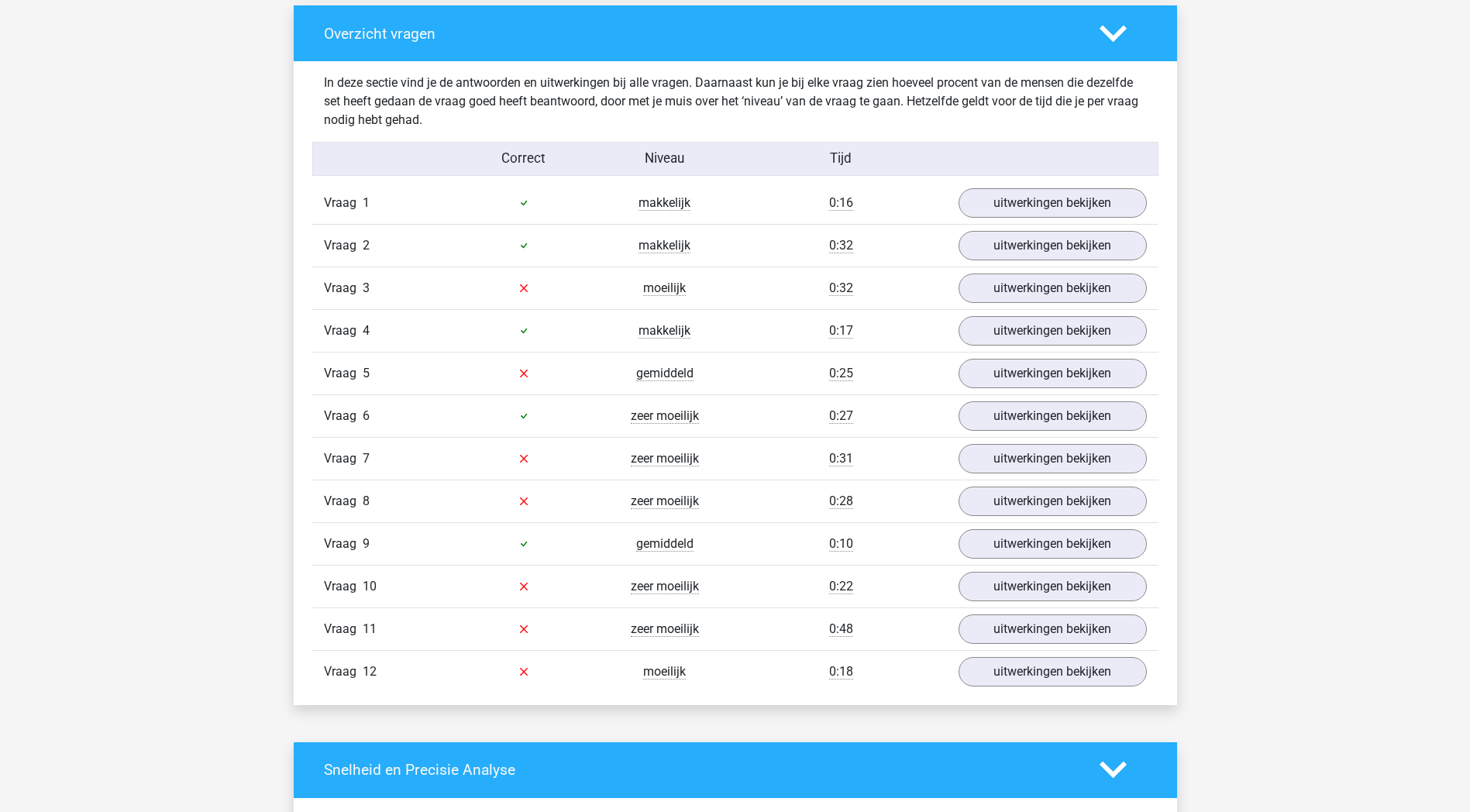
scroll to position [1627, 0]
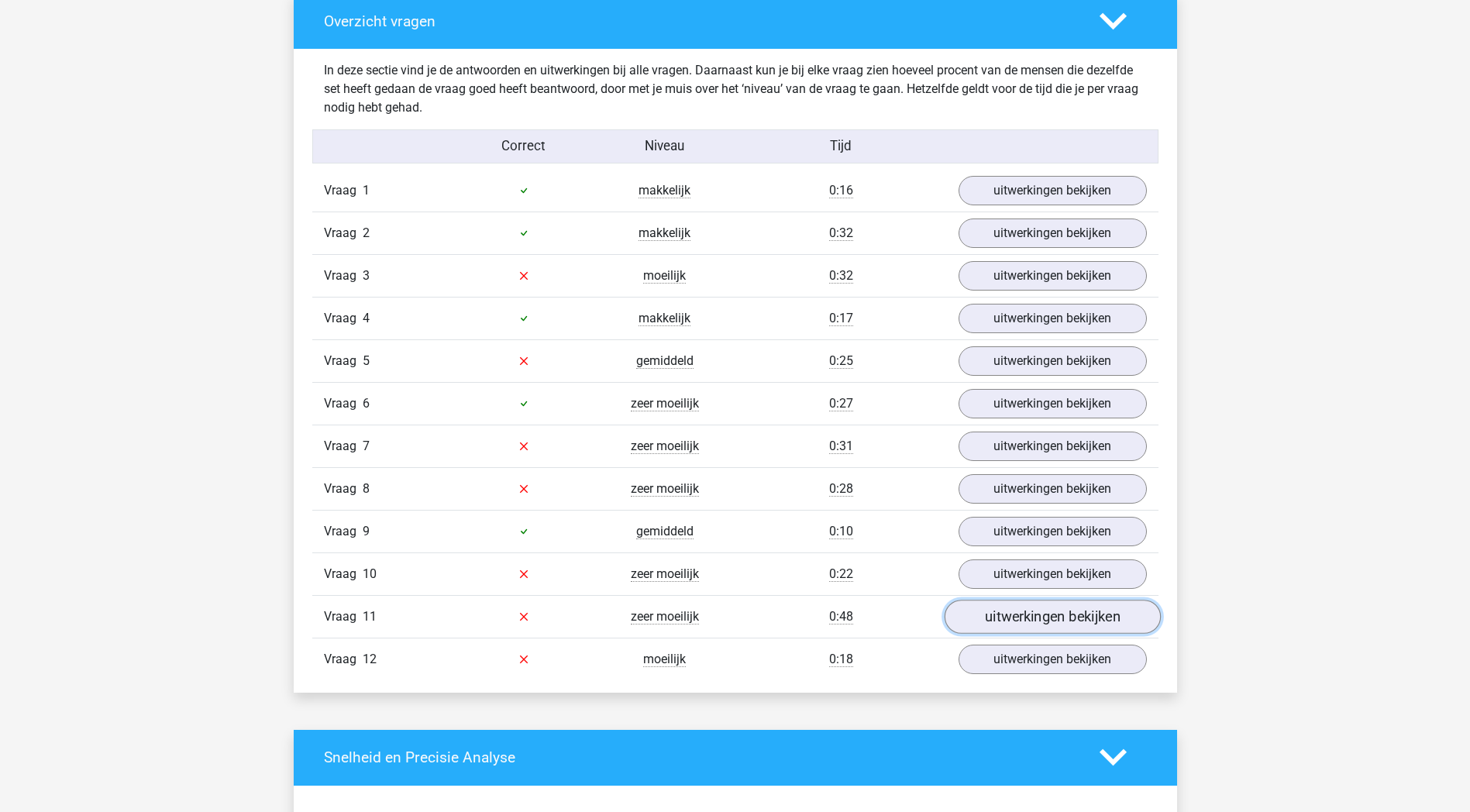
click at [1081, 616] on link "uitwerkingen bekijken" at bounding box center [1052, 617] width 216 height 34
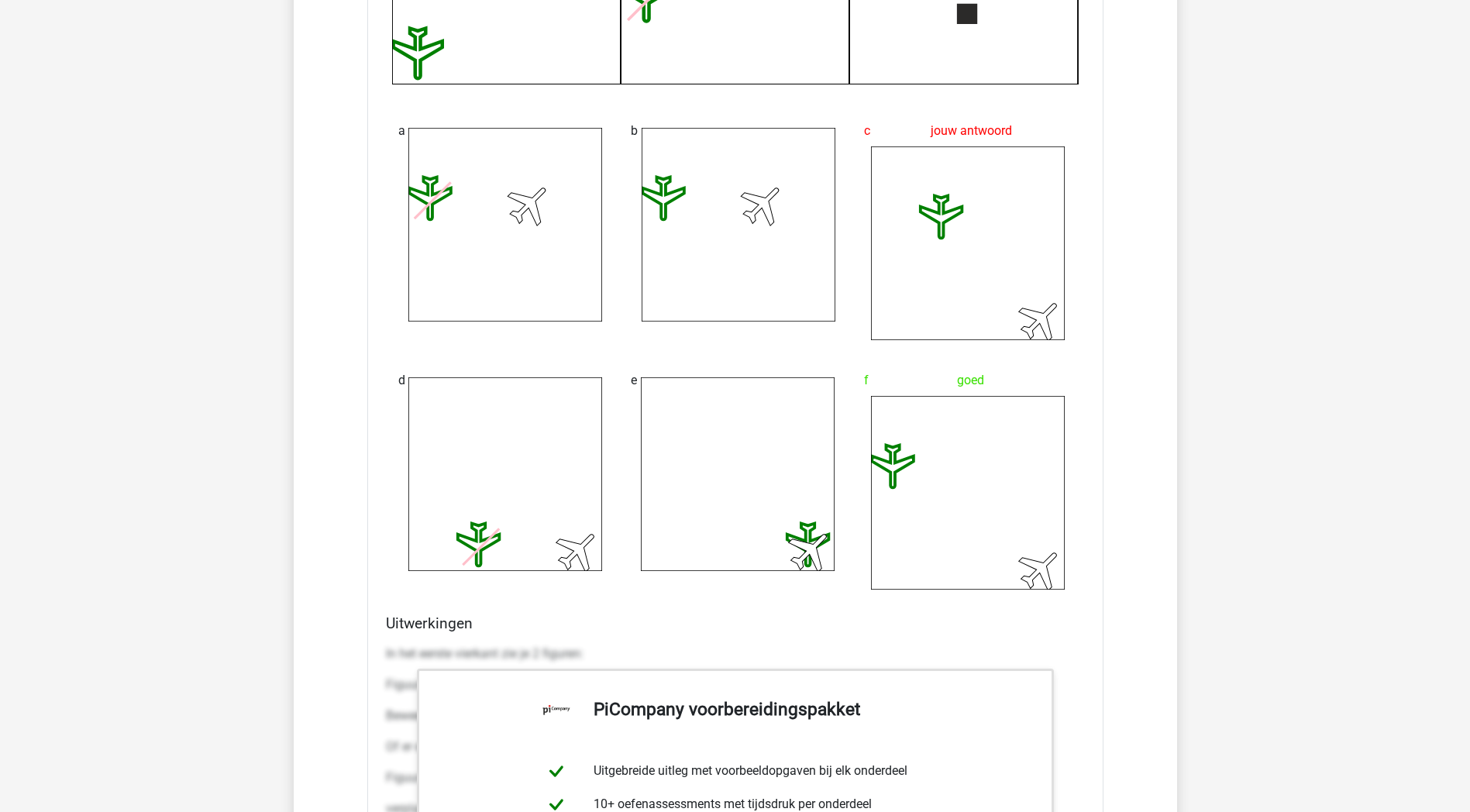
scroll to position [2944, 0]
